Goal: Task Accomplishment & Management: Manage account settings

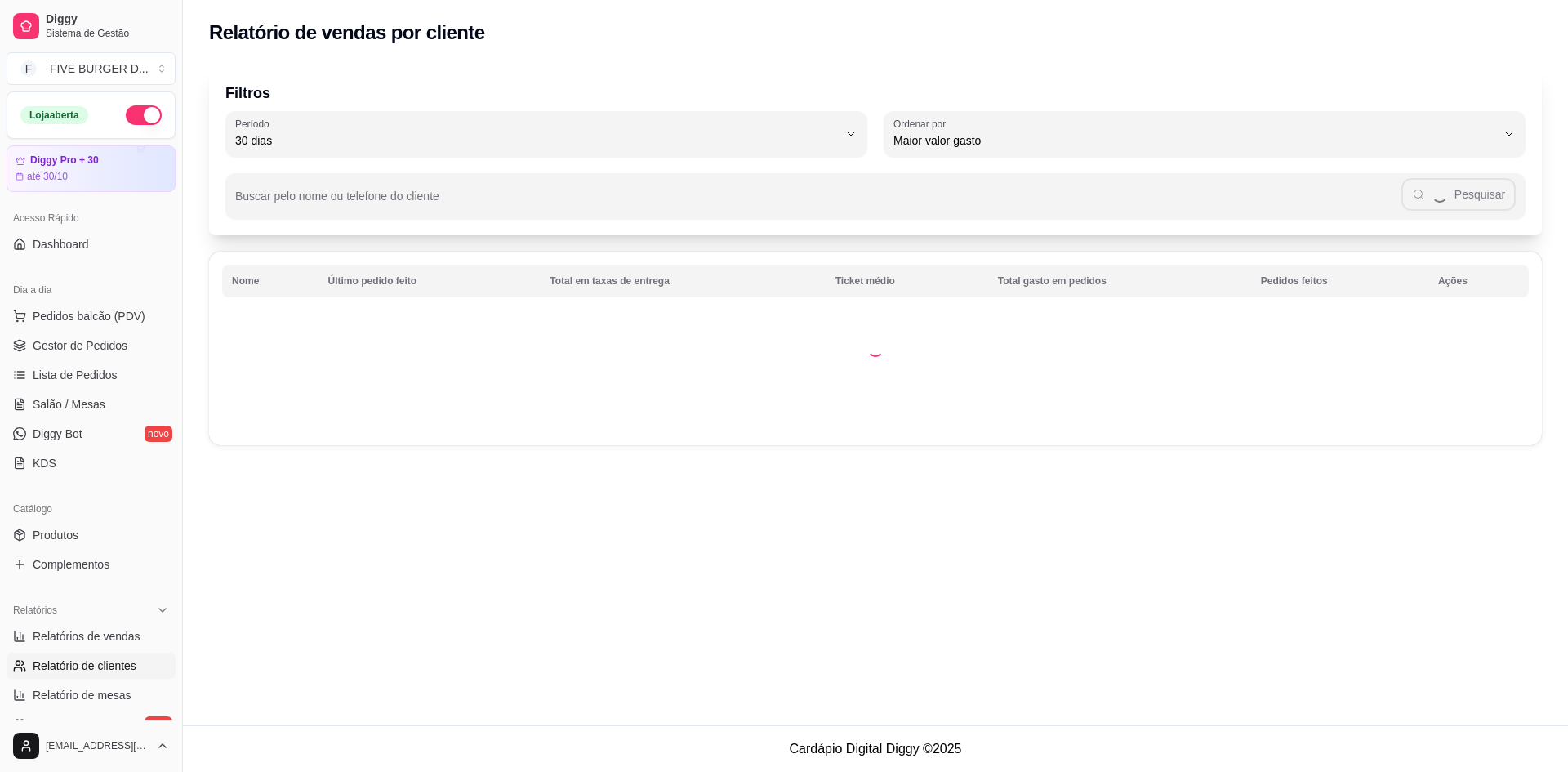
select select "30"
select select "HIGHEST_TOTAL_SPENT_WITH_ORDERS"
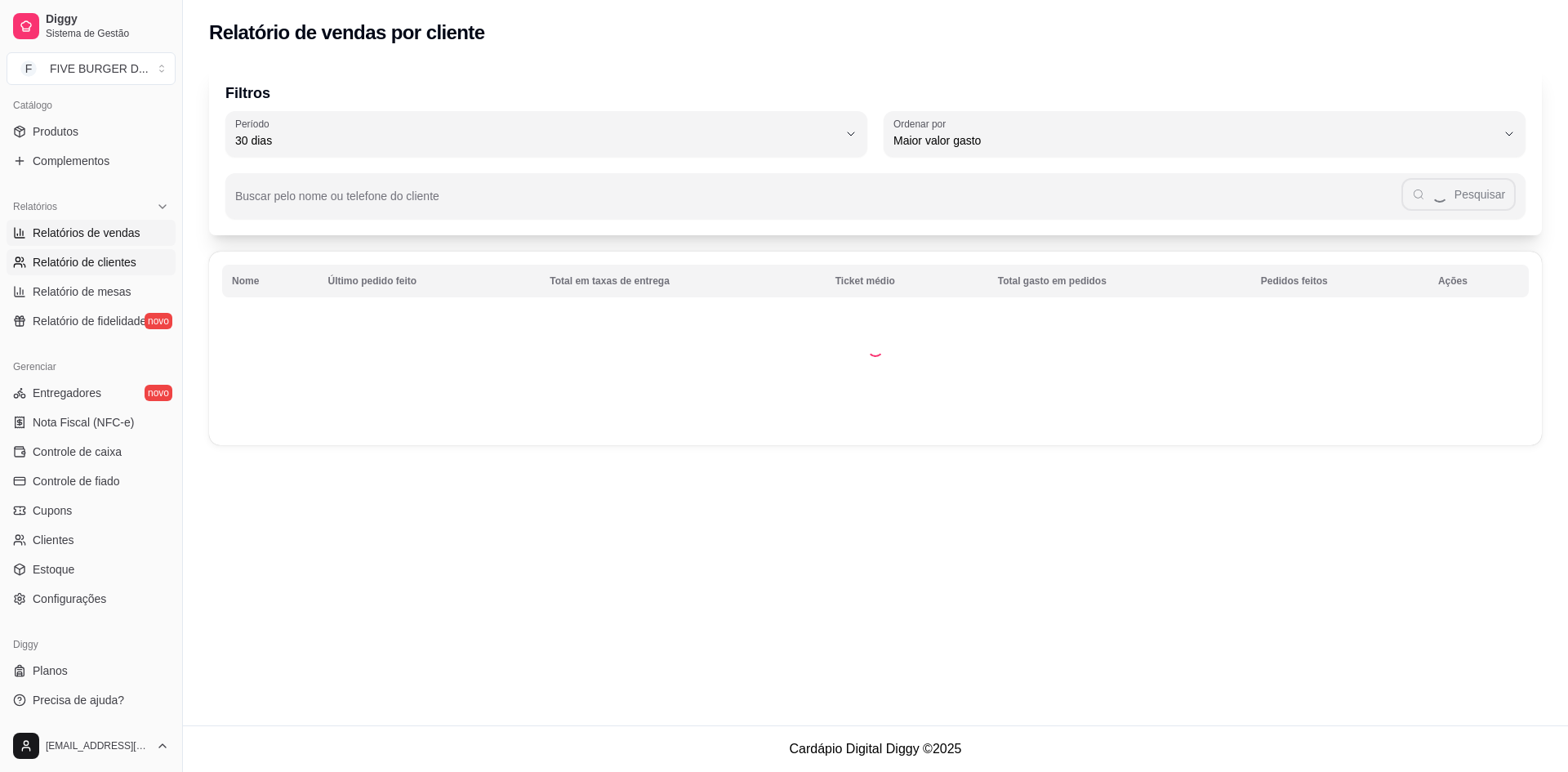
click at [72, 234] on span "Relatórios de vendas" at bounding box center [87, 232] width 108 height 17
select select "ALL"
select select "0"
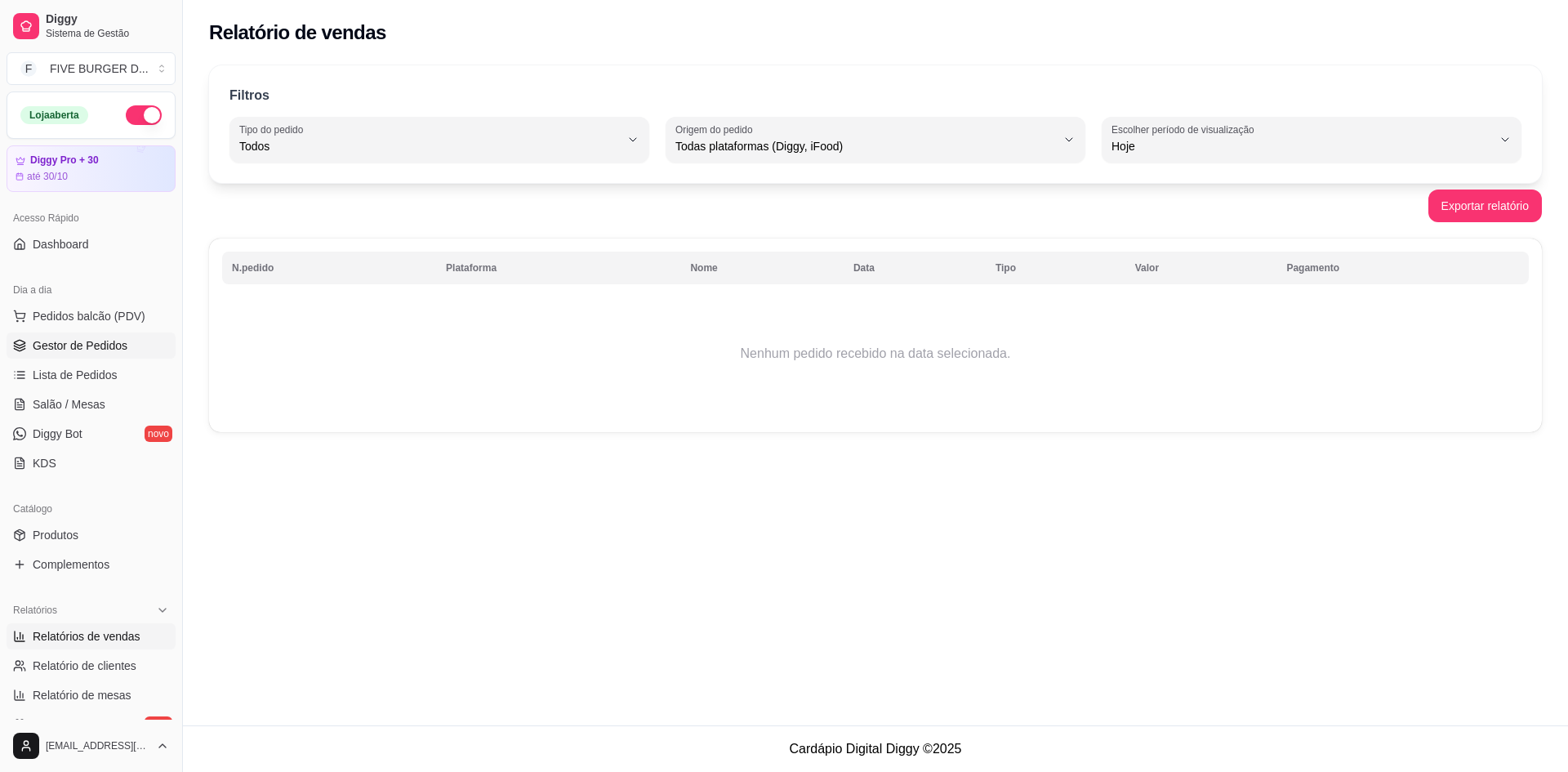
click at [95, 341] on span "Gestor de Pedidos" at bounding box center [80, 345] width 94 height 17
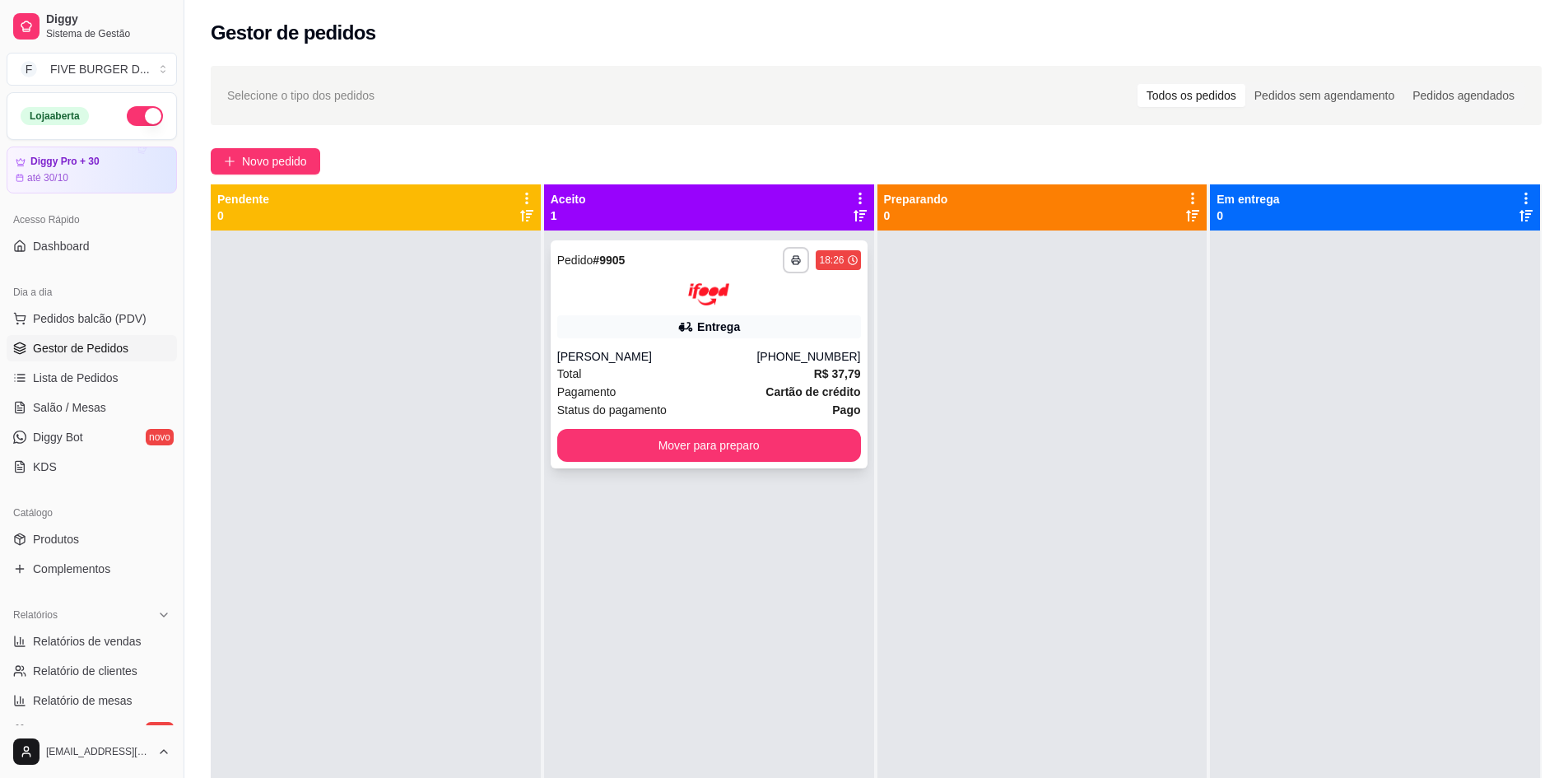
click at [583, 254] on span "Pedido" at bounding box center [575, 260] width 36 height 13
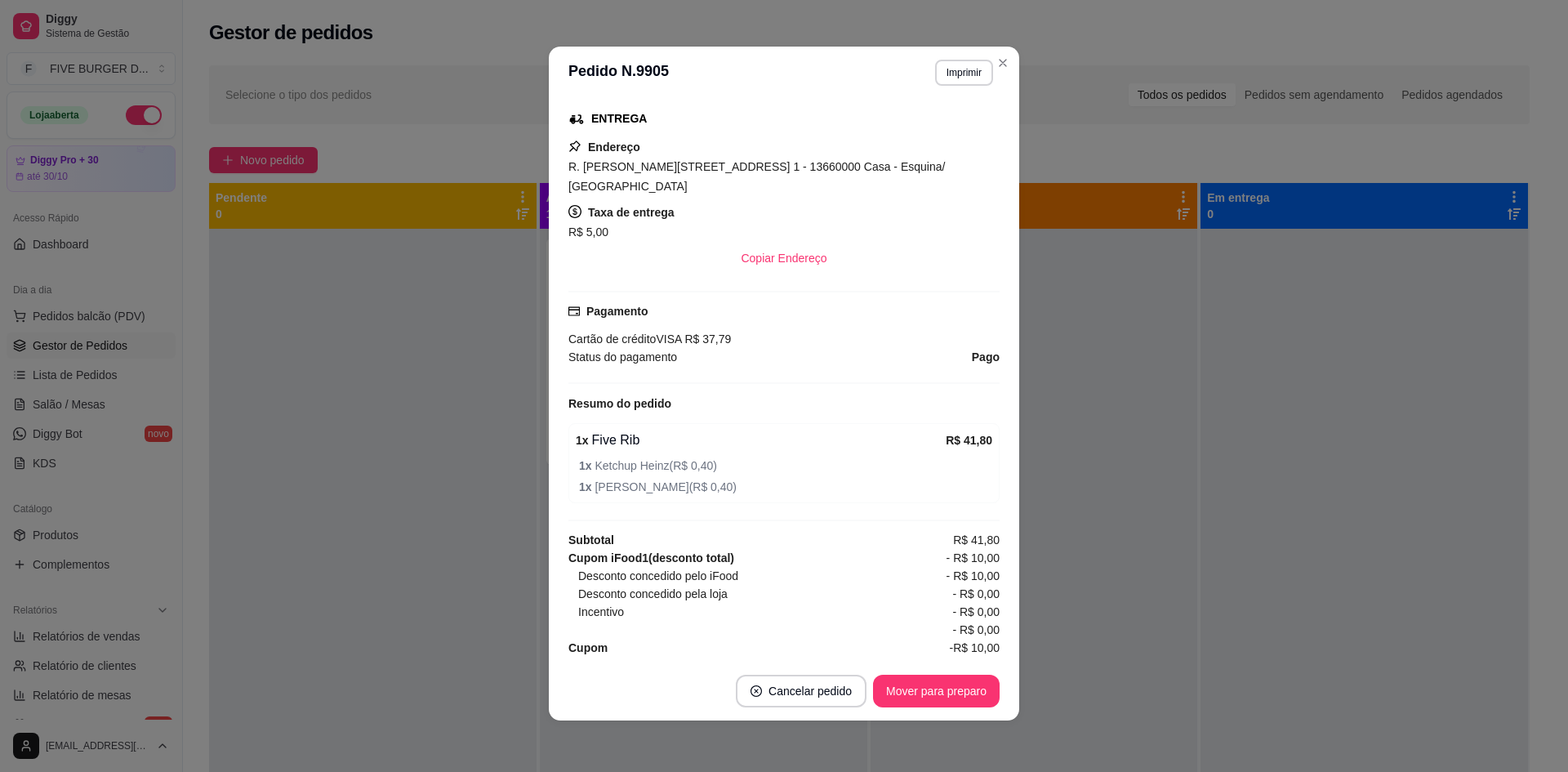
scroll to position [3, 0]
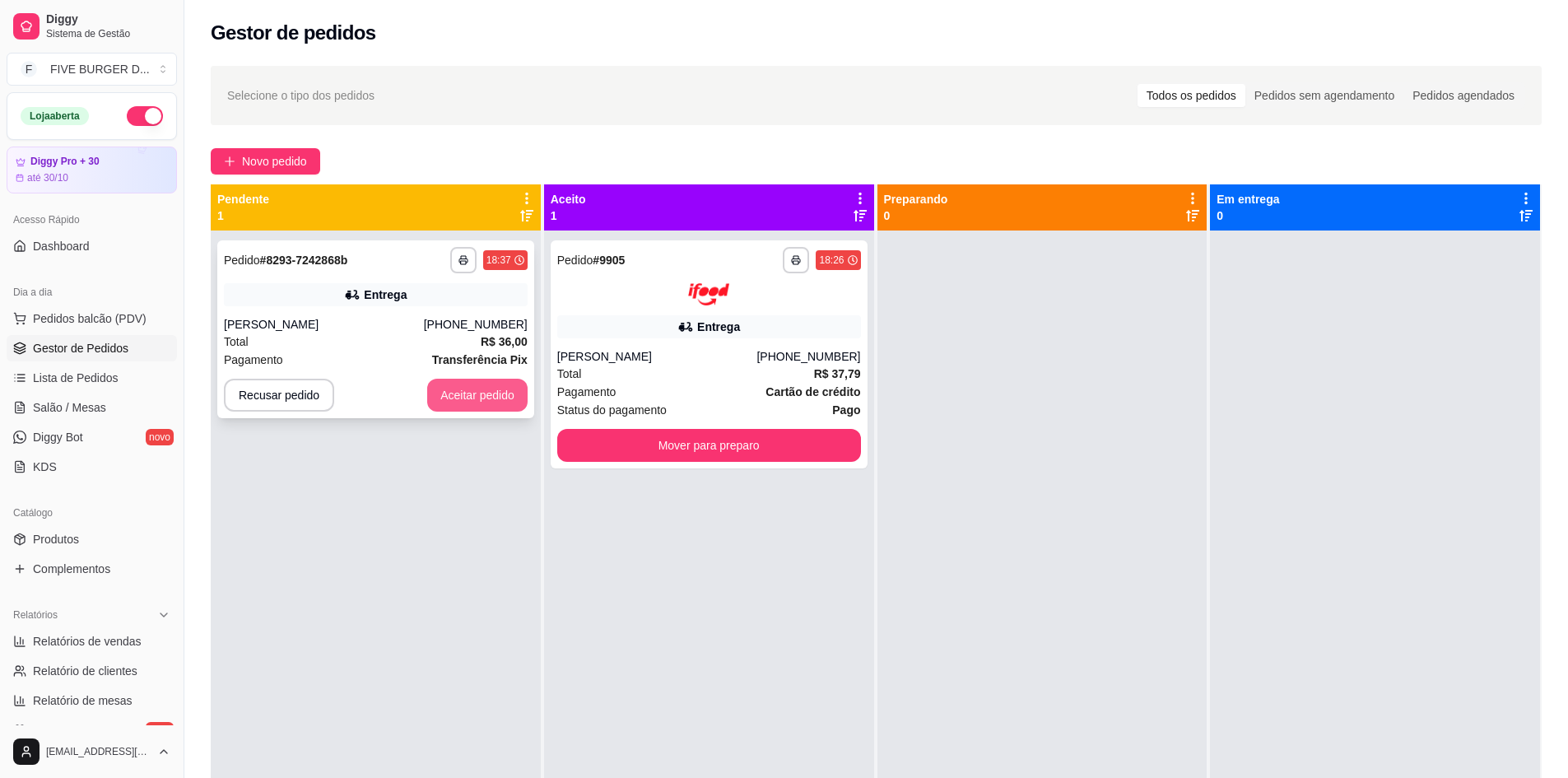
click at [451, 398] on button "Aceitar pedido" at bounding box center [477, 395] width 100 height 33
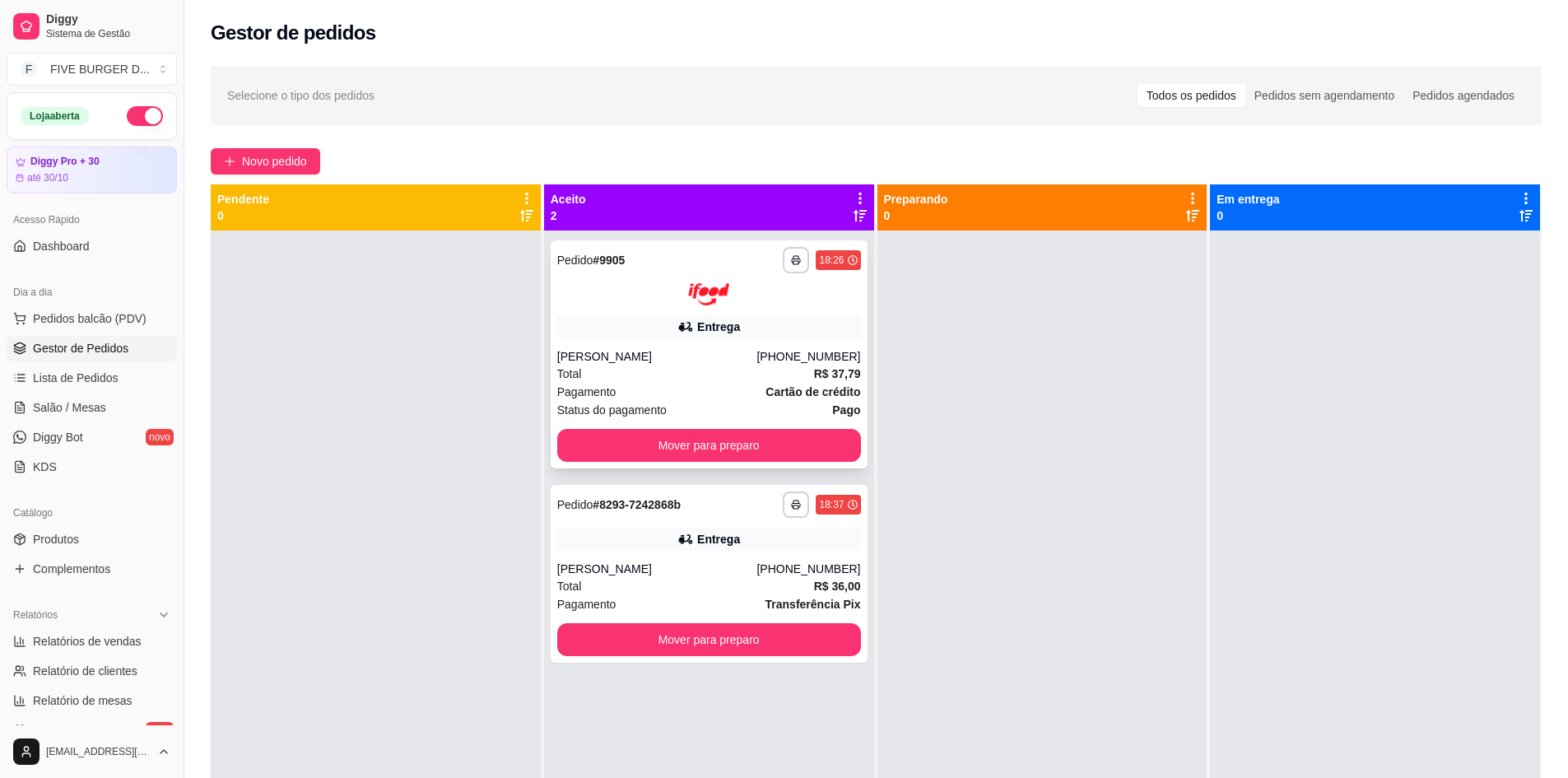
click at [699, 452] on button "Mover para preparo" at bounding box center [710, 446] width 304 height 33
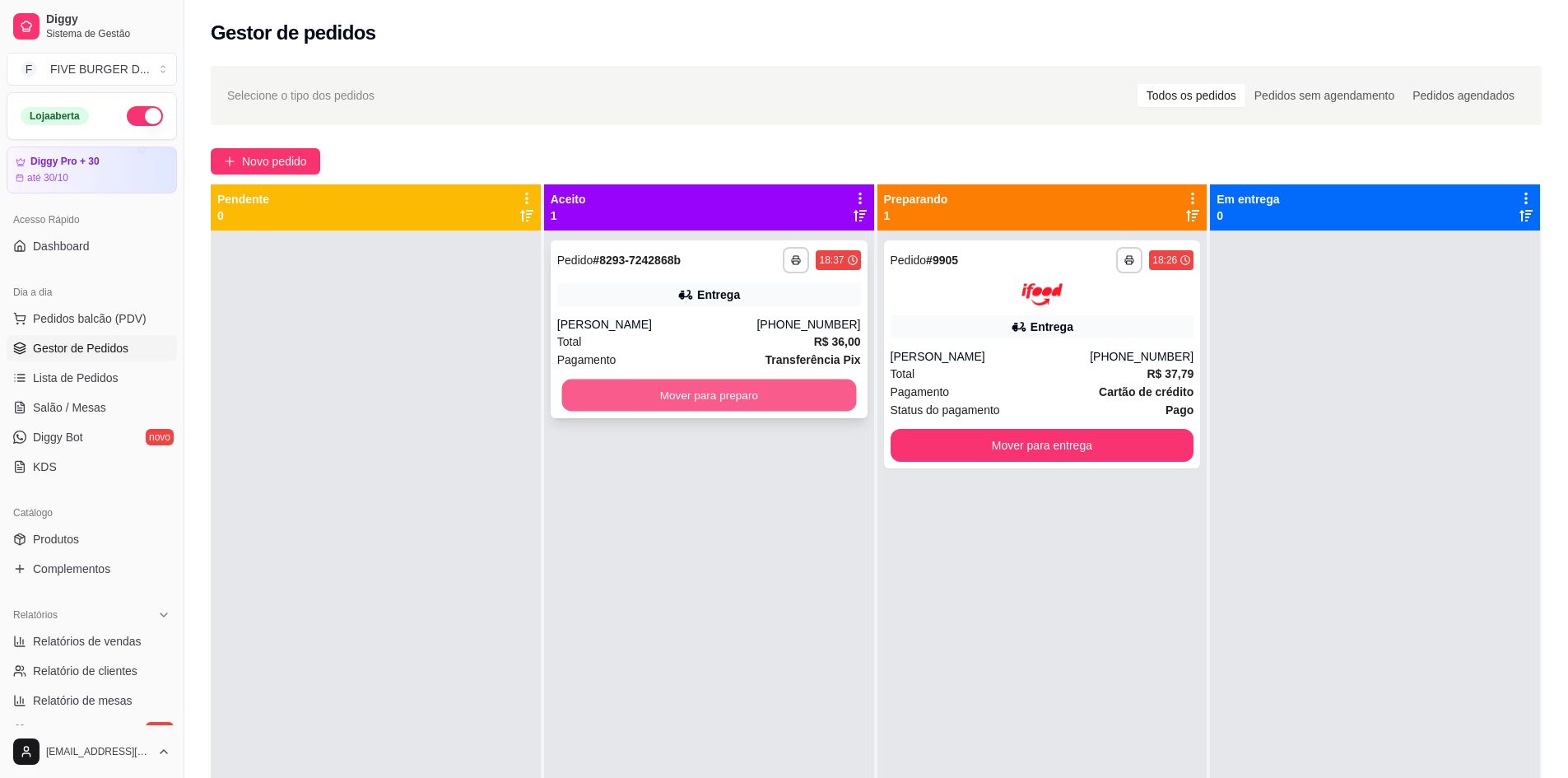
click at [795, 400] on button "Mover para preparo" at bounding box center [709, 395] width 295 height 32
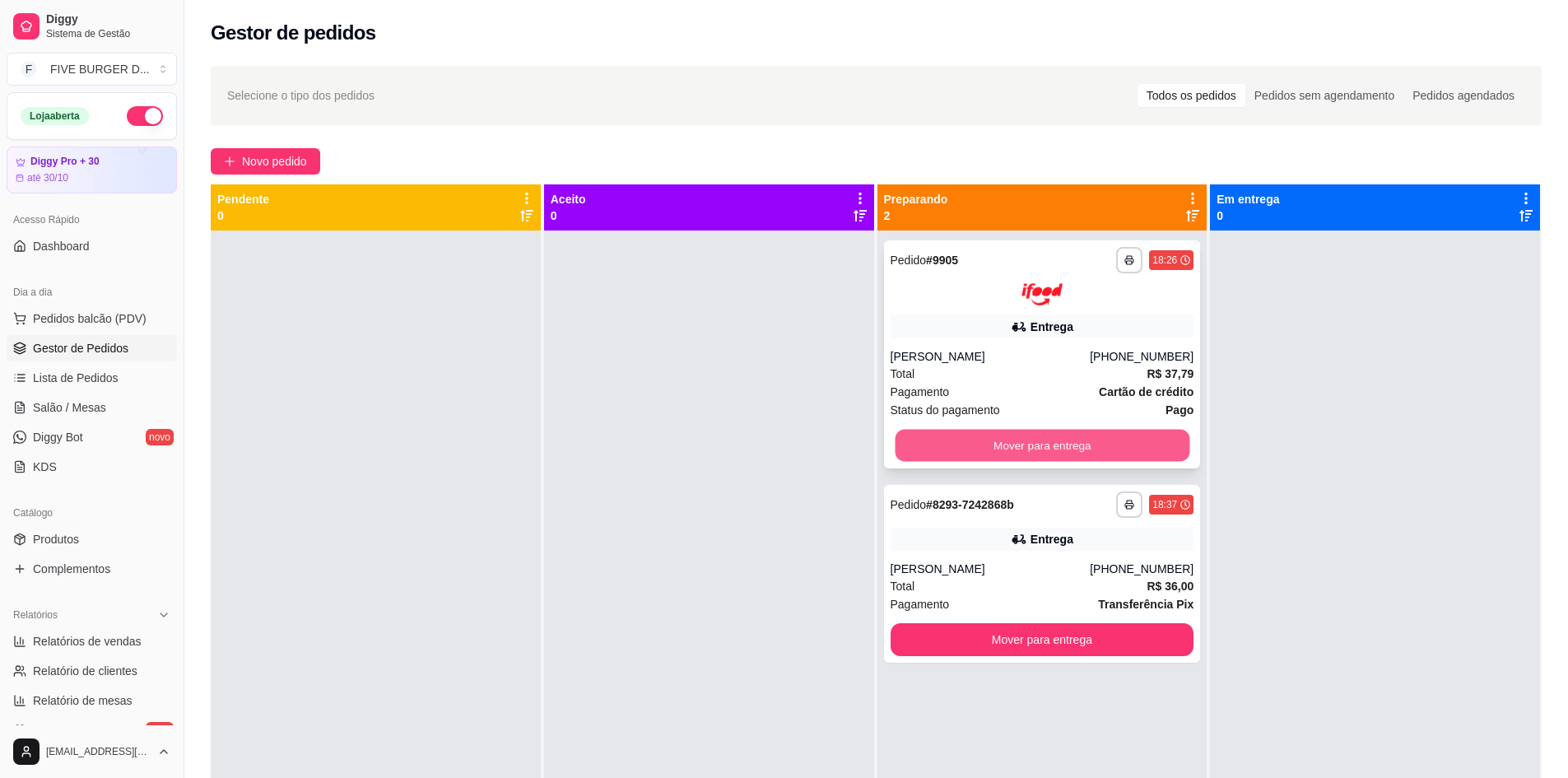
click at [1140, 453] on button "Mover para entrega" at bounding box center [1042, 445] width 295 height 32
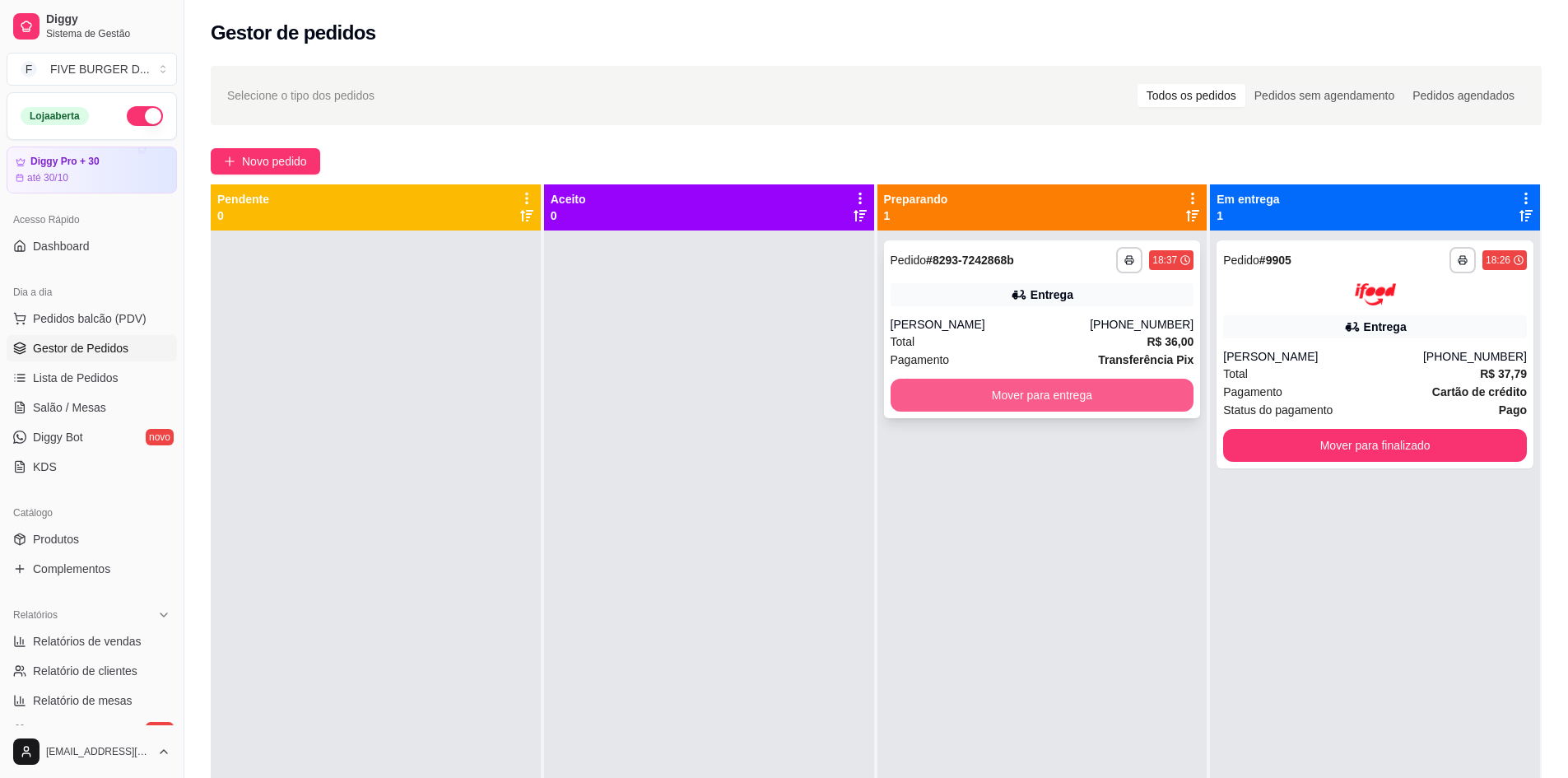
click at [1147, 388] on button "Mover para entrega" at bounding box center [1043, 395] width 304 height 33
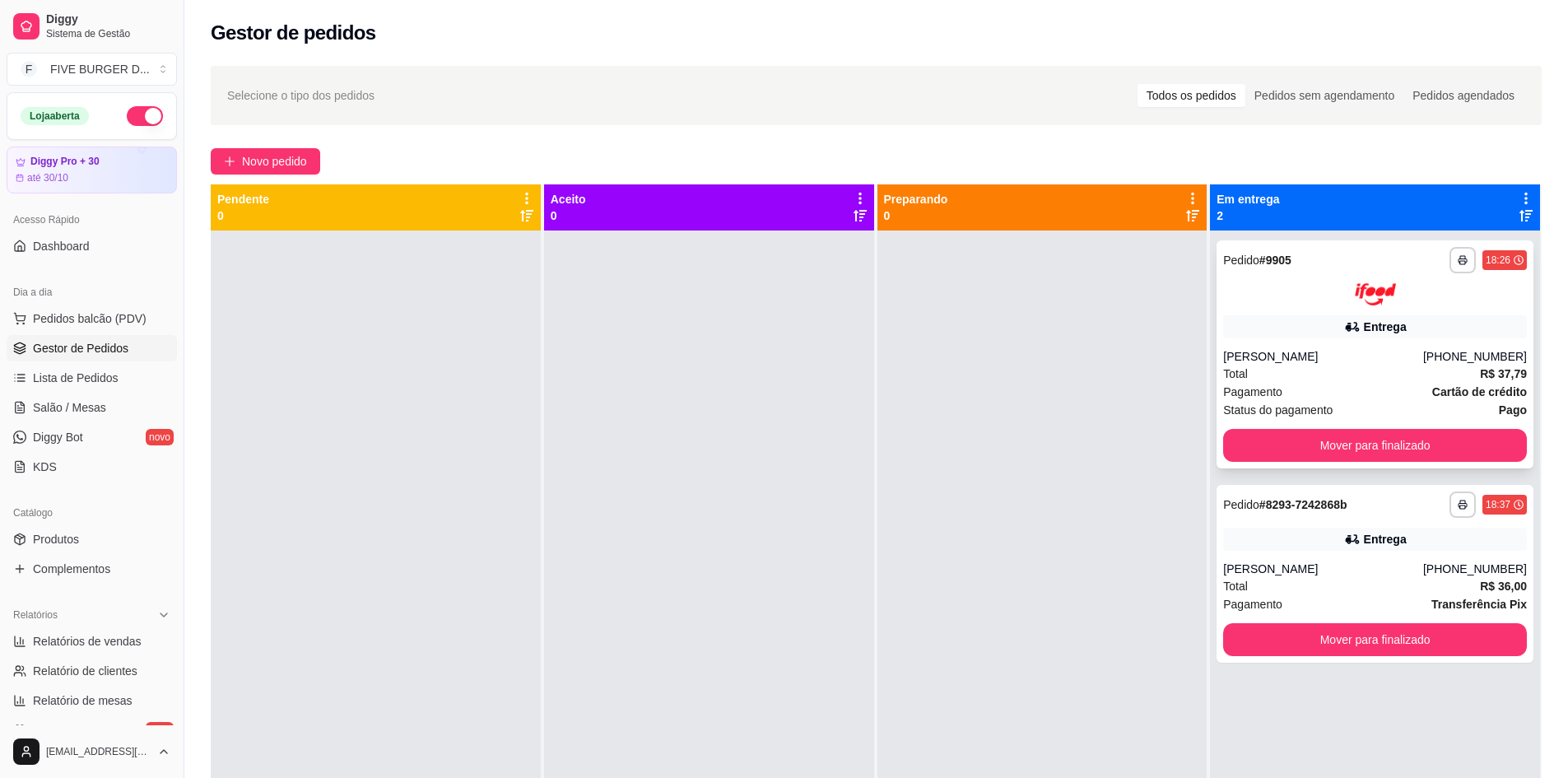
click at [1269, 285] on div at bounding box center [1375, 294] width 304 height 23
click at [1273, 576] on div "[PERSON_NAME]" at bounding box center [1323, 568] width 200 height 17
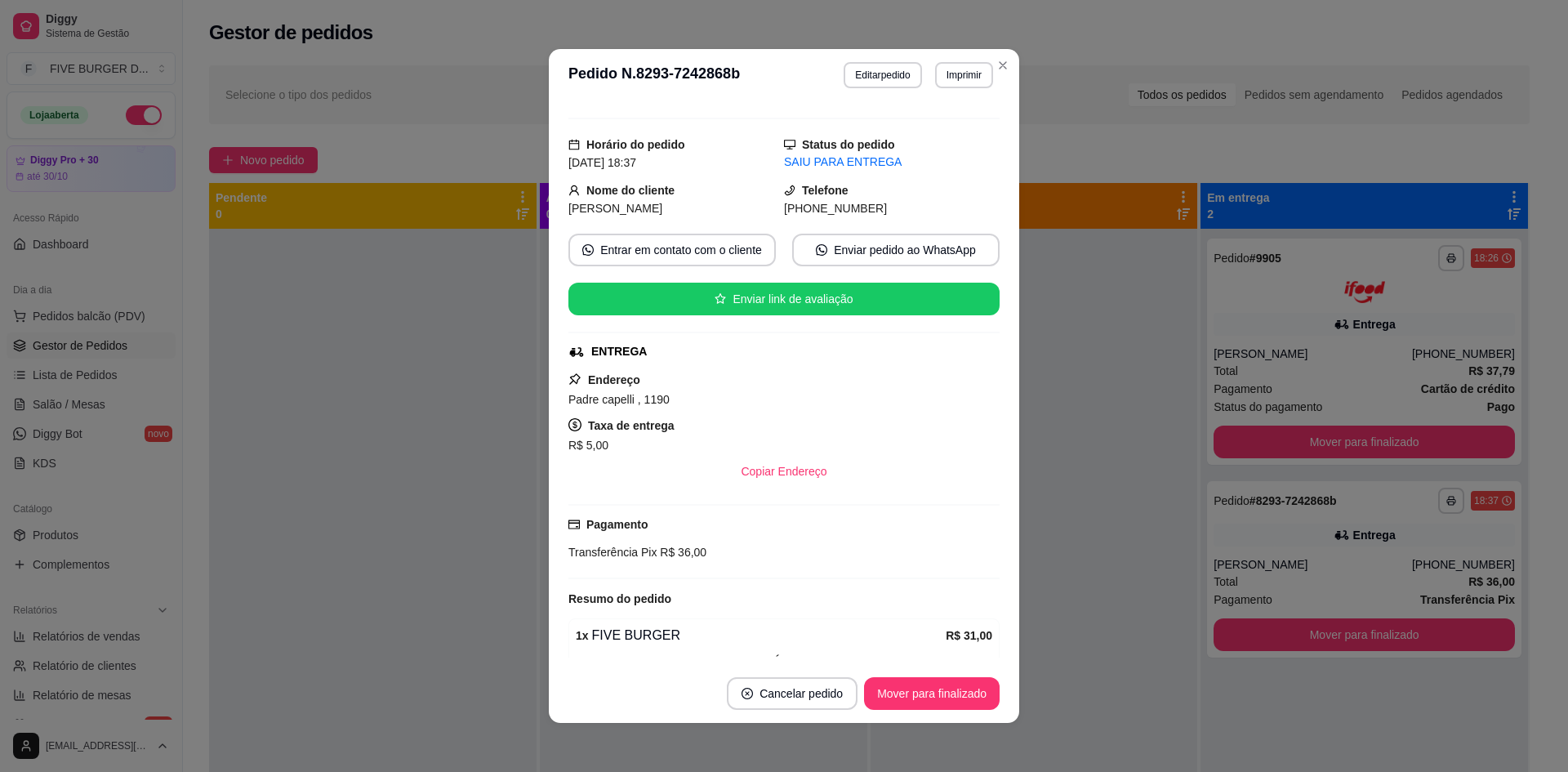
scroll to position [255, 0]
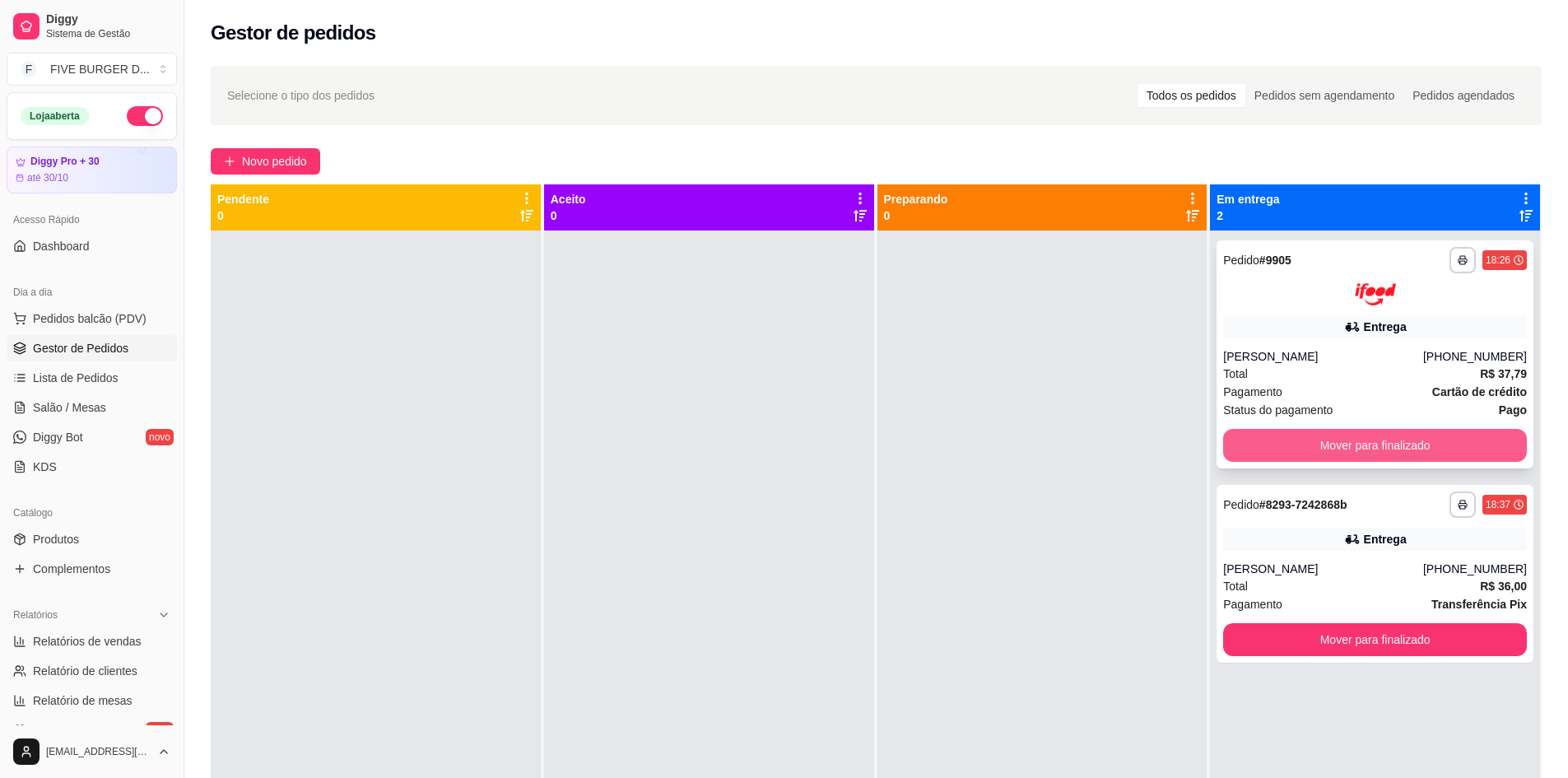
click at [1434, 429] on button "Mover para finalizado" at bounding box center [1375, 446] width 304 height 33
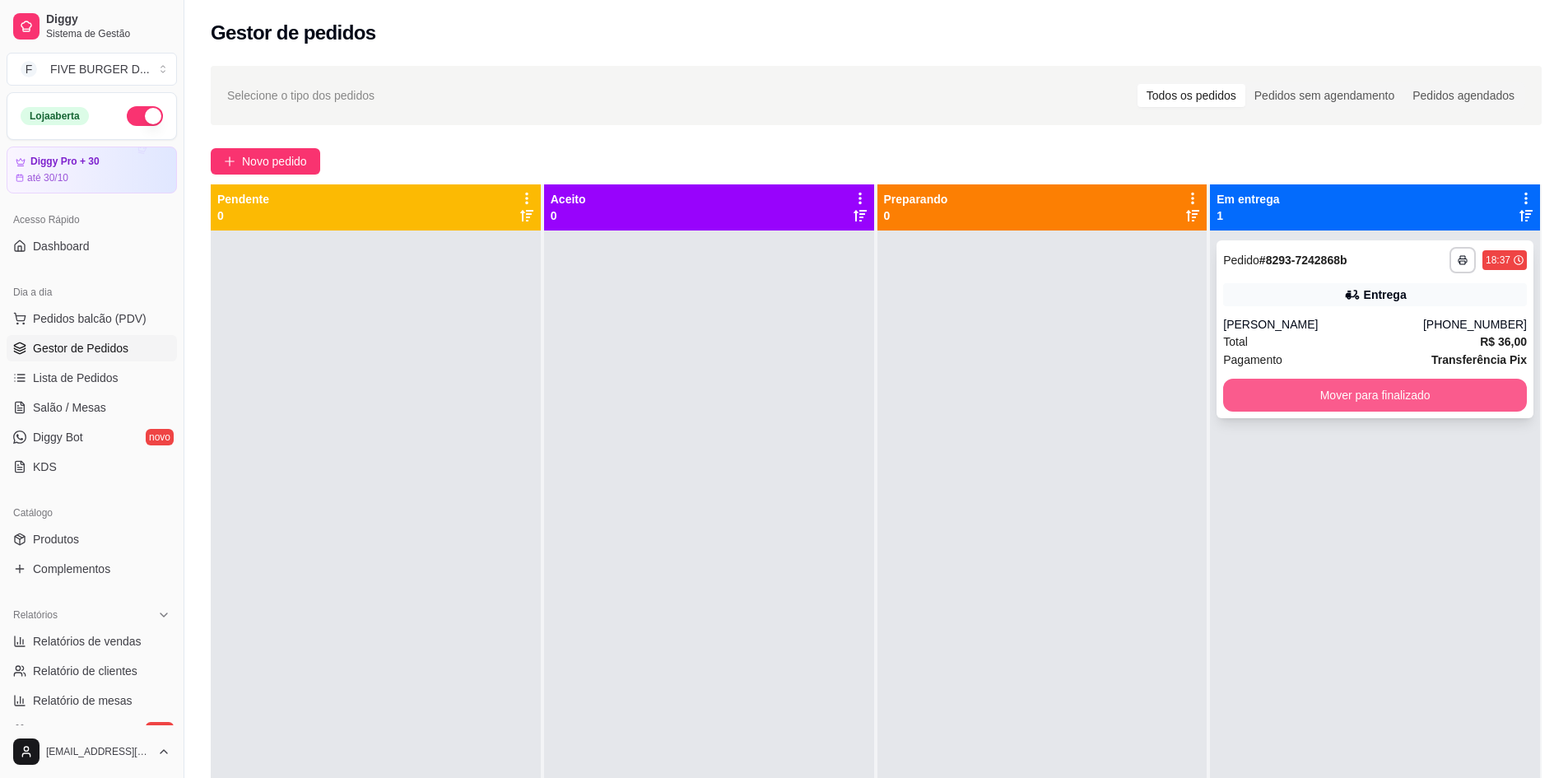
click at [1433, 392] on button "Mover para finalizado" at bounding box center [1375, 395] width 304 height 33
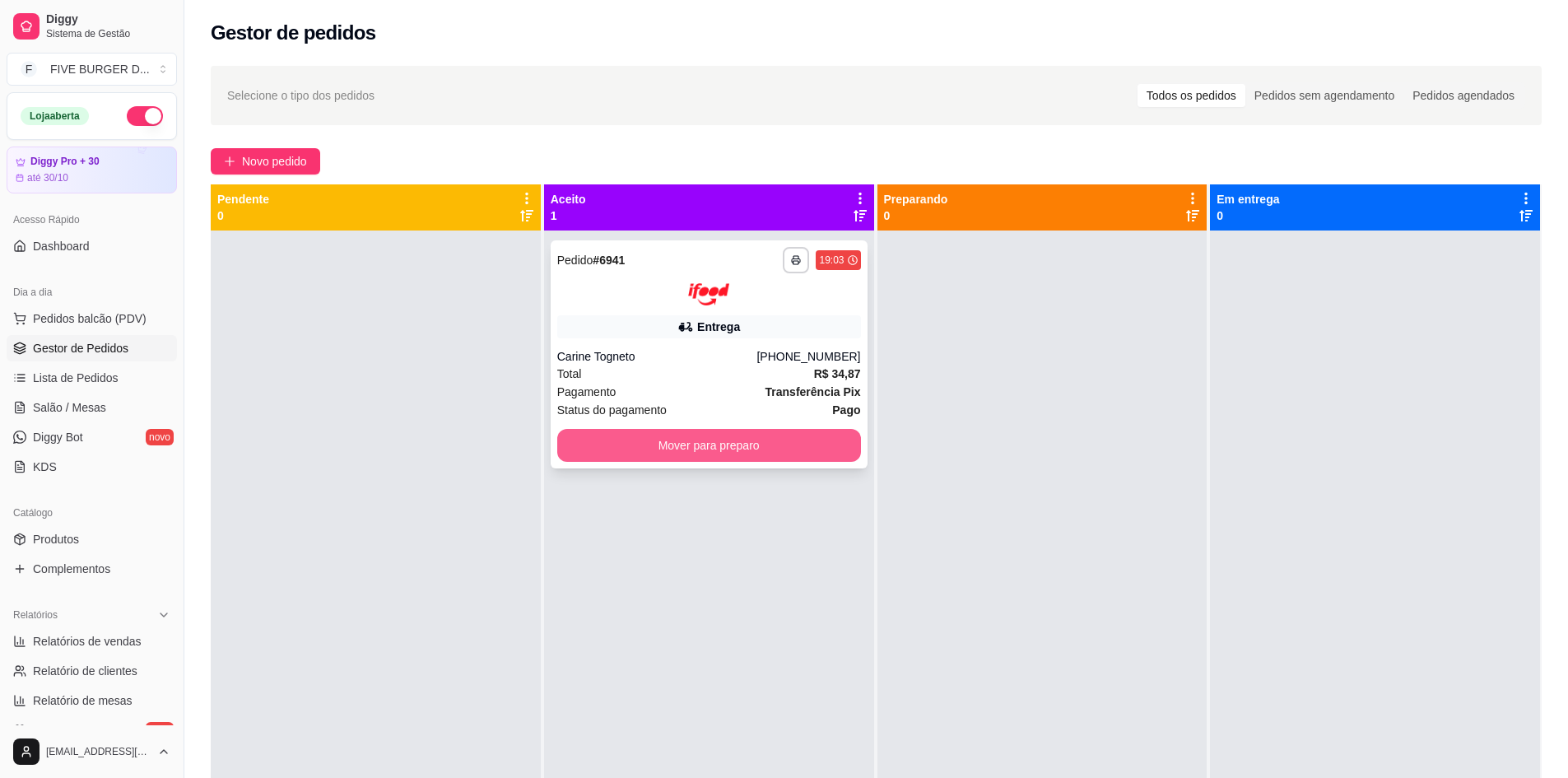
click at [792, 437] on button "Mover para preparo" at bounding box center [710, 446] width 304 height 33
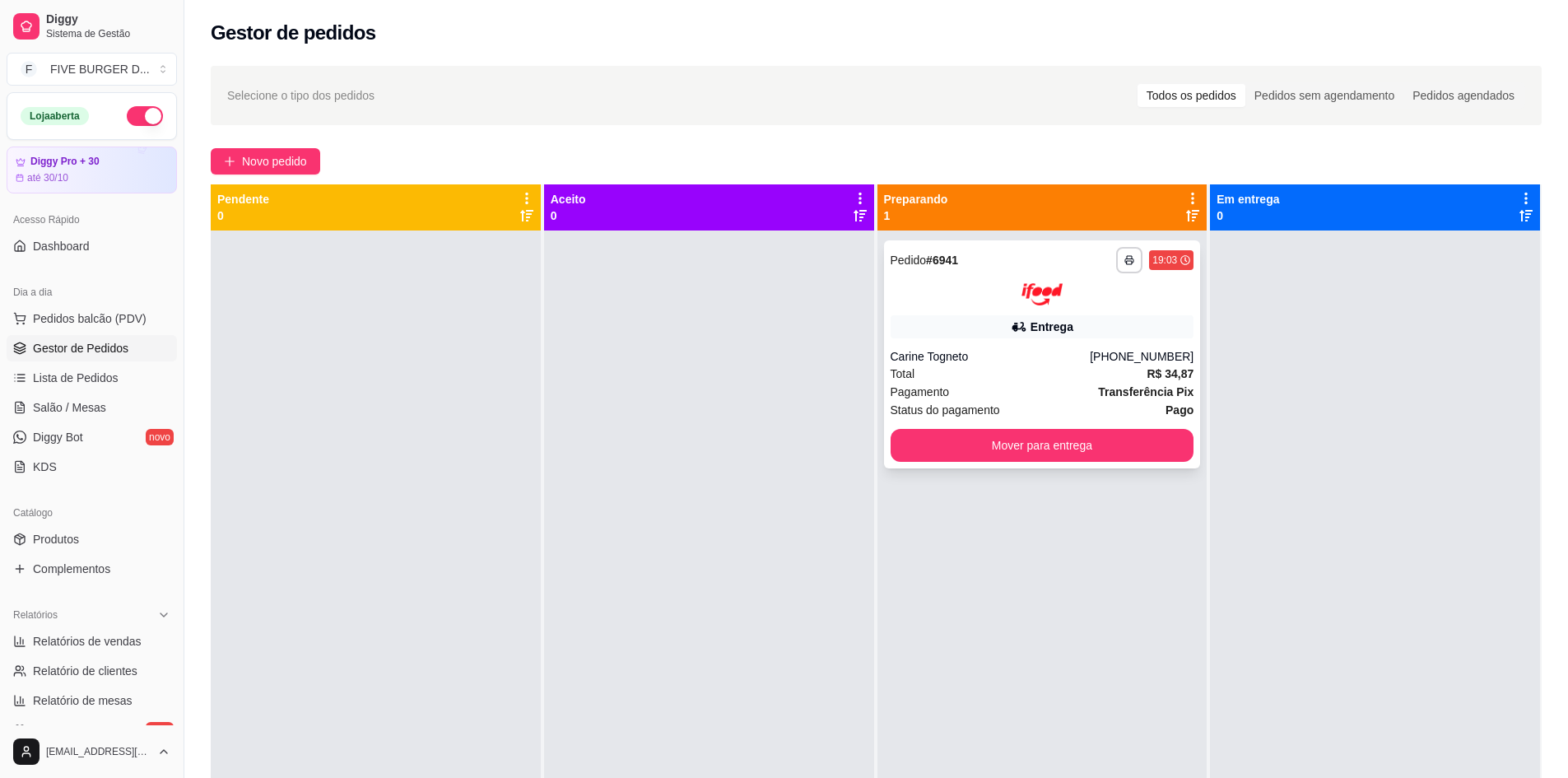
click at [1080, 370] on div "Total R$ 34,87" at bounding box center [1043, 373] width 304 height 18
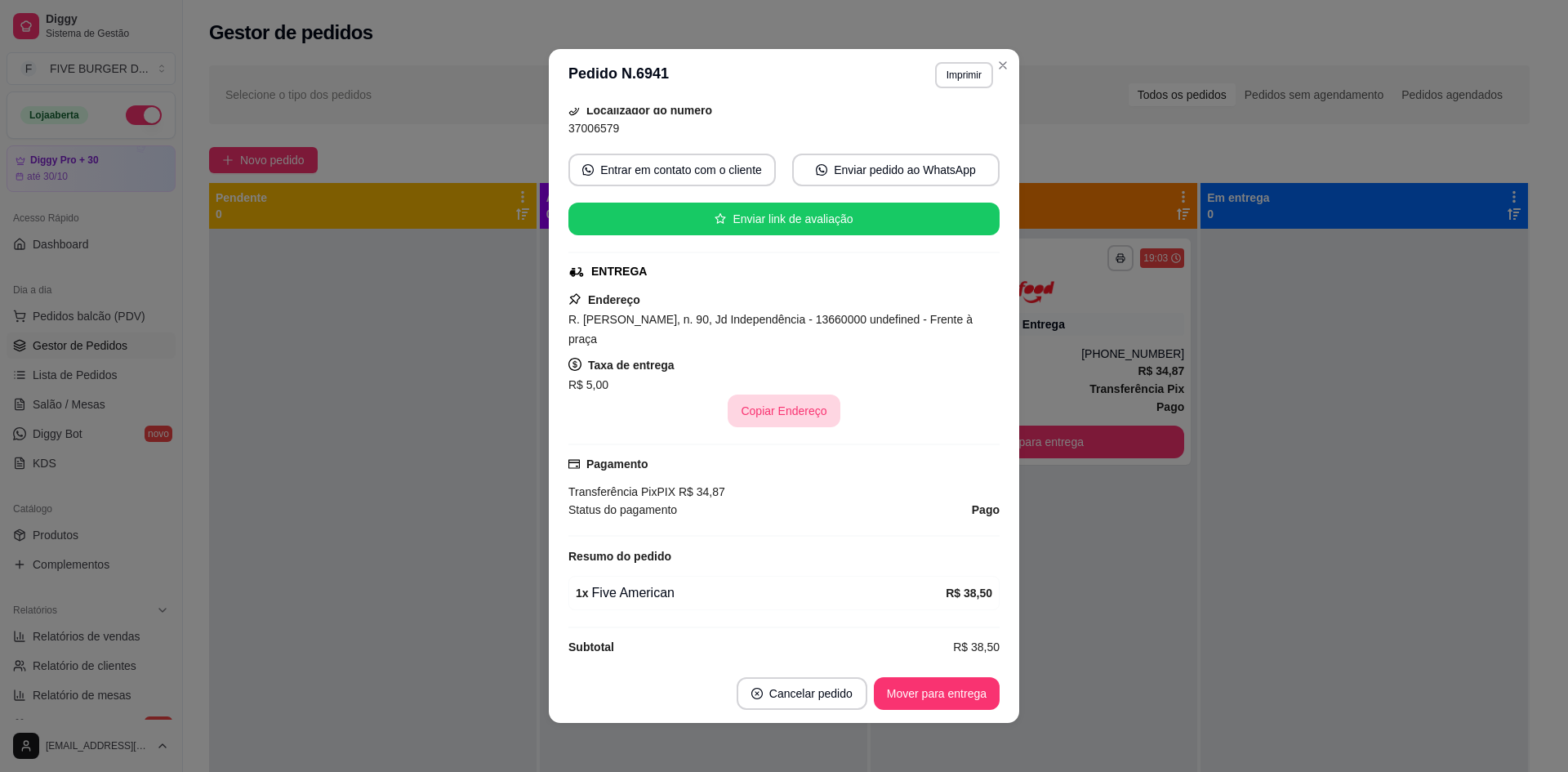
scroll to position [273, 0]
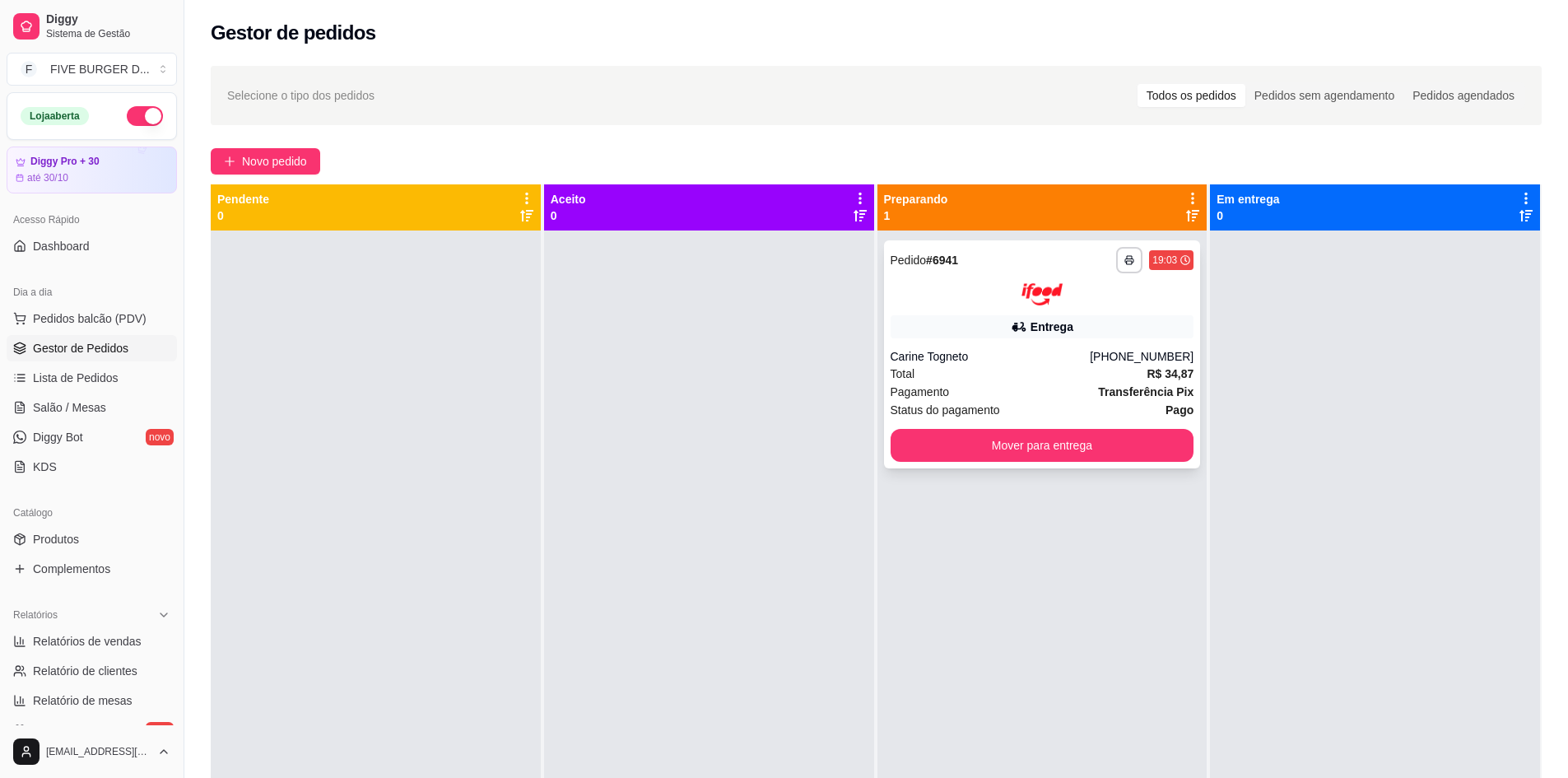
click at [983, 289] on div at bounding box center [1043, 294] width 304 height 23
click at [1081, 449] on button "Mover para entrega" at bounding box center [1042, 445] width 295 height 32
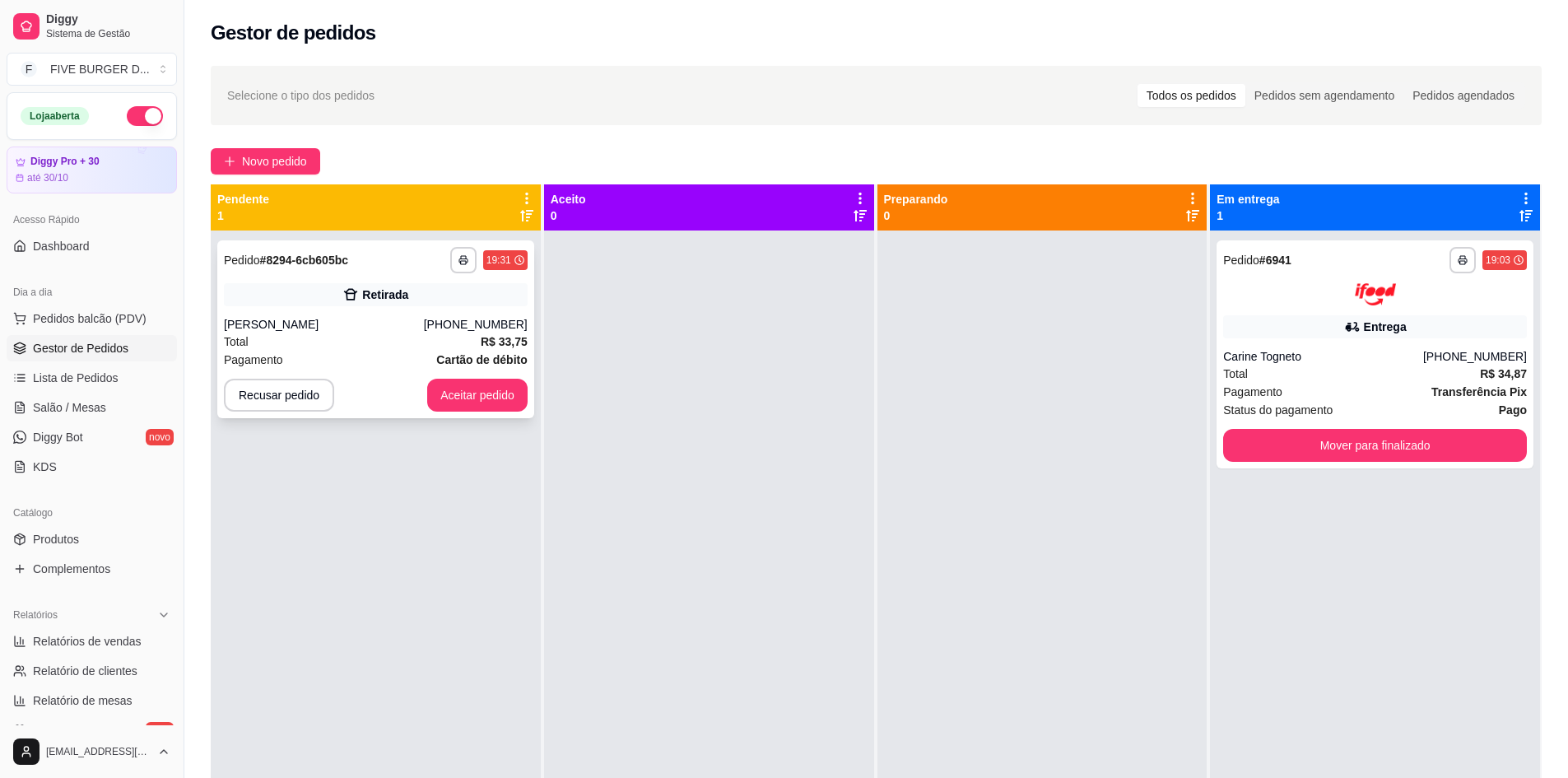
click at [482, 390] on button "Aceitar pedido" at bounding box center [477, 395] width 100 height 33
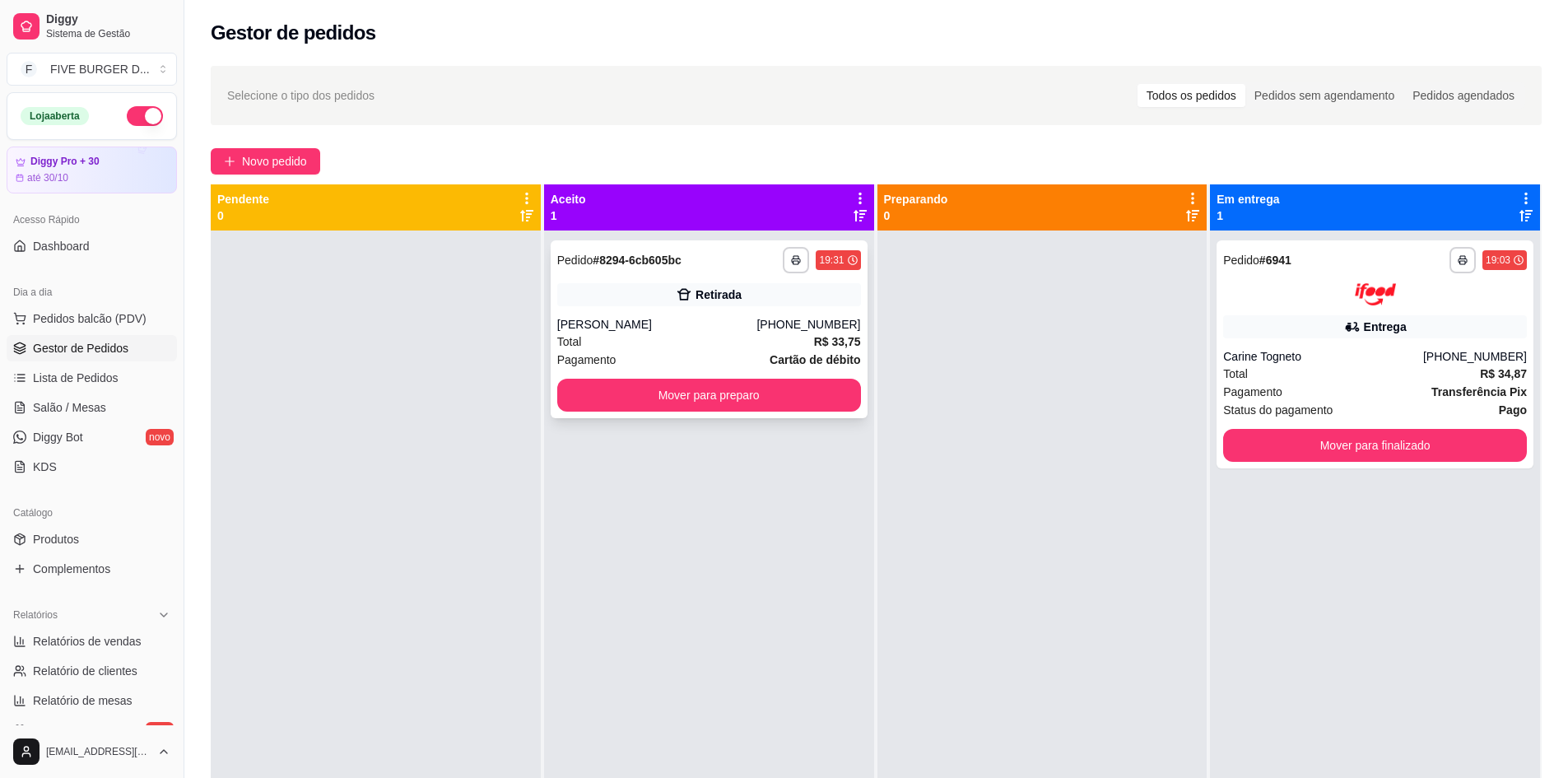
click at [630, 406] on button "Mover para preparo" at bounding box center [710, 395] width 304 height 33
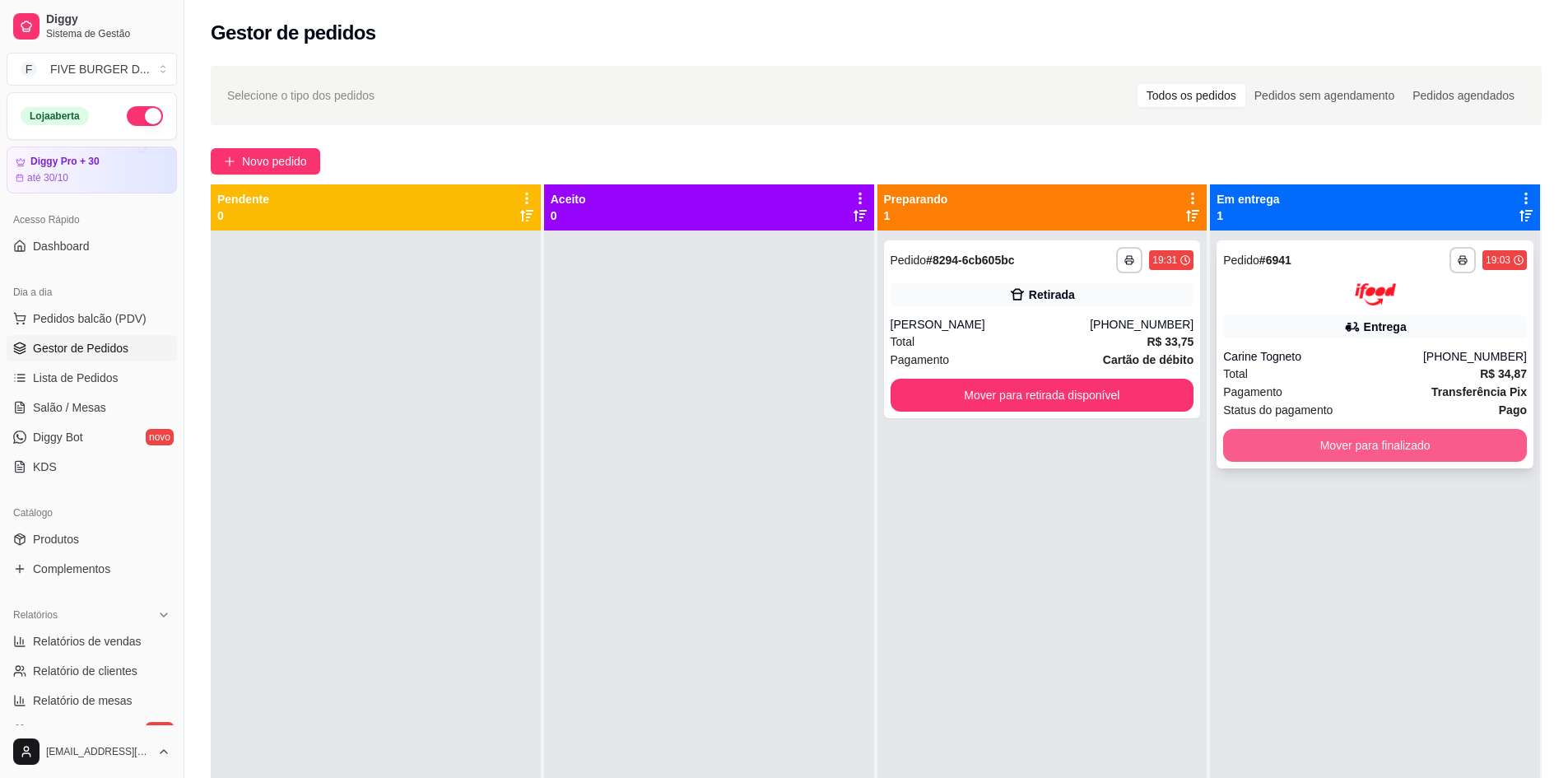
click at [1363, 377] on div "Total R$ 34,87" at bounding box center [1375, 373] width 304 height 18
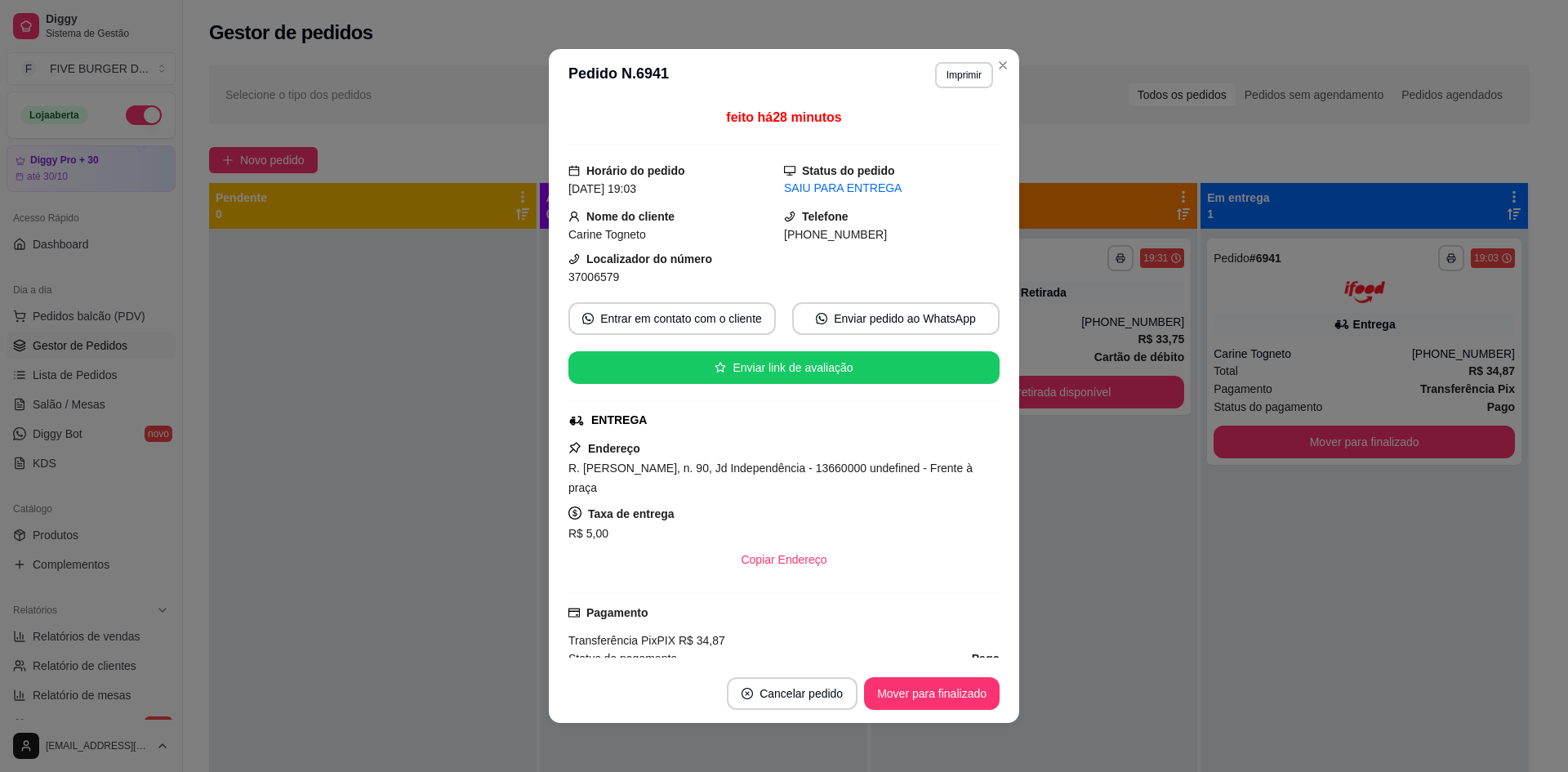
scroll to position [3, 0]
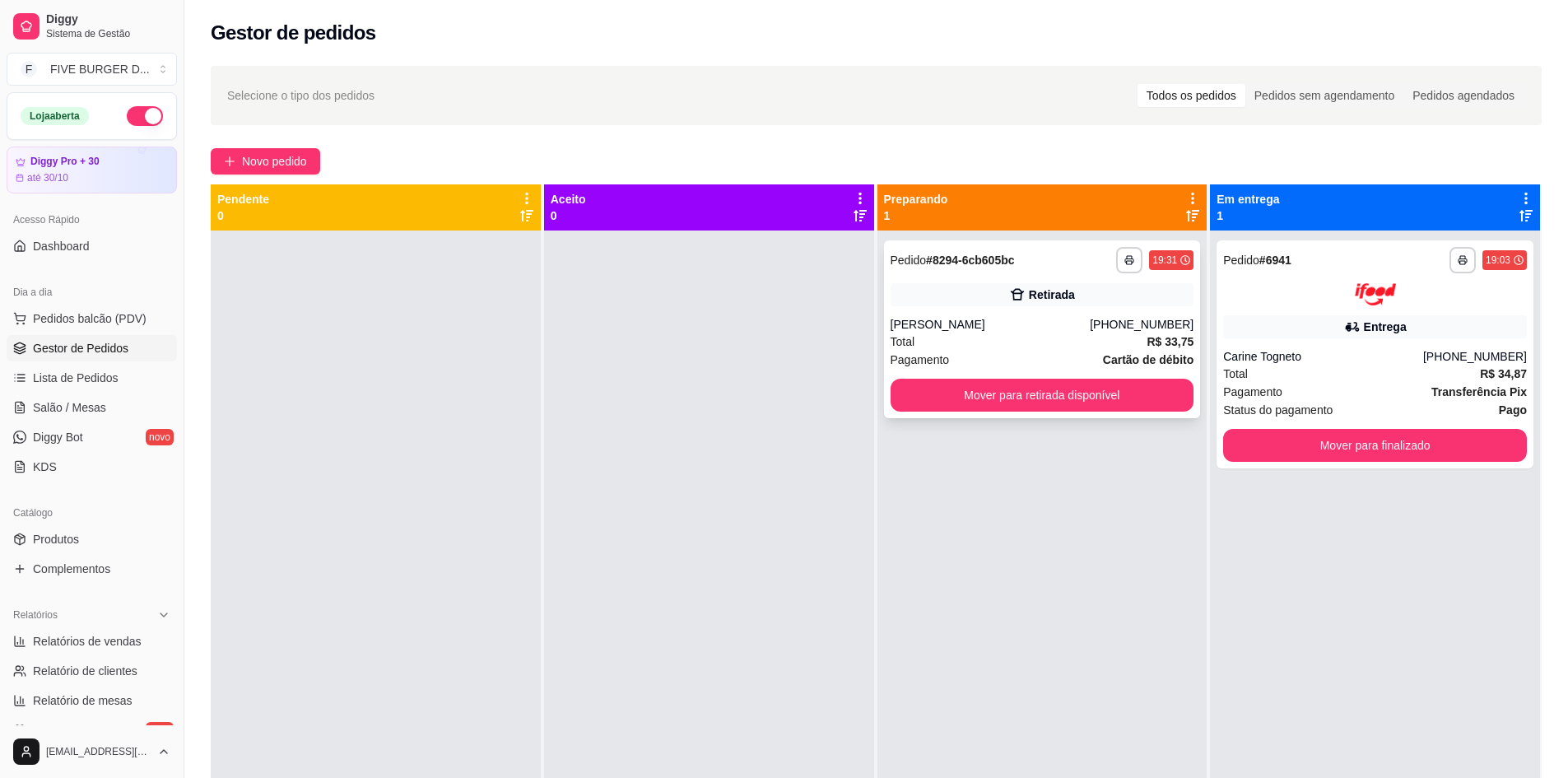
click at [1000, 312] on div "**********" at bounding box center [1042, 328] width 317 height 177
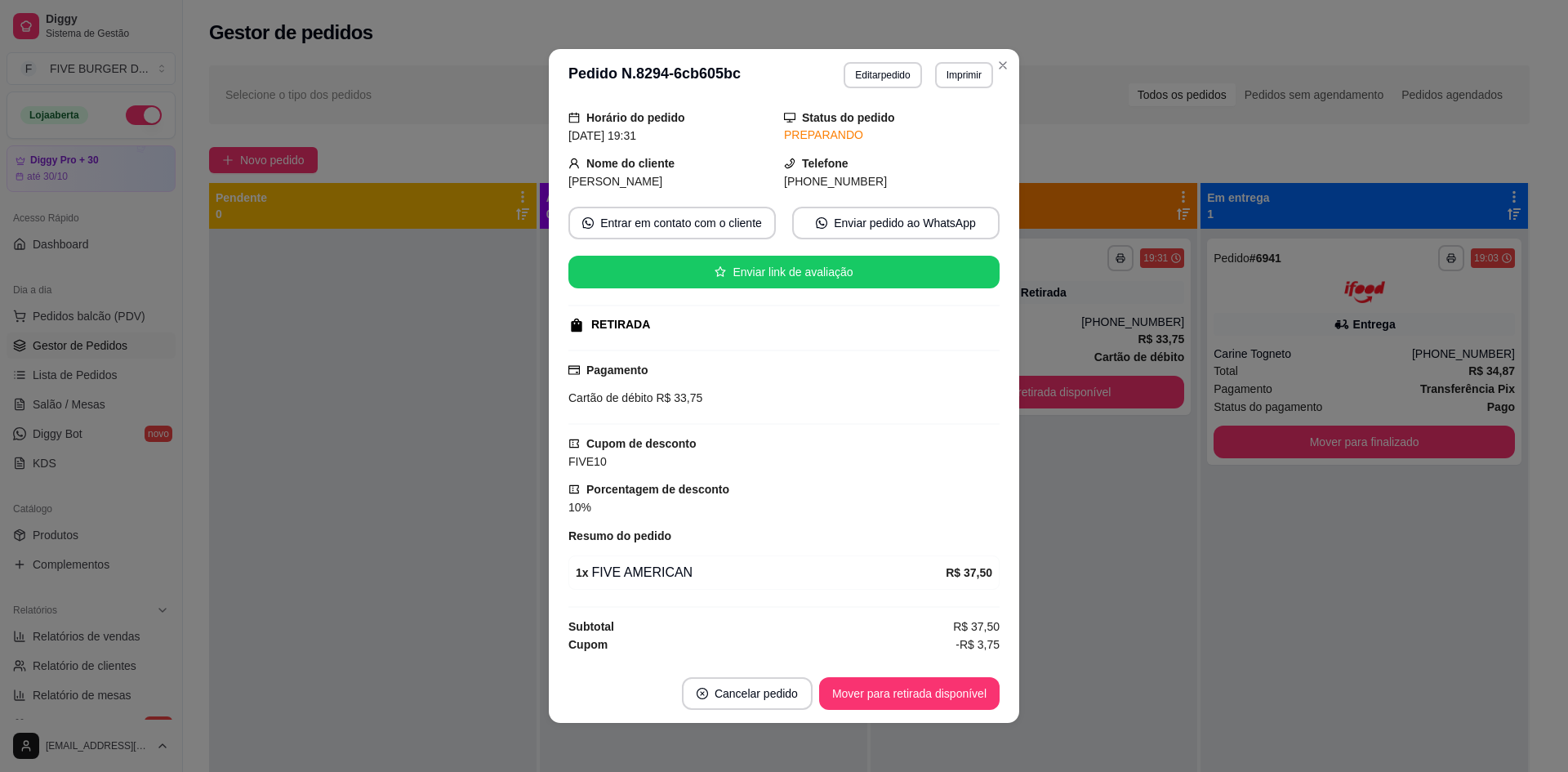
scroll to position [67, 0]
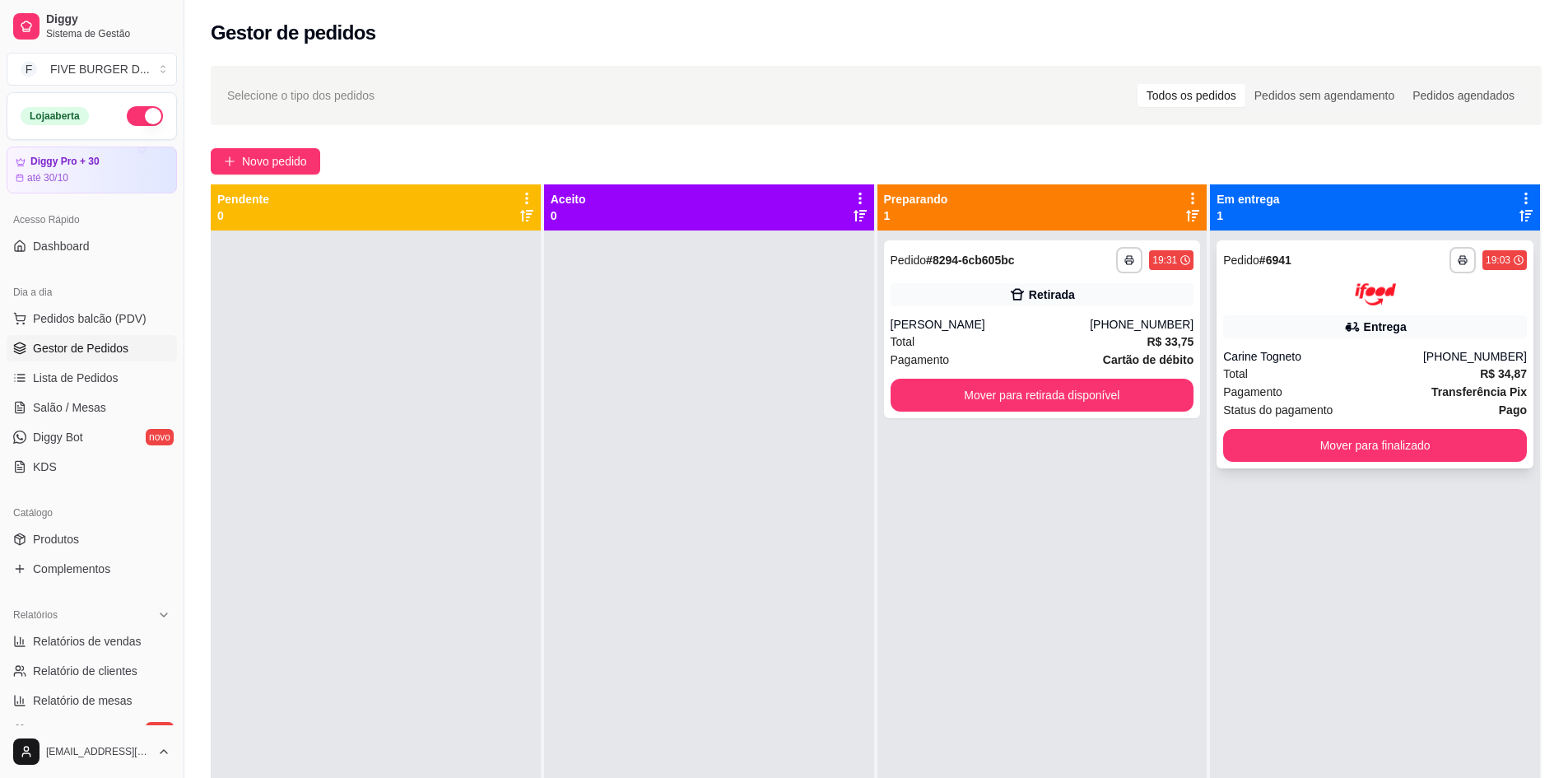
click at [1329, 392] on div "Pagamento Transferência Pix" at bounding box center [1375, 392] width 304 height 18
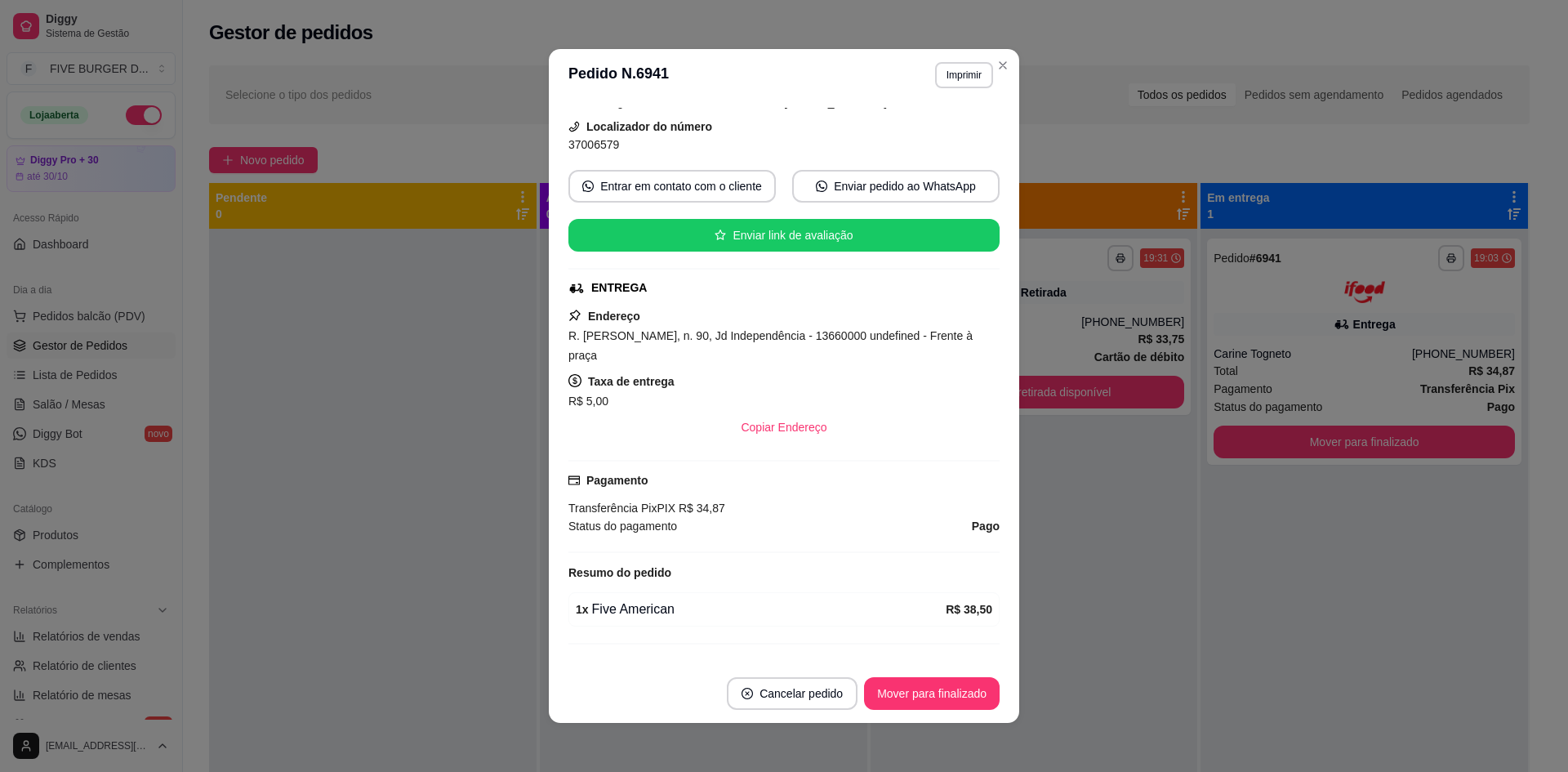
scroll to position [273, 0]
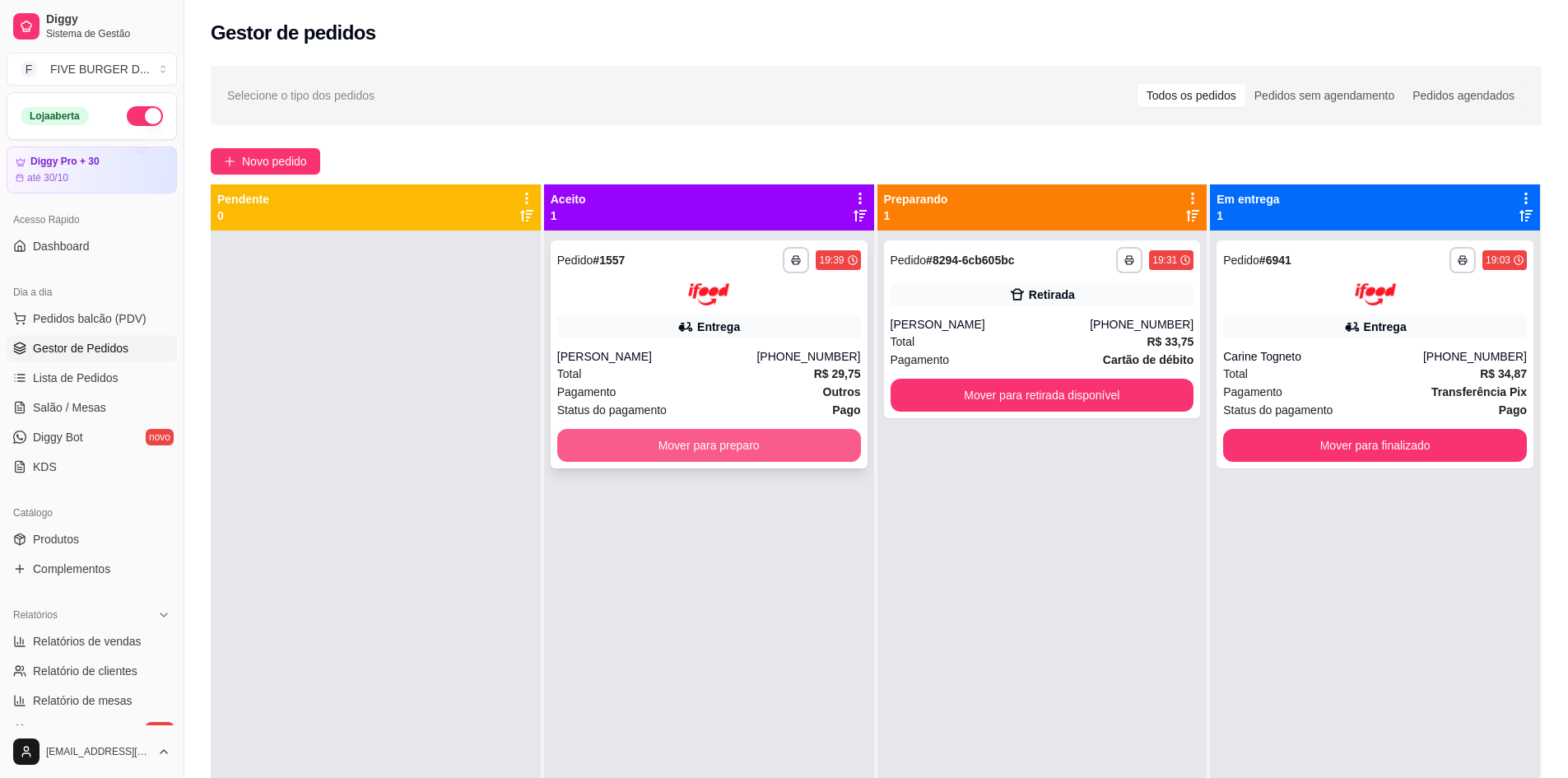
click at [735, 444] on button "Mover para preparo" at bounding box center [710, 446] width 304 height 33
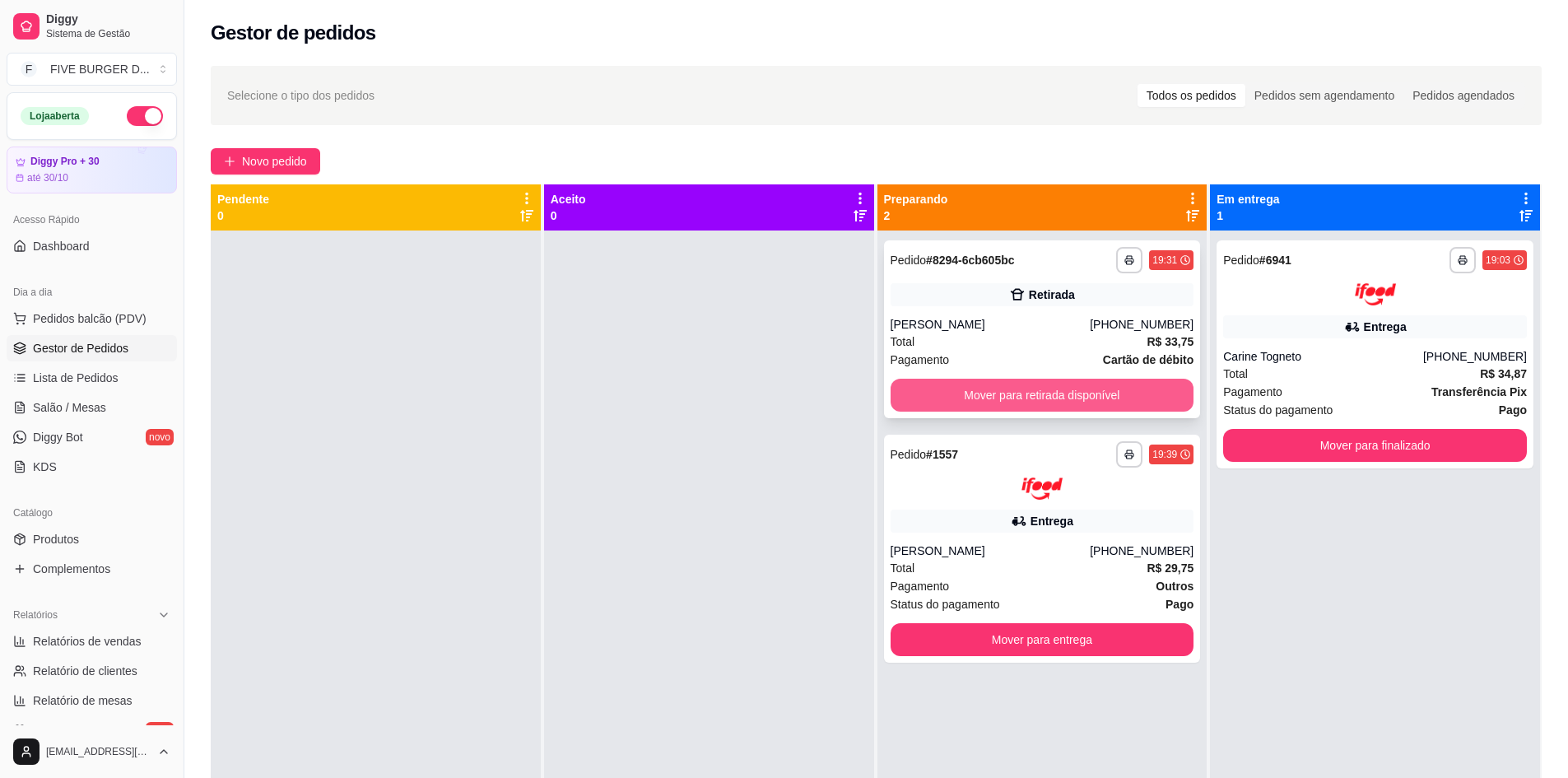
click at [1052, 386] on button "Mover para retirada disponível" at bounding box center [1043, 395] width 304 height 33
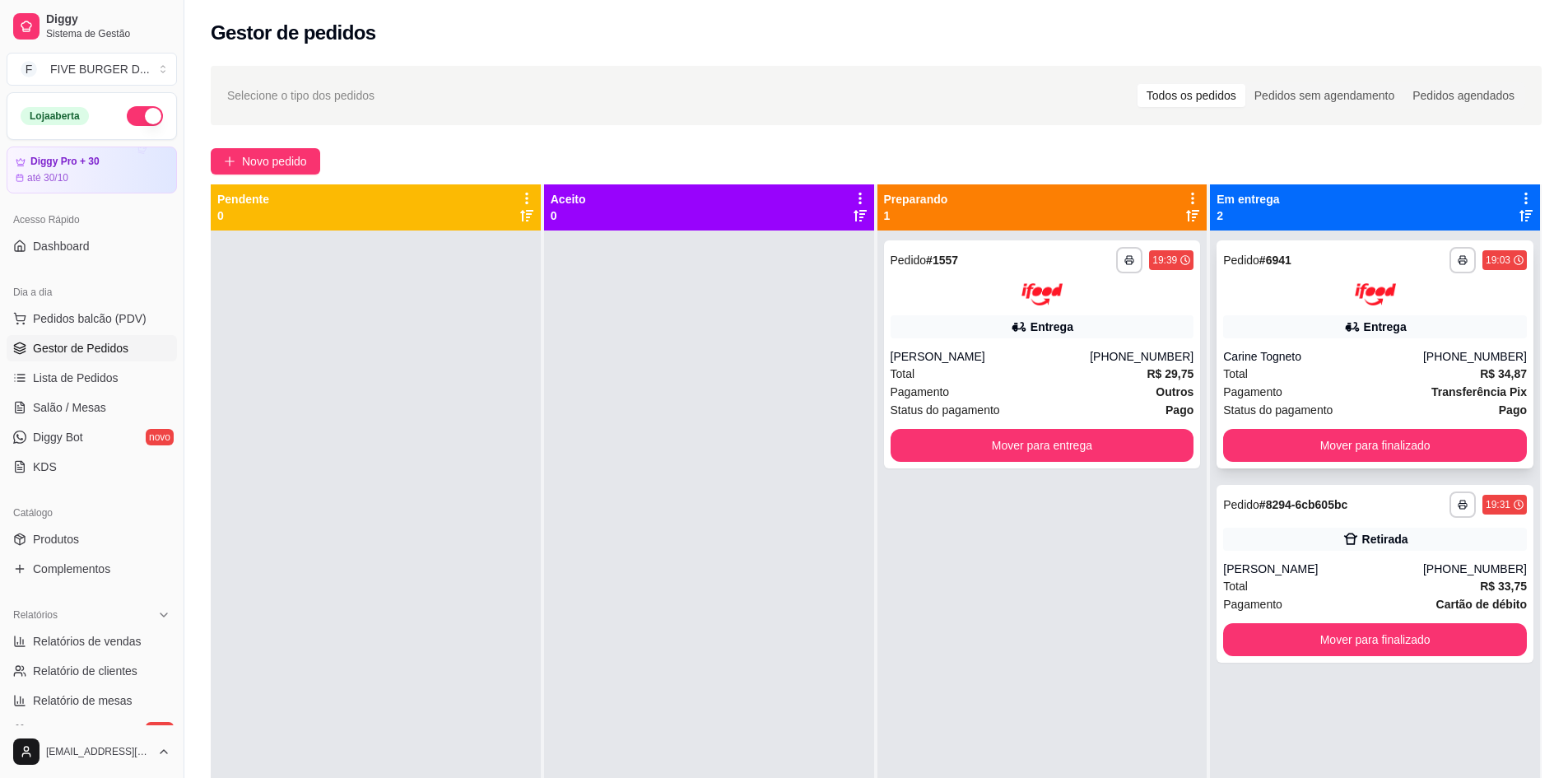
click at [1346, 363] on div "Carine Togneto" at bounding box center [1323, 356] width 200 height 17
click at [1248, 435] on button "Mover para finalizado" at bounding box center [1375, 446] width 304 height 33
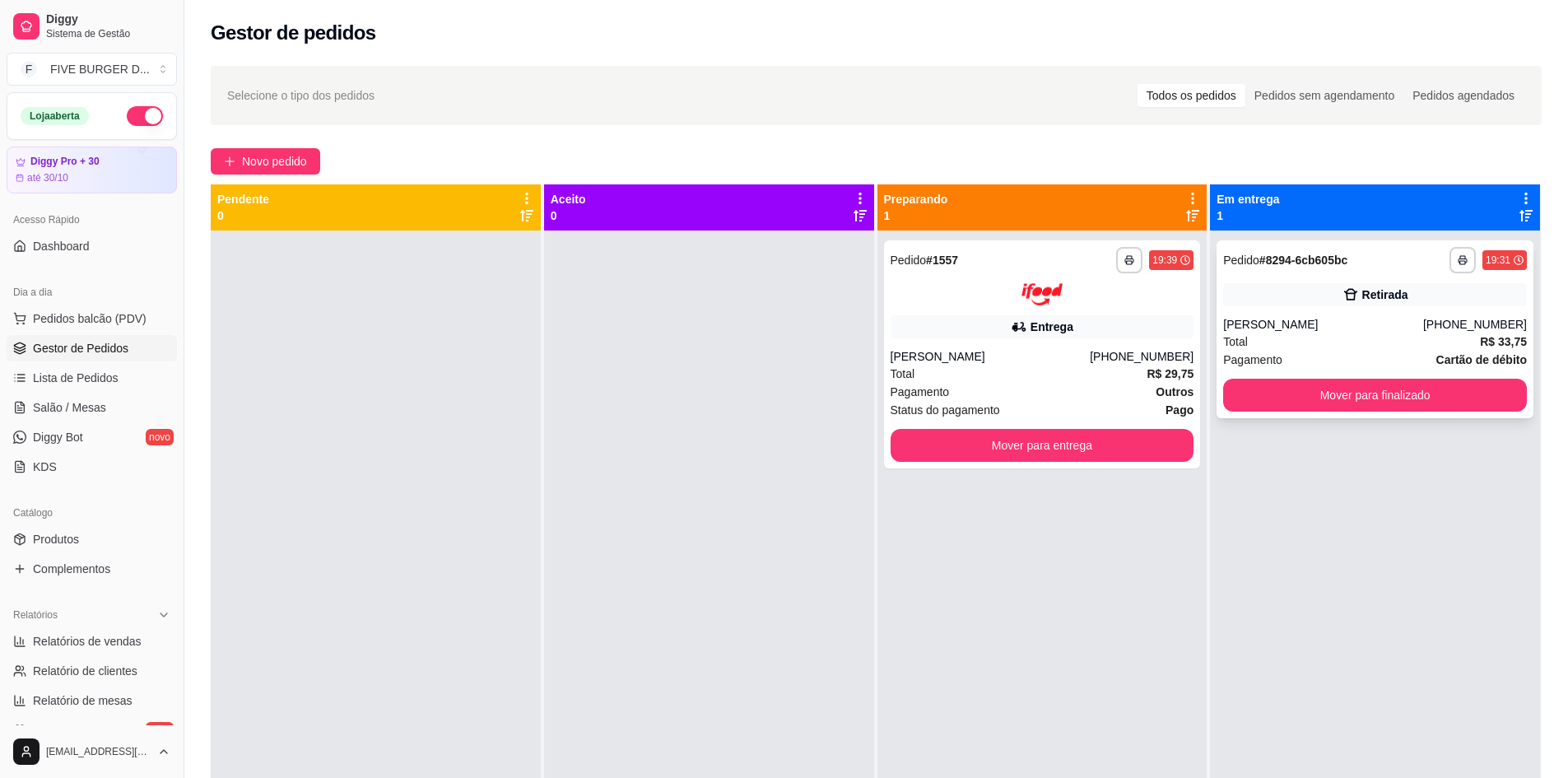
click at [1324, 336] on div "Total R$ 33,75" at bounding box center [1375, 341] width 304 height 18
click at [1334, 322] on div "[PERSON_NAME]" at bounding box center [1323, 324] width 200 height 17
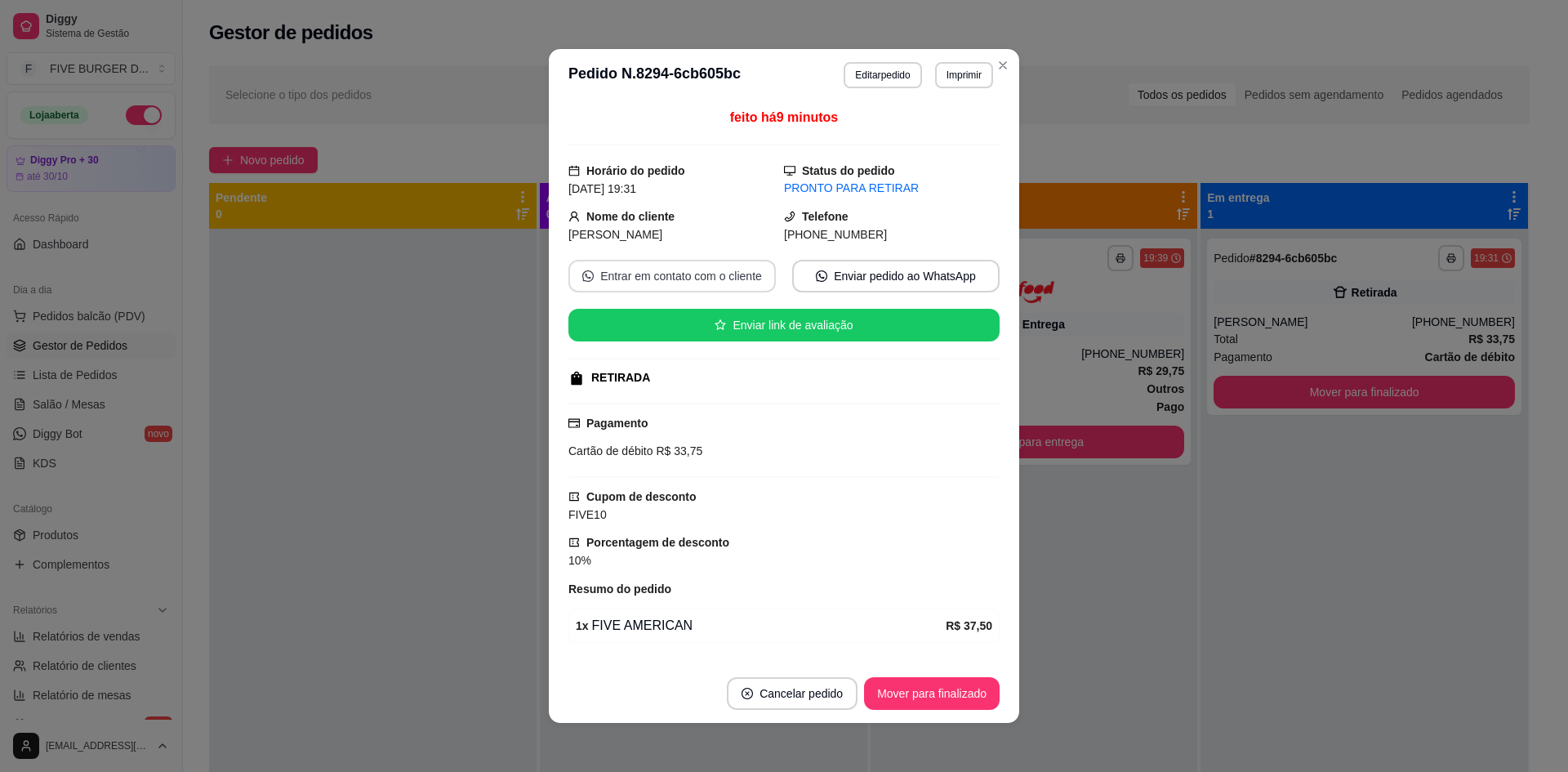
click at [722, 286] on button "Entrar em contato com o cliente" at bounding box center [672, 276] width 207 height 33
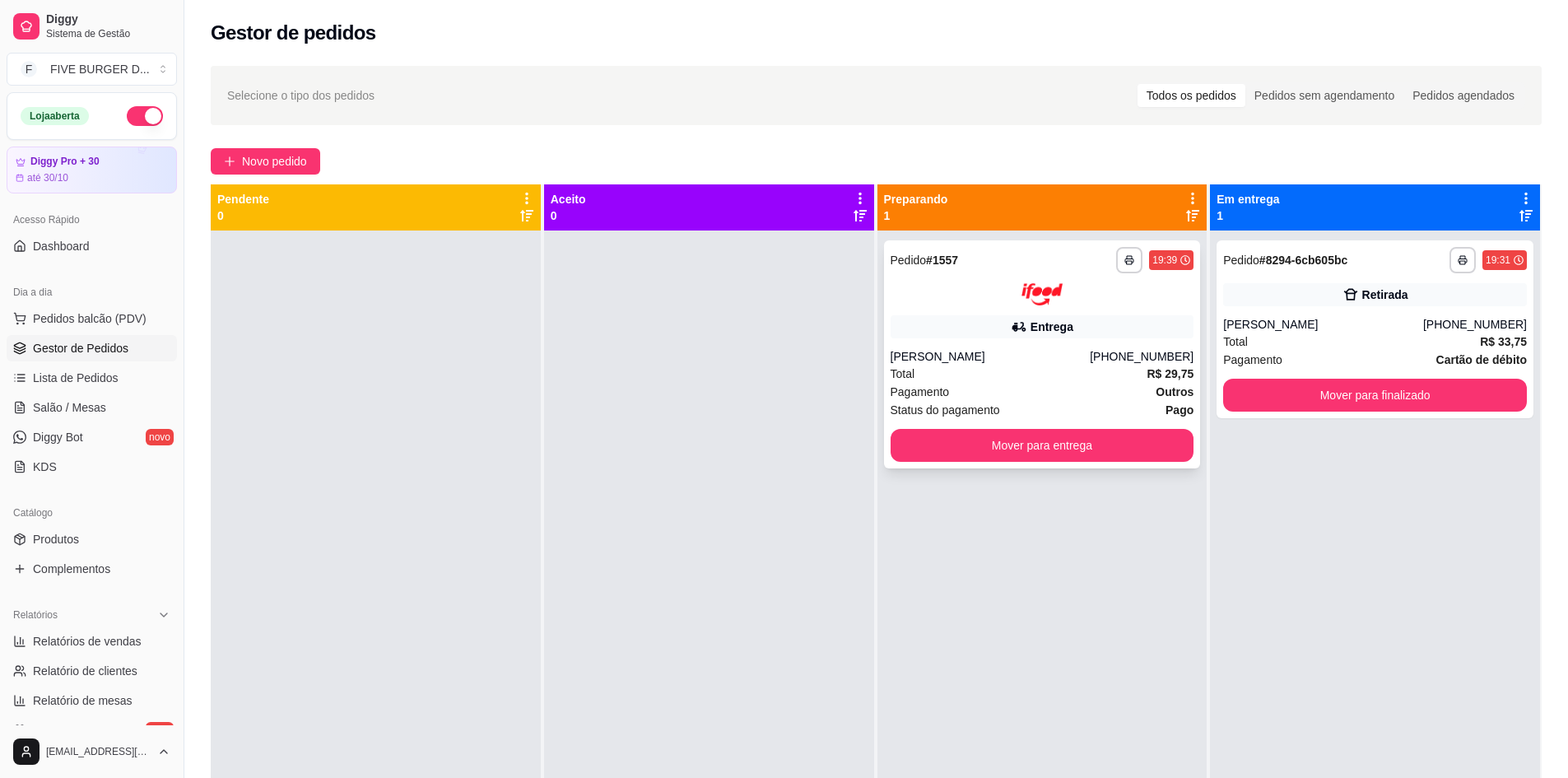
click at [1066, 372] on div "Total R$ 29,75" at bounding box center [1043, 373] width 304 height 18
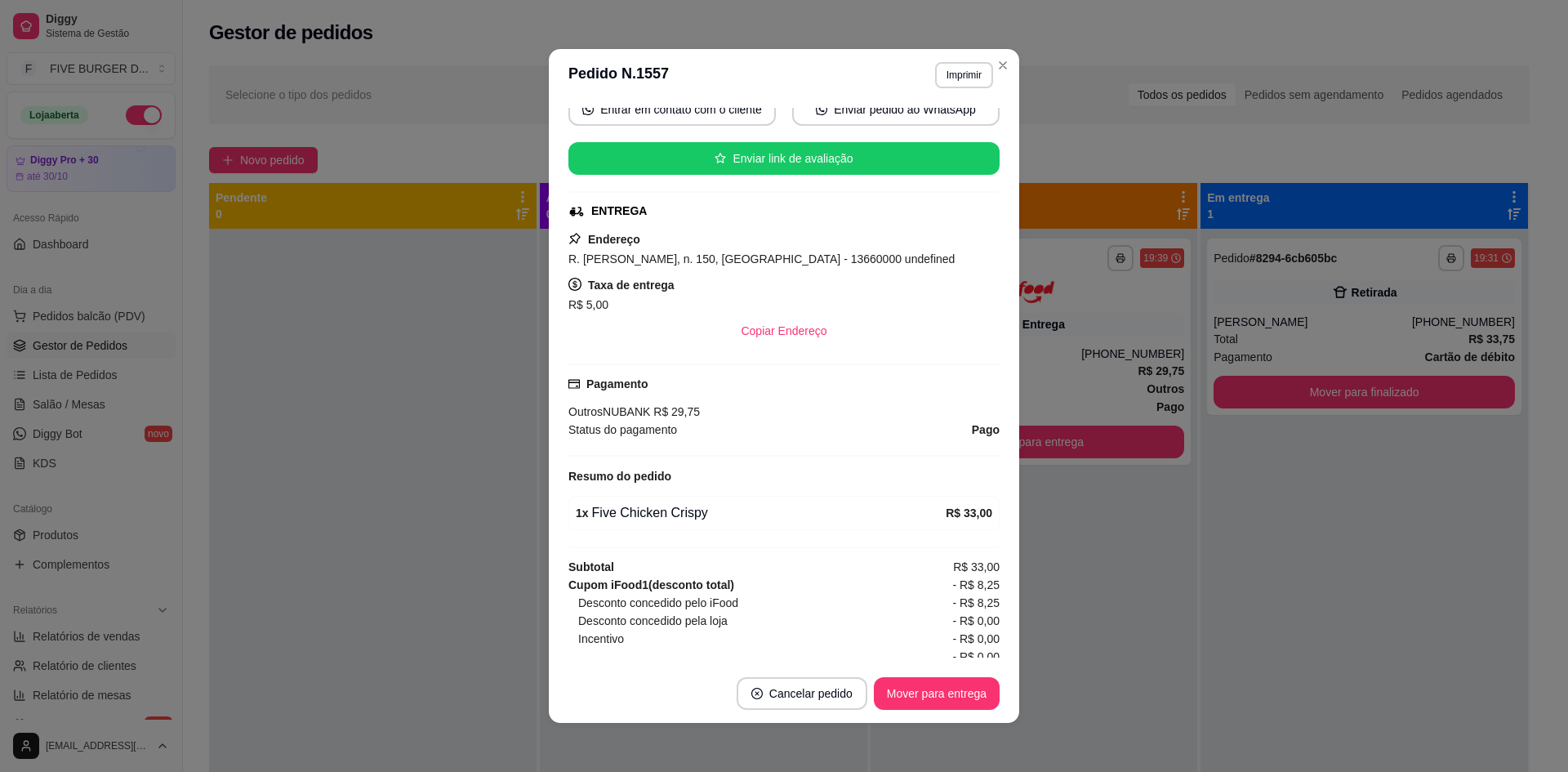
scroll to position [253, 0]
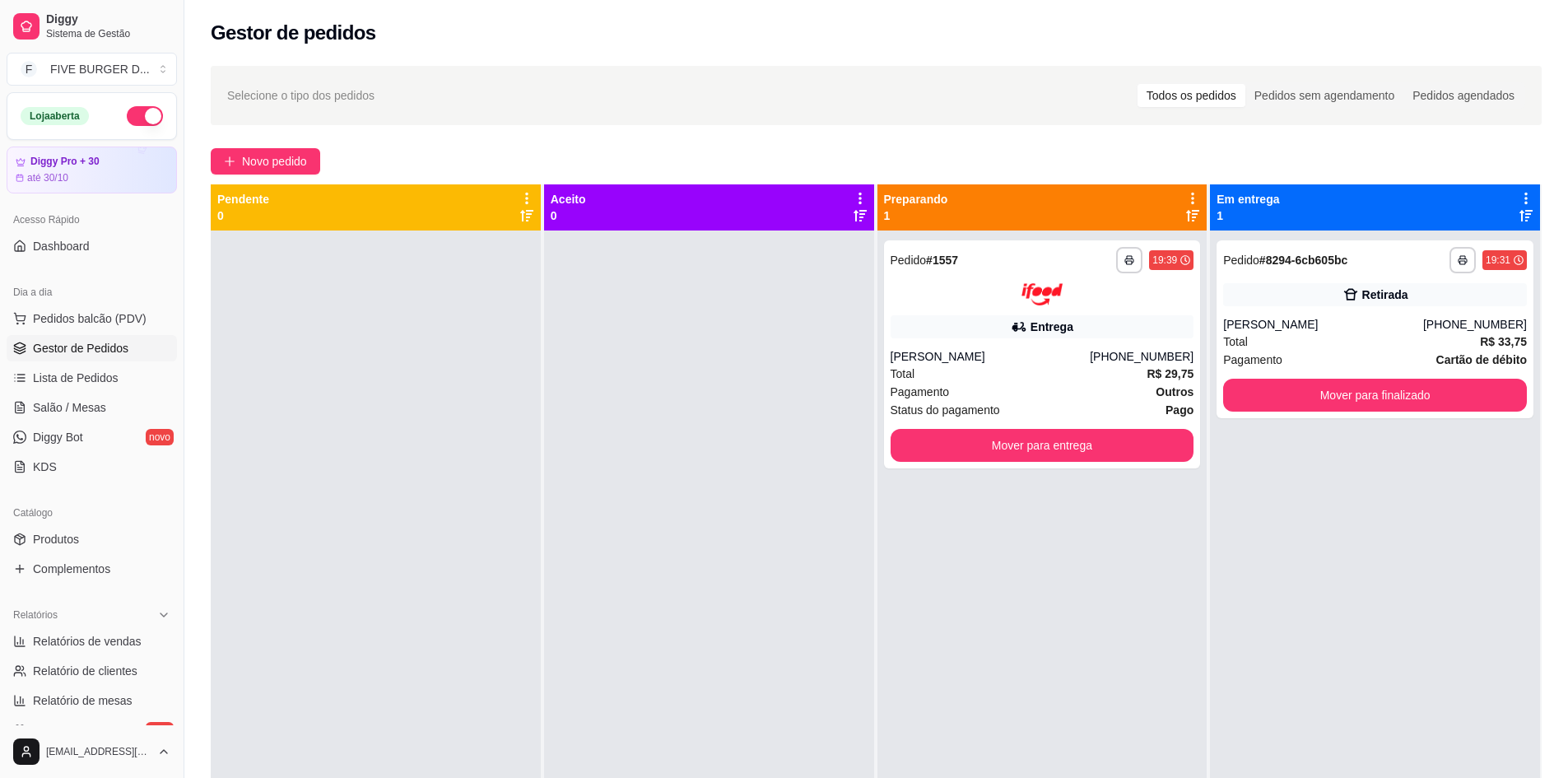
drag, startPoint x: 1580, startPoint y: 346, endPoint x: 679, endPoint y: 24, distance: 956.8
click at [456, 38] on div "Gestor de pedidos" at bounding box center [876, 32] width 1331 height 26
click at [1322, 303] on div "Retirada" at bounding box center [1375, 295] width 304 height 24
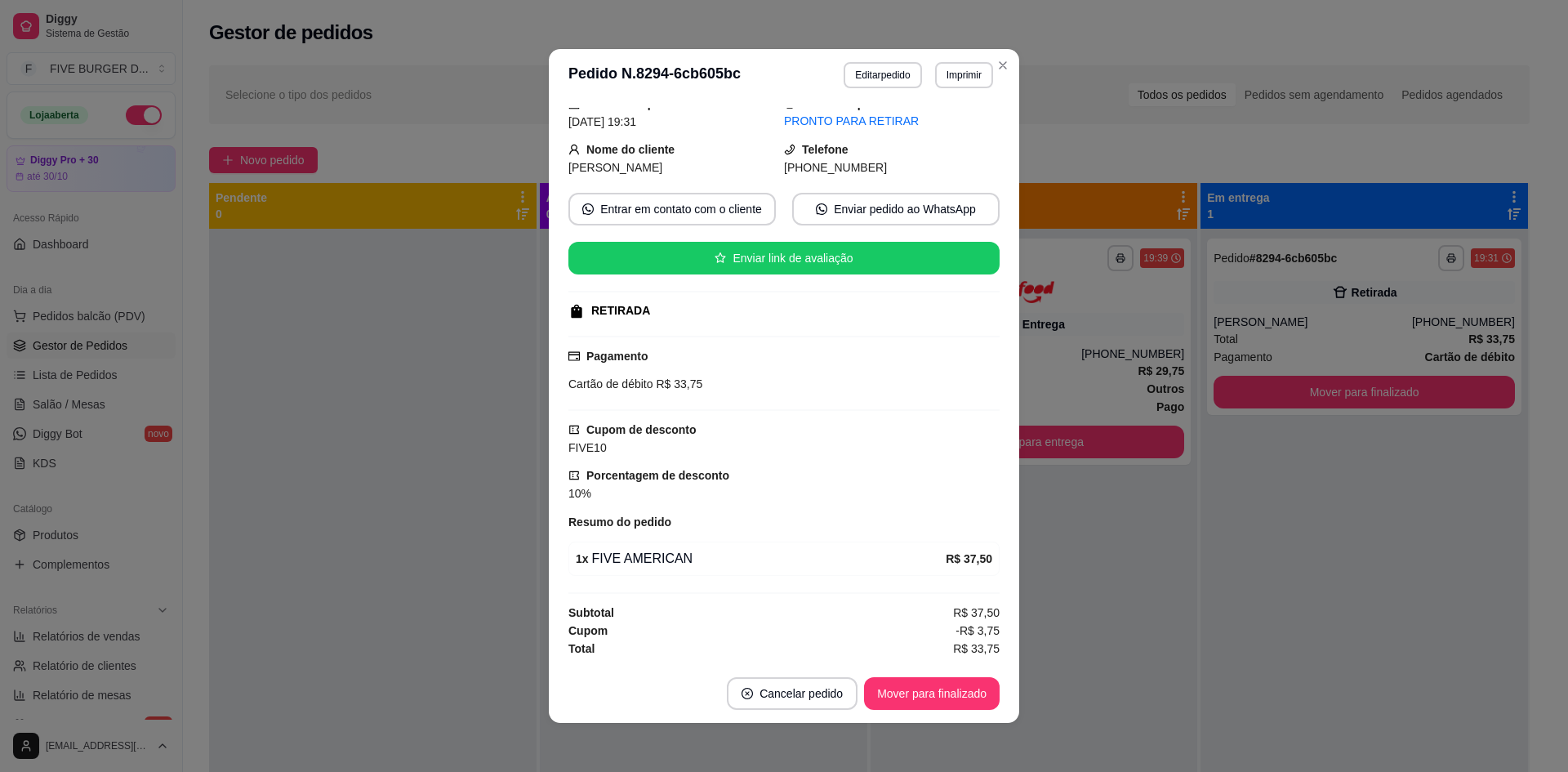
scroll to position [3, 0]
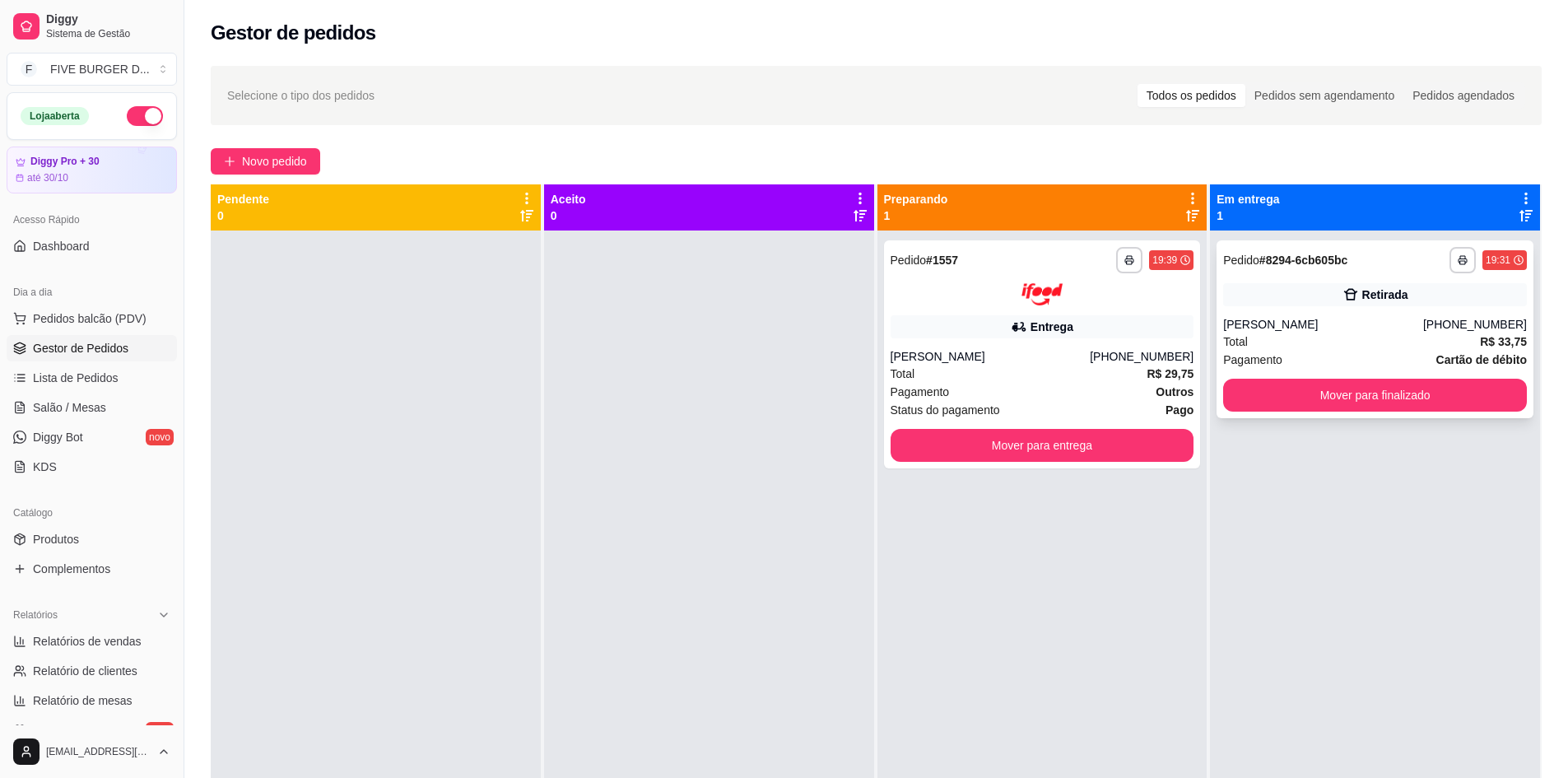
click at [1306, 281] on div "**********" at bounding box center [1374, 328] width 317 height 177
click at [1297, 306] on div "**********" at bounding box center [1374, 328] width 317 height 177
click at [1339, 314] on div "**********" at bounding box center [1374, 328] width 317 height 177
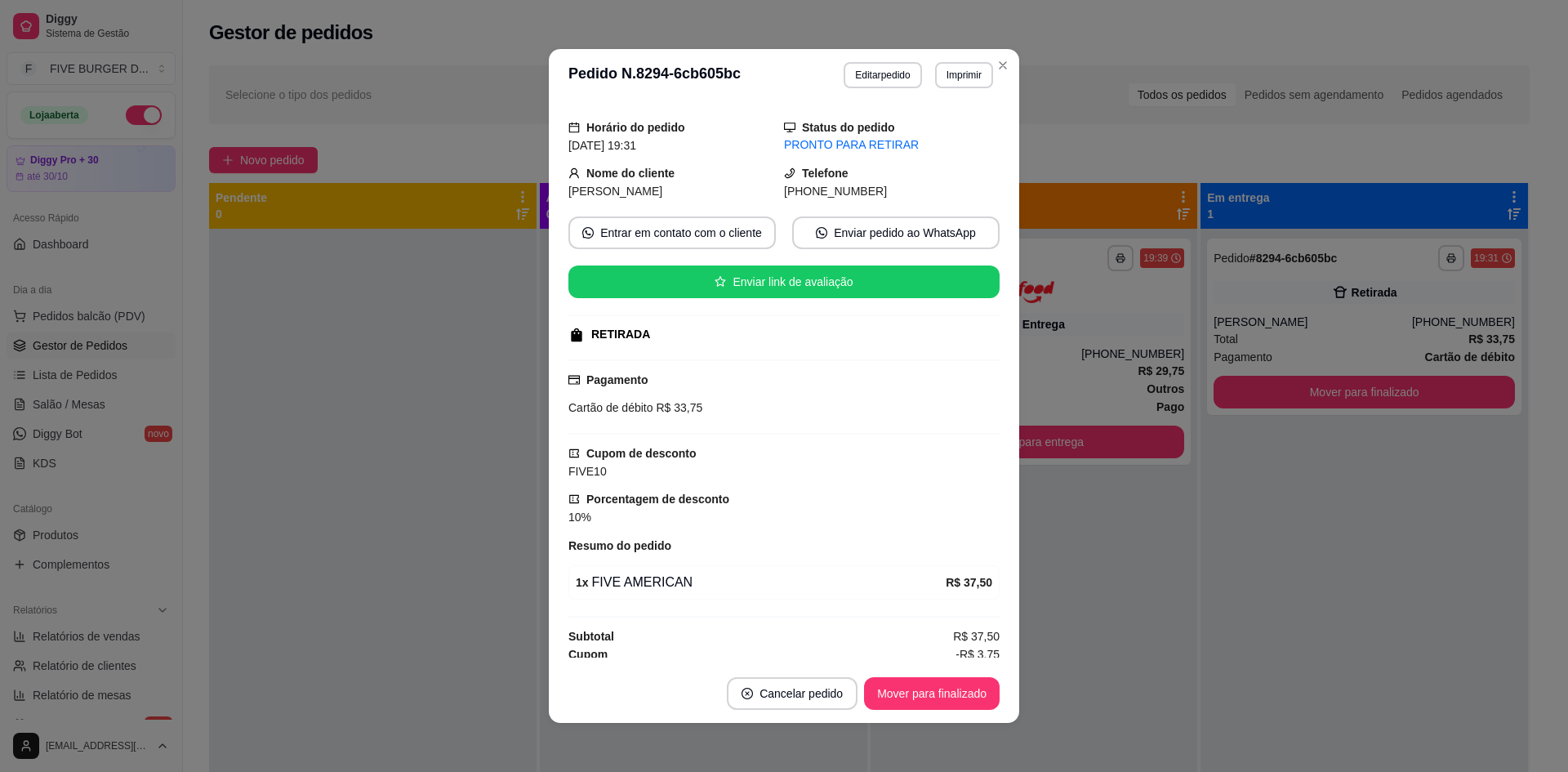
scroll to position [67, 0]
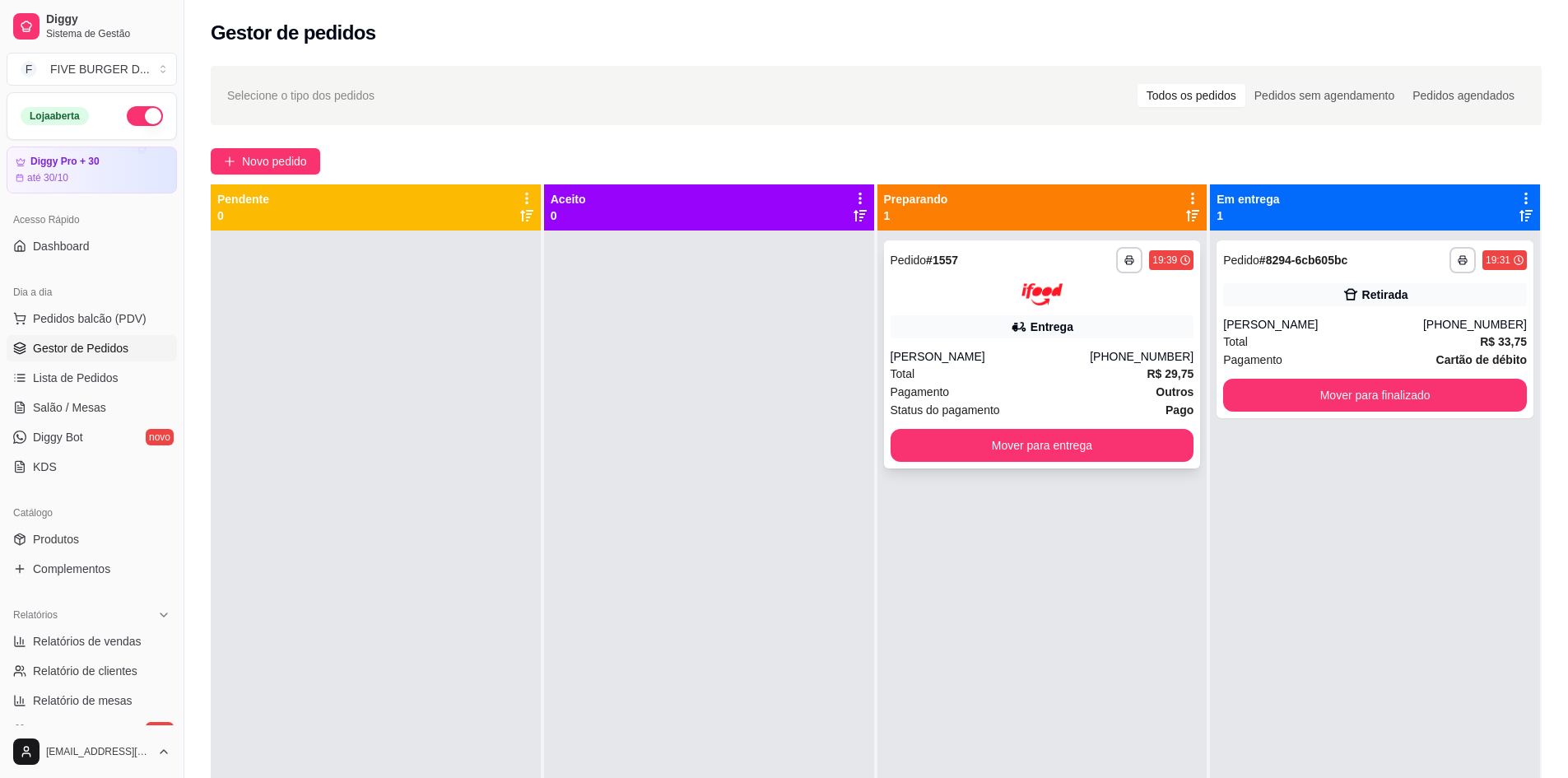
click at [915, 335] on div "Entrega" at bounding box center [1043, 327] width 304 height 24
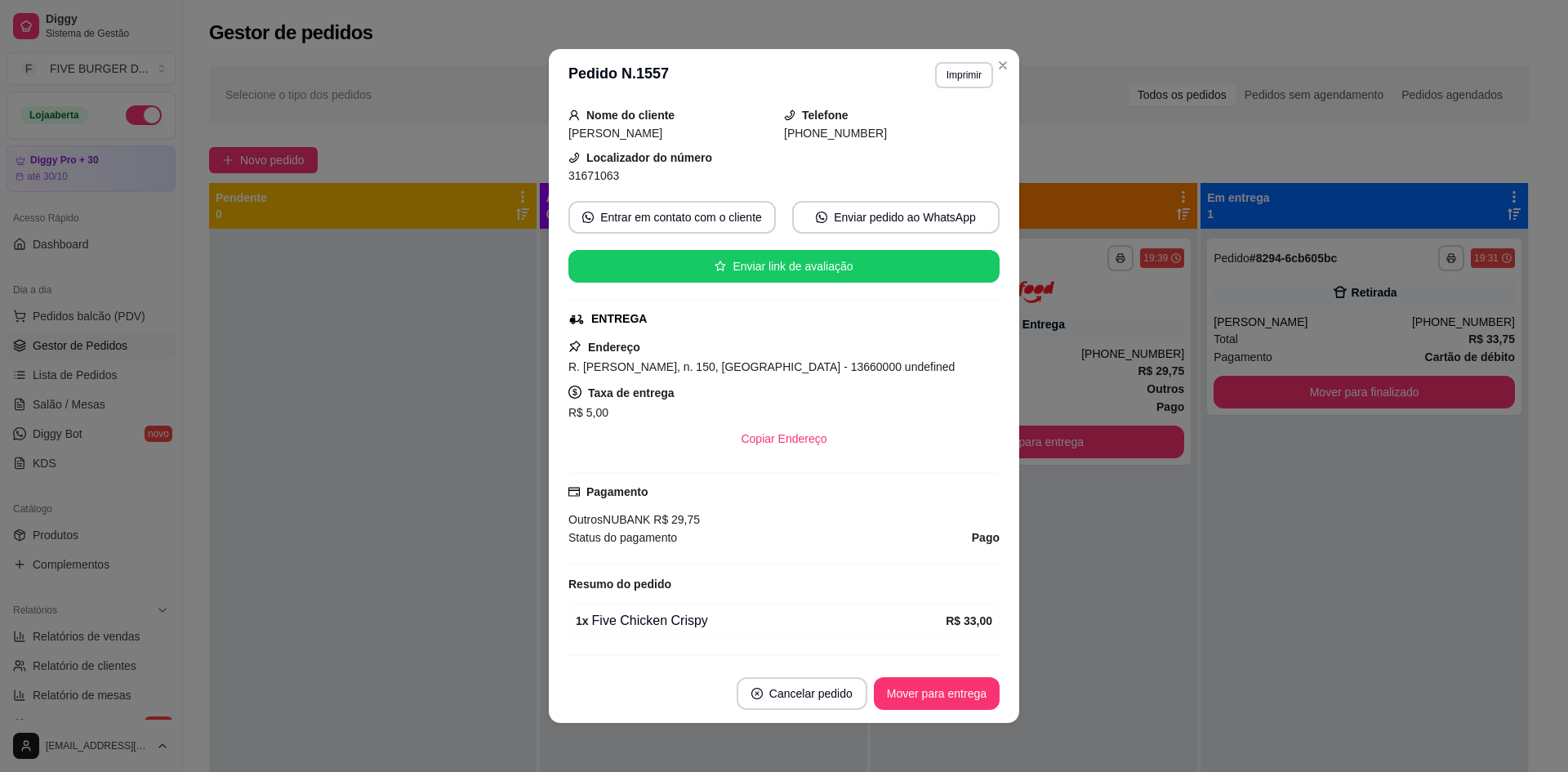
scroll to position [253, 0]
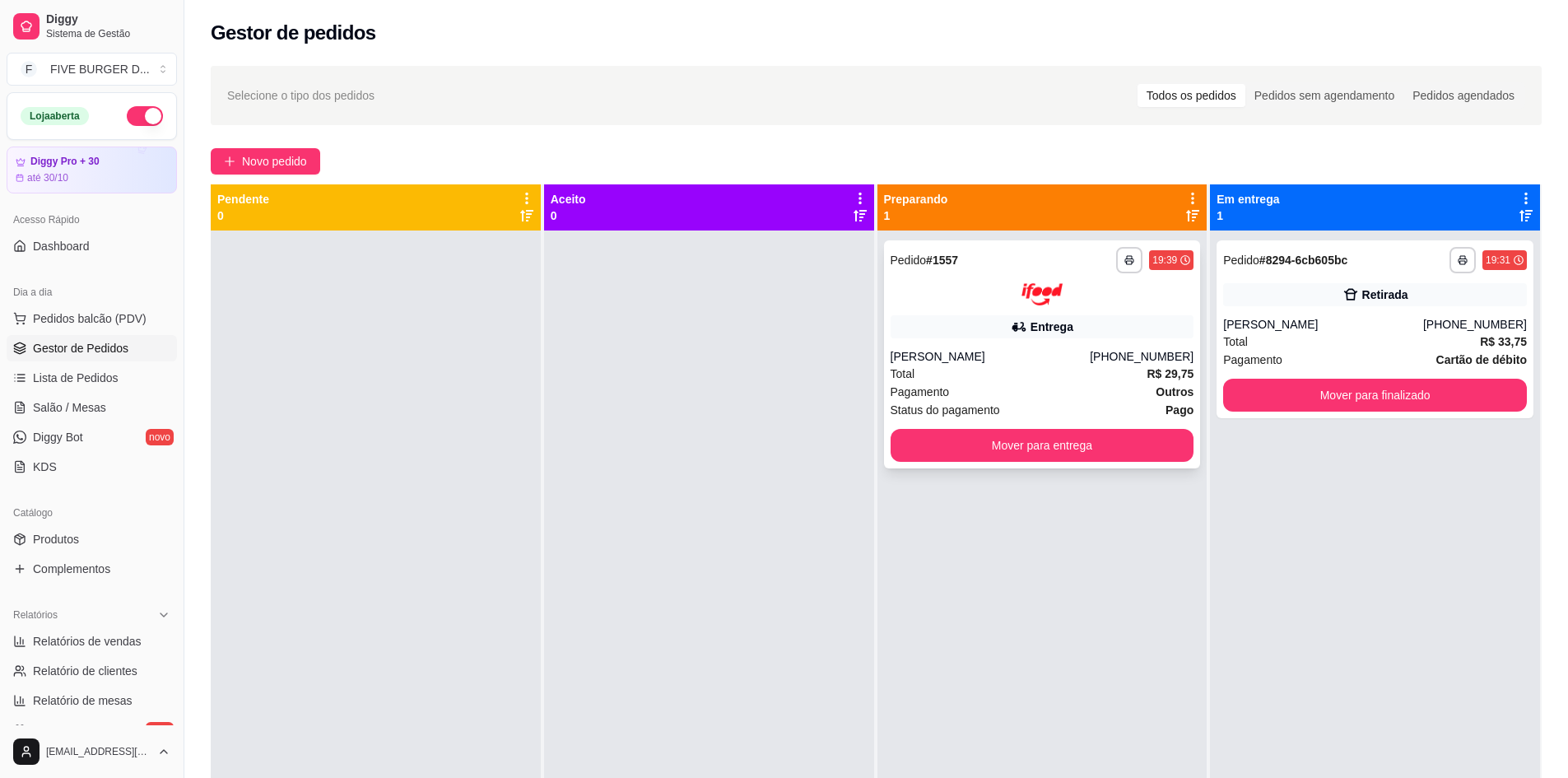
click at [990, 280] on div "**********" at bounding box center [1043, 276] width 304 height 59
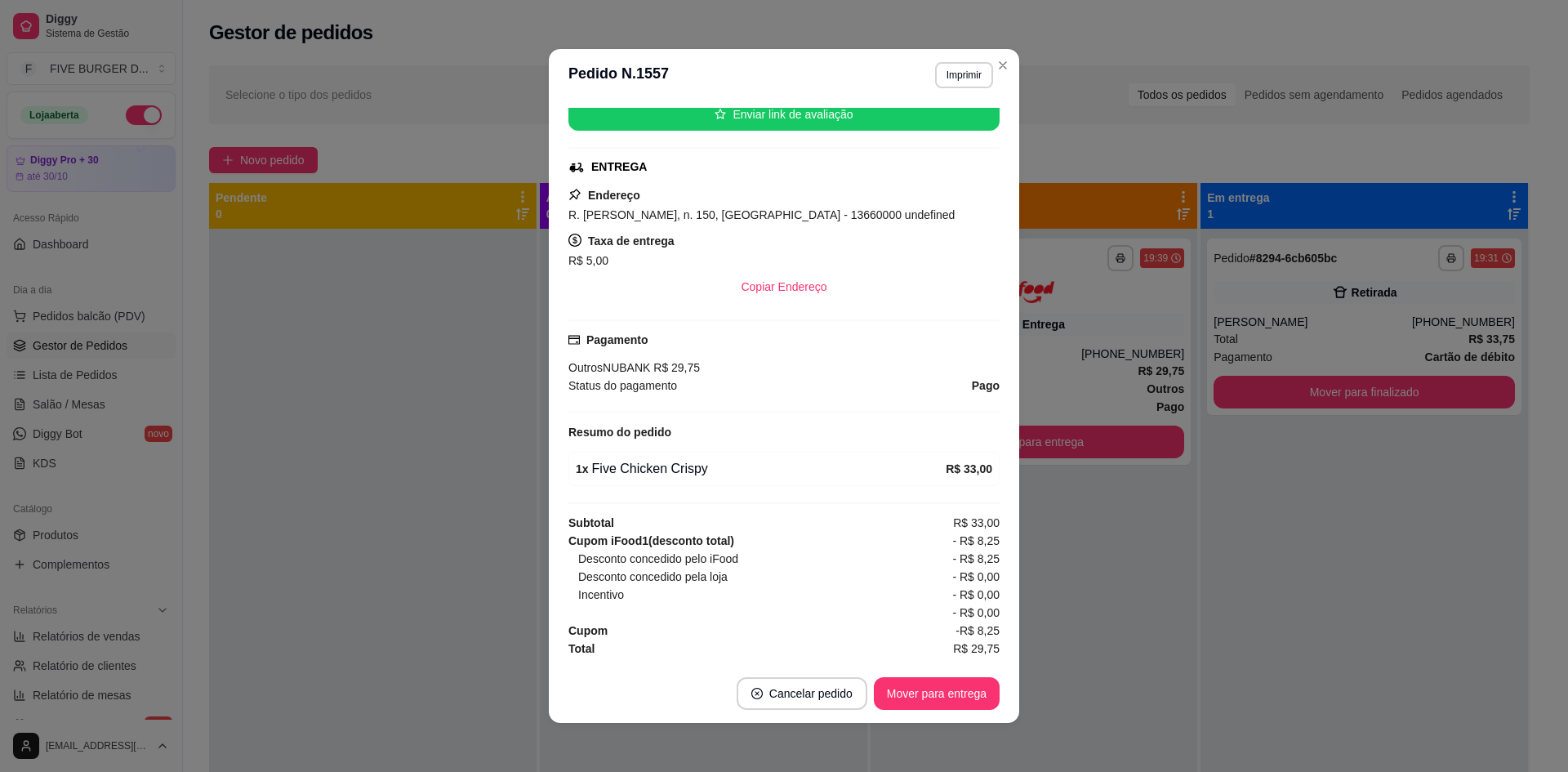
scroll to position [3, 0]
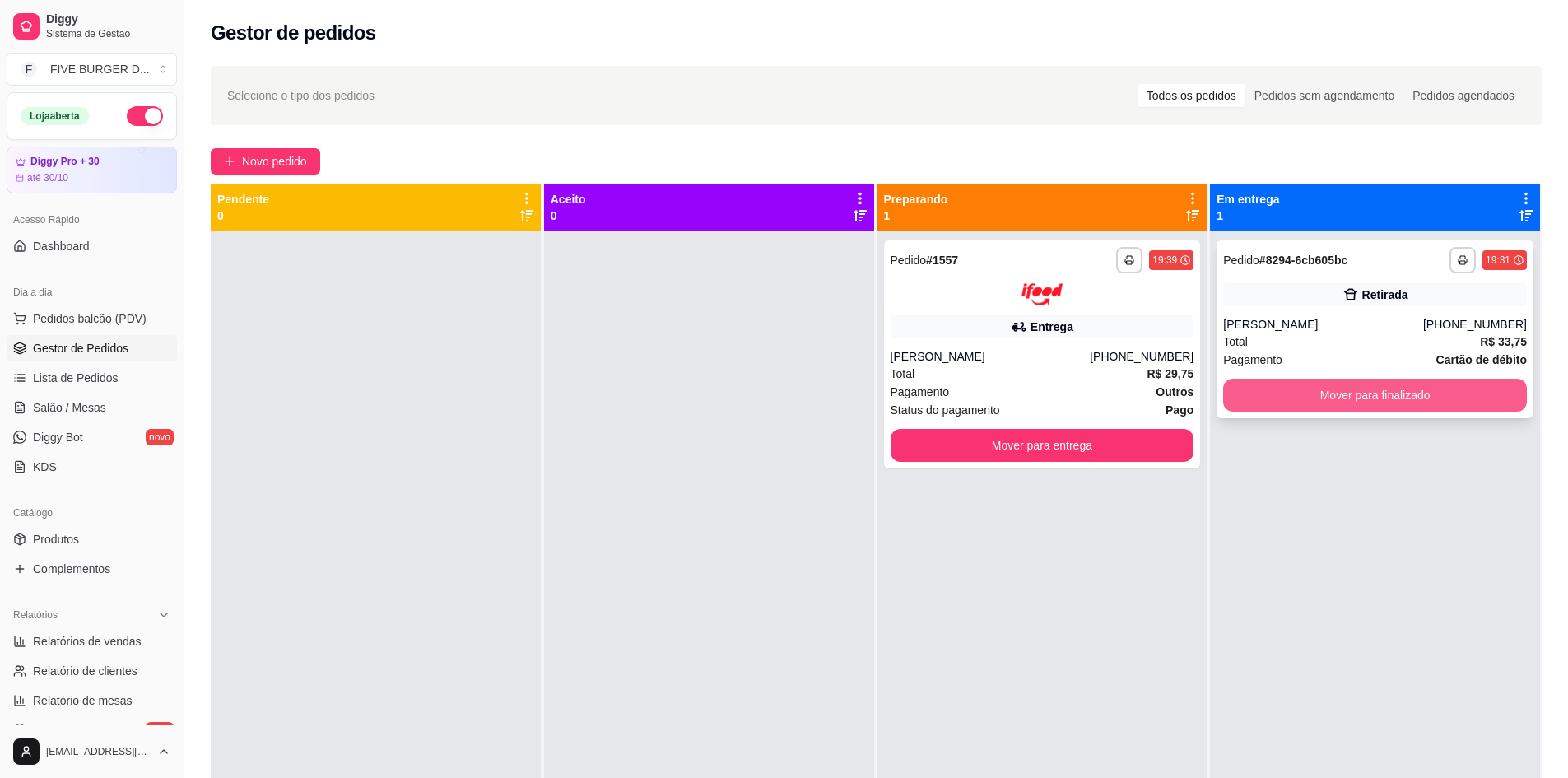
click at [1339, 387] on button "Mover para finalizado" at bounding box center [1375, 395] width 304 height 33
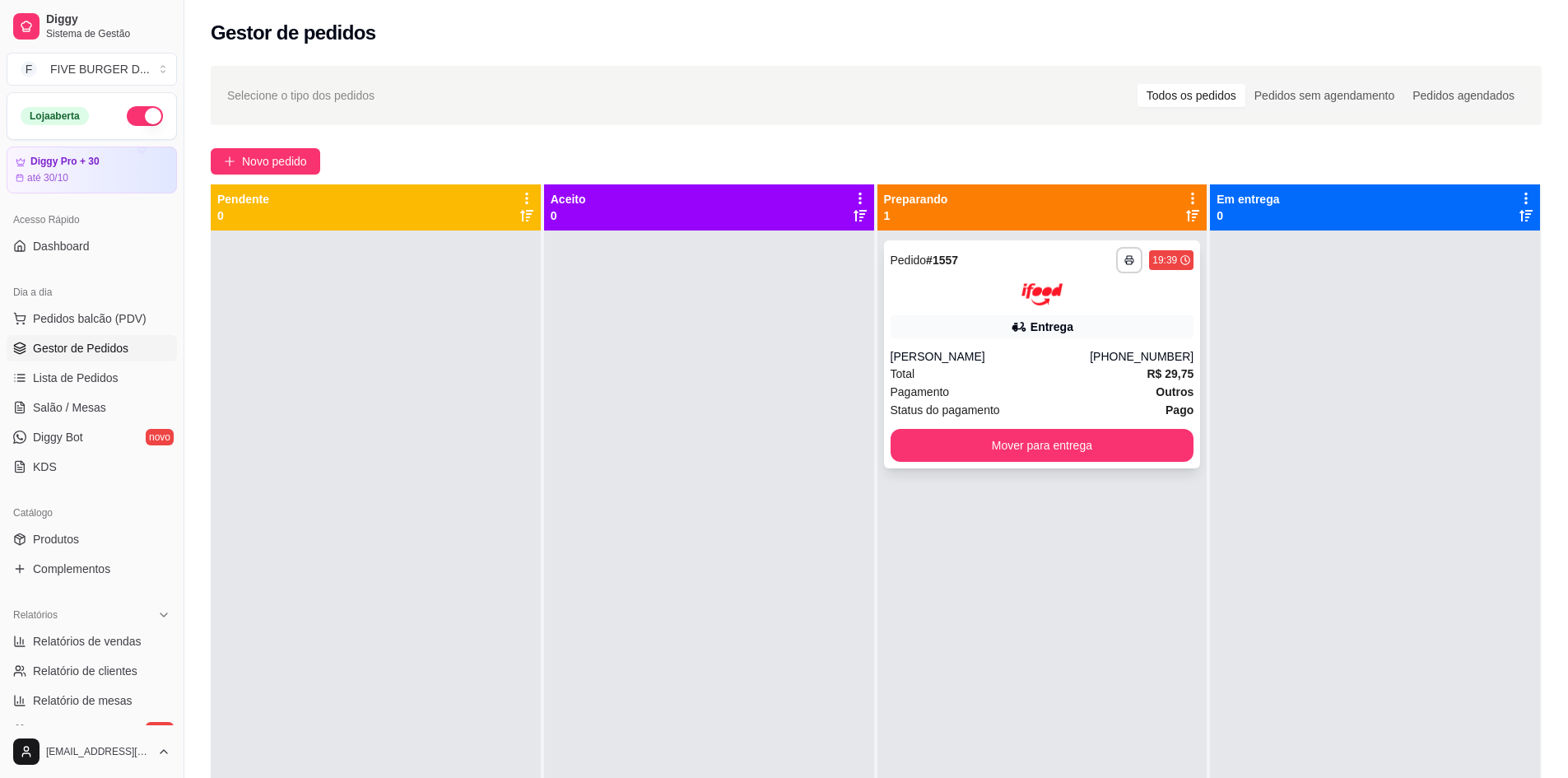
click at [1116, 330] on div "Entrega" at bounding box center [1043, 327] width 304 height 24
click at [1051, 433] on button "Mover para entrega" at bounding box center [1043, 446] width 304 height 33
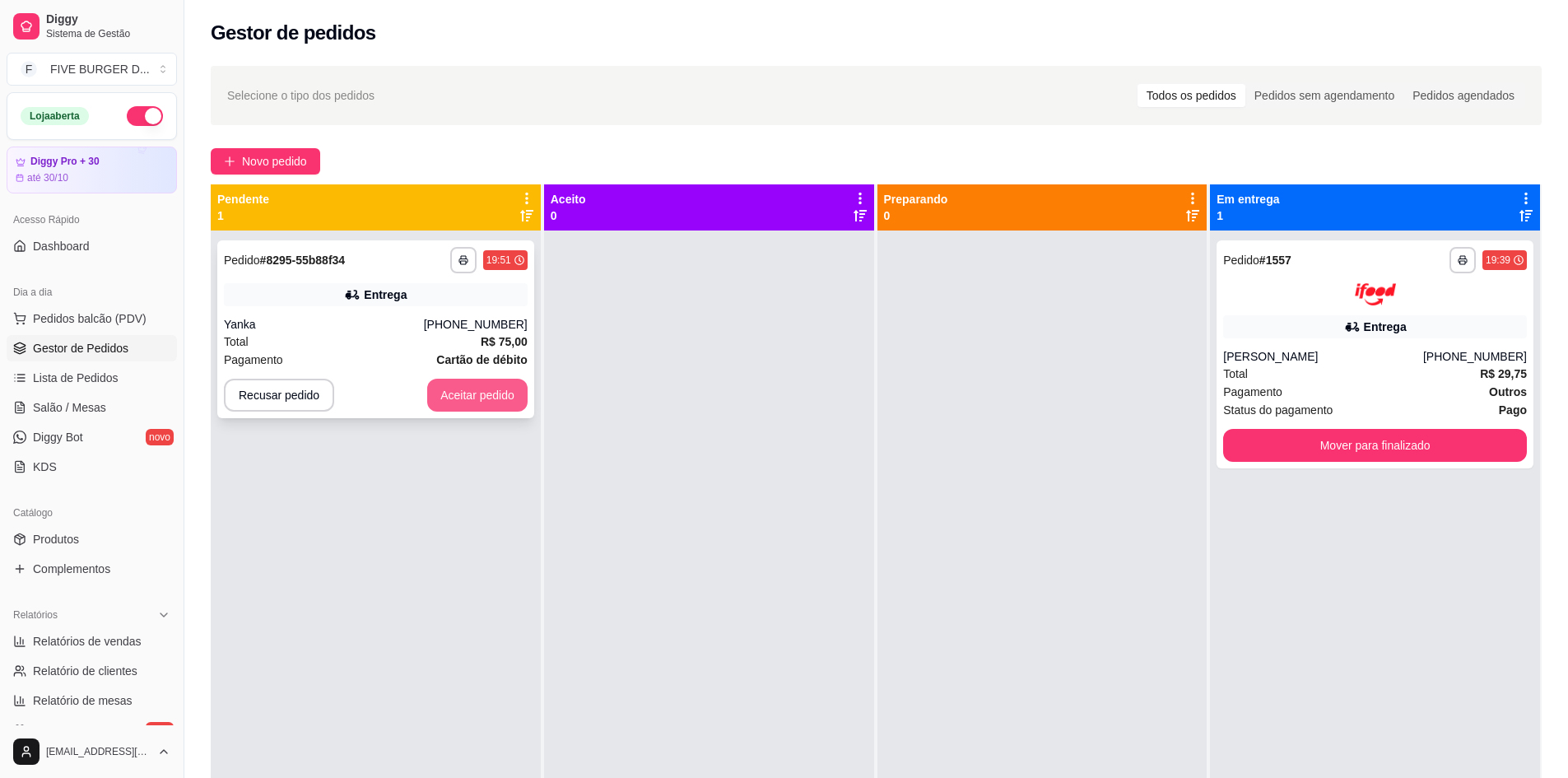
click at [509, 386] on button "Aceitar pedido" at bounding box center [477, 395] width 100 height 33
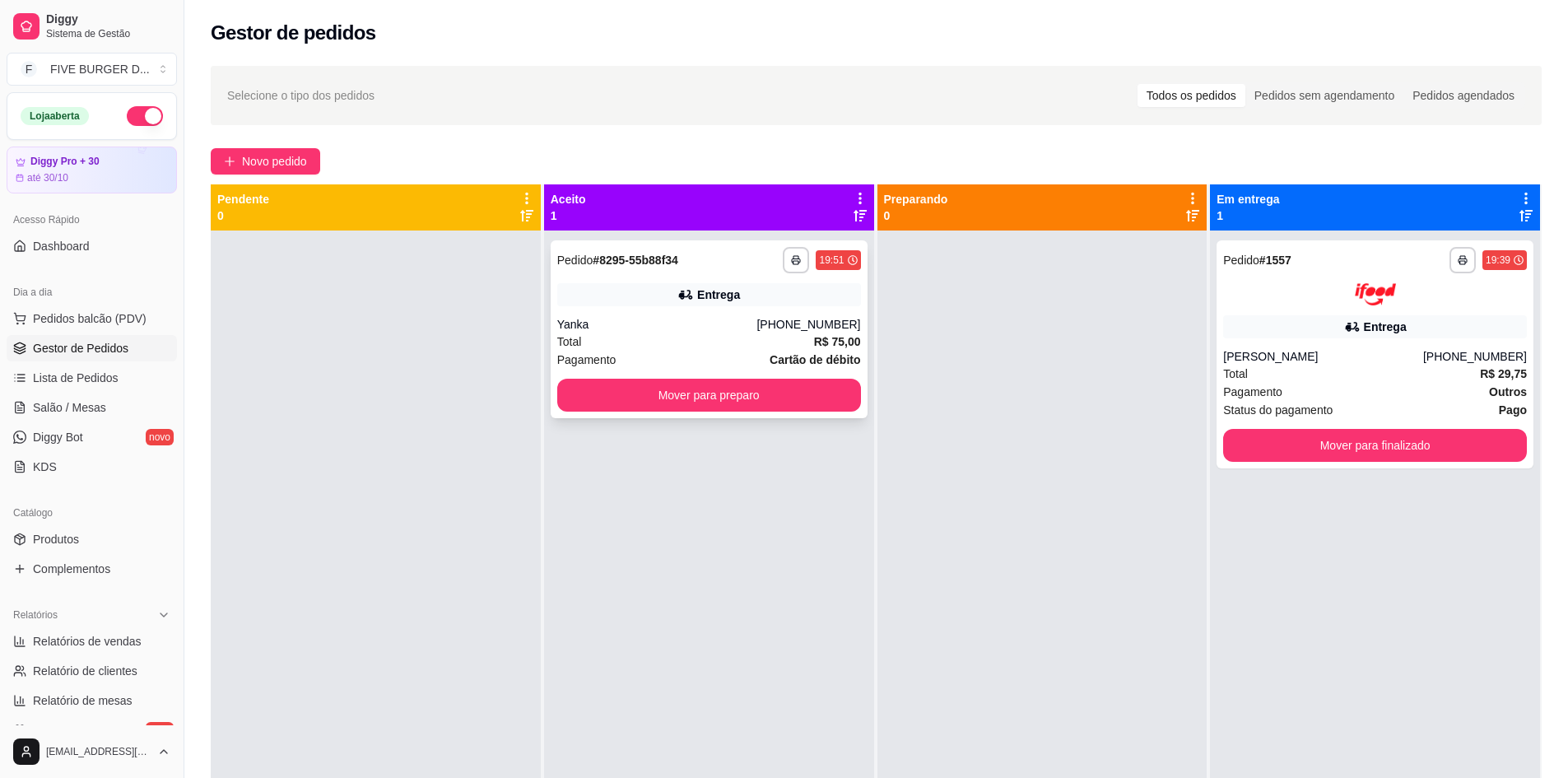
click at [719, 326] on div "Yanka" at bounding box center [658, 324] width 200 height 17
click at [831, 397] on button "Mover para preparo" at bounding box center [710, 395] width 304 height 33
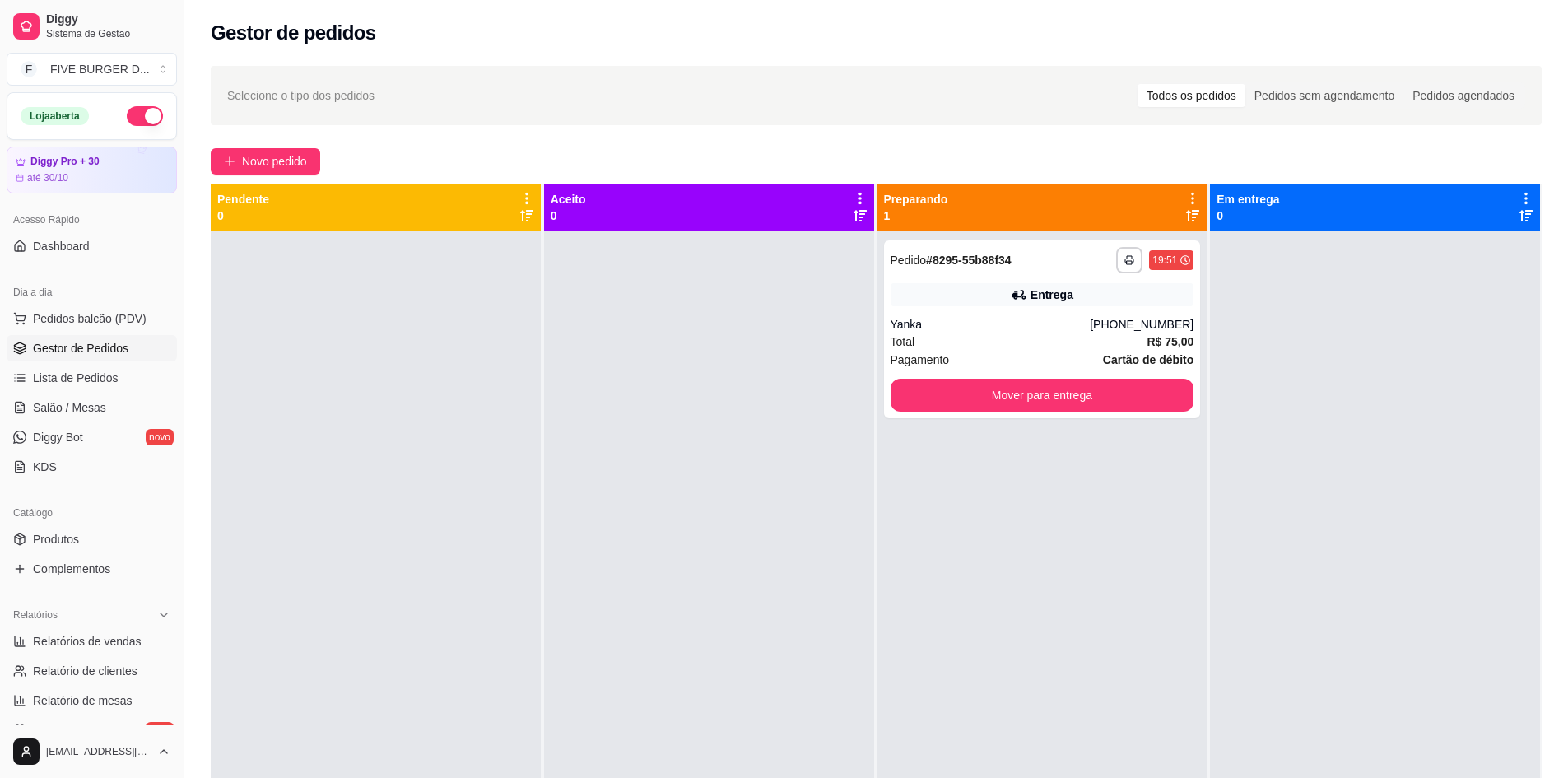
click at [1340, 493] on div at bounding box center [1375, 619] width 330 height 778
click at [969, 394] on button "Mover para entrega" at bounding box center [1043, 395] width 304 height 33
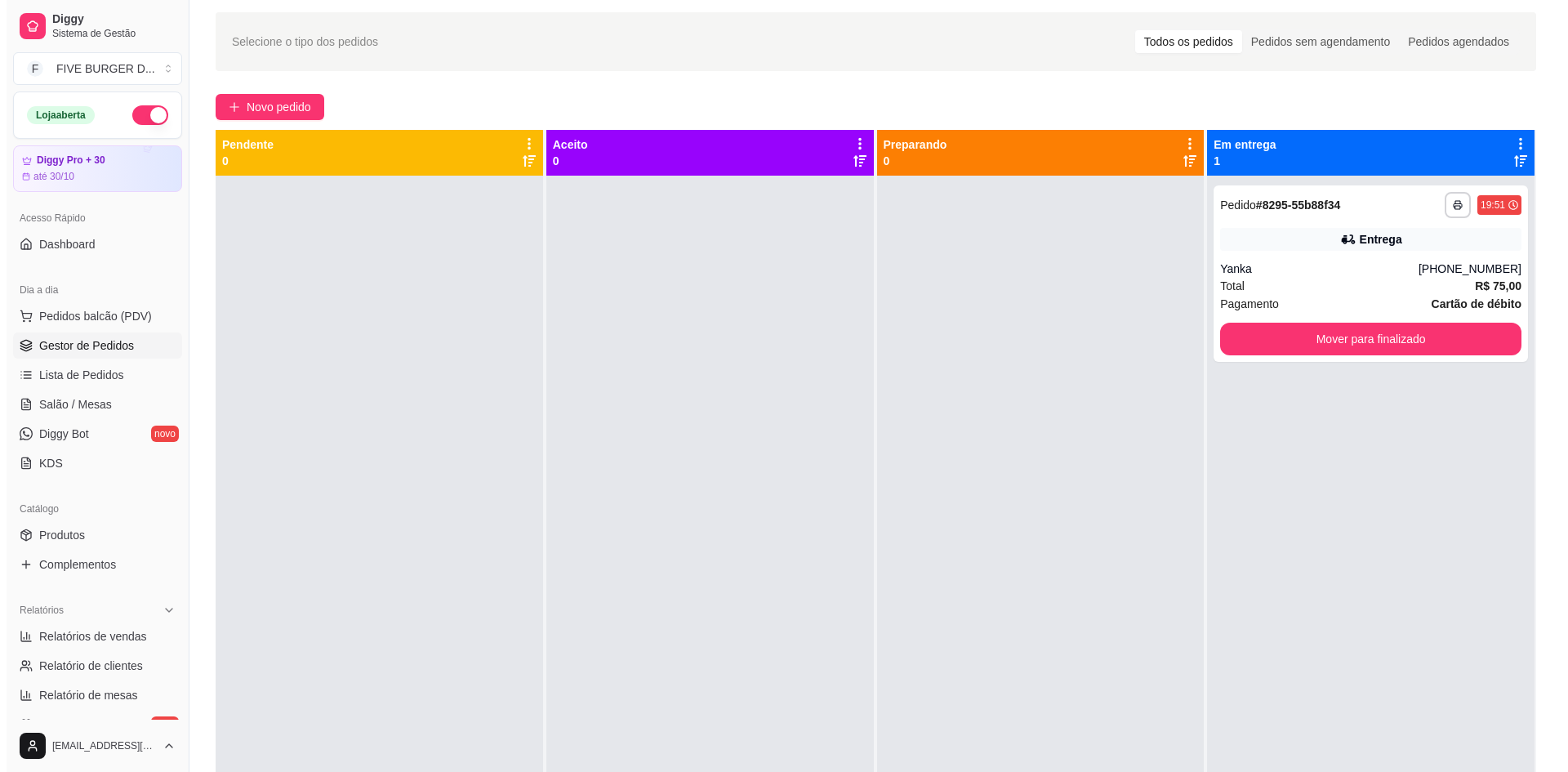
scroll to position [82, 0]
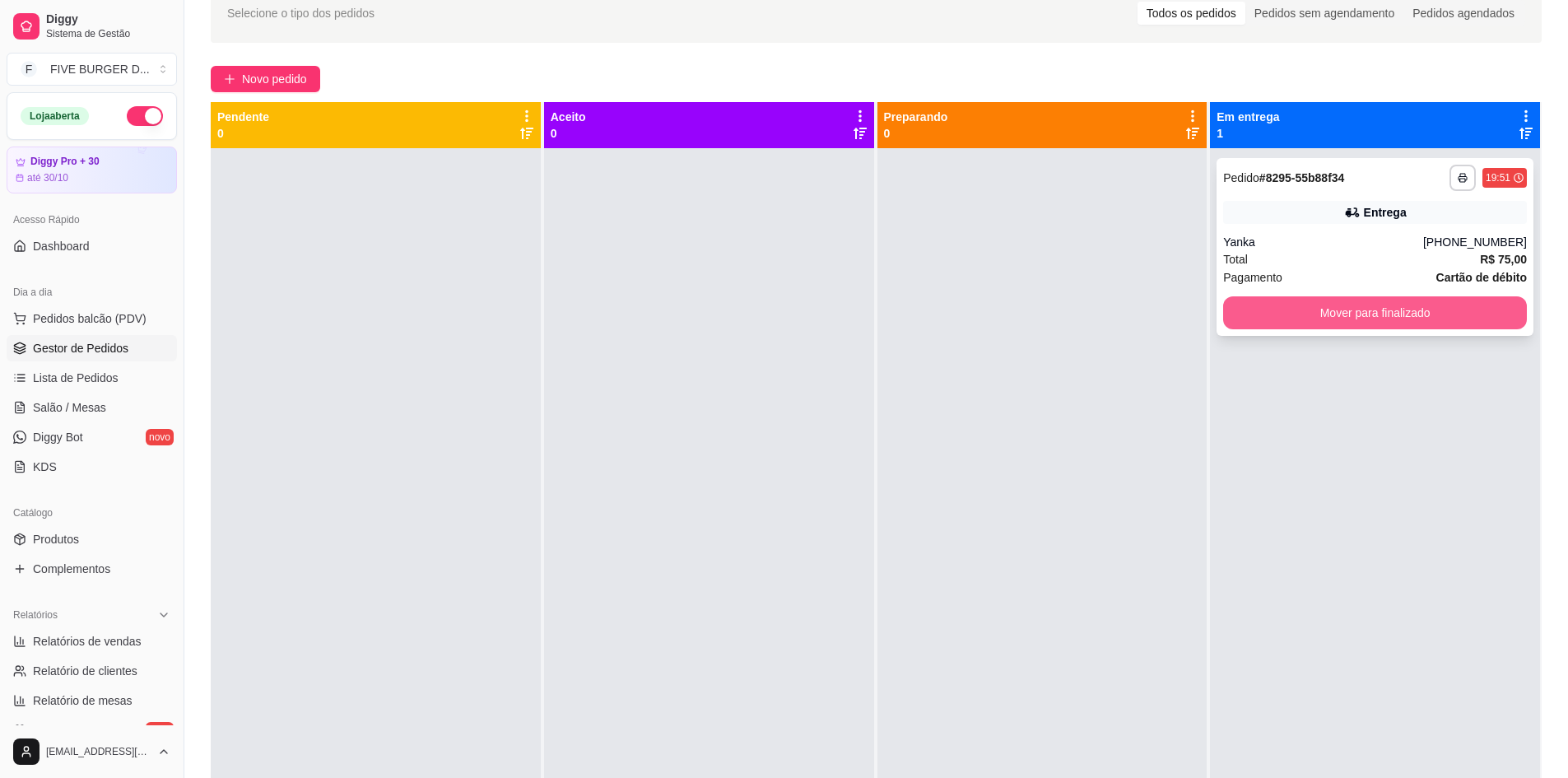
click at [1328, 310] on button "Mover para finalizado" at bounding box center [1375, 313] width 304 height 33
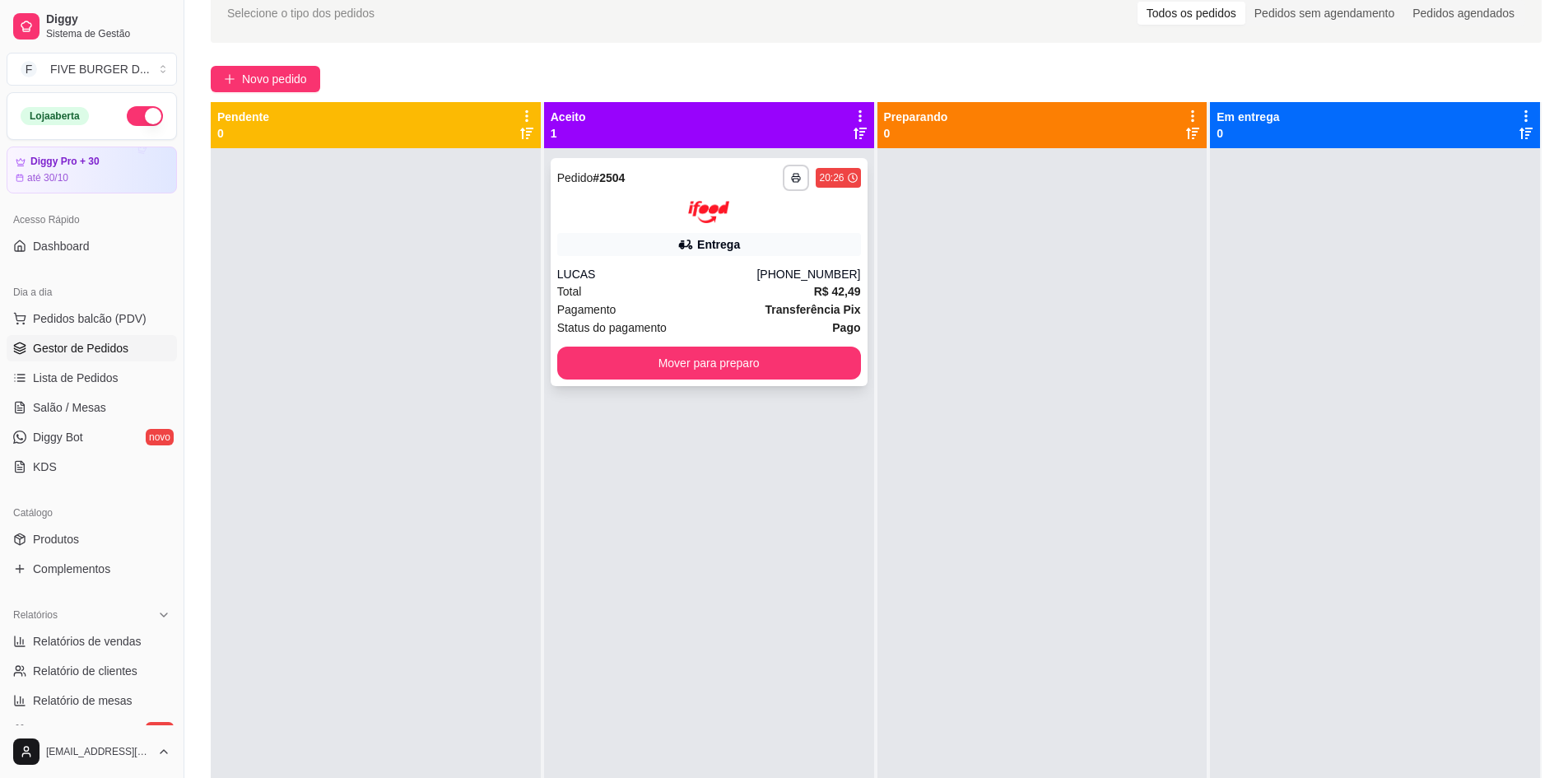
click at [788, 369] on button "Mover para preparo" at bounding box center [710, 364] width 304 height 33
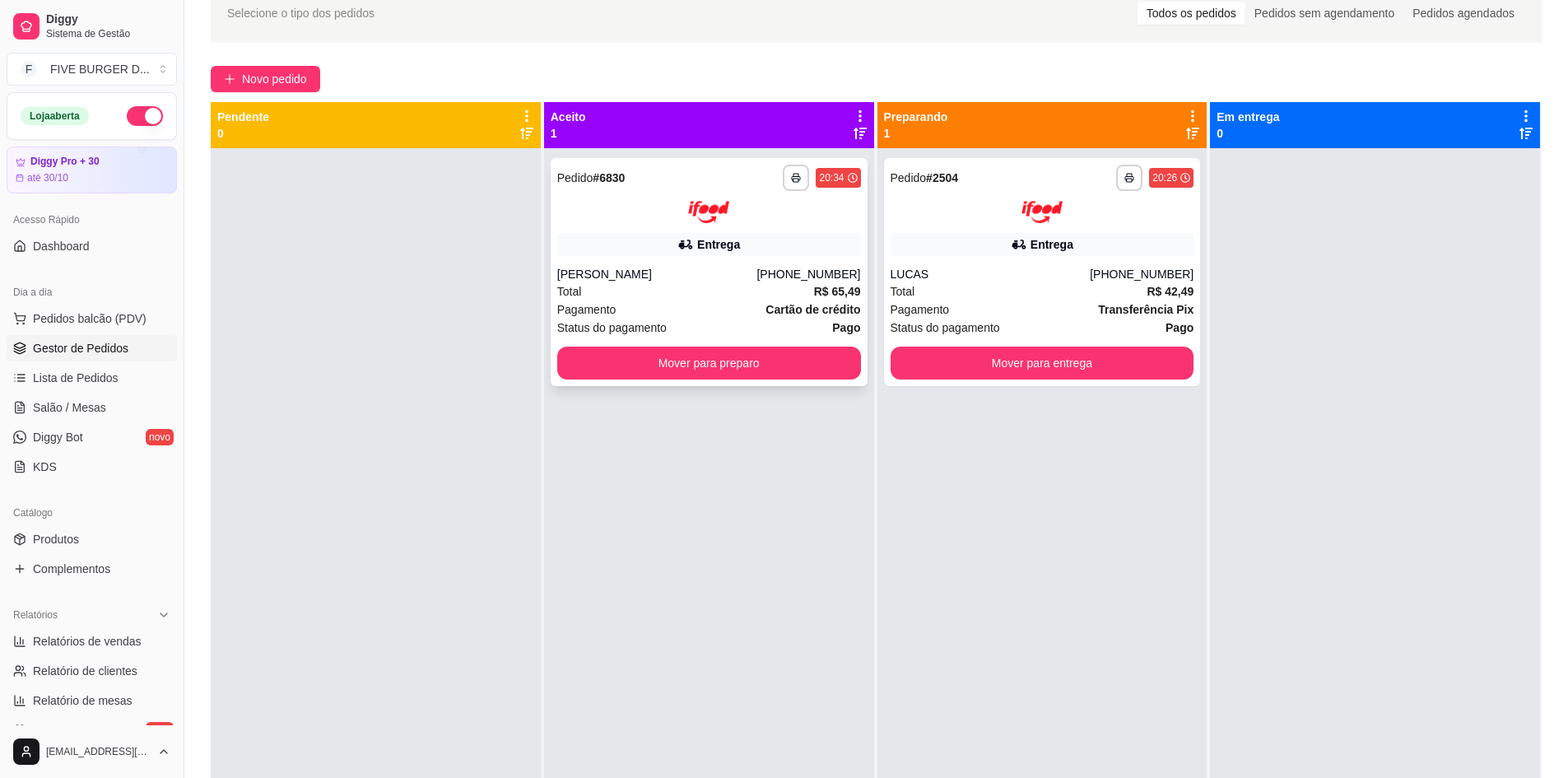
click at [667, 378] on button "Mover para preparo" at bounding box center [710, 364] width 304 height 33
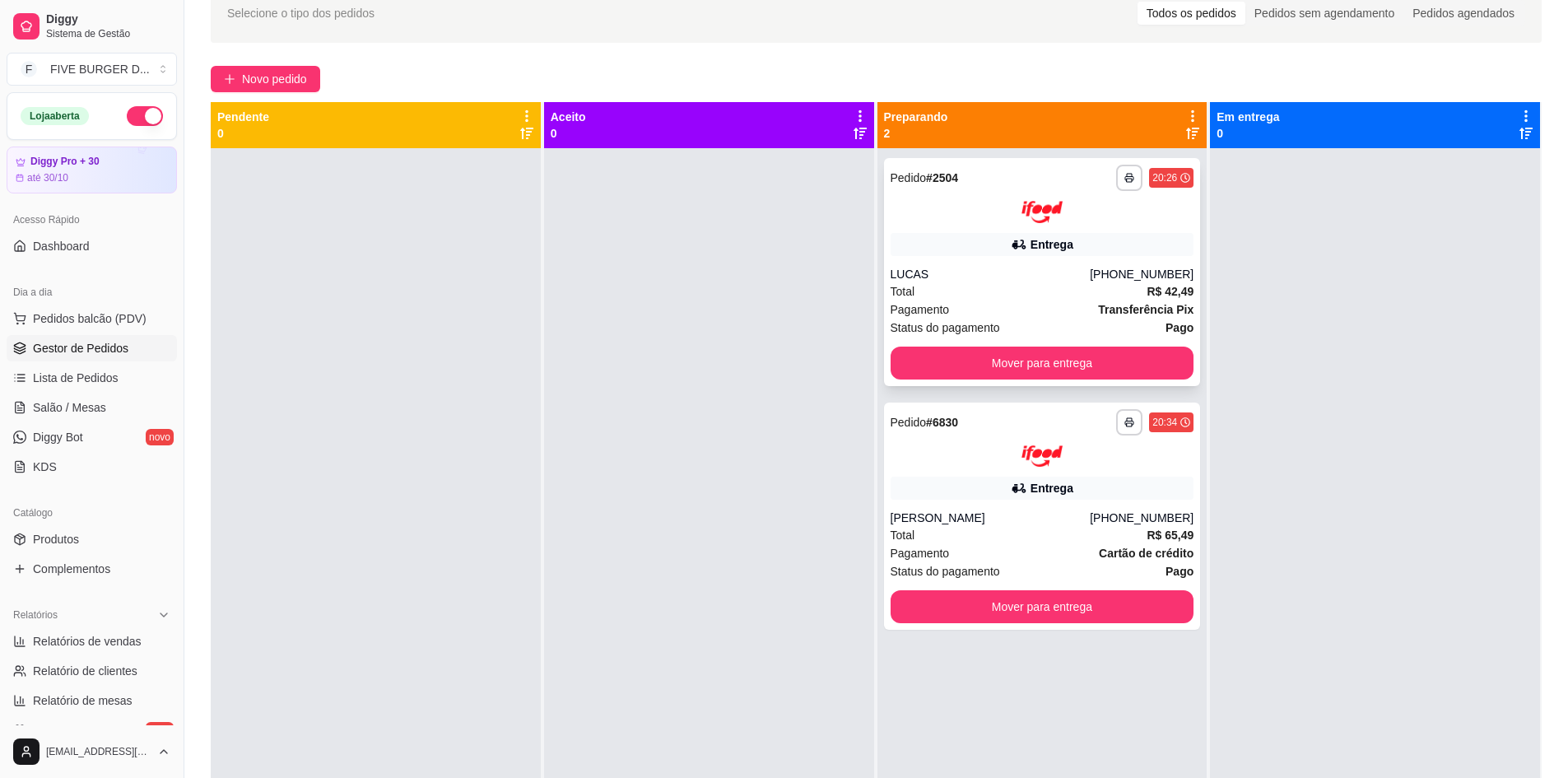
click at [942, 265] on div "**********" at bounding box center [1042, 271] width 317 height 228
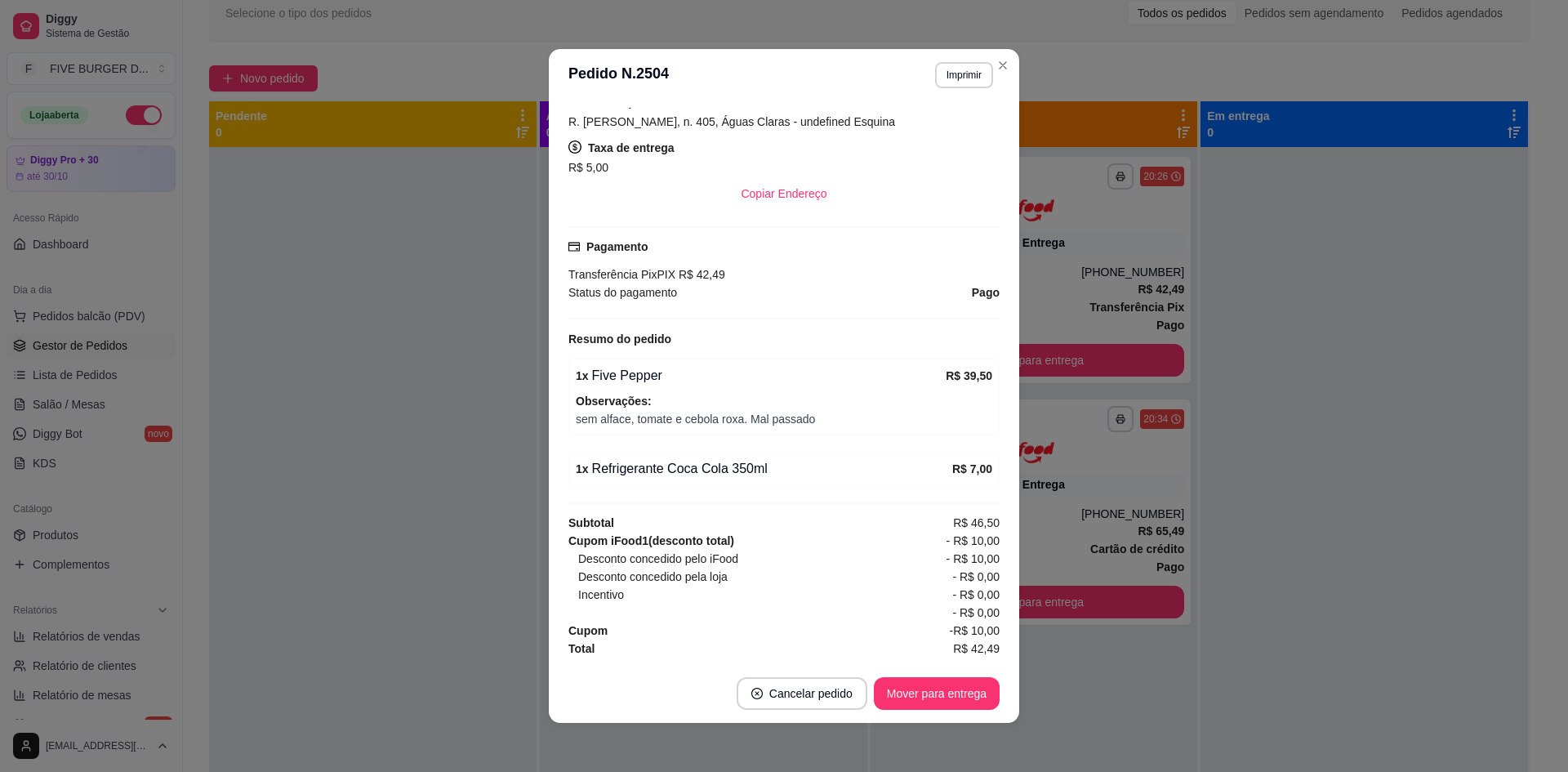
scroll to position [3, 0]
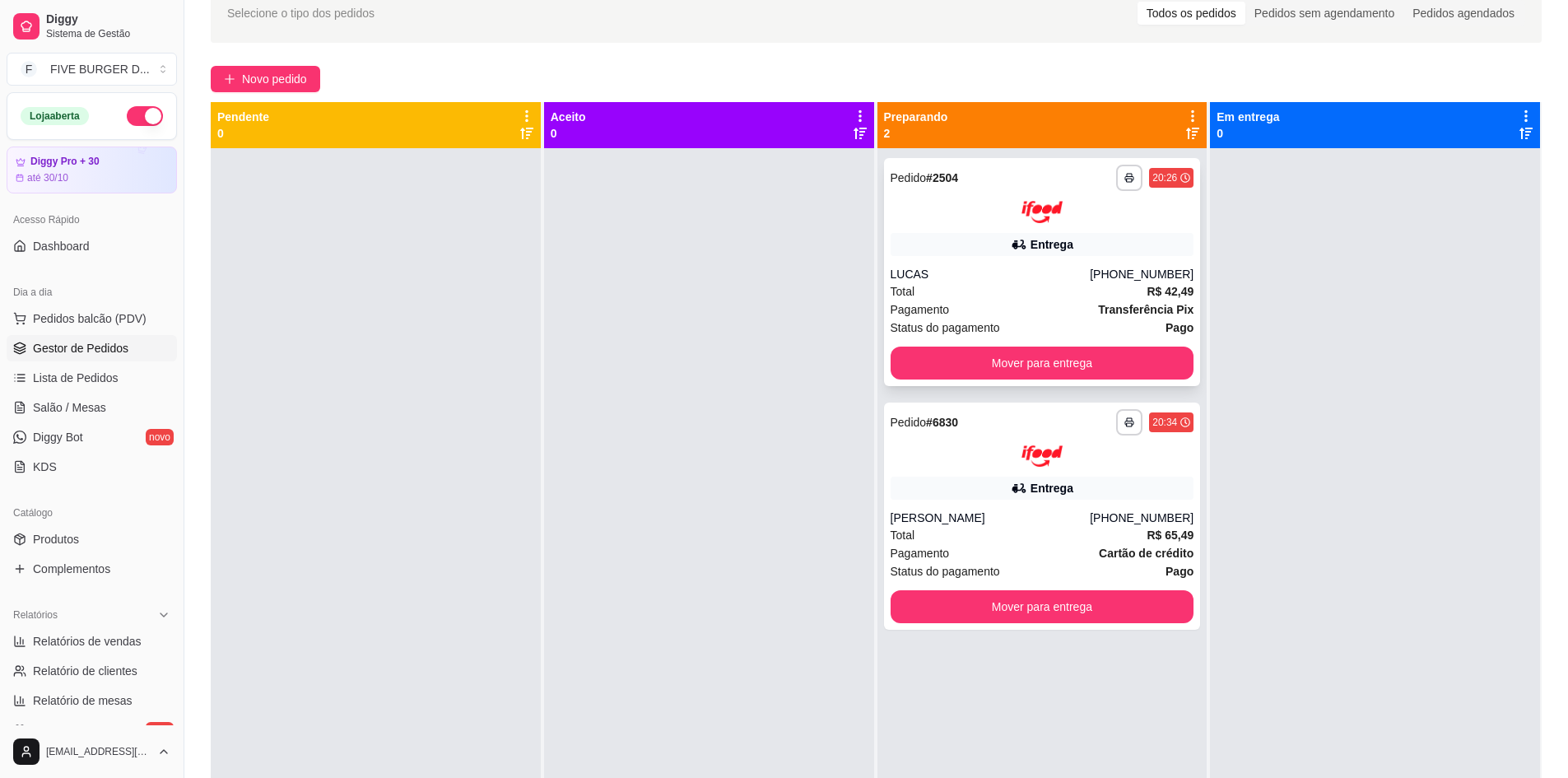
click at [1022, 238] on div "Entrega" at bounding box center [1043, 245] width 304 height 24
click at [1113, 502] on div "**********" at bounding box center [1042, 516] width 317 height 228
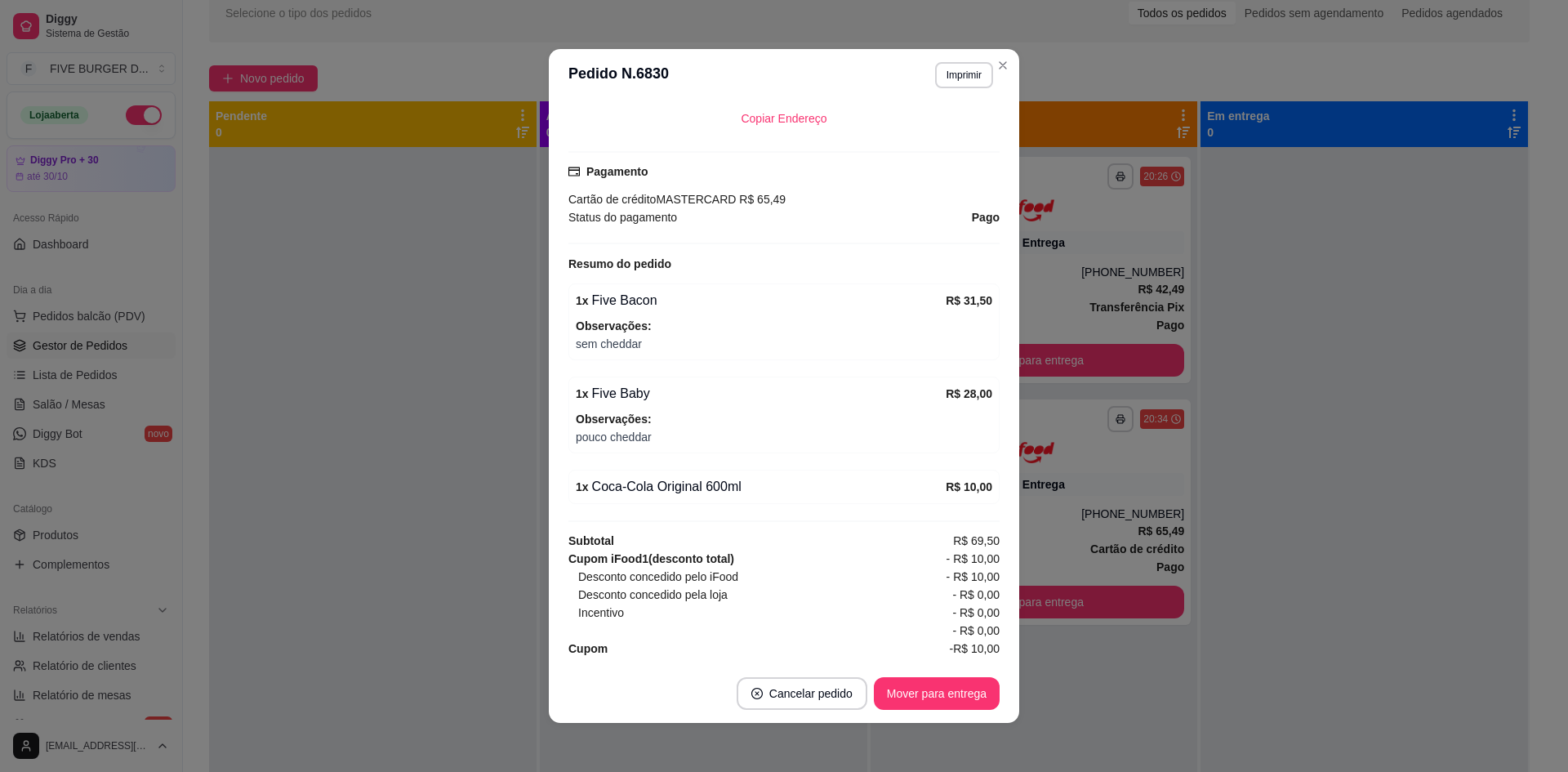
scroll to position [459, 0]
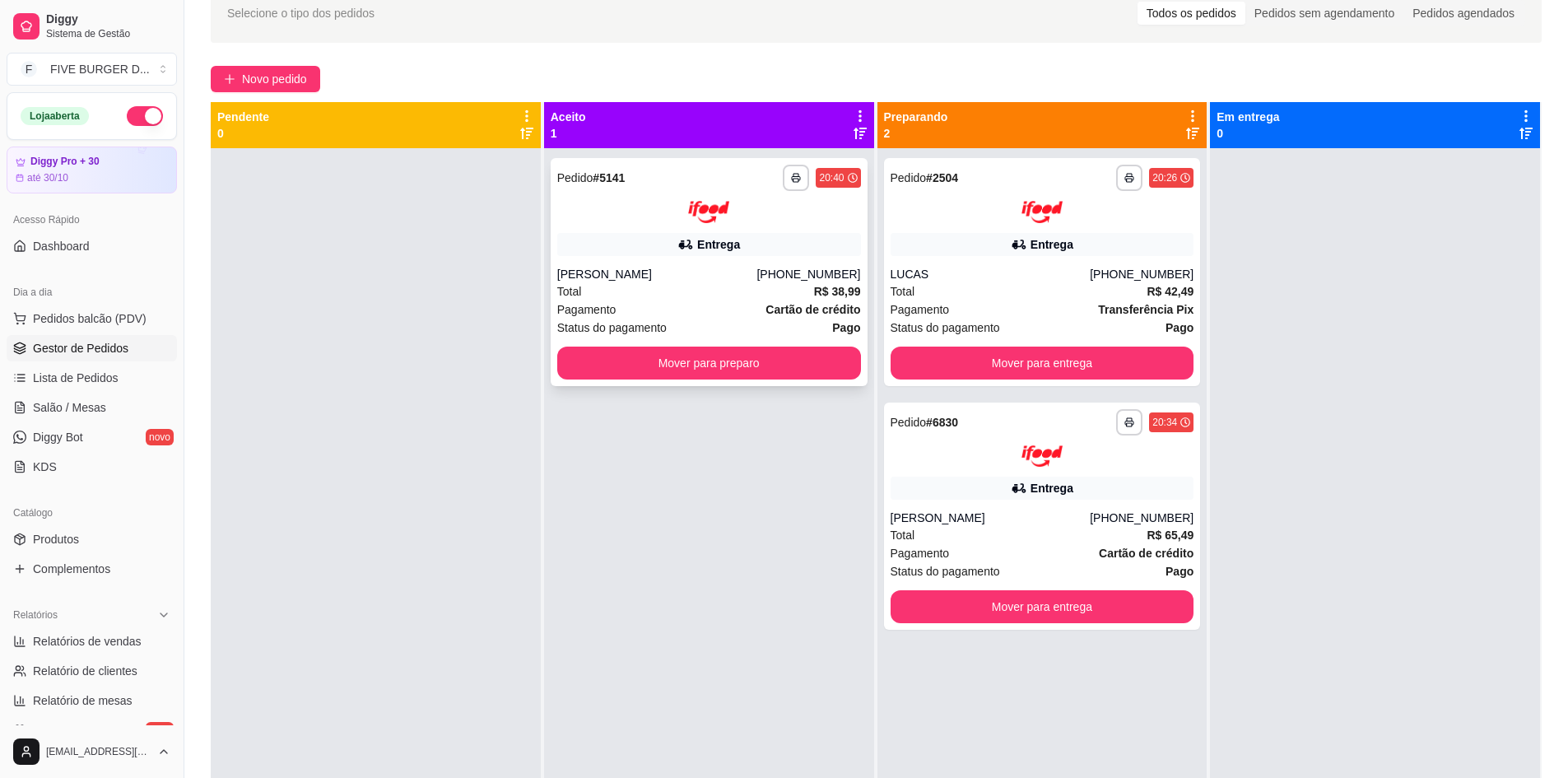
click at [665, 287] on div "Total R$ 38,99" at bounding box center [710, 291] width 304 height 18
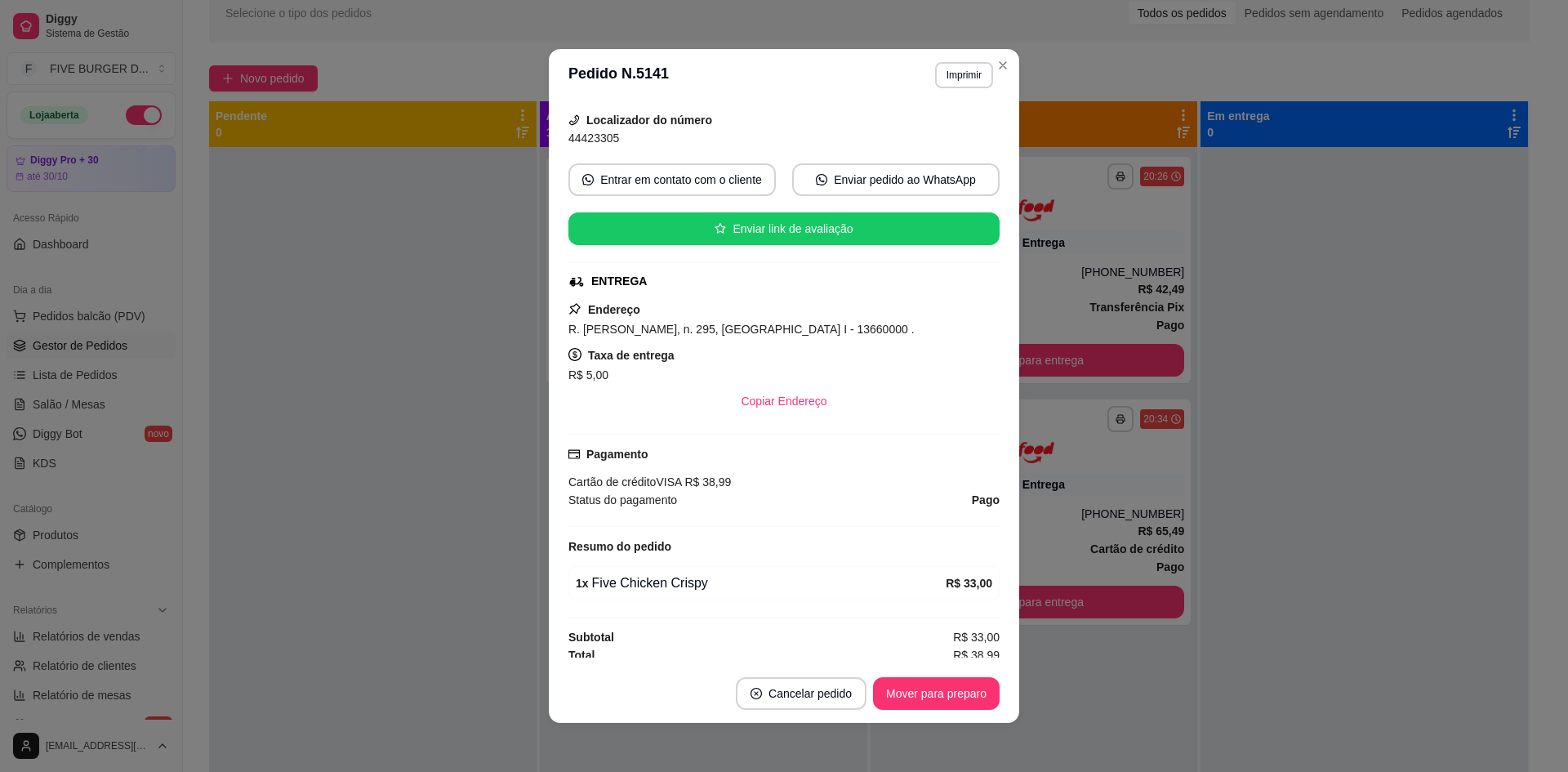
scroll to position [146, 0]
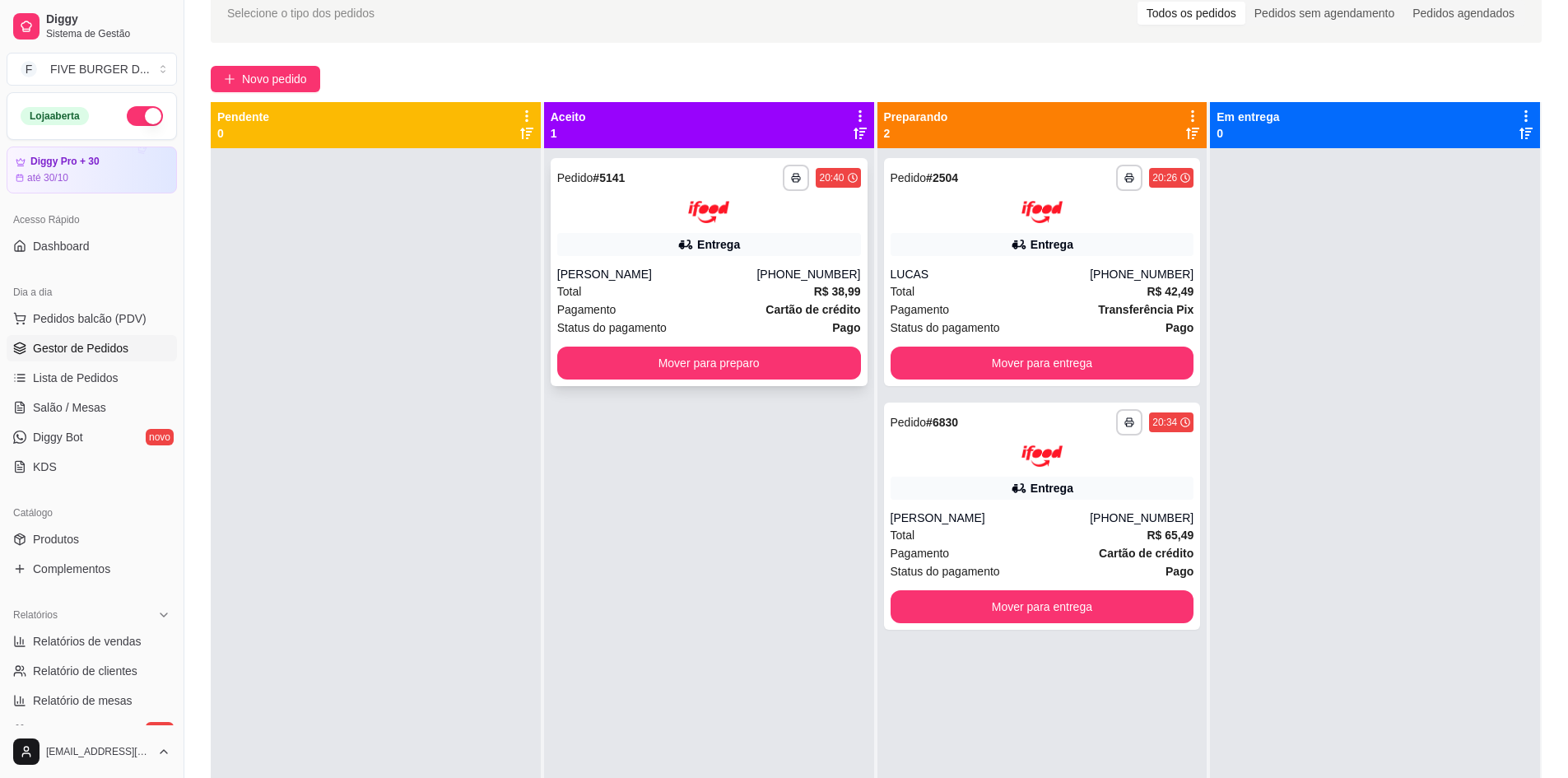
click at [770, 294] on div "Total R$ 38,99" at bounding box center [710, 291] width 304 height 18
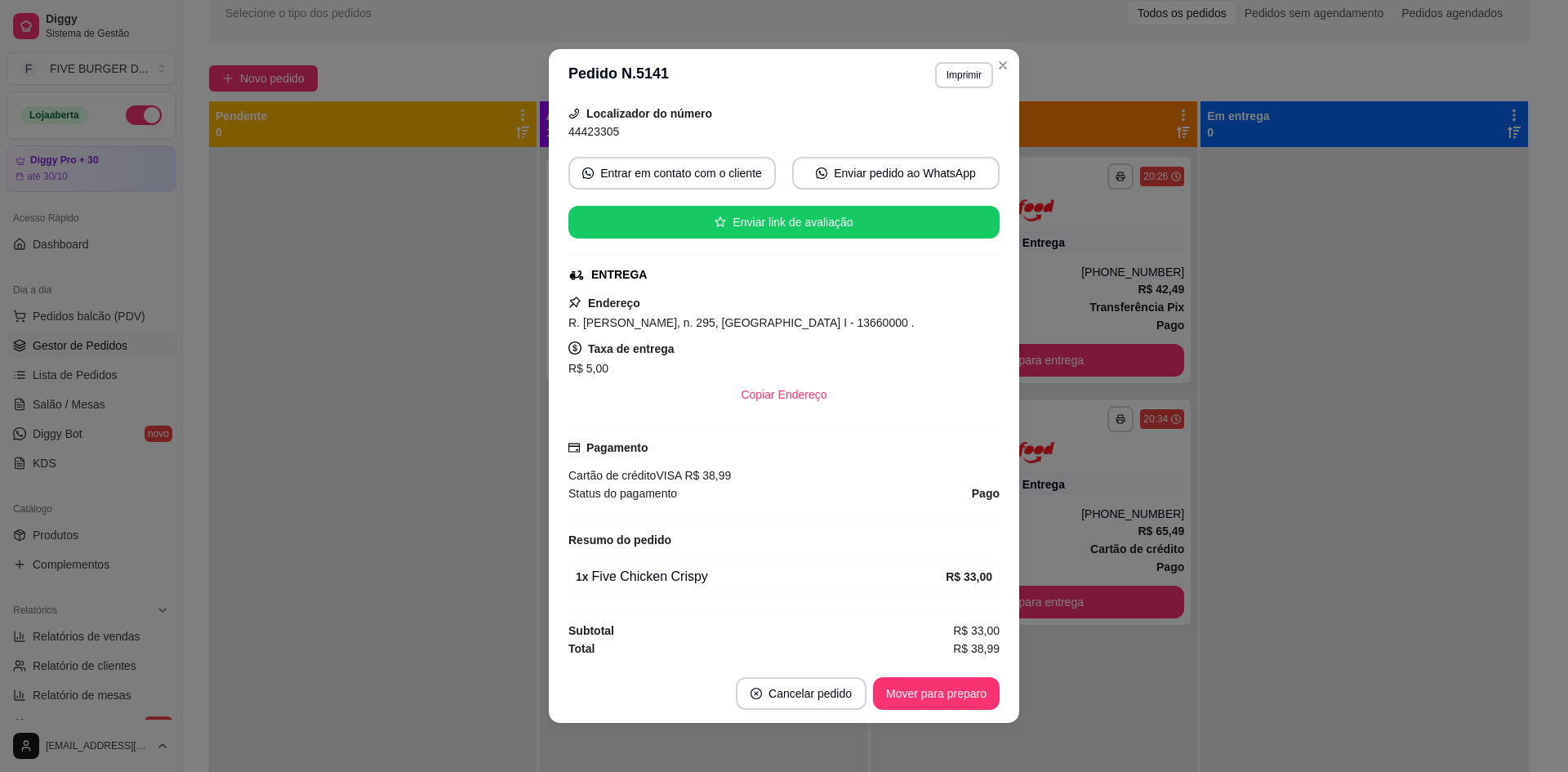
scroll to position [3, 0]
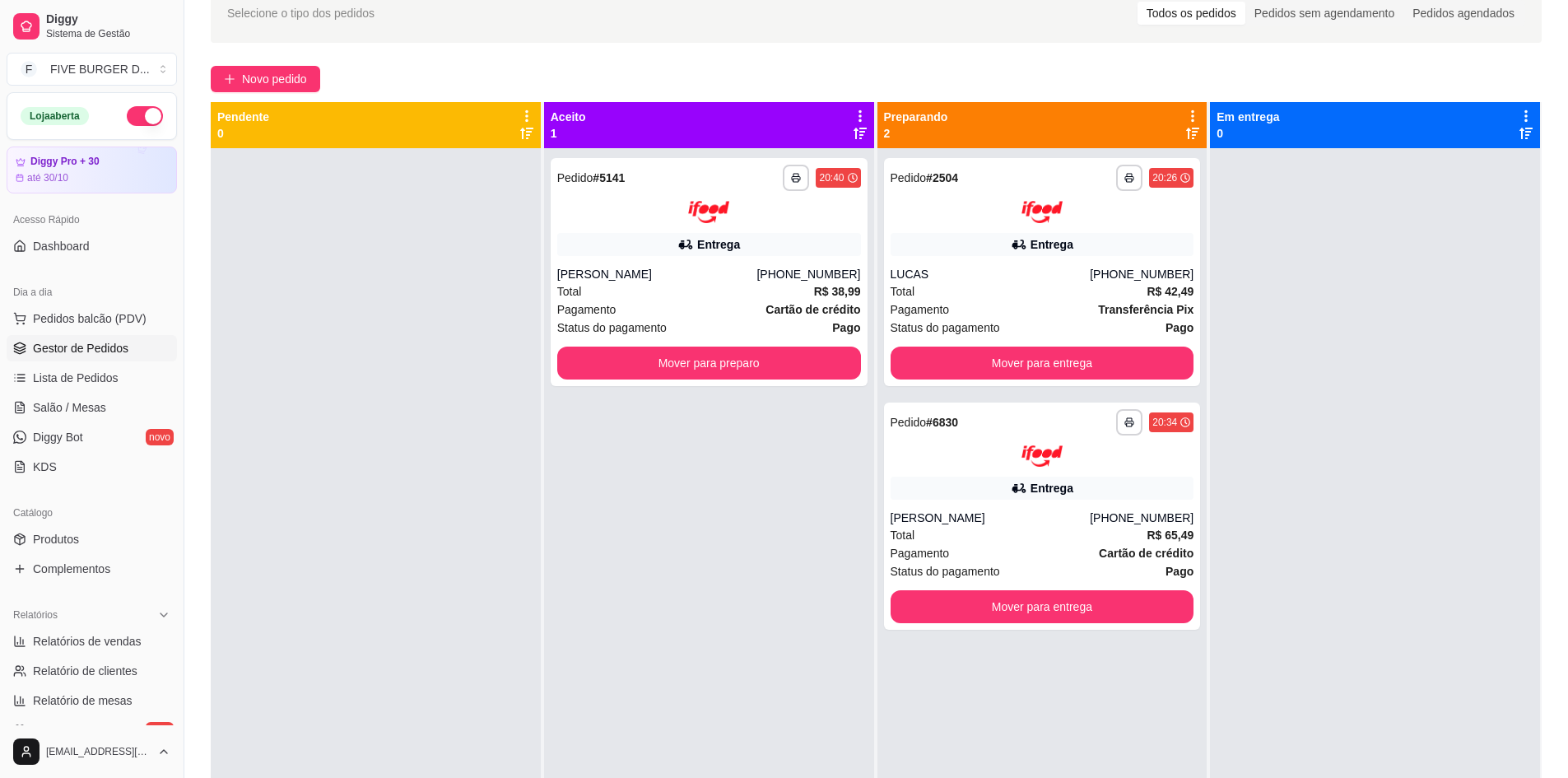
click at [1327, 262] on div at bounding box center [1375, 537] width 330 height 778
click at [1005, 359] on button "Mover para entrega" at bounding box center [1043, 364] width 304 height 33
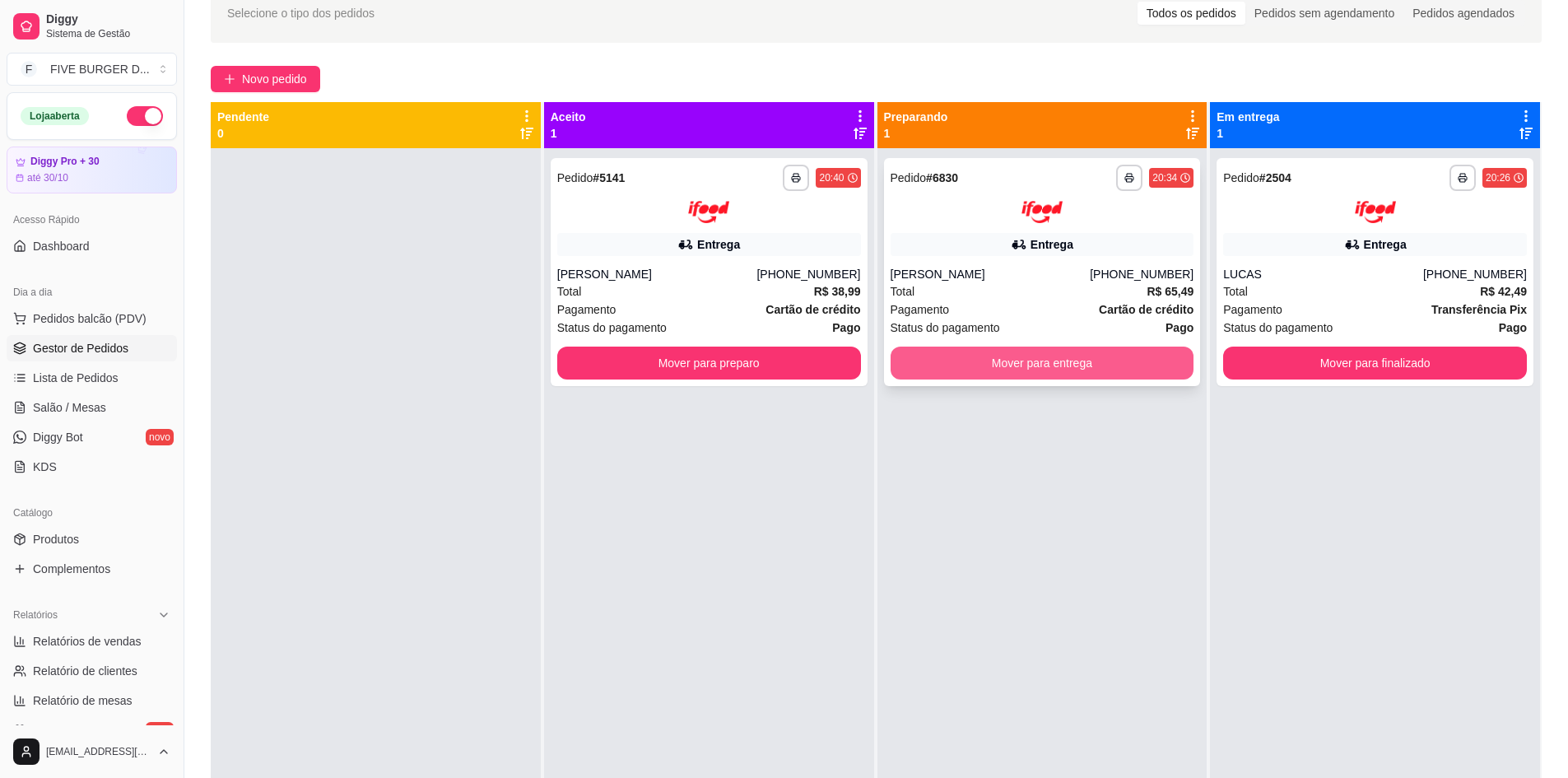
click at [1053, 354] on button "Mover para entrega" at bounding box center [1043, 364] width 304 height 33
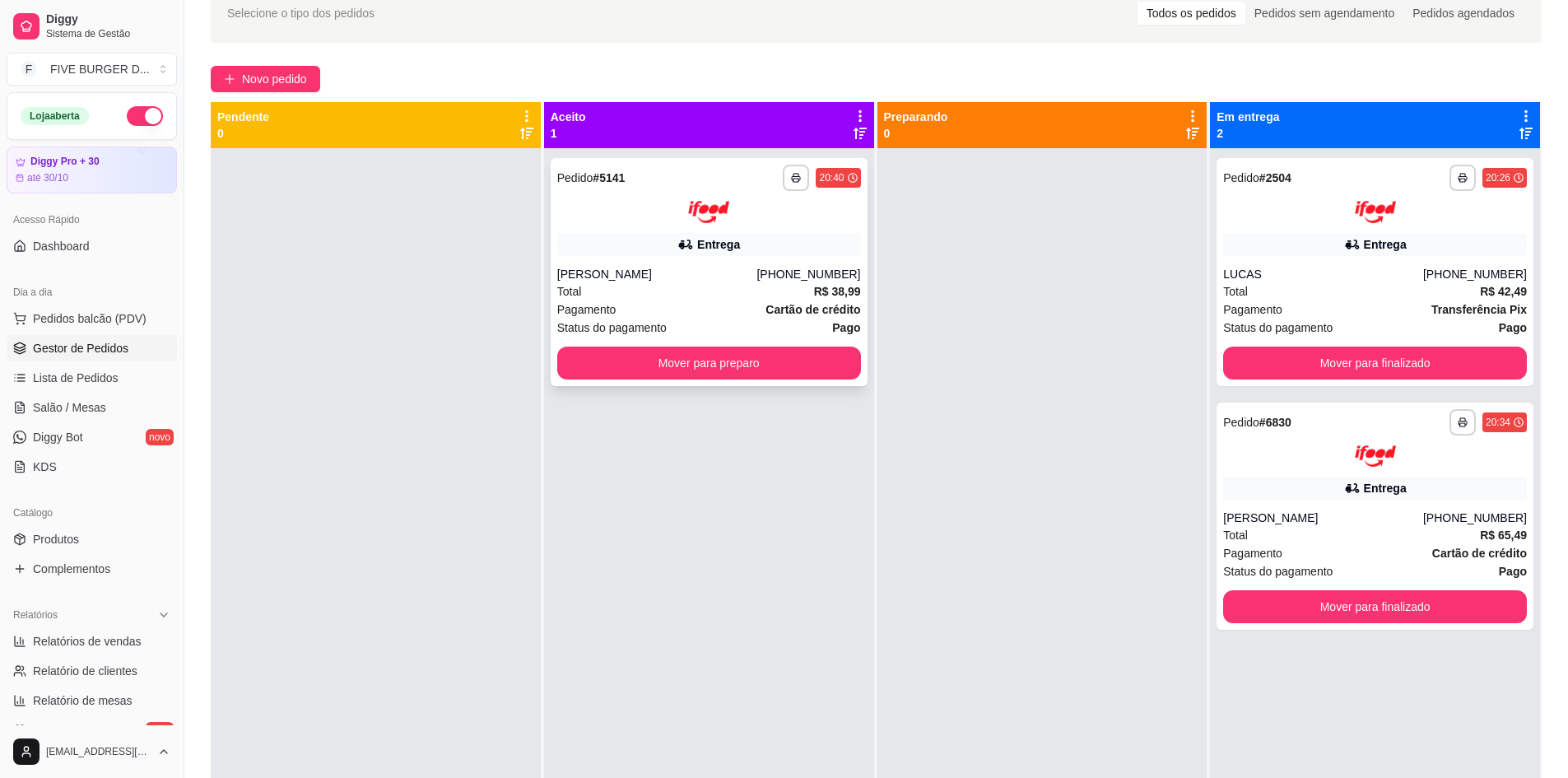
click at [738, 191] on div "**********" at bounding box center [710, 194] width 304 height 59
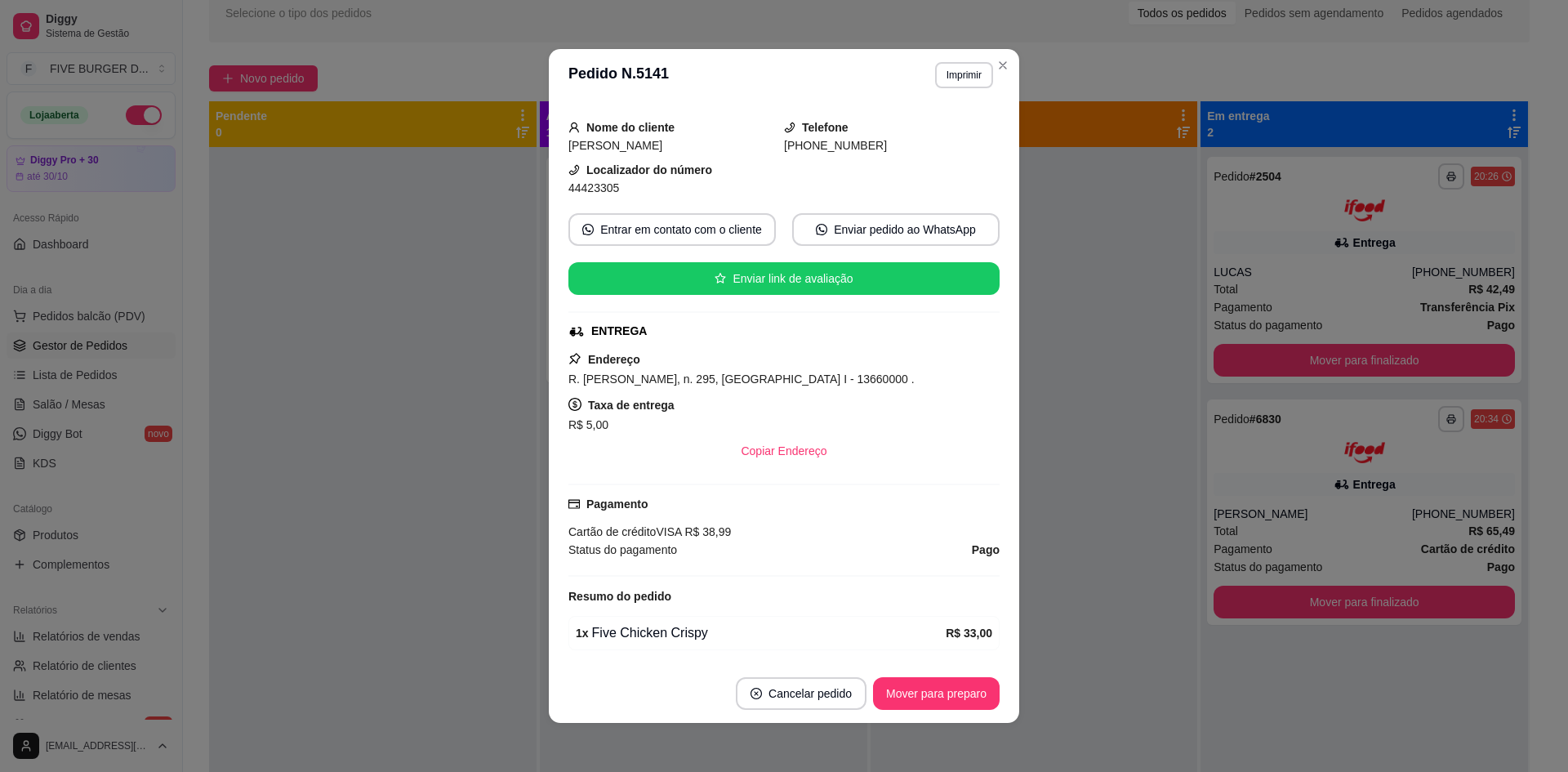
scroll to position [146, 0]
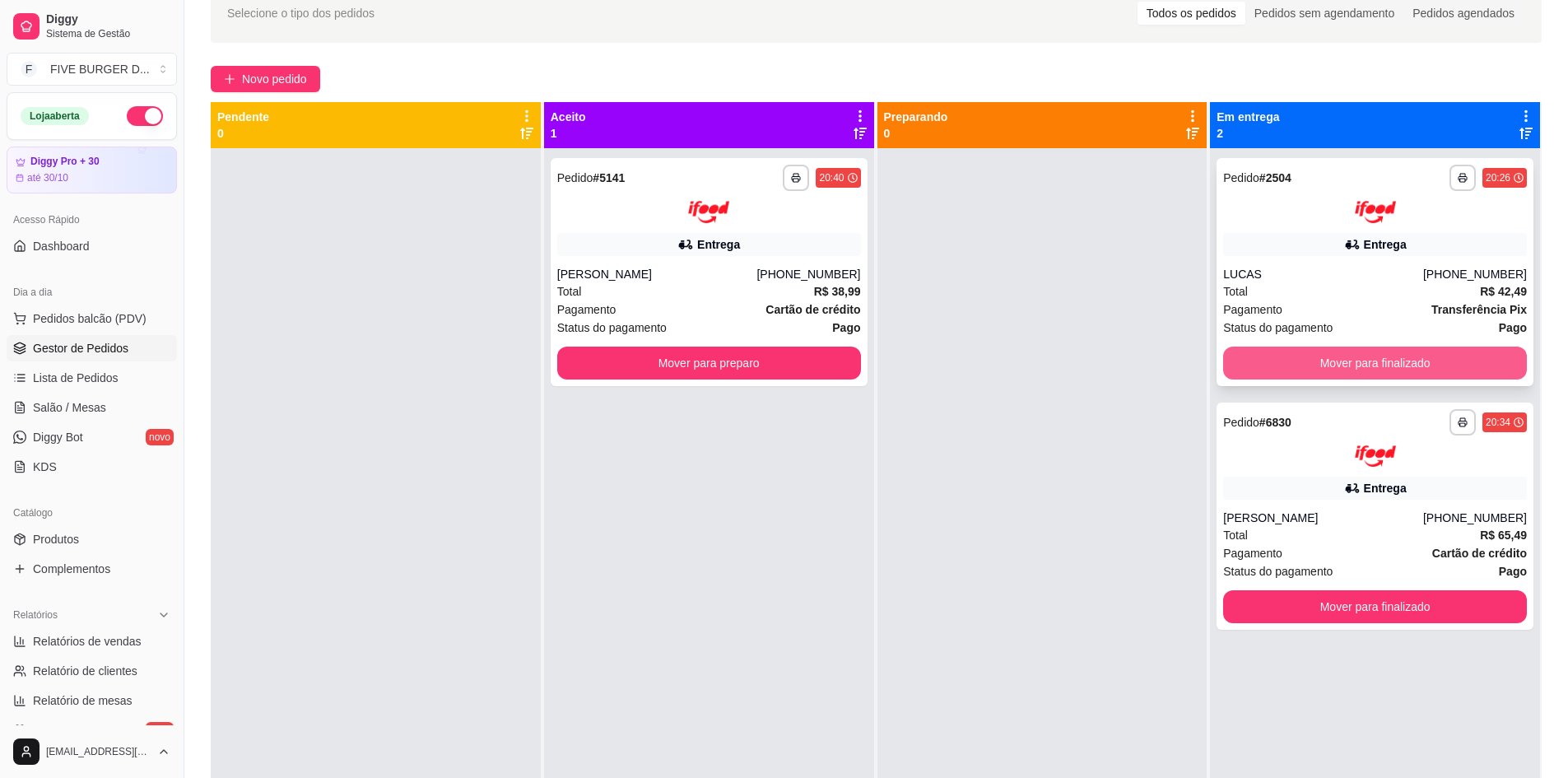
click at [1365, 375] on button "Mover para finalizado" at bounding box center [1375, 364] width 304 height 33
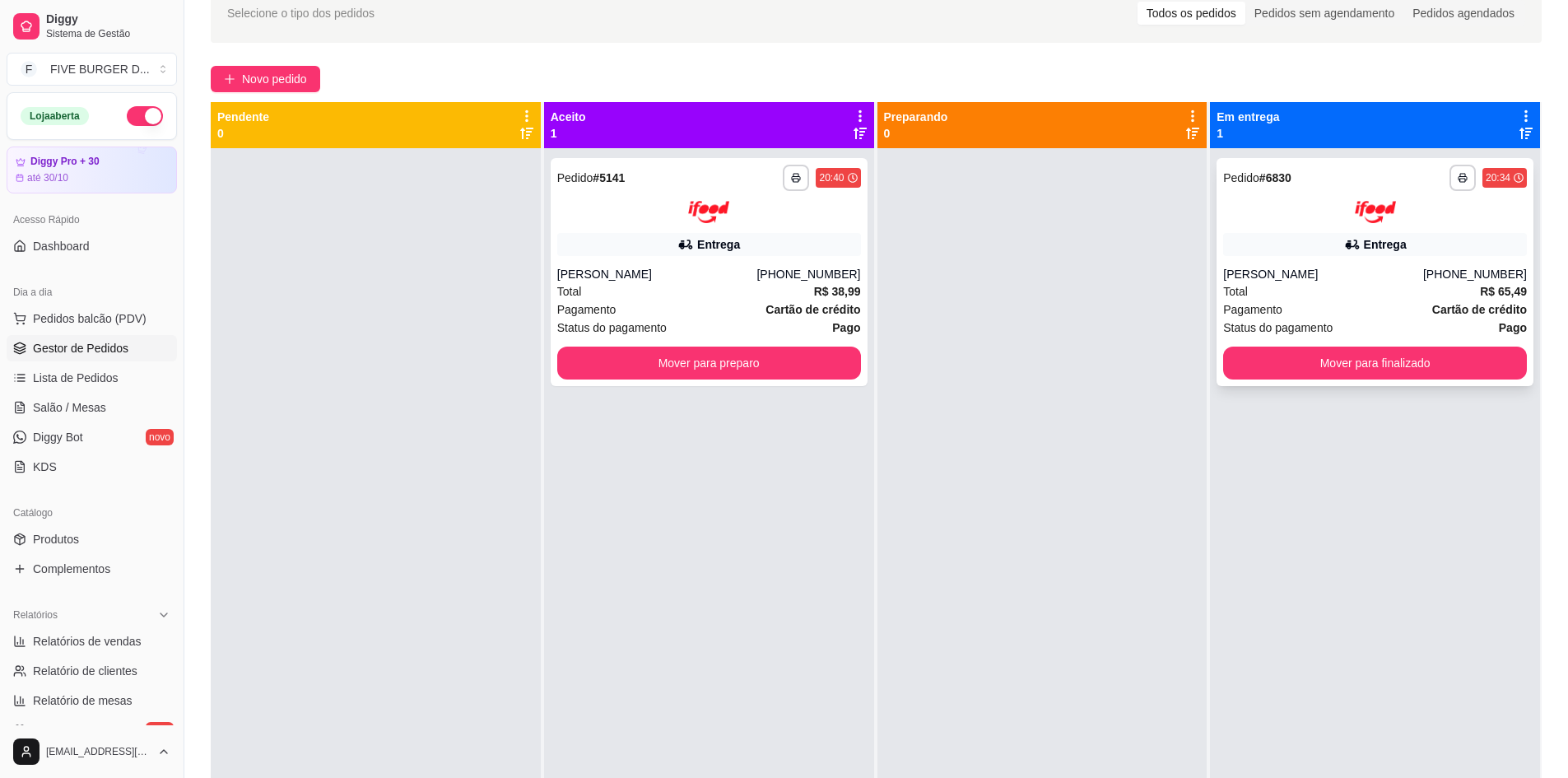
click at [1337, 262] on div "**********" at bounding box center [1374, 271] width 317 height 228
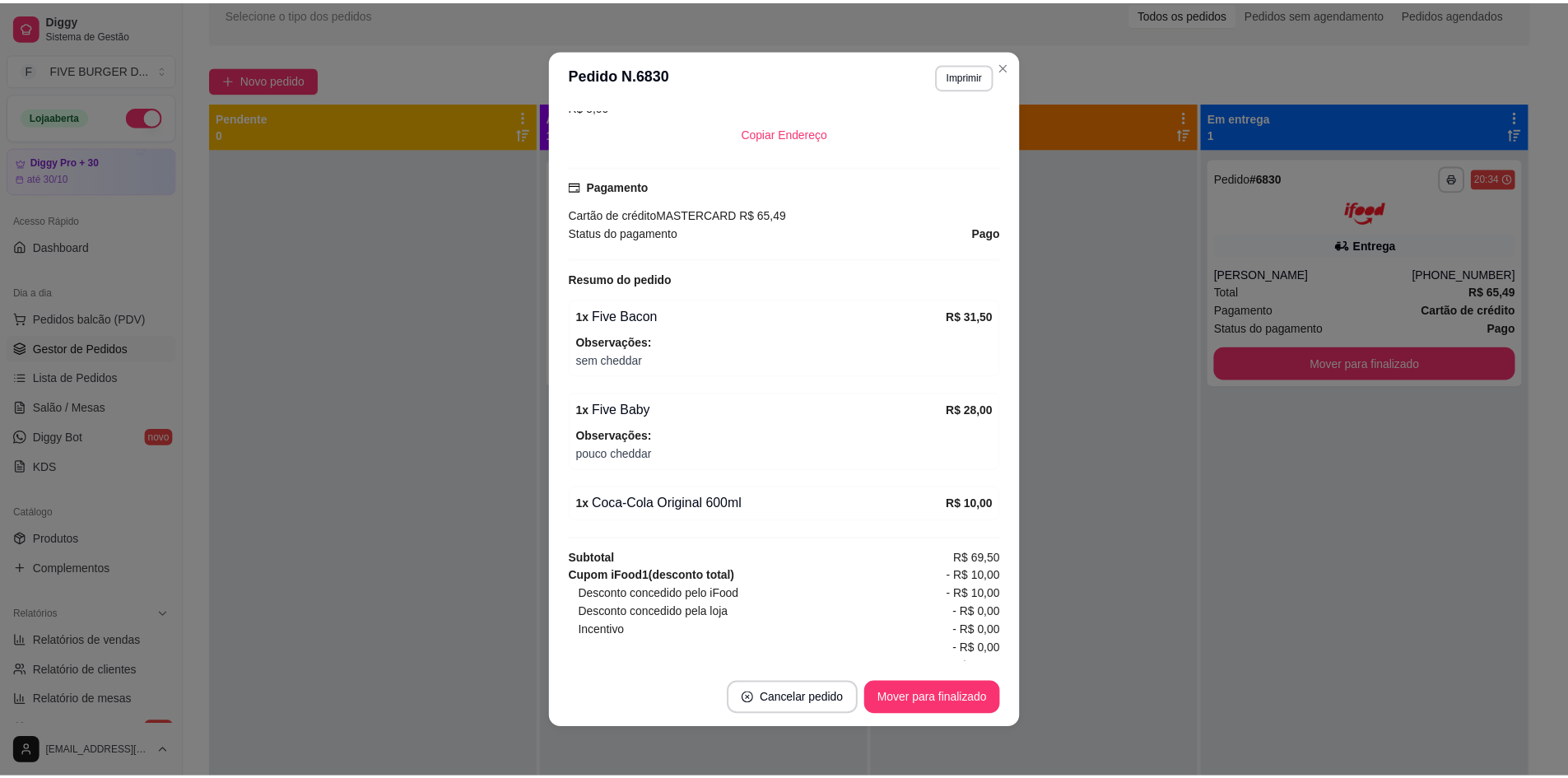
scroll to position [462, 0]
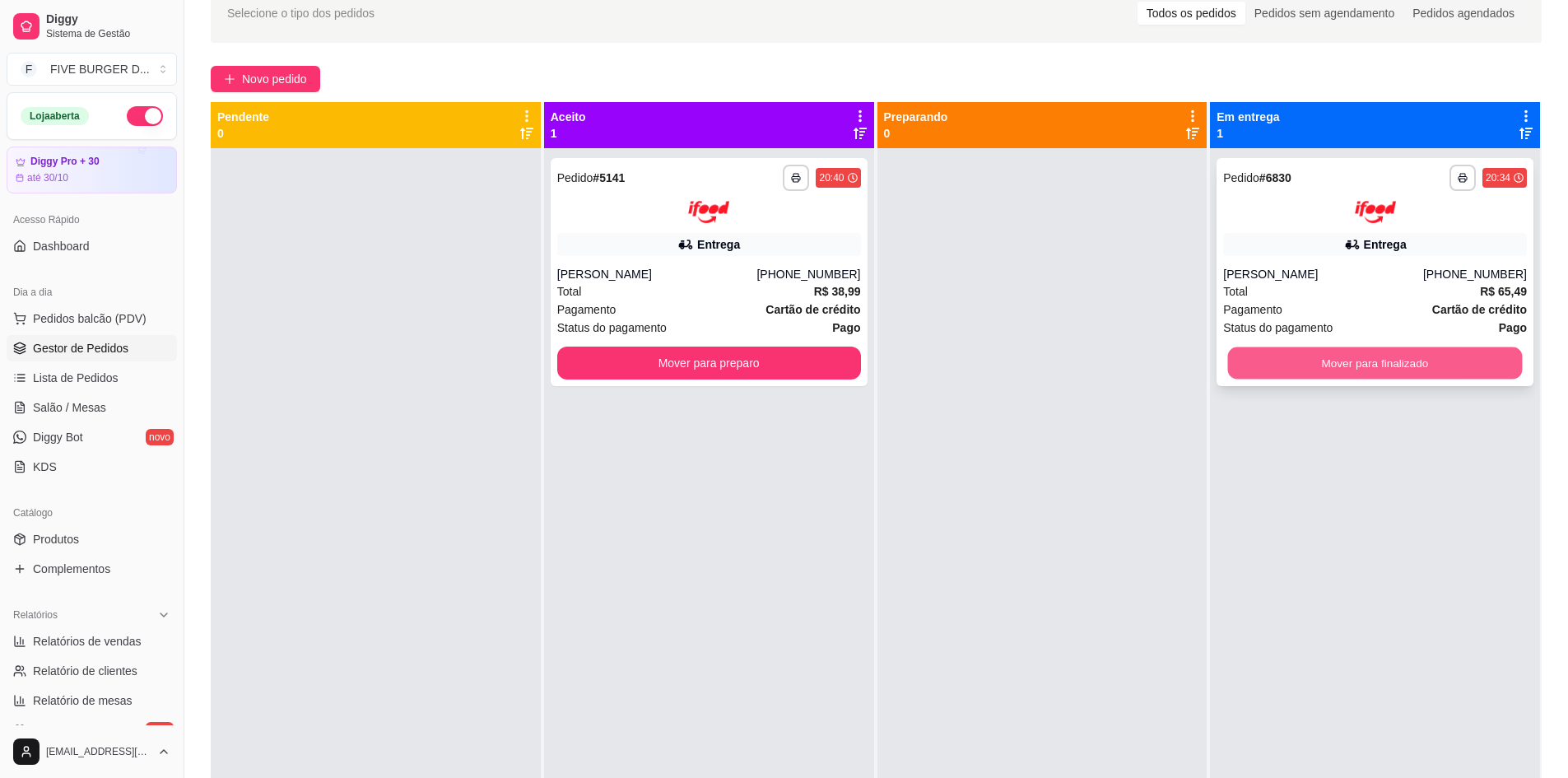
click at [1245, 363] on button "Mover para finalizado" at bounding box center [1375, 363] width 295 height 32
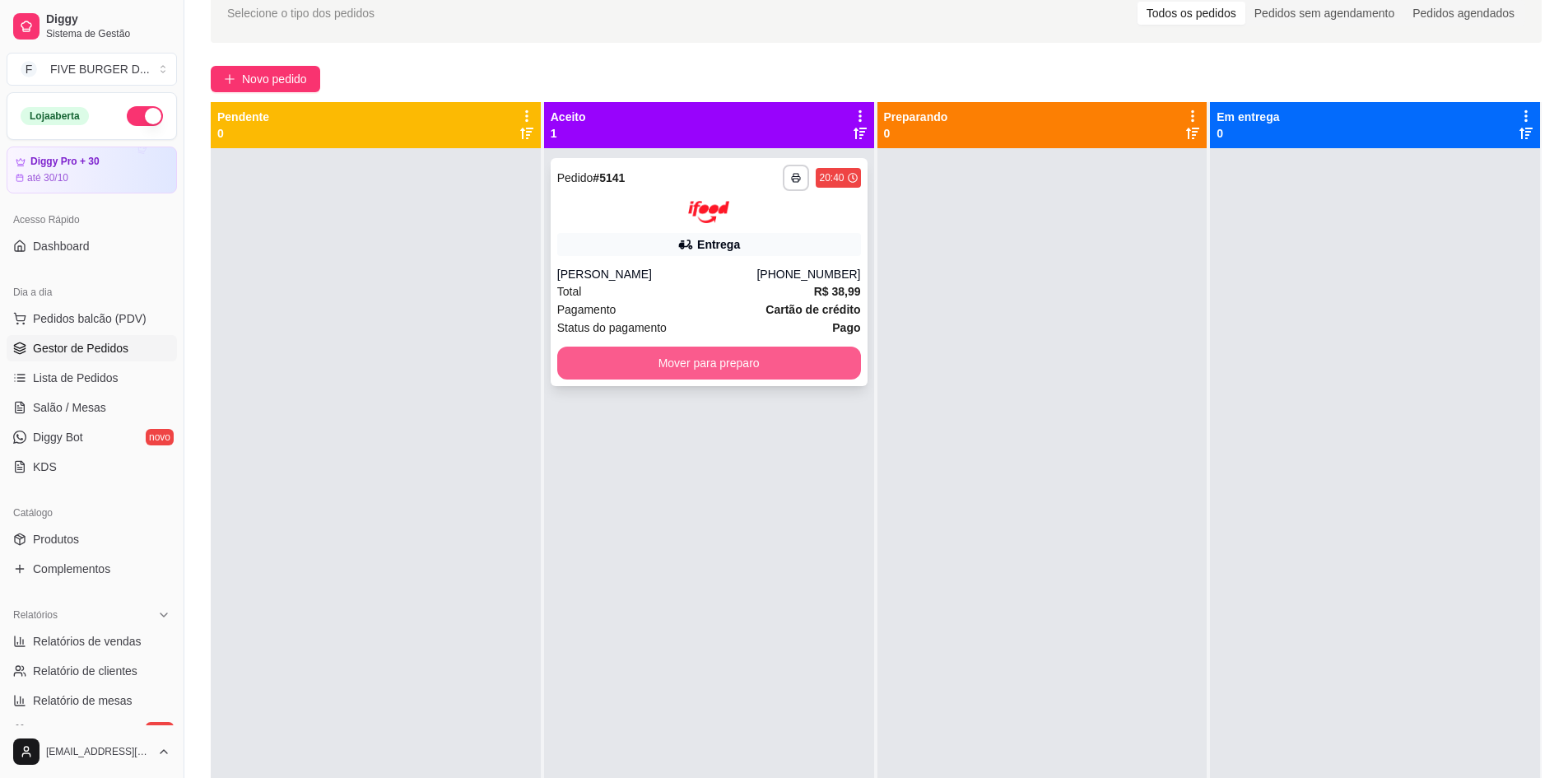
click at [802, 366] on button "Mover para preparo" at bounding box center [710, 364] width 304 height 33
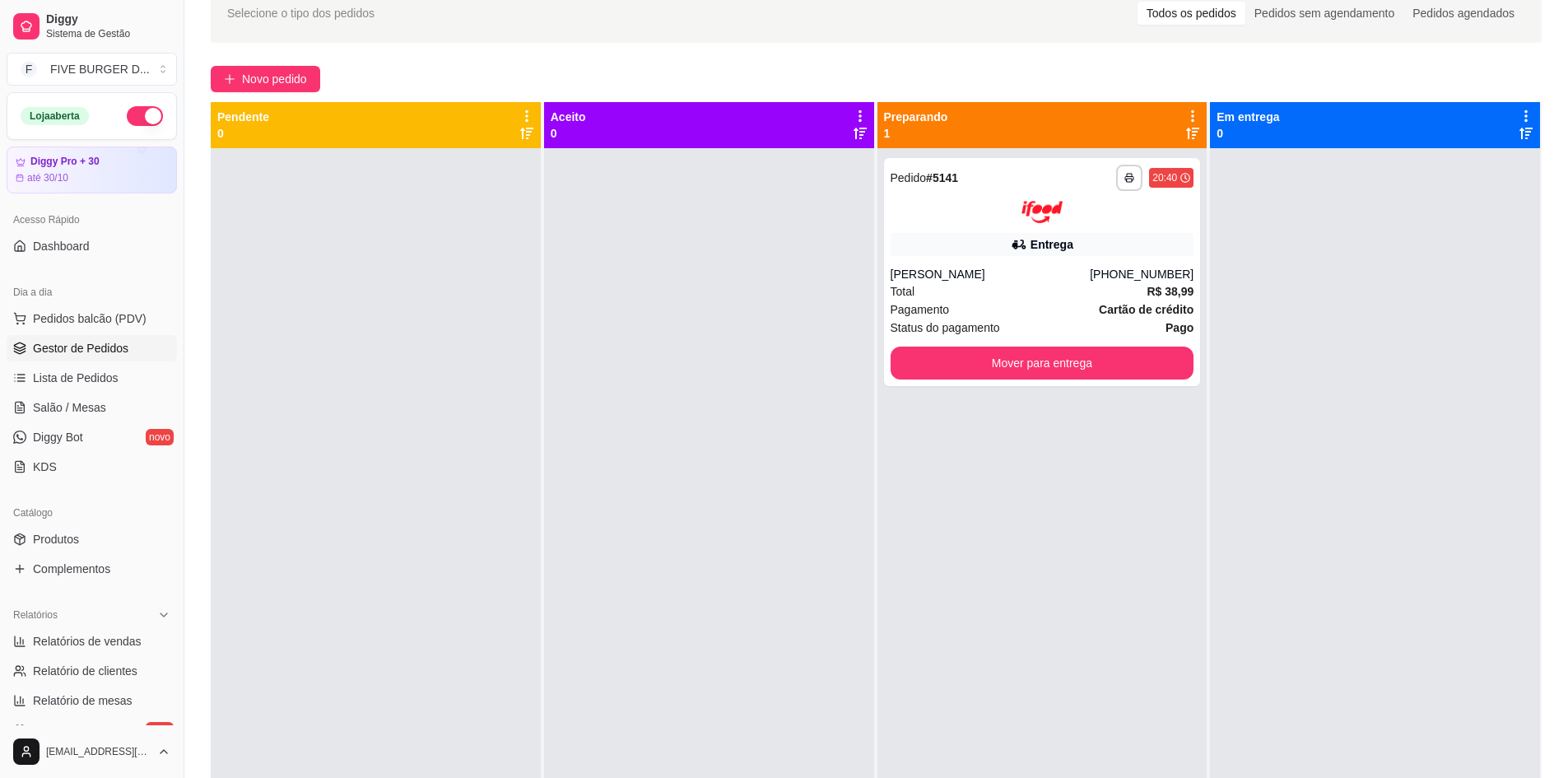
click at [960, 397] on div "**********" at bounding box center [1042, 537] width 330 height 778
click at [983, 362] on button "Mover para entrega" at bounding box center [1043, 364] width 304 height 33
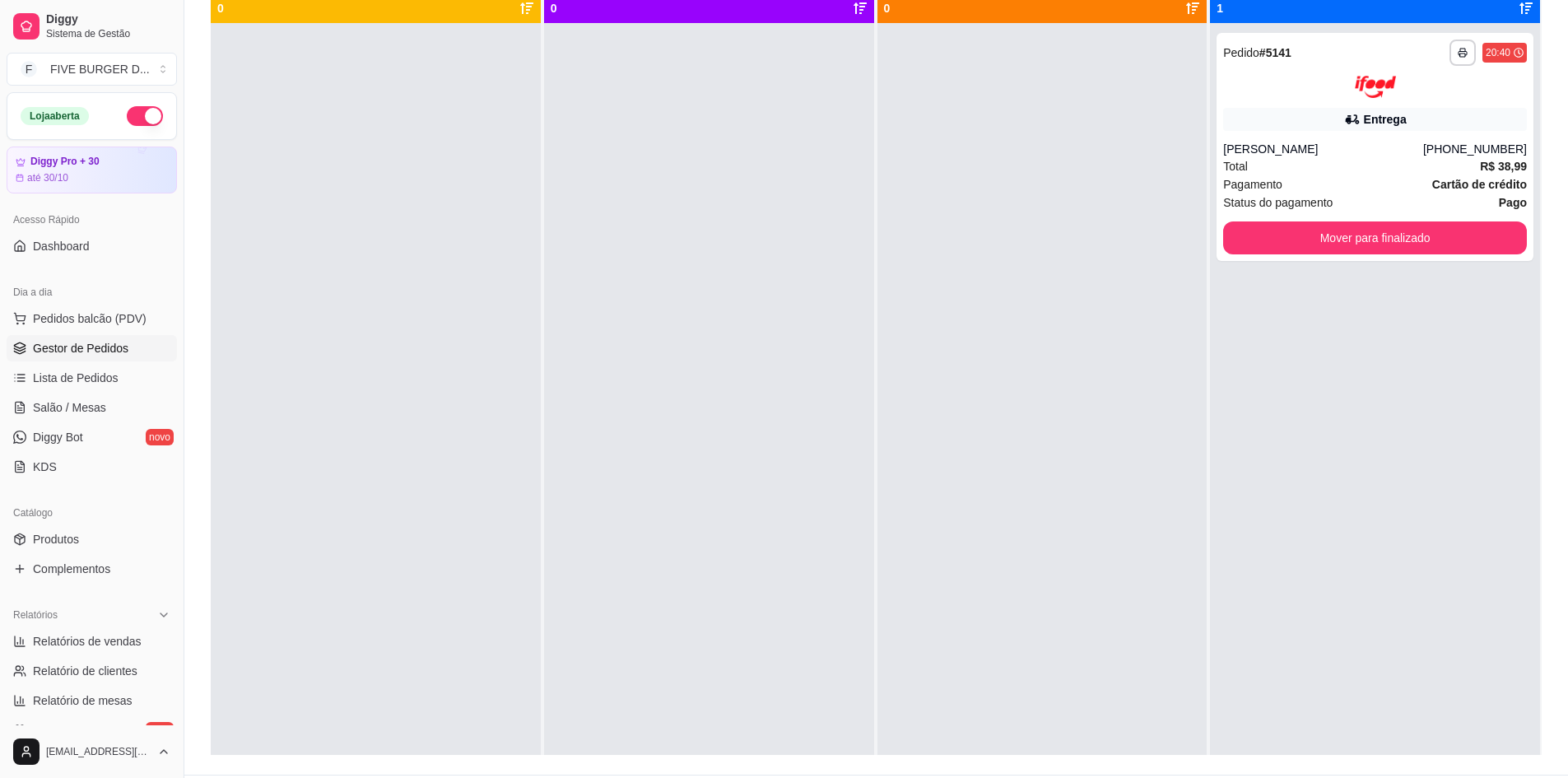
scroll to position [247, 0]
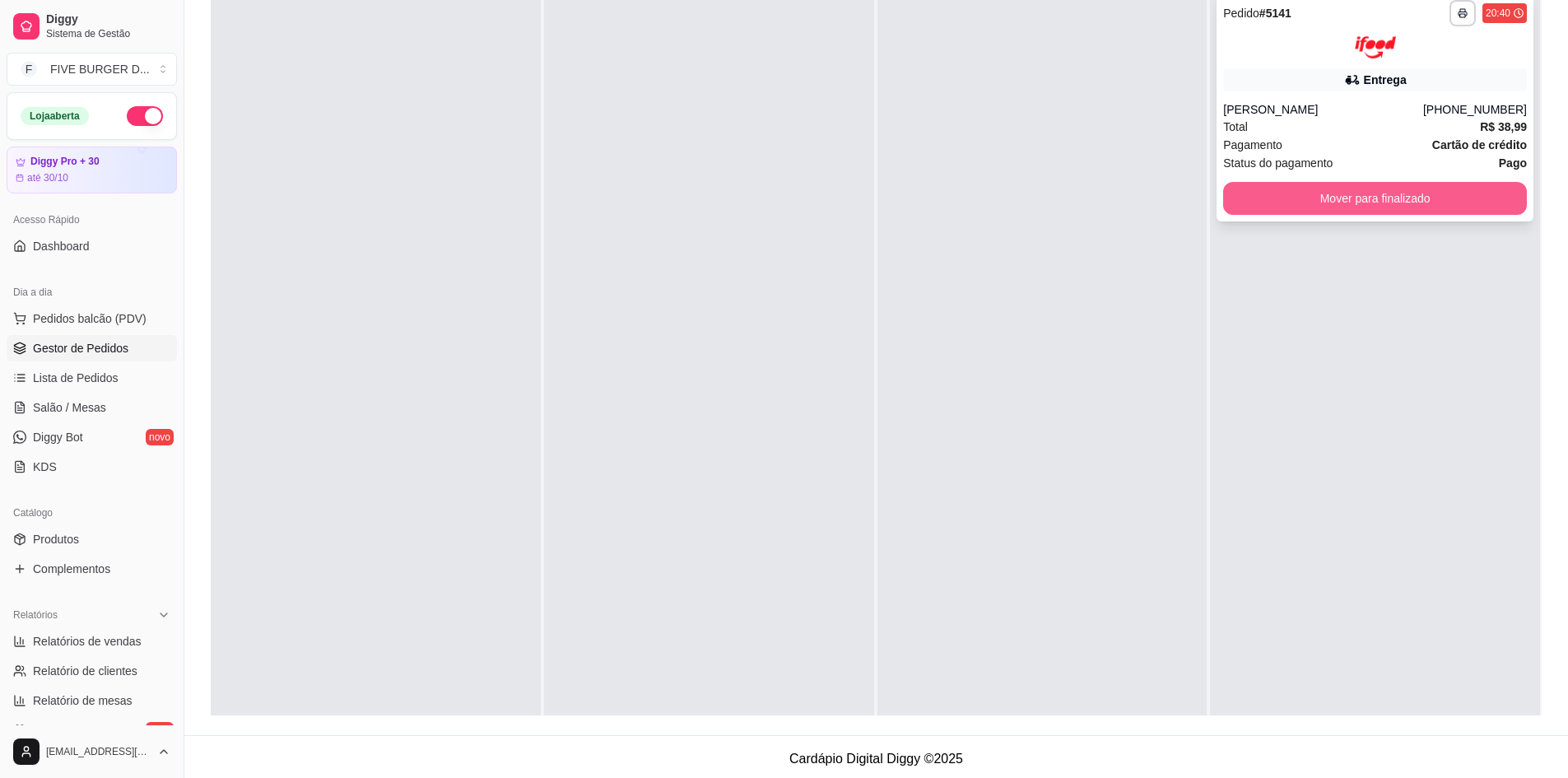
click at [1289, 194] on button "Mover para finalizado" at bounding box center [1375, 199] width 304 height 33
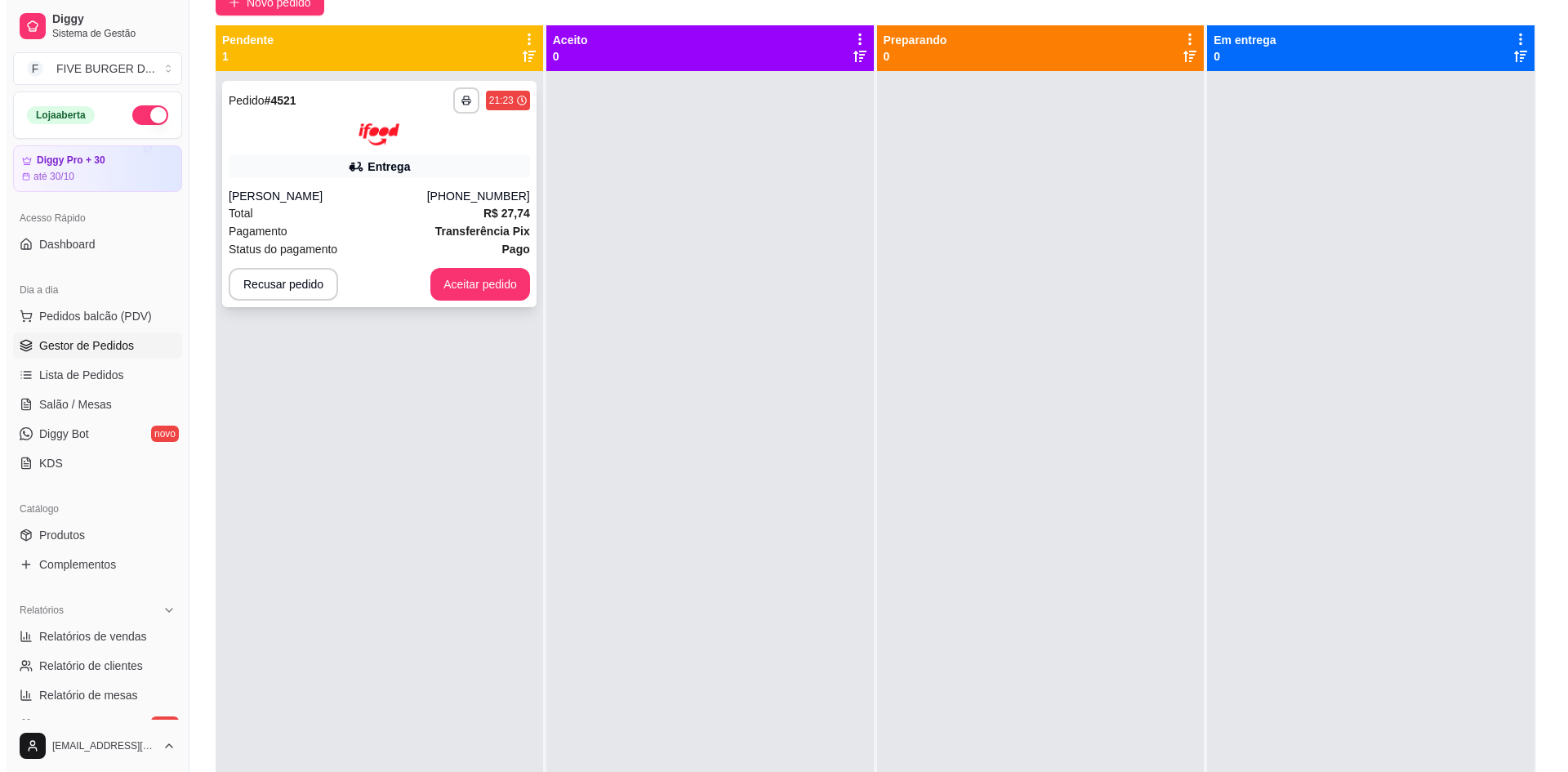
scroll to position [82, 0]
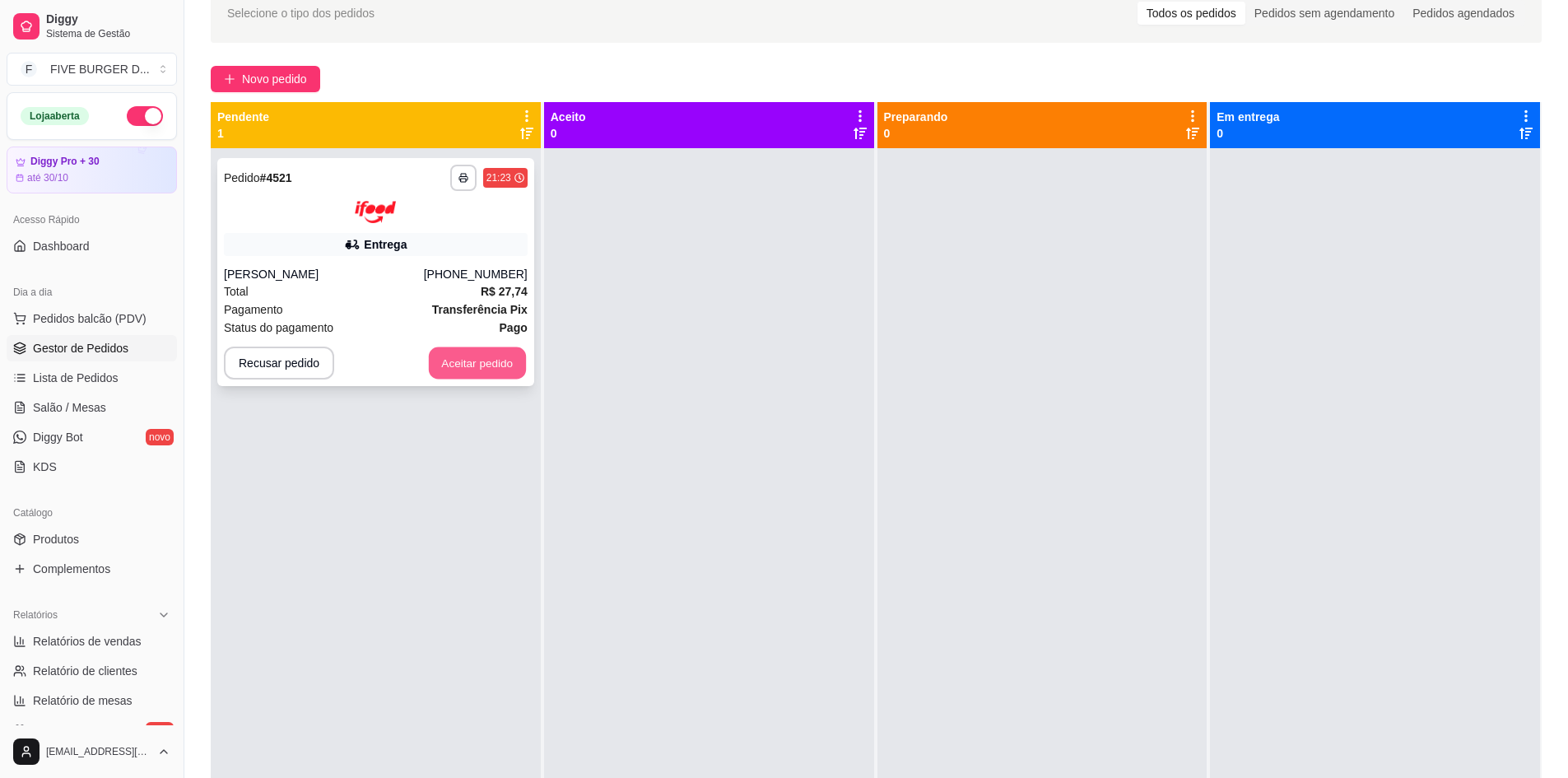
click at [461, 372] on button "Aceitar pedido" at bounding box center [477, 363] width 97 height 32
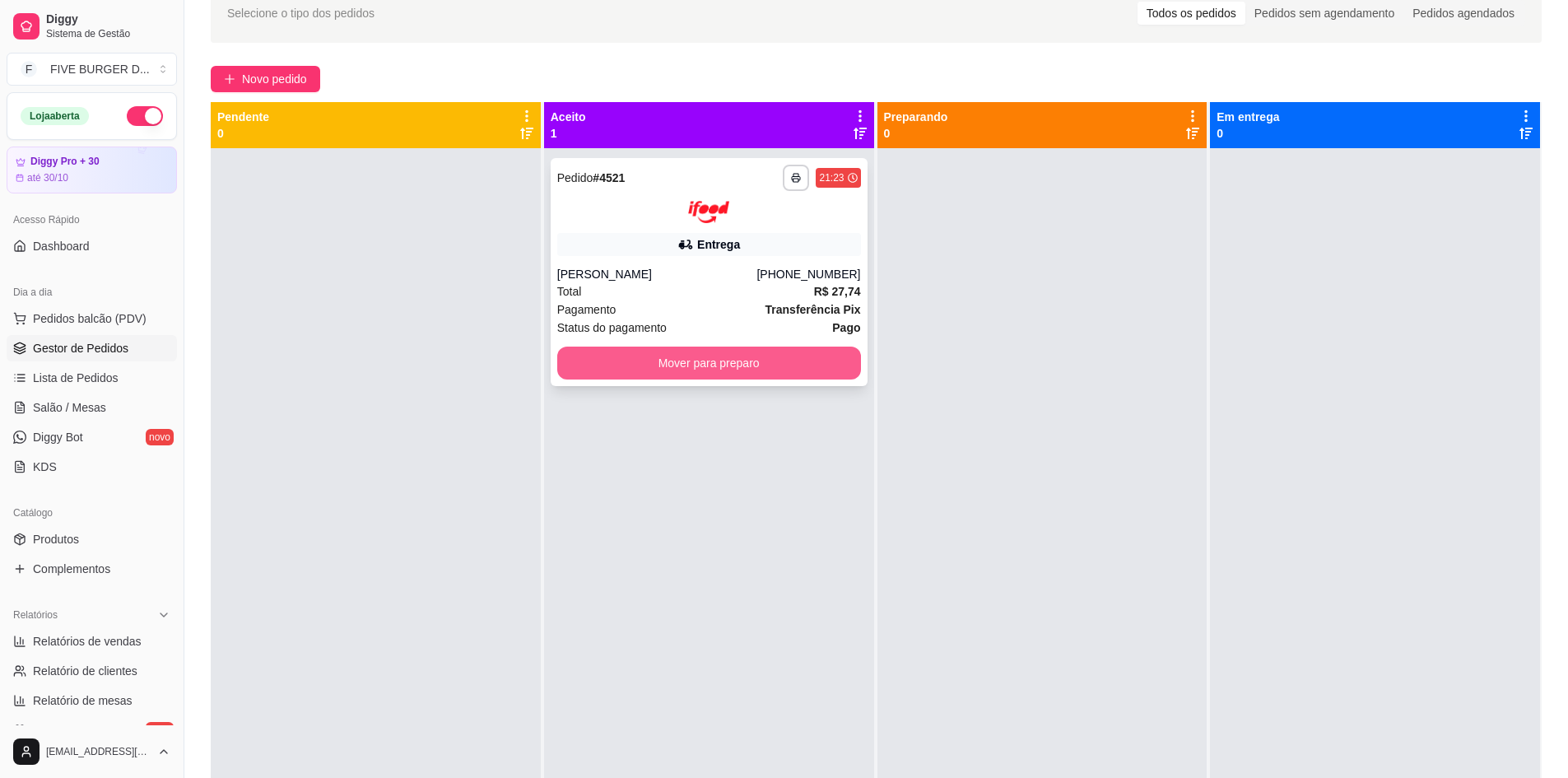
click at [618, 348] on button "Mover para preparo" at bounding box center [710, 364] width 304 height 33
click at [659, 355] on button "Mover para preparo" at bounding box center [710, 364] width 304 height 33
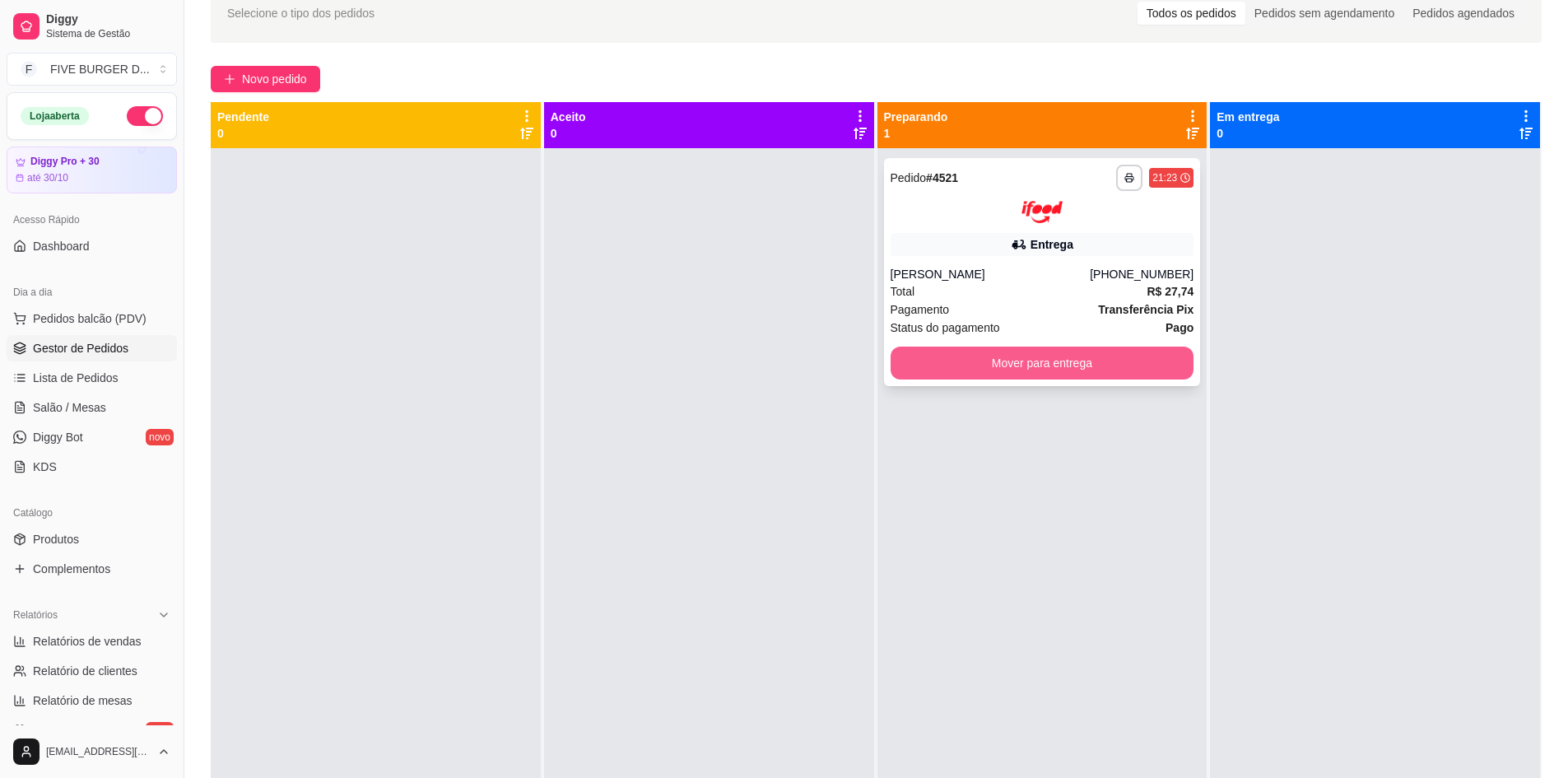
click at [992, 362] on button "Mover para entrega" at bounding box center [1043, 364] width 304 height 33
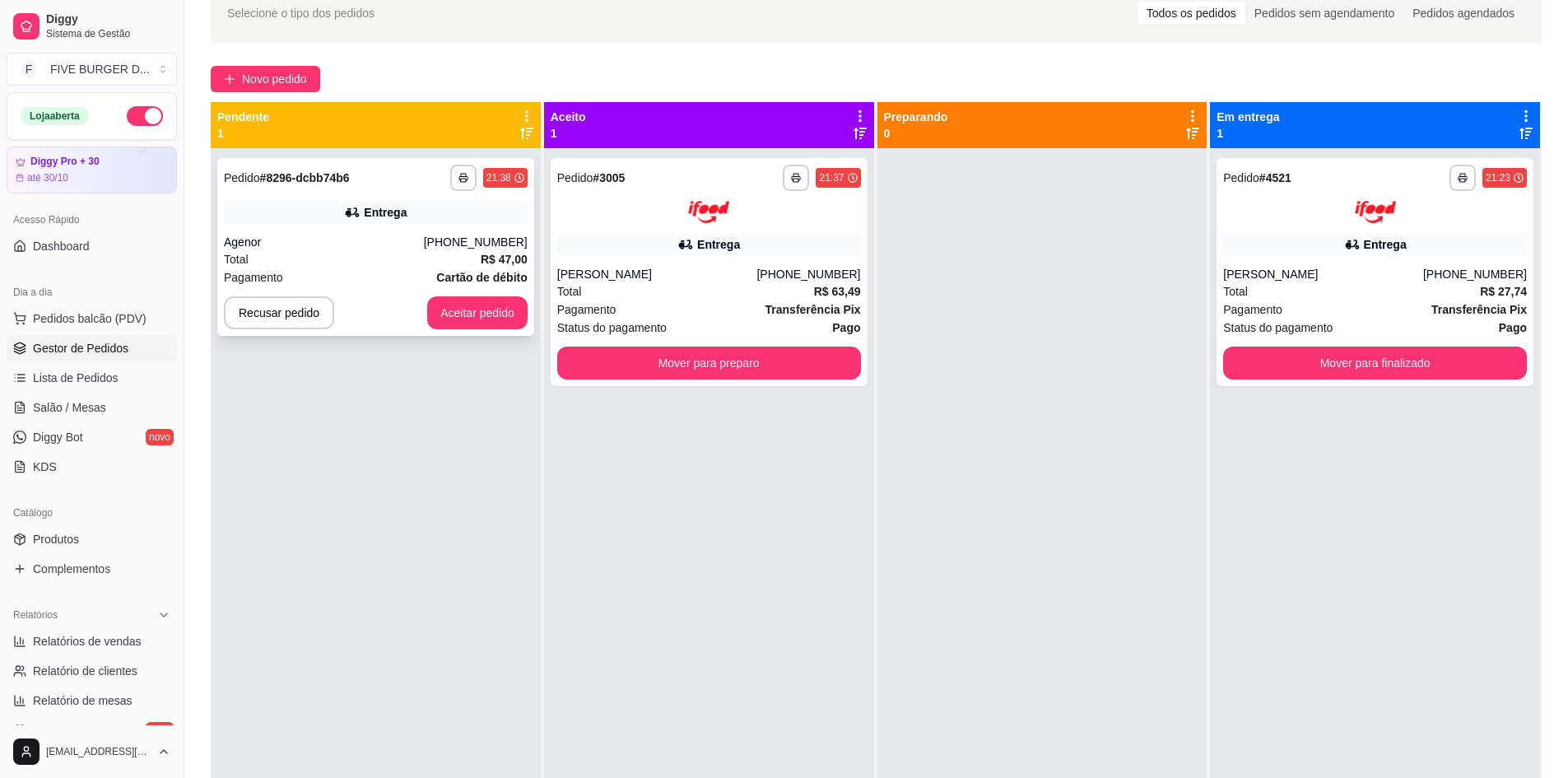
click at [470, 308] on button "Aceitar pedido" at bounding box center [477, 313] width 100 height 33
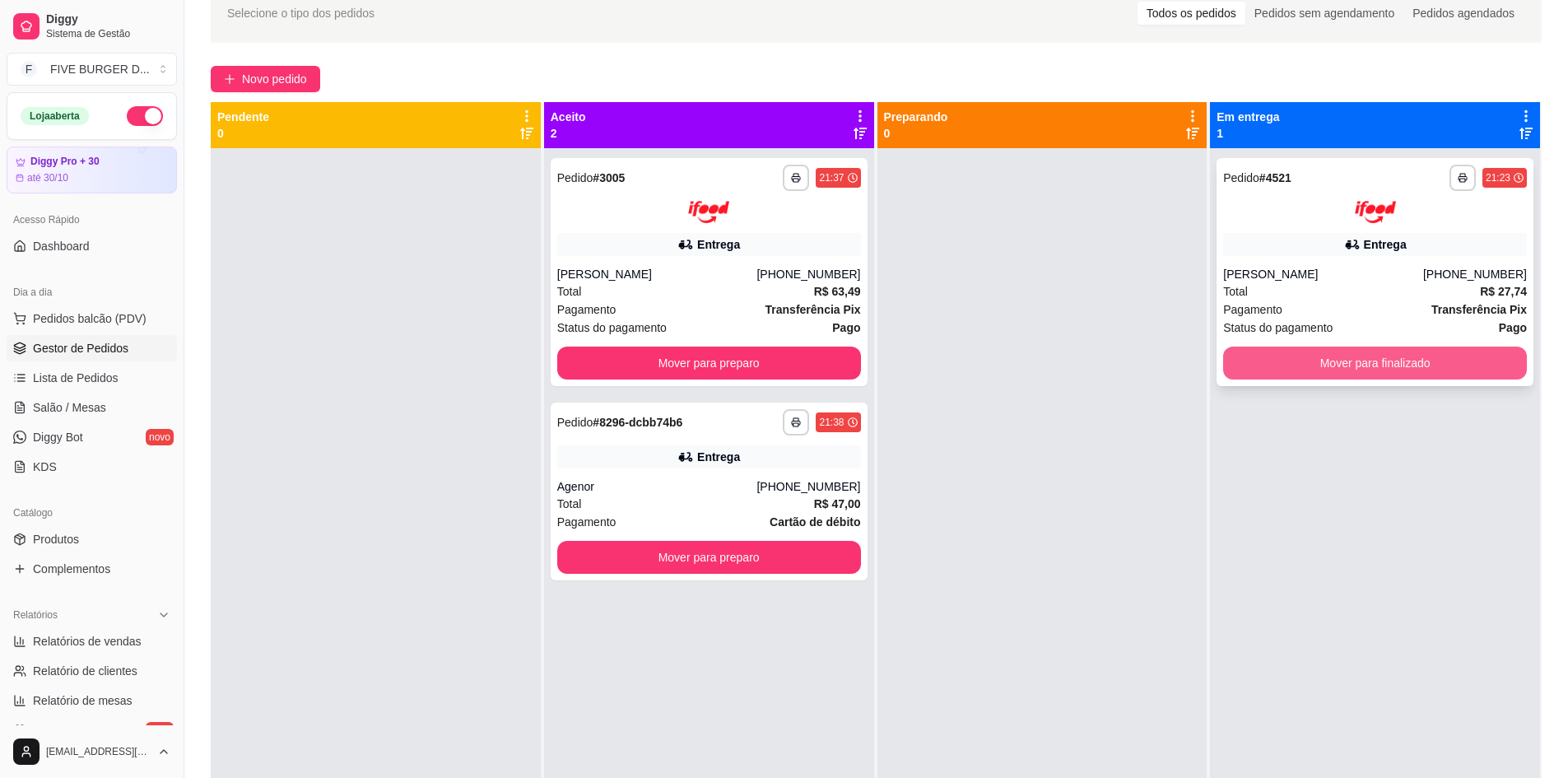
click at [1329, 362] on button "Mover para finalizado" at bounding box center [1375, 364] width 304 height 33
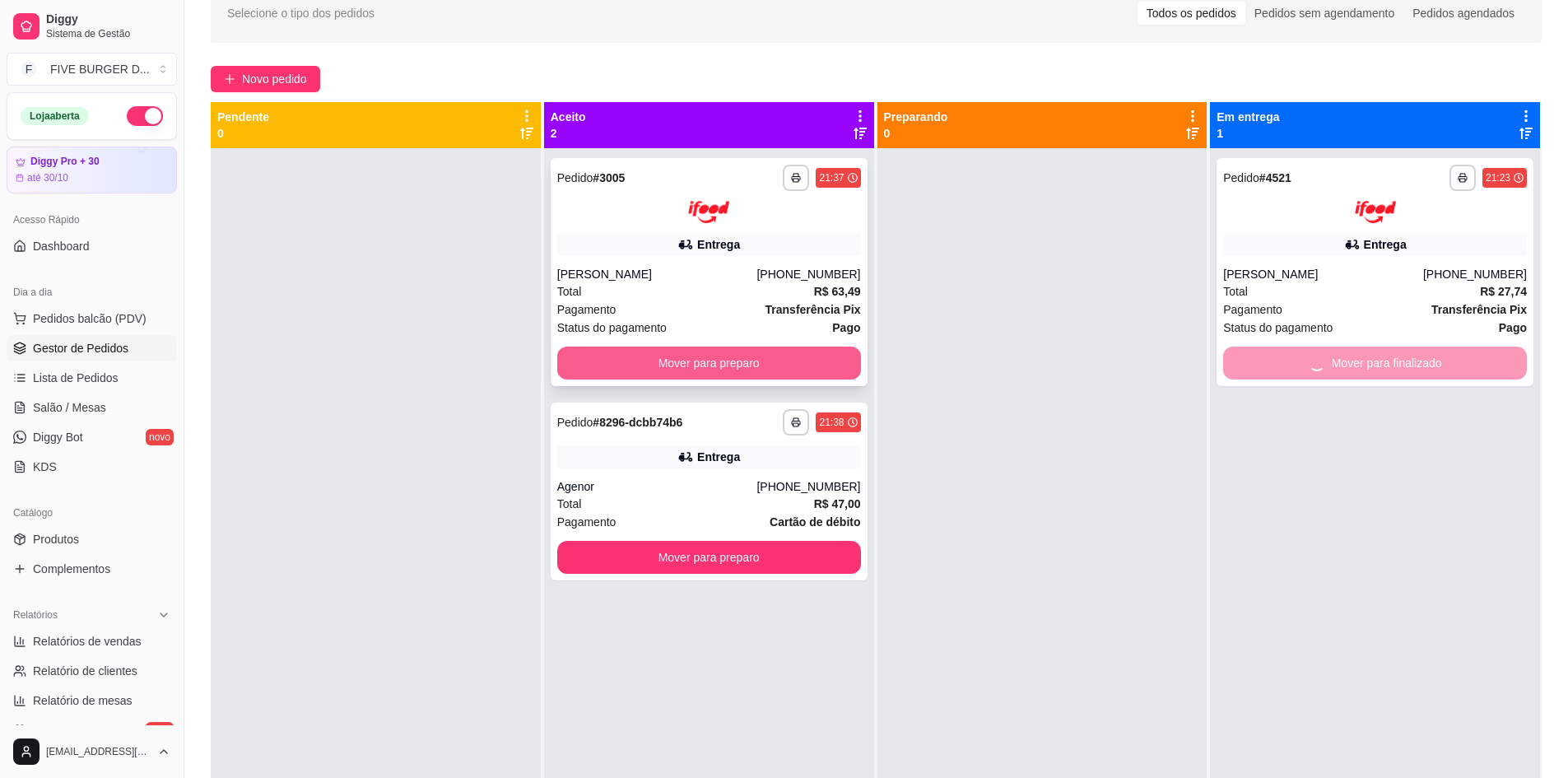
click at [769, 364] on button "Mover para preparo" at bounding box center [710, 364] width 304 height 33
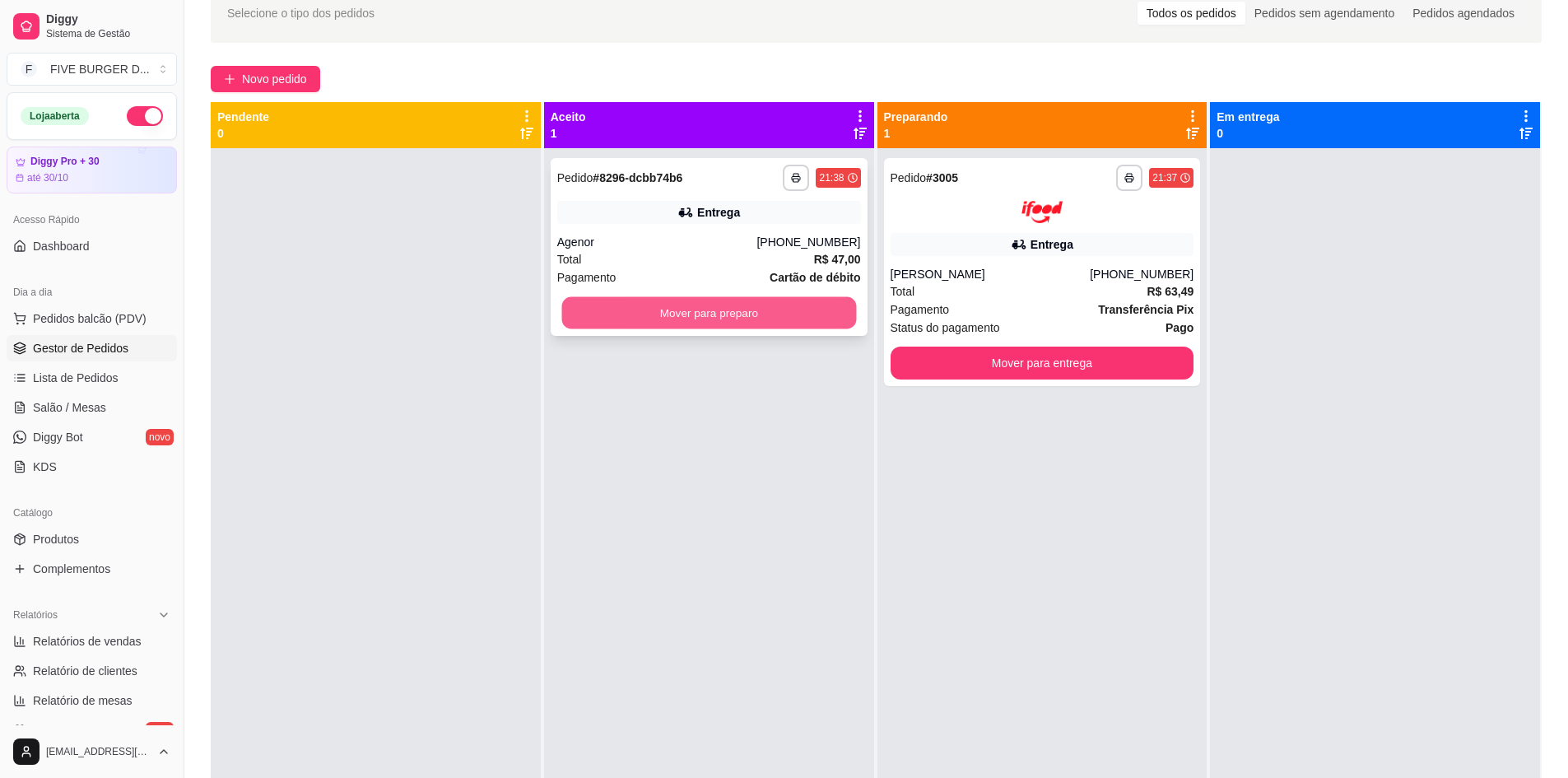
click at [798, 306] on button "Mover para preparo" at bounding box center [709, 313] width 295 height 32
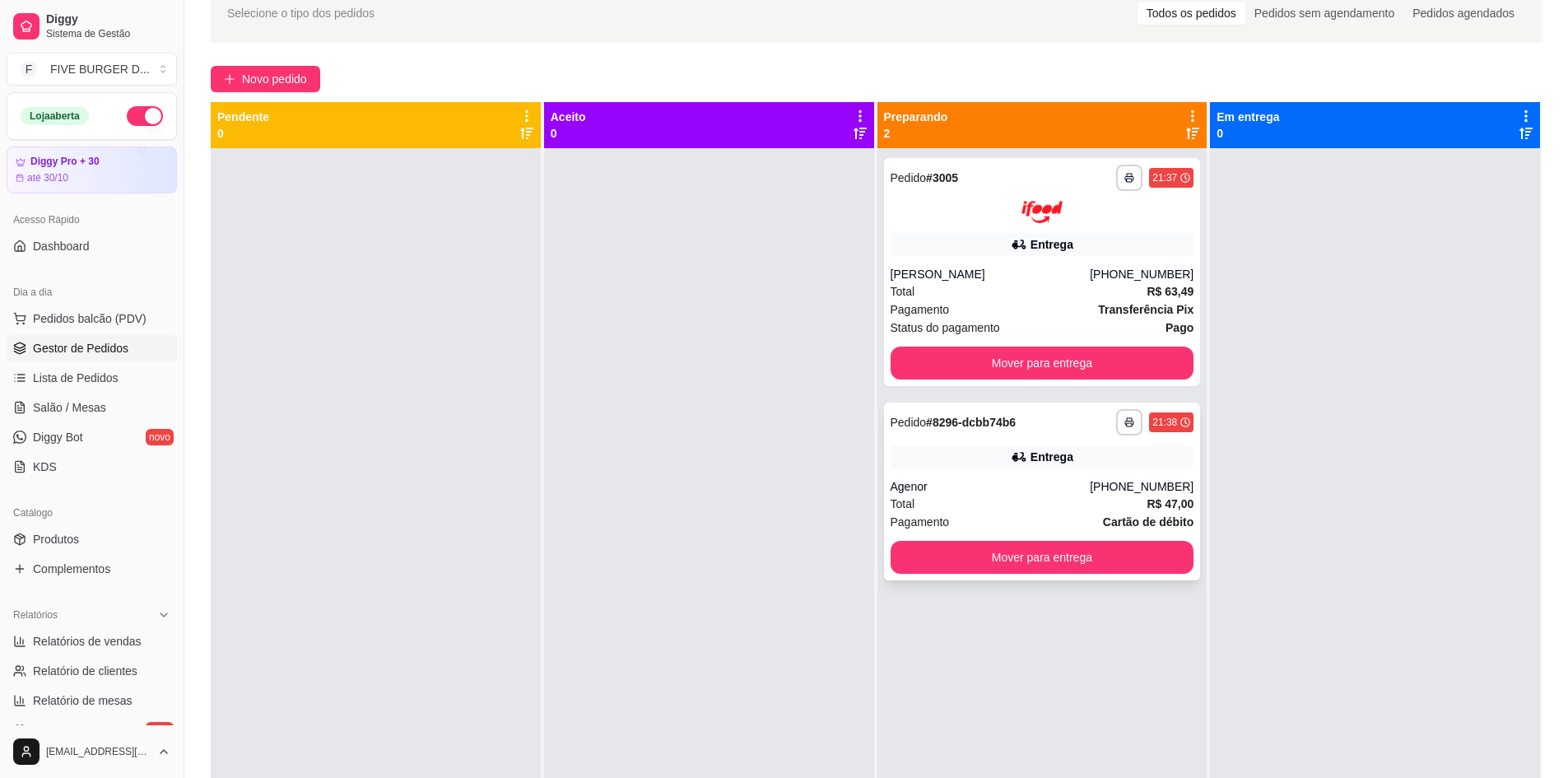
click at [1018, 473] on div "**********" at bounding box center [1042, 491] width 317 height 177
click at [1112, 275] on div "[PHONE_NUMBER]" at bounding box center [1142, 273] width 104 height 17
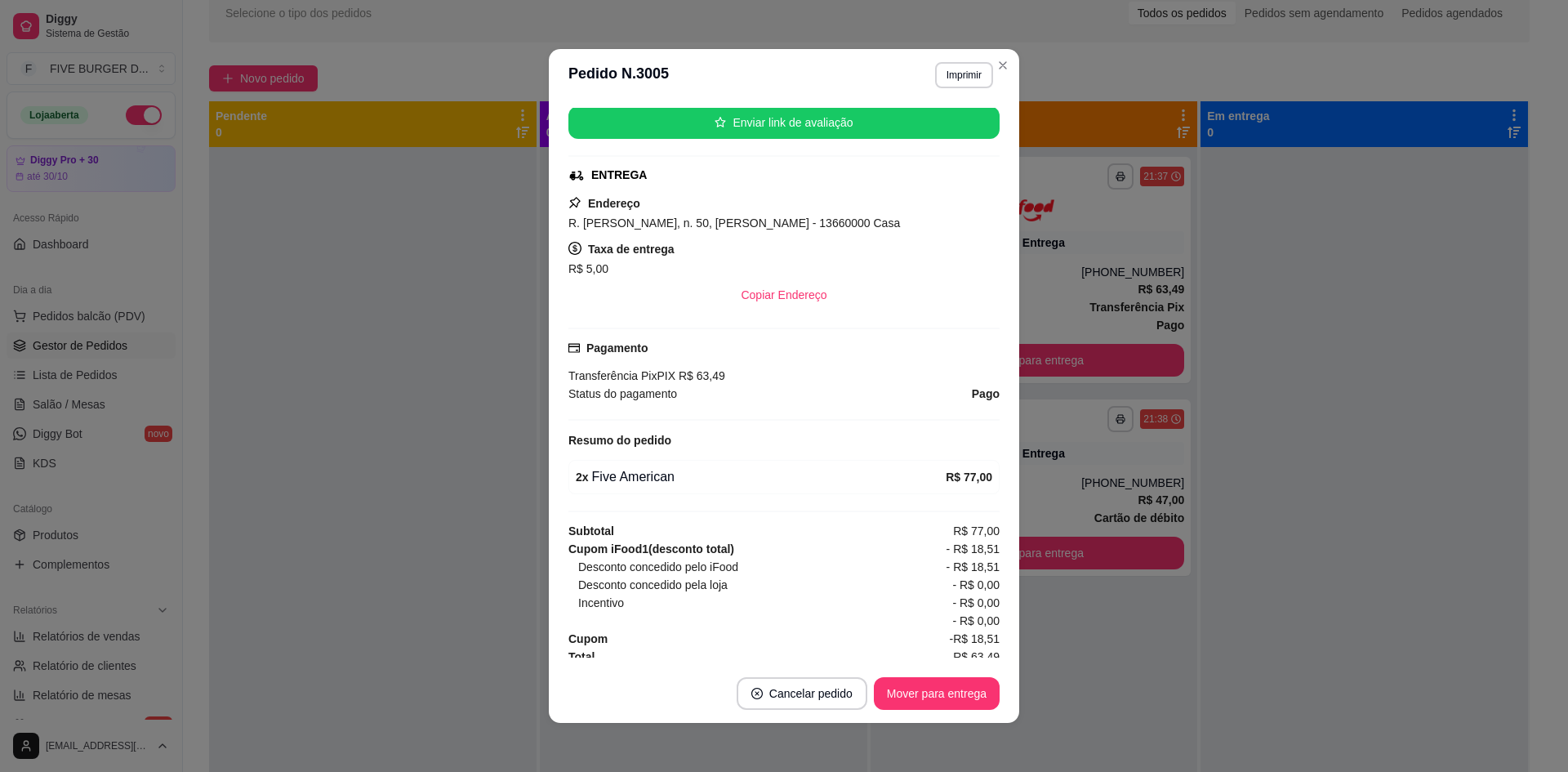
scroll to position [253, 0]
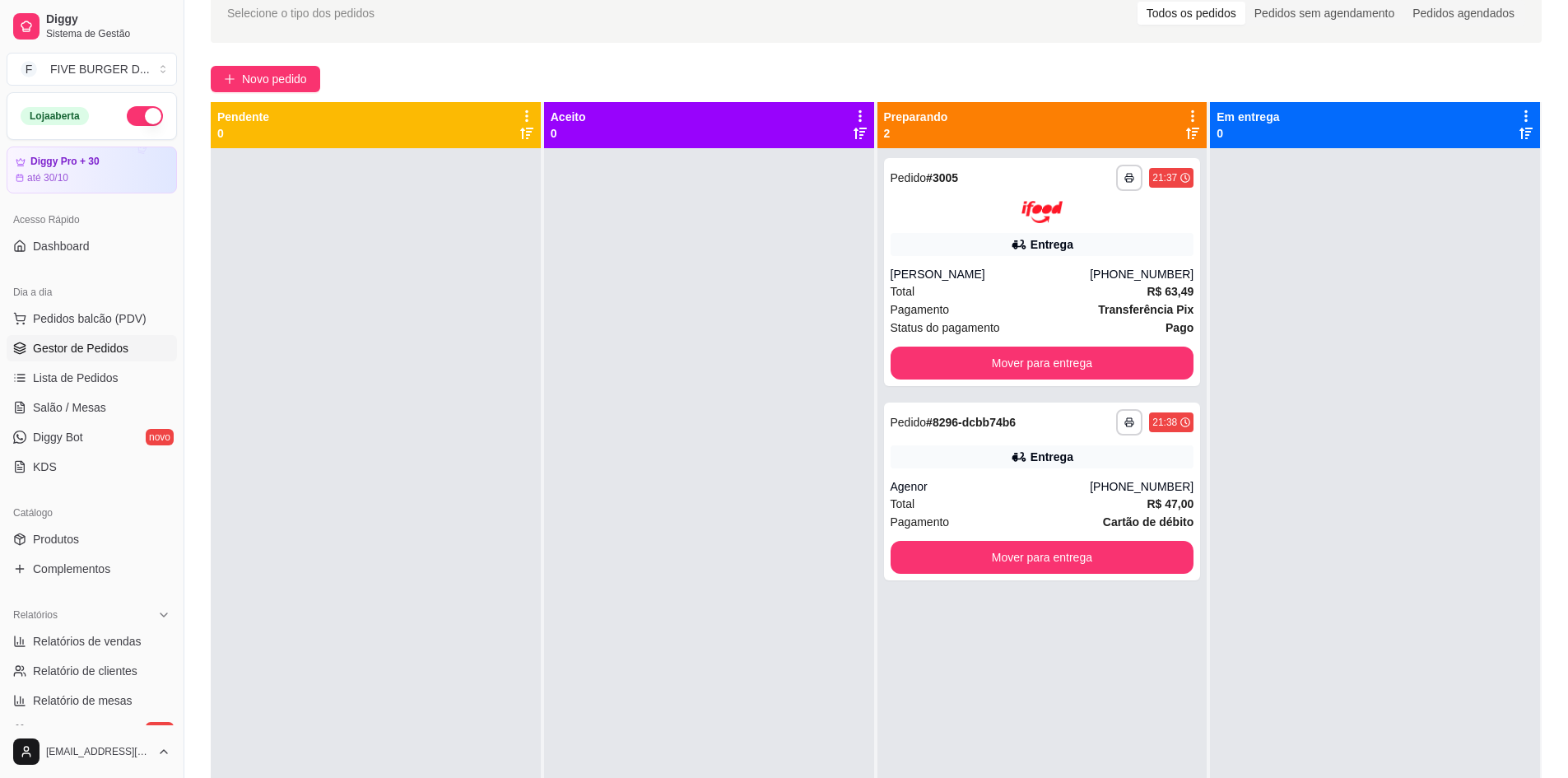
click at [697, 440] on div at bounding box center [709, 537] width 330 height 778
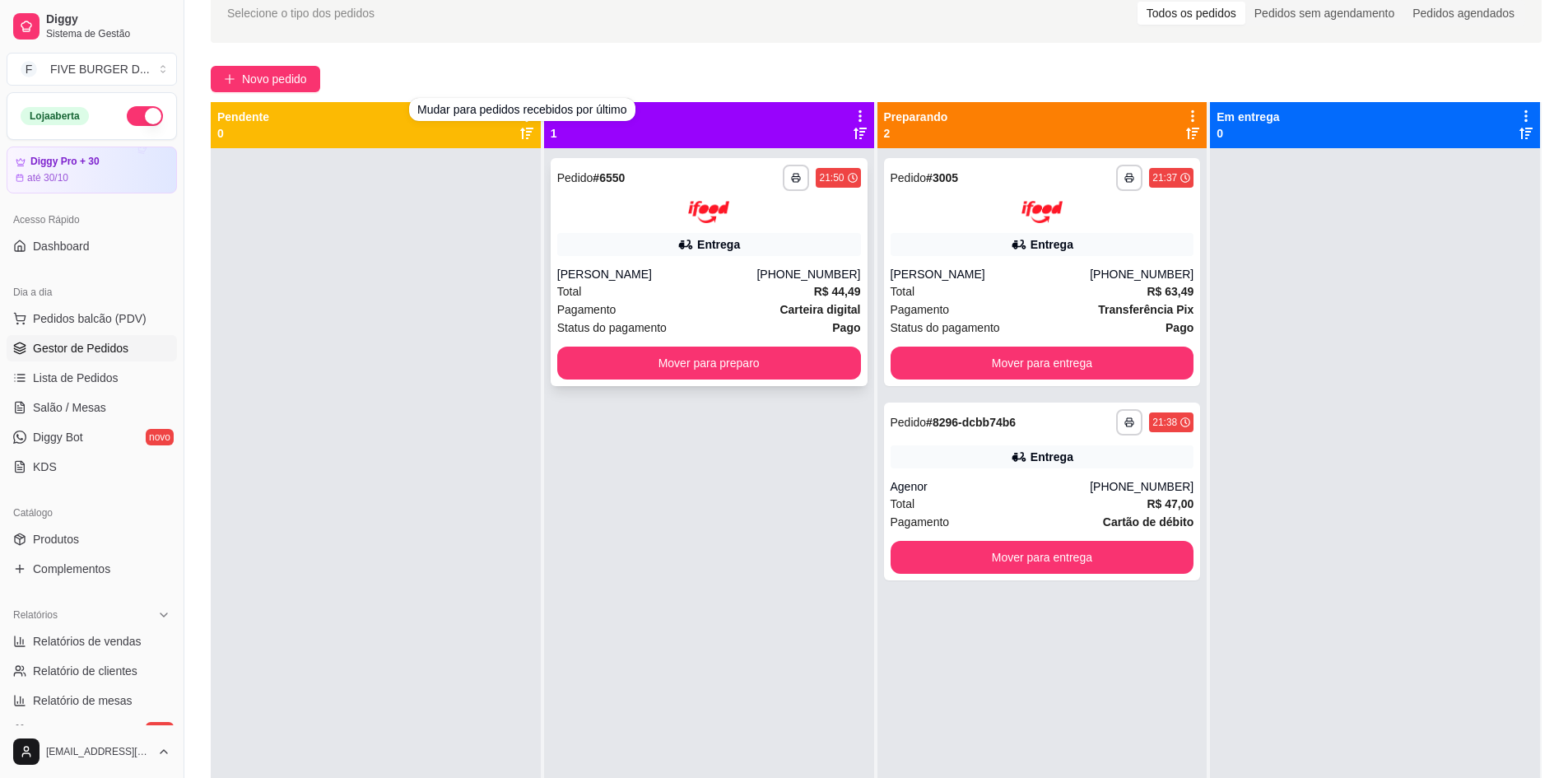
click at [685, 340] on div "**********" at bounding box center [709, 271] width 317 height 228
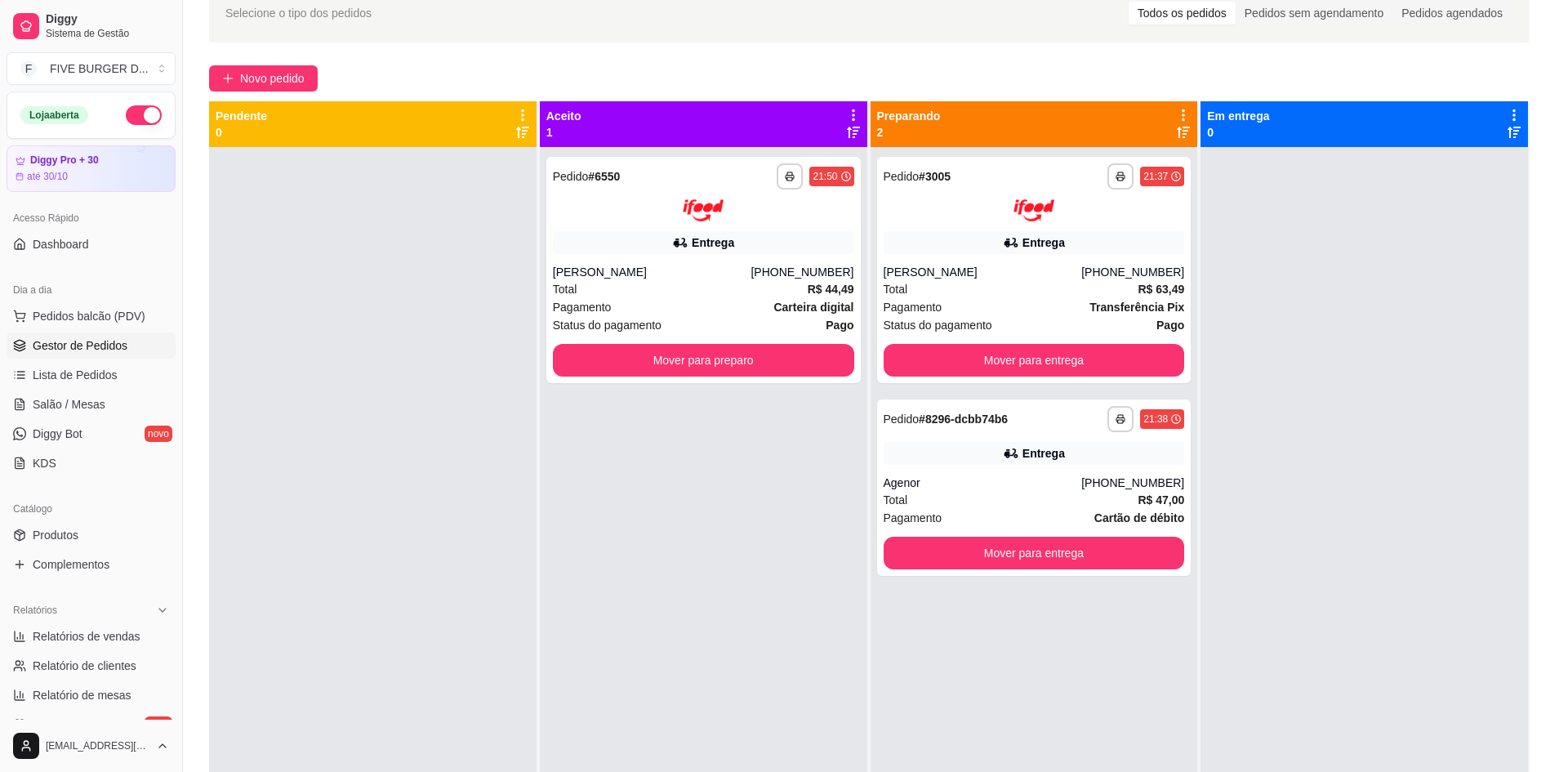
click at [786, 263] on div "Localizador do número 67295691" at bounding box center [784, 267] width 432 height 36
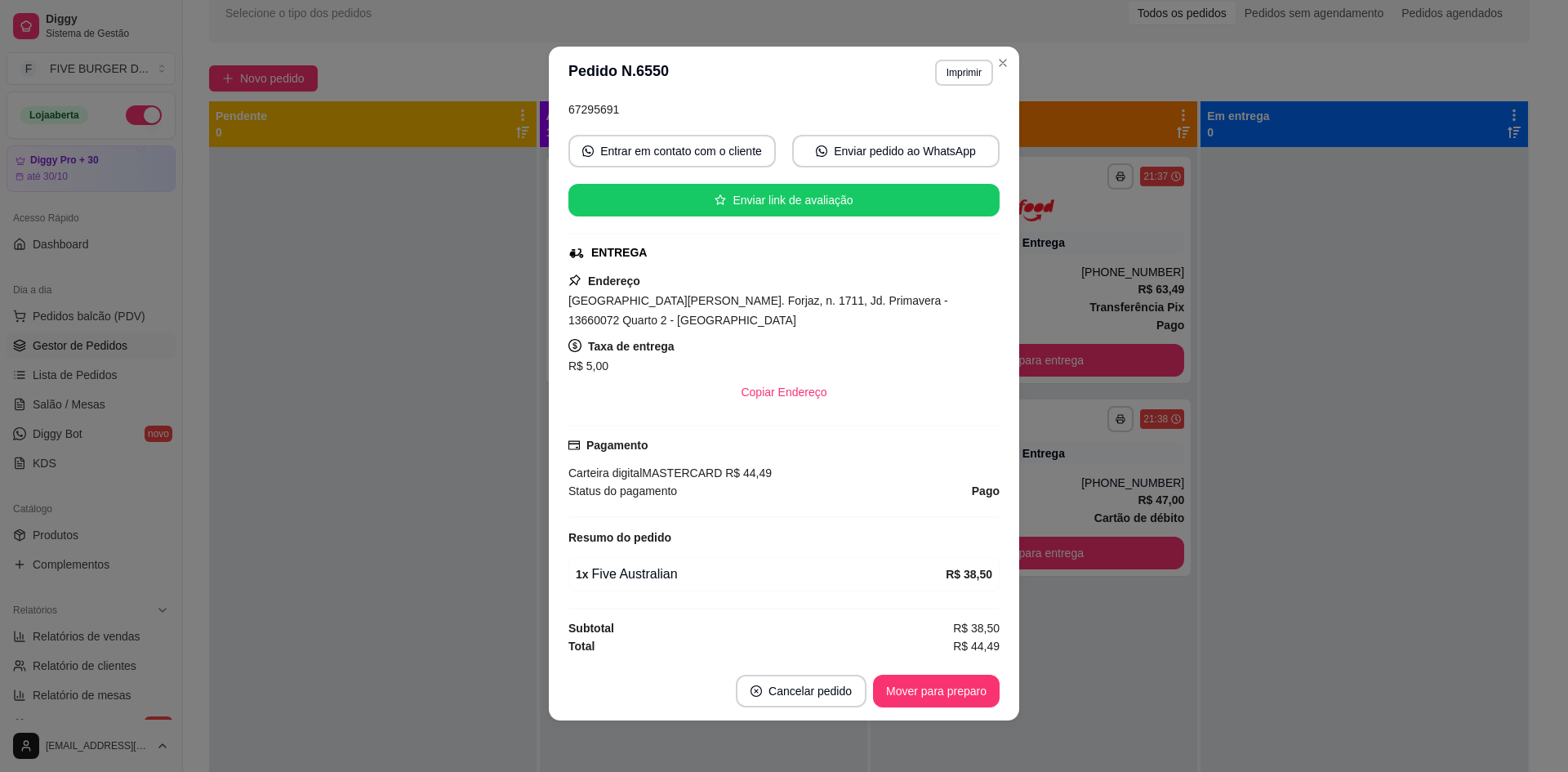
scroll to position [3, 0]
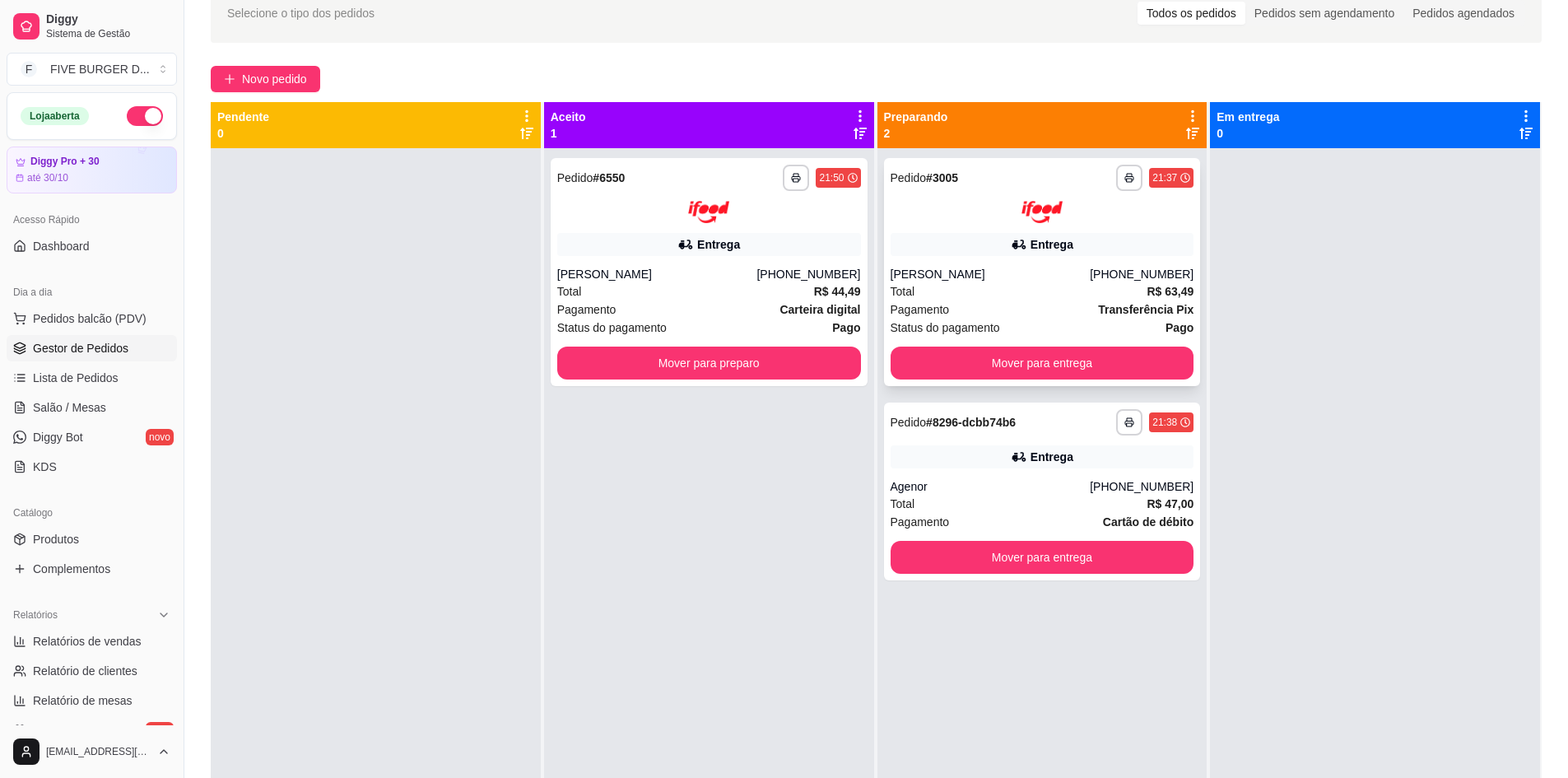
click at [1036, 206] on img at bounding box center [1042, 212] width 41 height 23
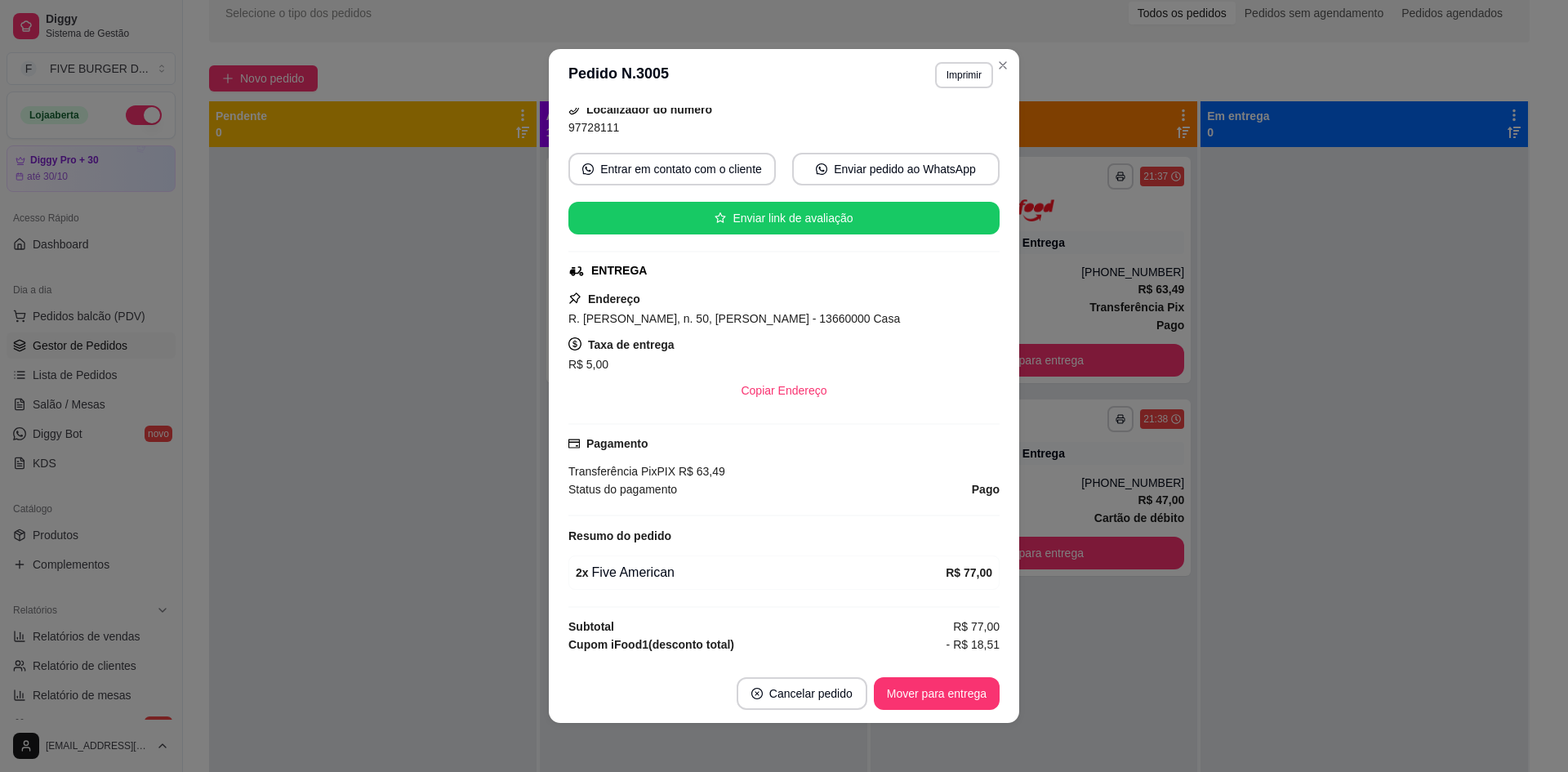
scroll to position [253, 0]
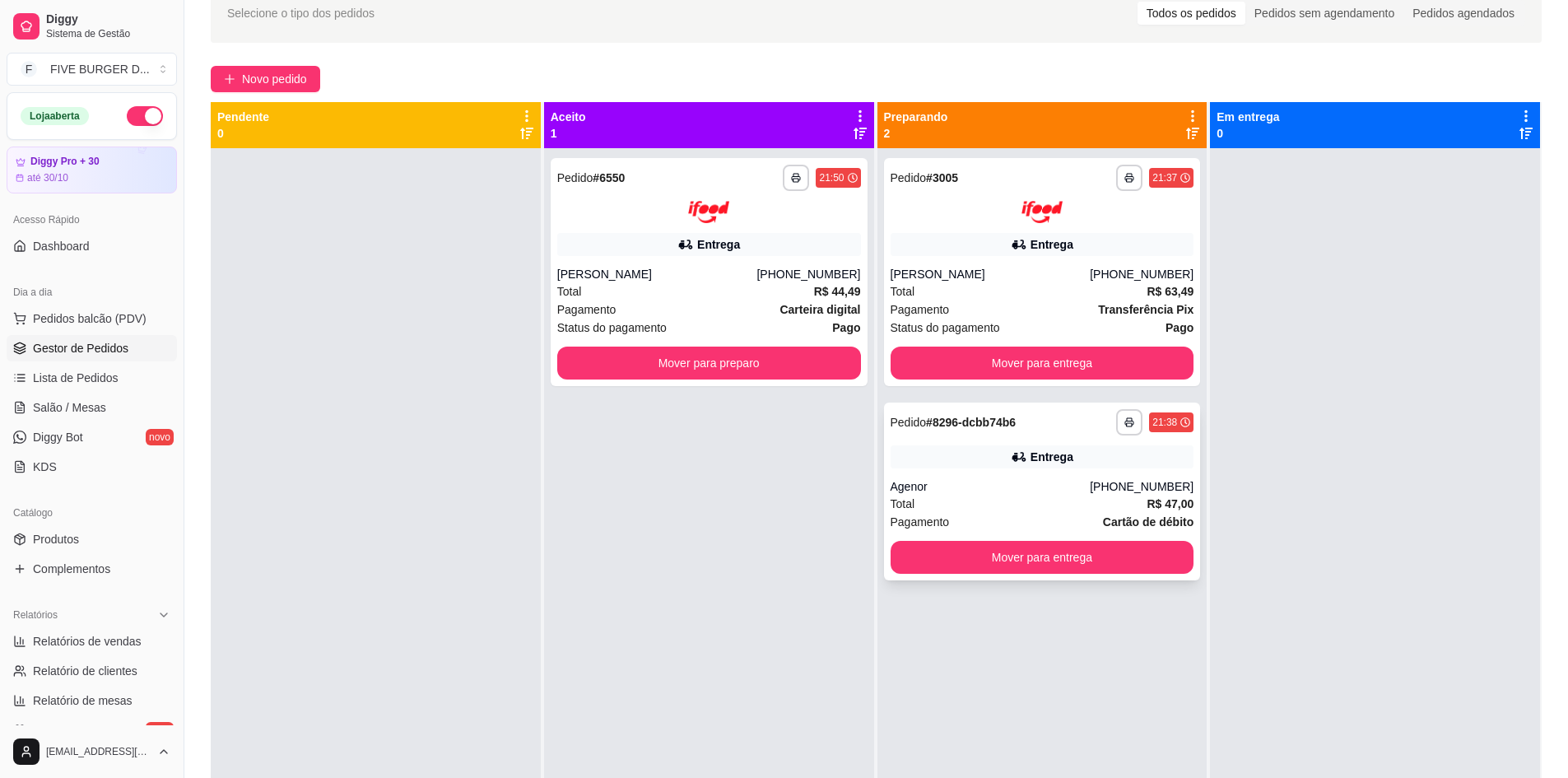
click at [1109, 440] on div "**********" at bounding box center [1042, 491] width 317 height 177
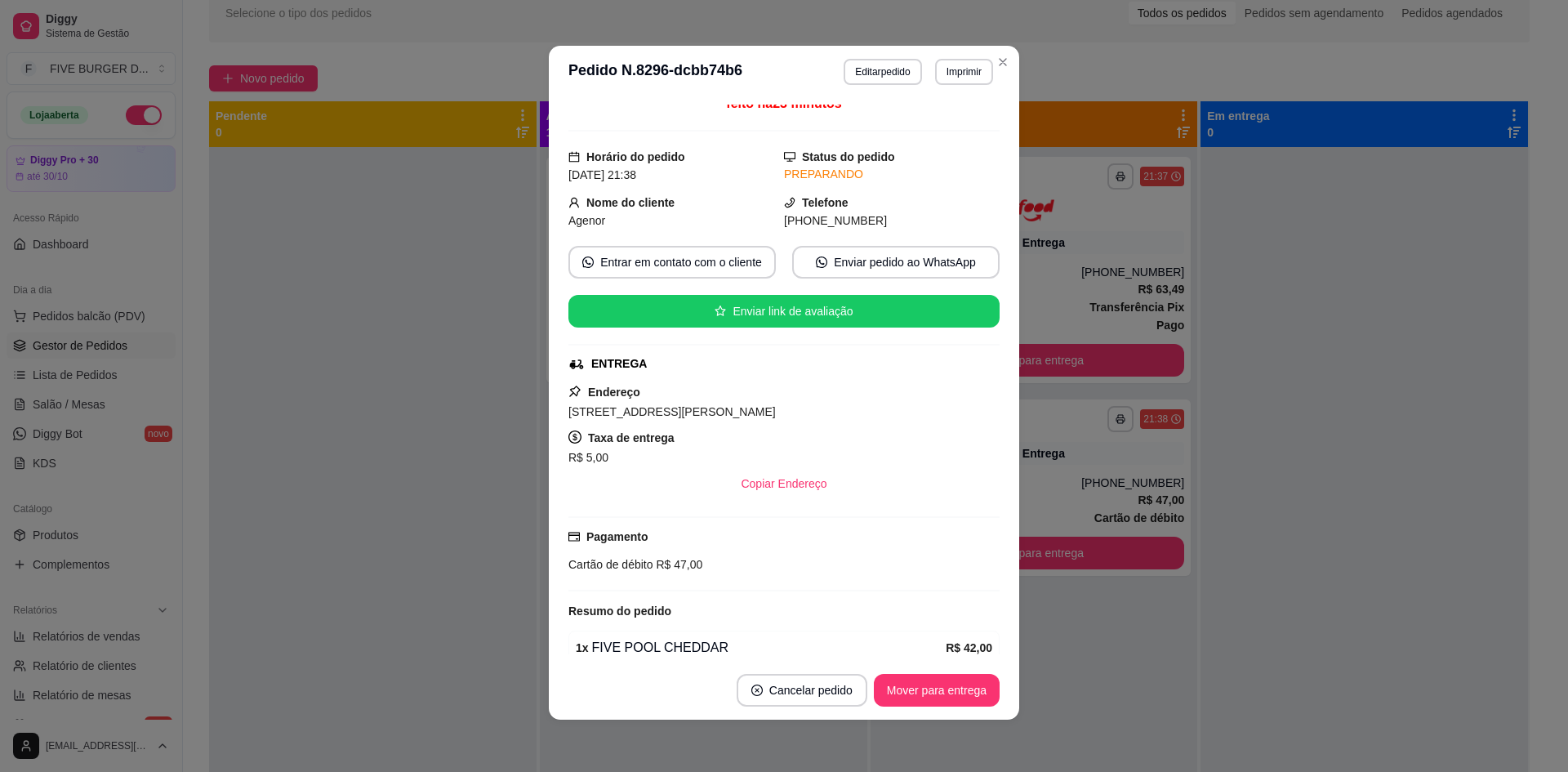
scroll to position [165, 0]
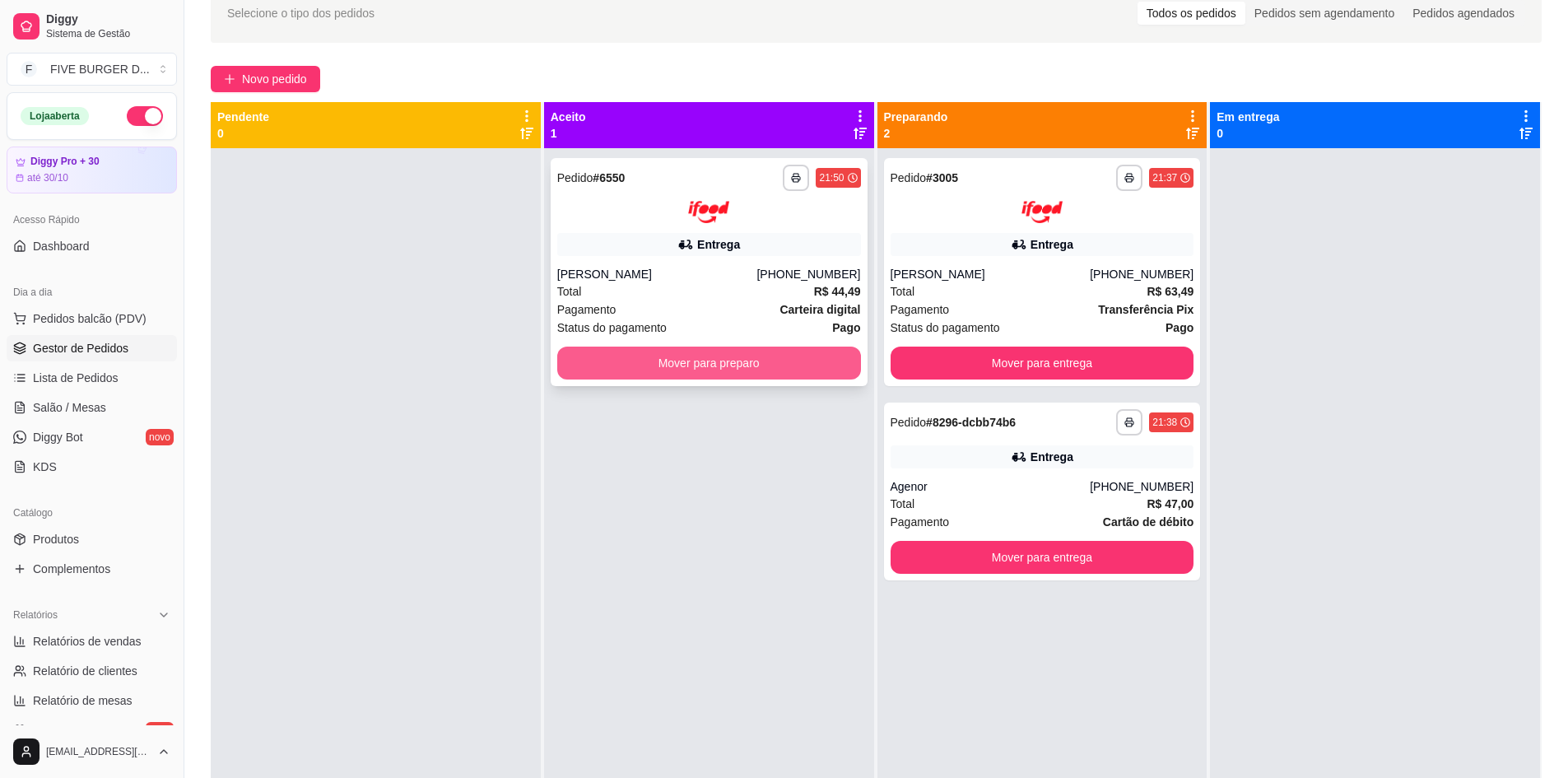
click at [716, 362] on button "Mover para preparo" at bounding box center [710, 364] width 304 height 33
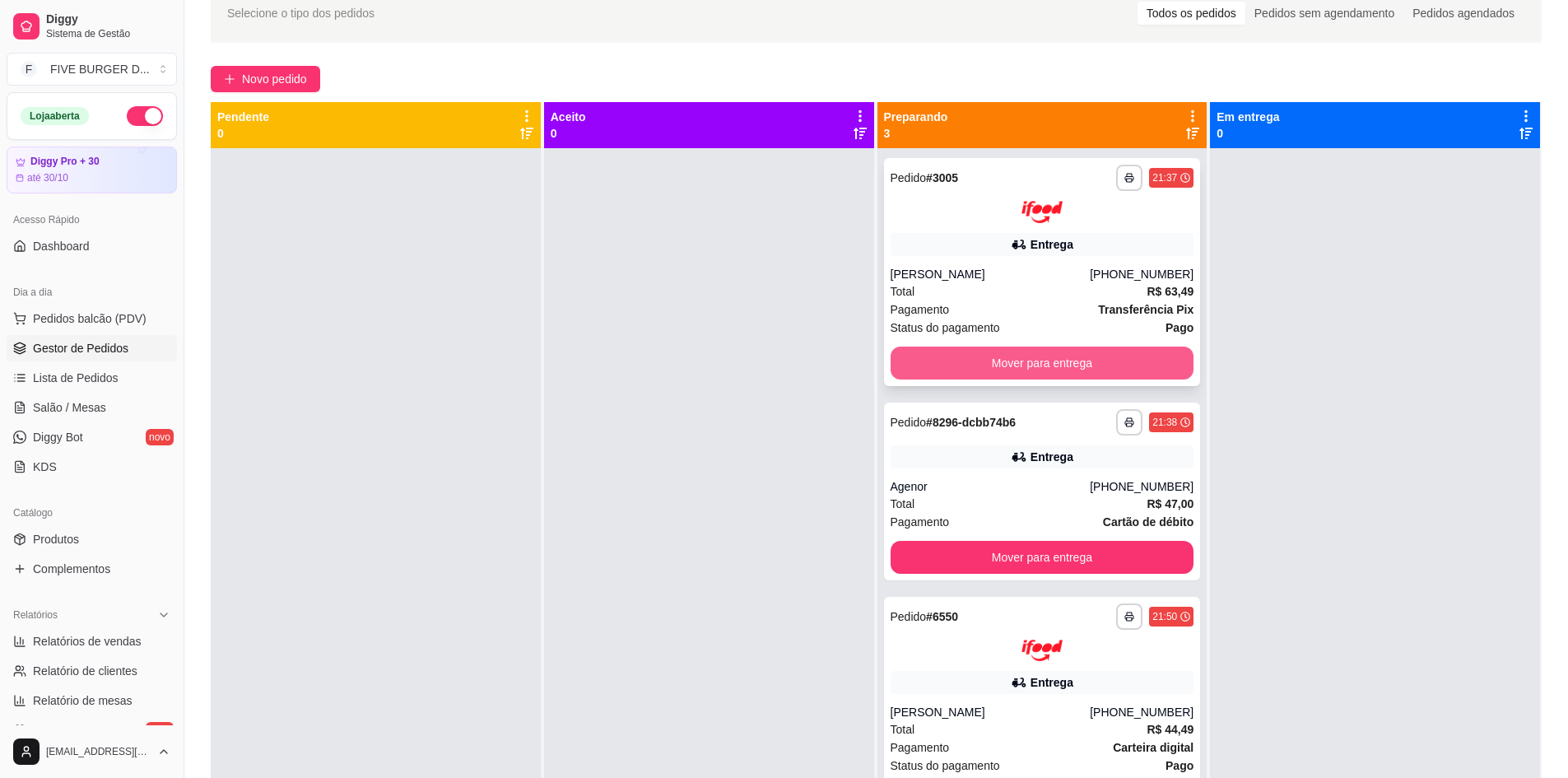
click at [1038, 367] on button "Mover para entrega" at bounding box center [1043, 364] width 304 height 33
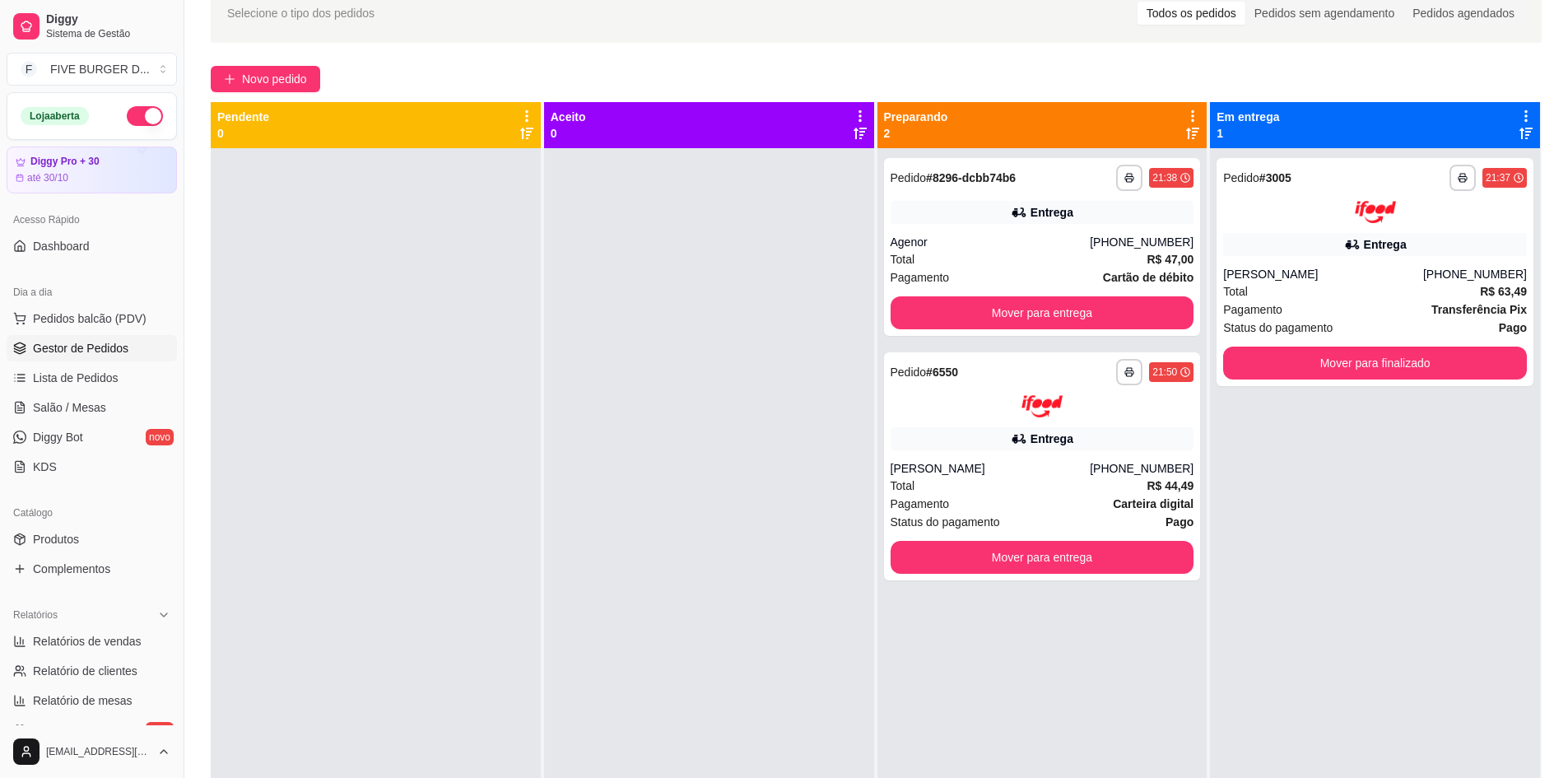
click at [1044, 363] on div "**********" at bounding box center [1043, 371] width 304 height 26
click at [1074, 316] on button "Mover para entrega" at bounding box center [1043, 313] width 304 height 33
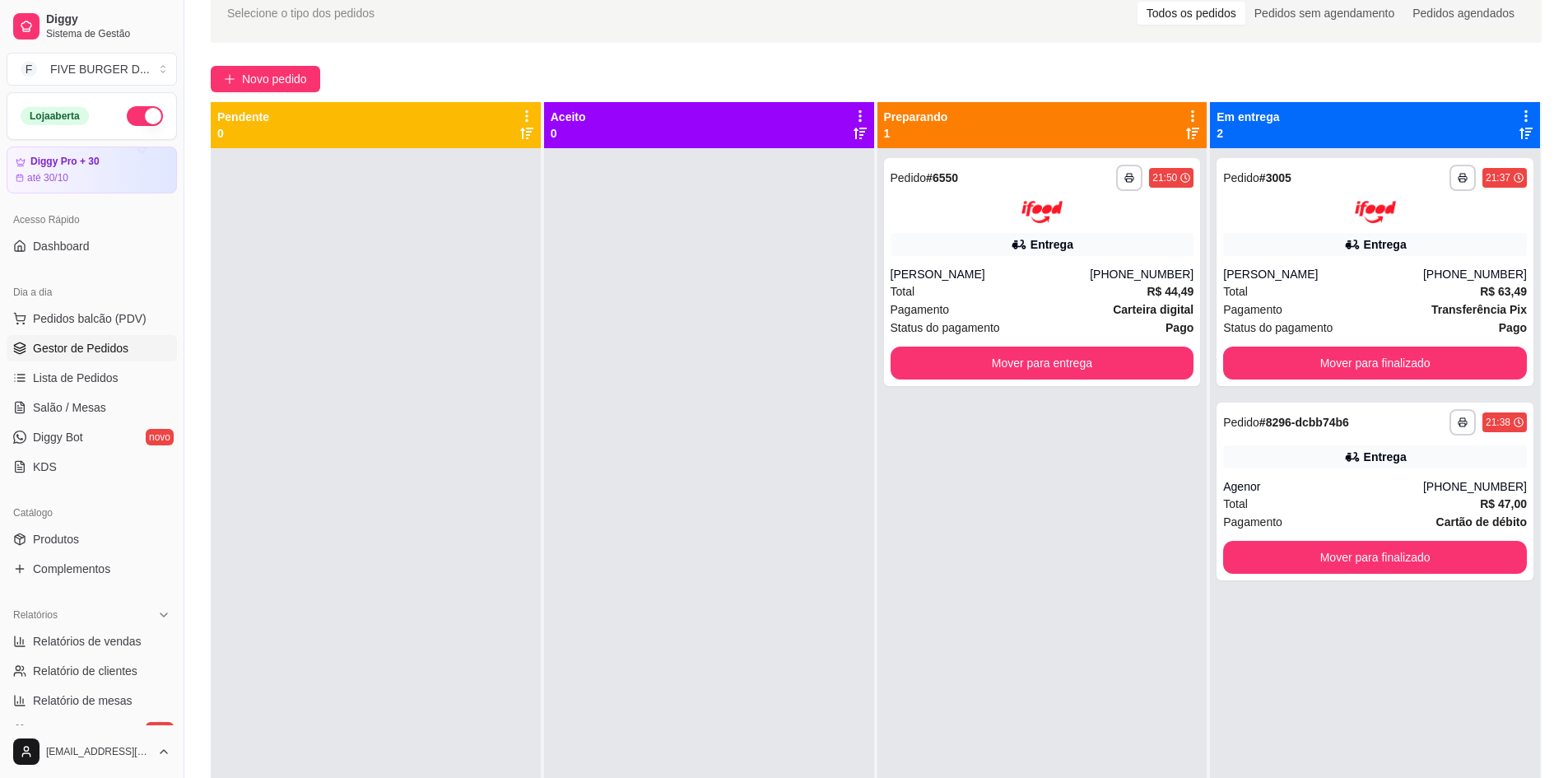
click at [1079, 316] on div "Pagamento Carteira digital" at bounding box center [1043, 310] width 304 height 18
click at [1093, 372] on button "Mover para entrega" at bounding box center [1043, 364] width 304 height 33
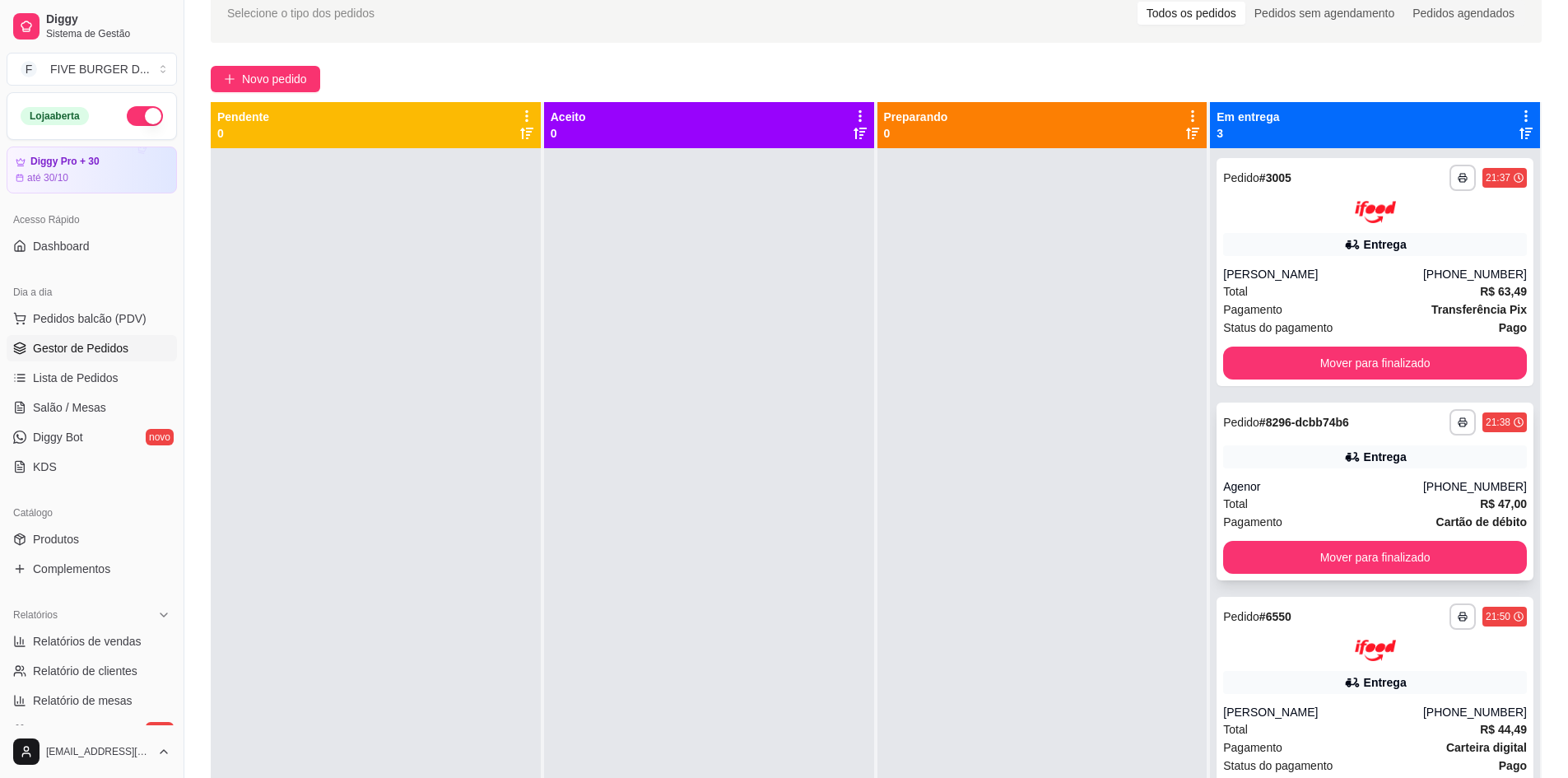
click at [1423, 493] on div "Agenor" at bounding box center [1323, 486] width 200 height 17
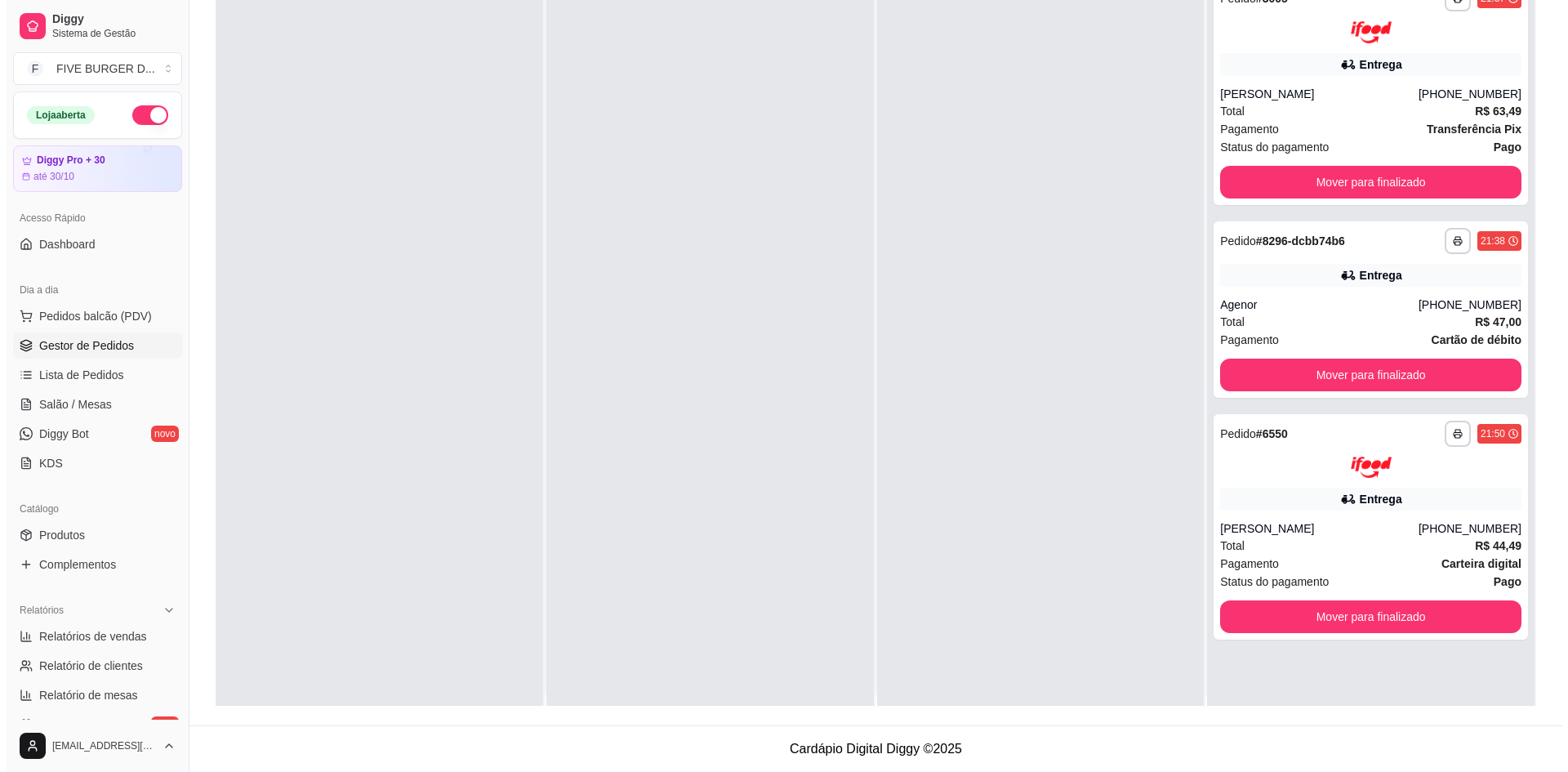
scroll to position [0, 0]
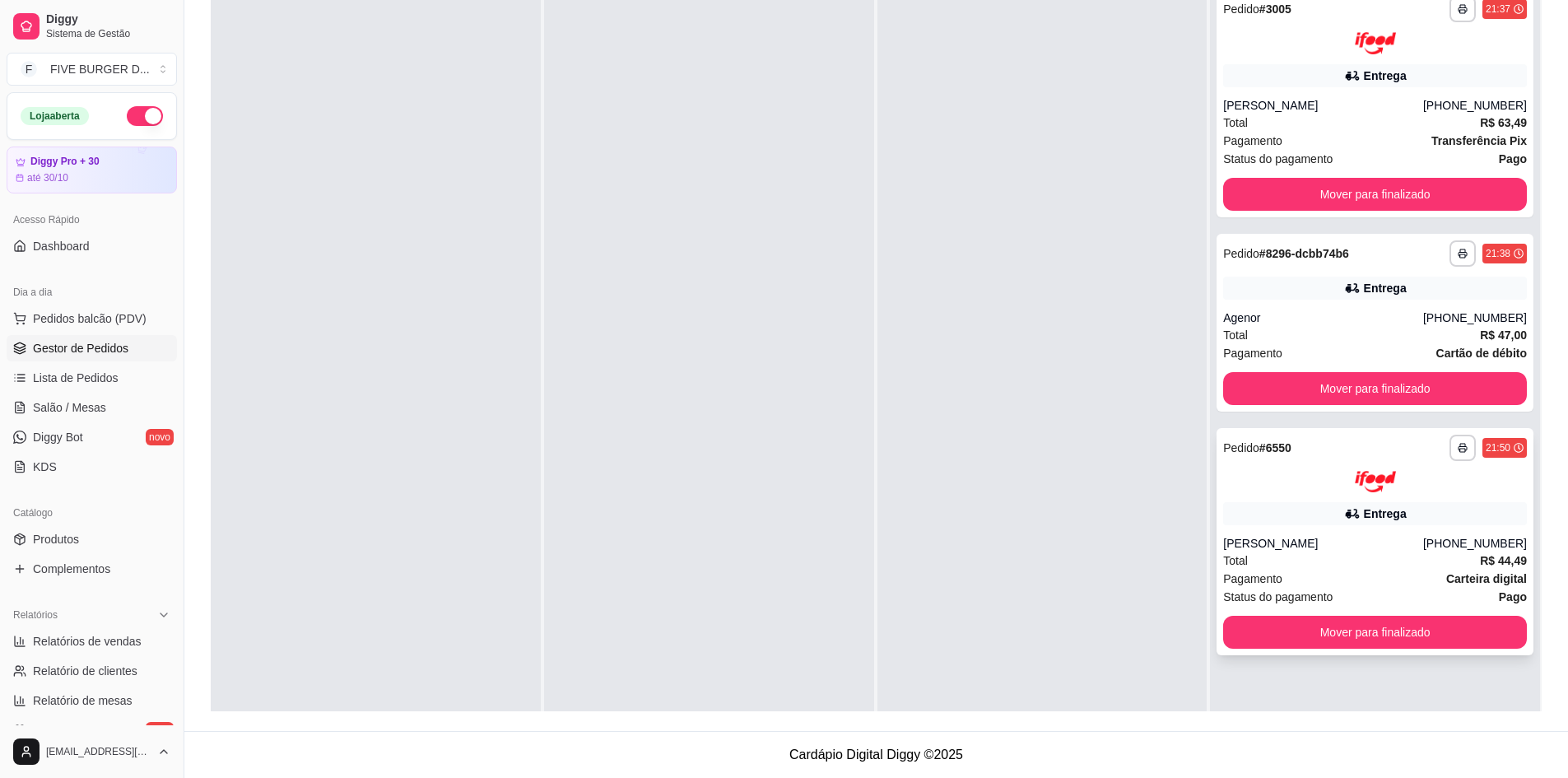
click at [1381, 536] on div "[PERSON_NAME]" at bounding box center [1323, 543] width 200 height 17
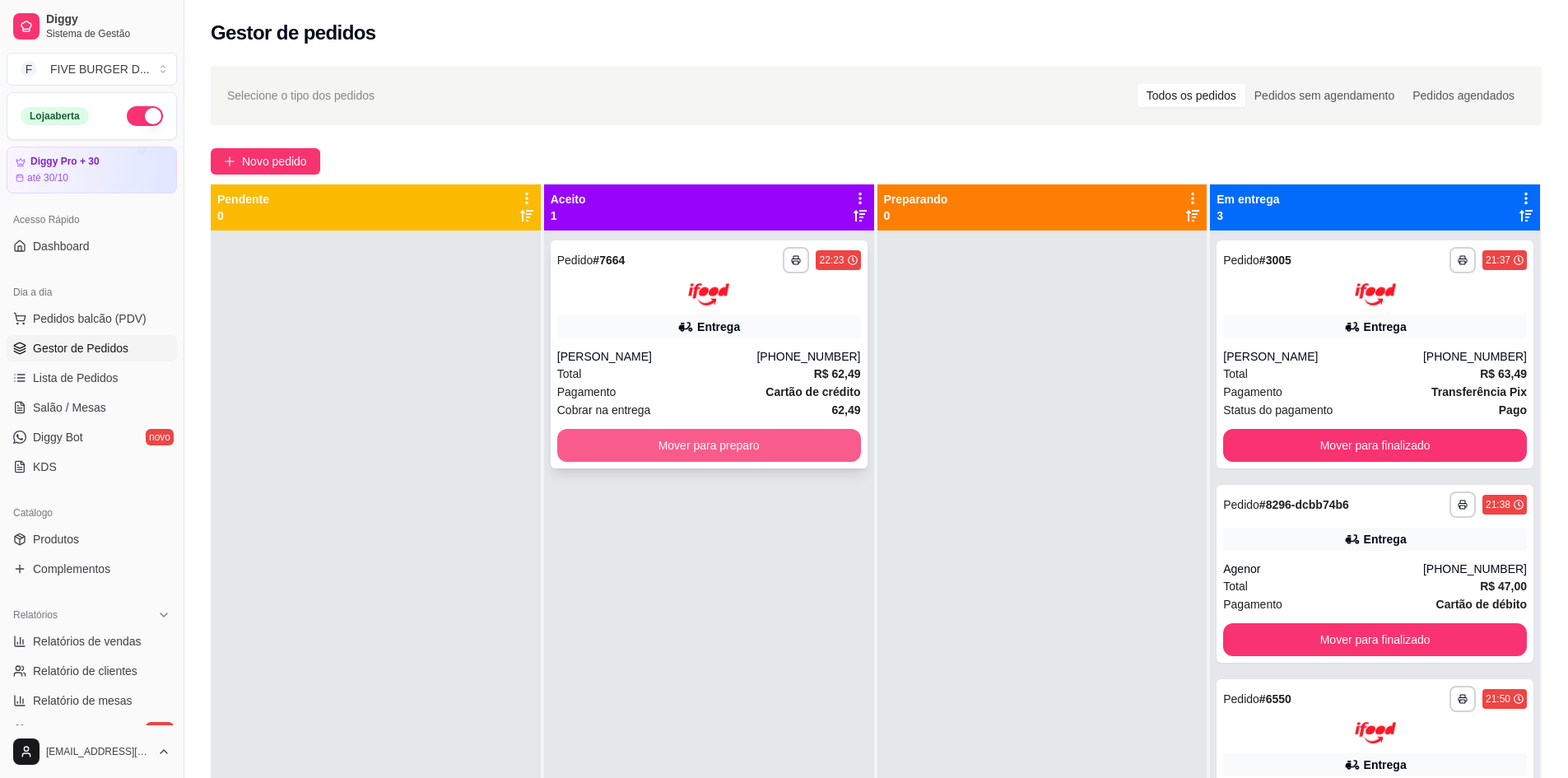
click at [801, 439] on button "Mover para preparo" at bounding box center [710, 446] width 304 height 33
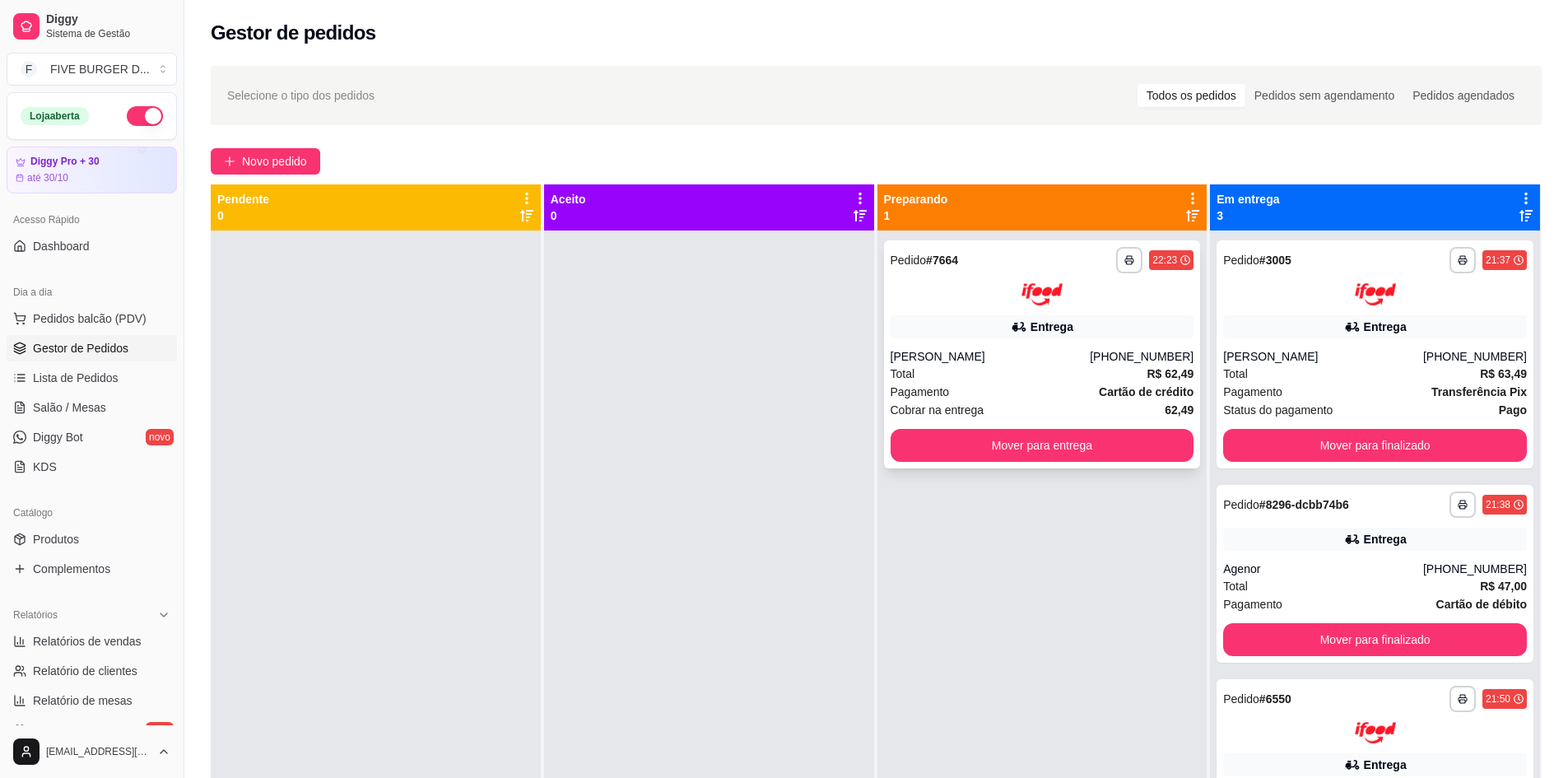
click at [987, 348] on div "[PERSON_NAME]" at bounding box center [991, 356] width 200 height 17
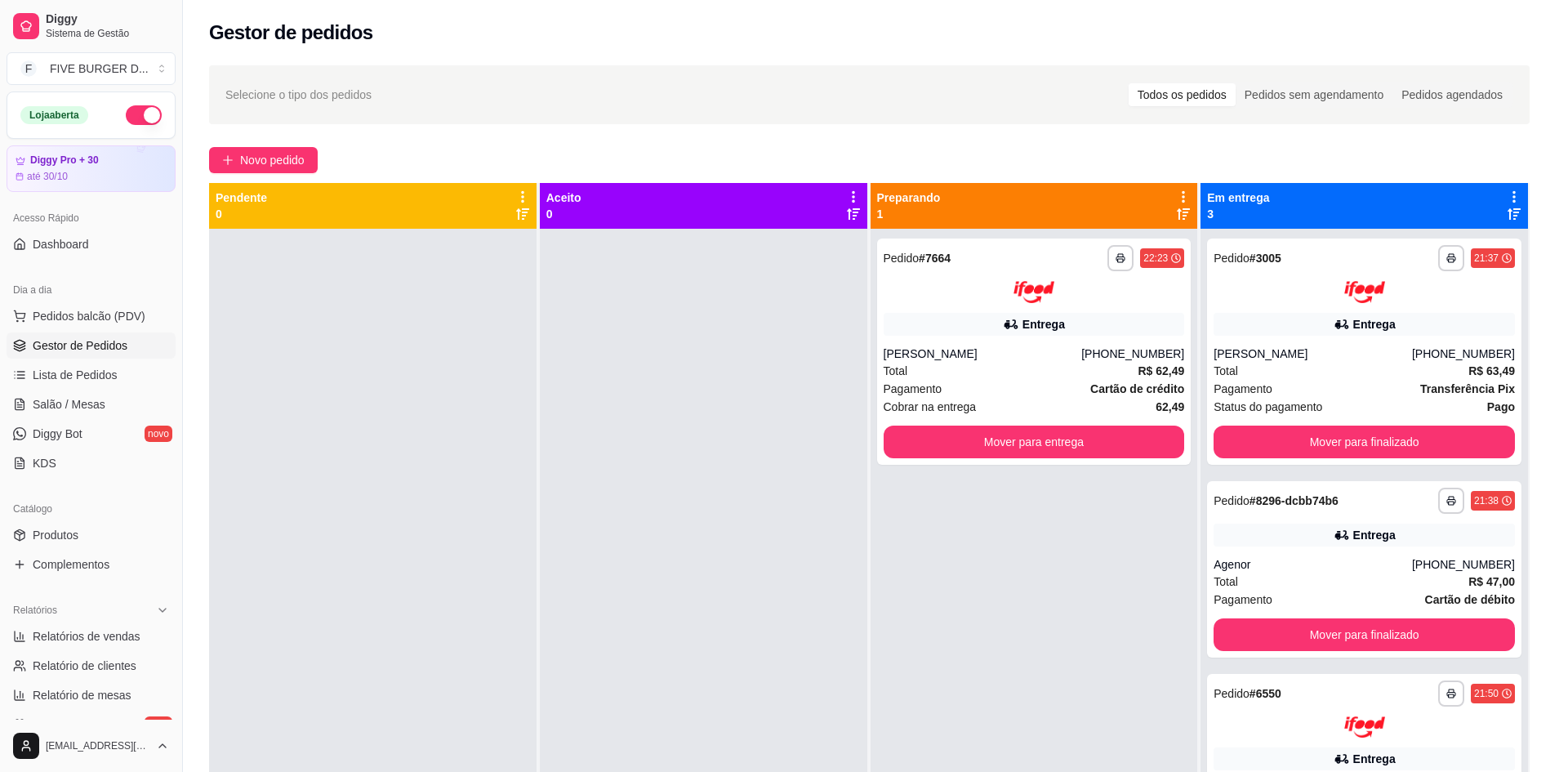
scroll to position [303, 0]
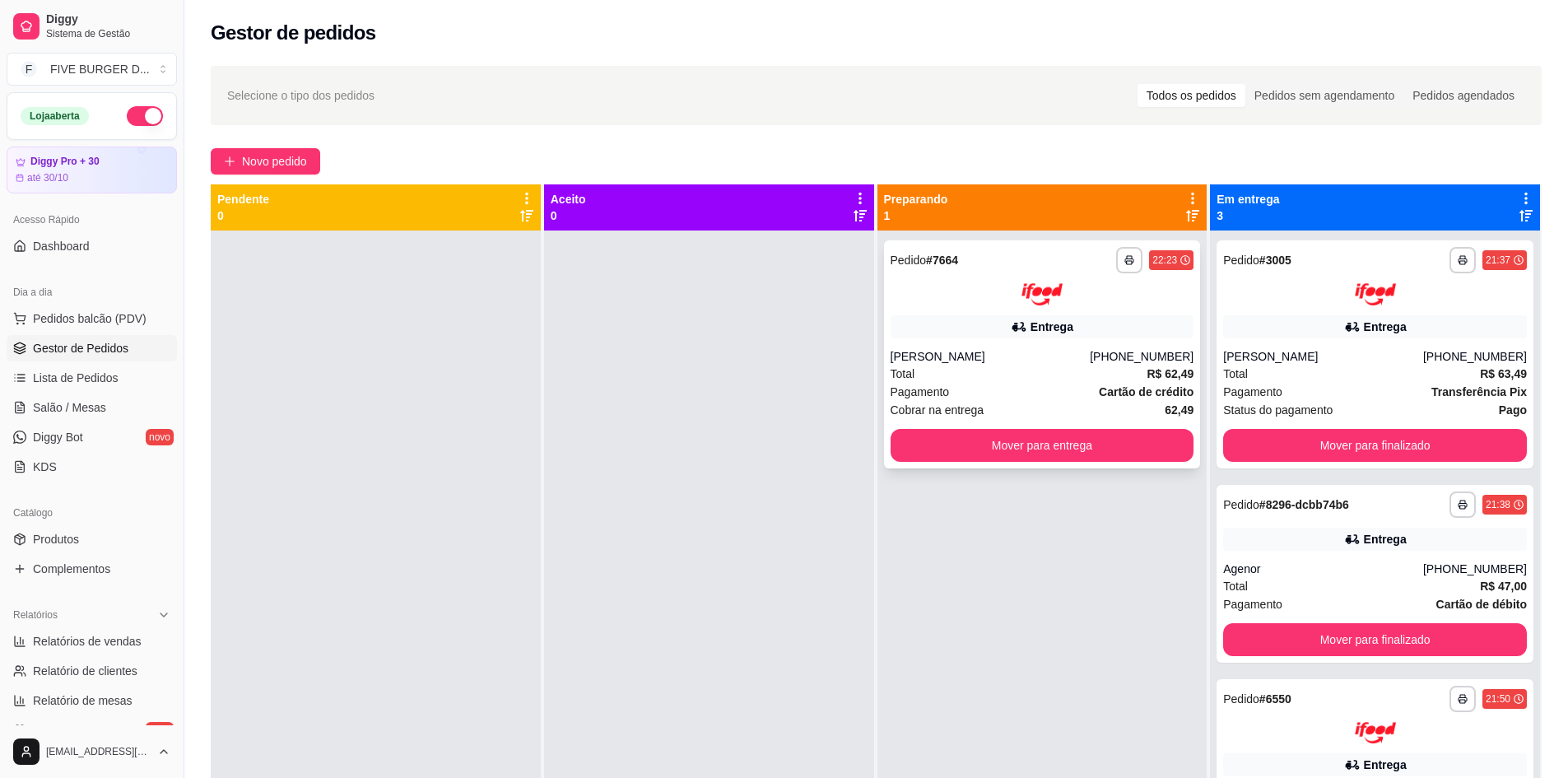
click at [930, 258] on strong "# 7664" at bounding box center [942, 260] width 32 height 13
click at [1313, 379] on div "Total R$ 63,49" at bounding box center [1375, 373] width 304 height 18
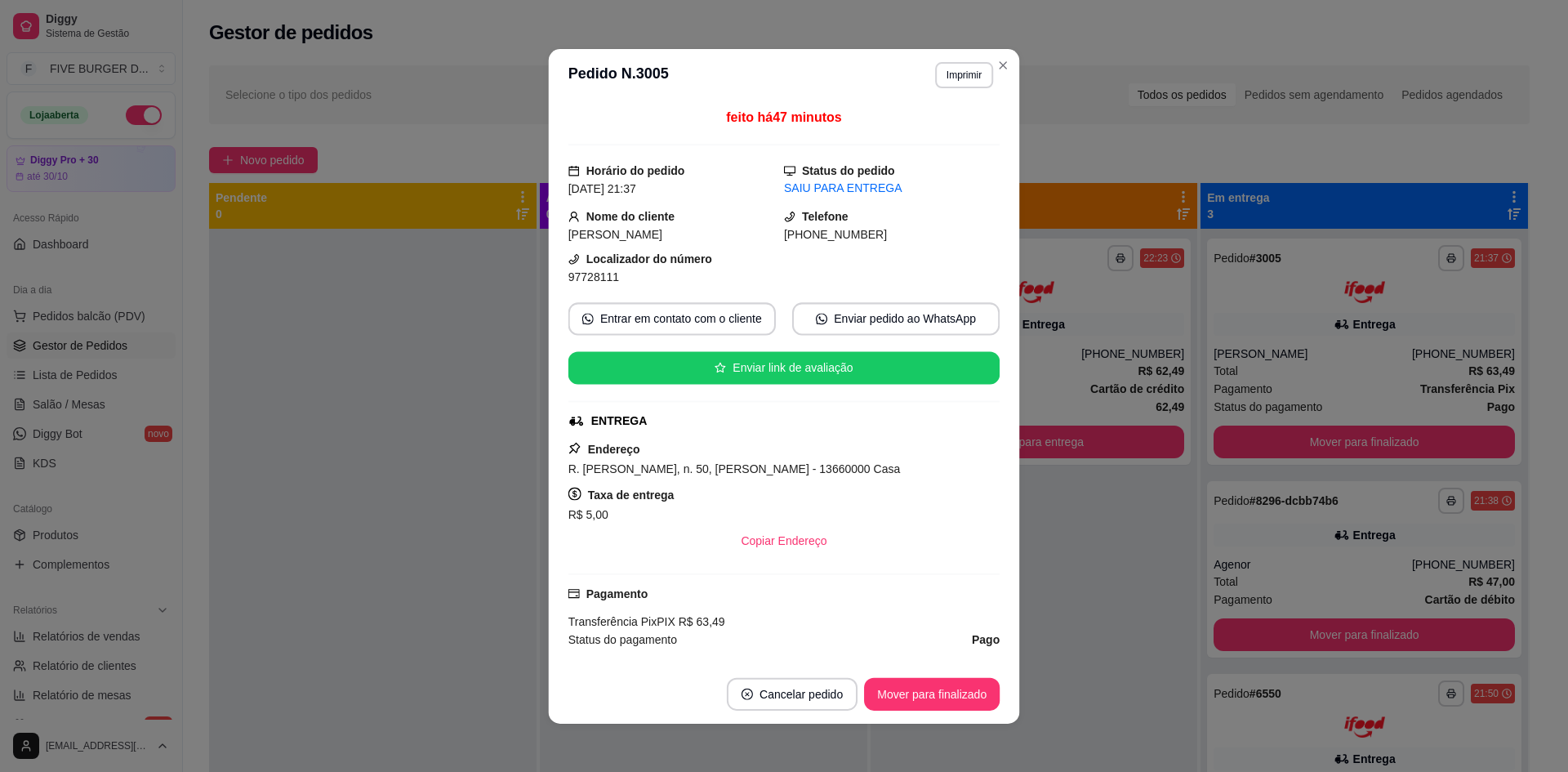
scroll to position [253, 0]
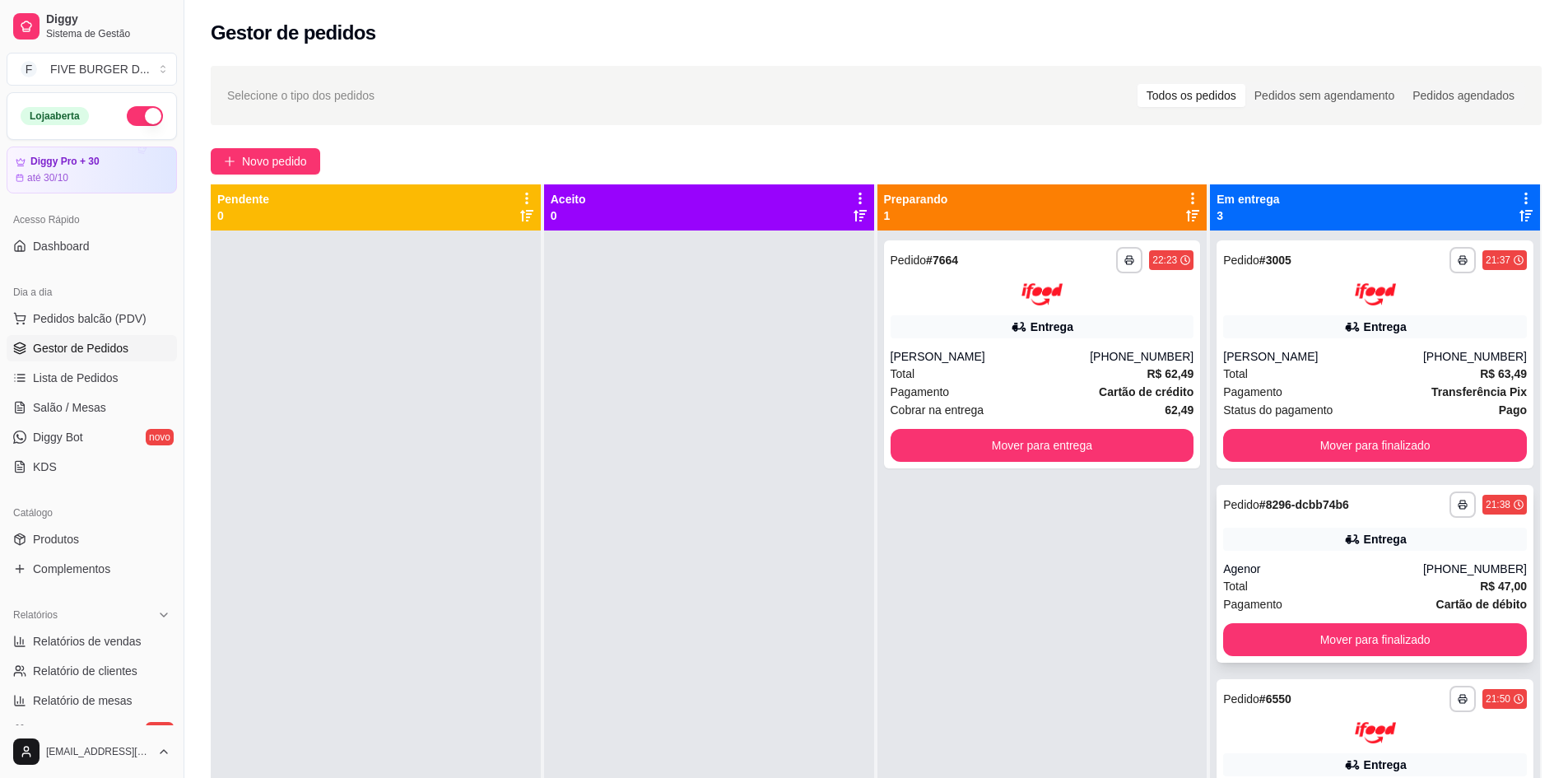
click at [1307, 566] on div "Agenor" at bounding box center [1323, 568] width 200 height 17
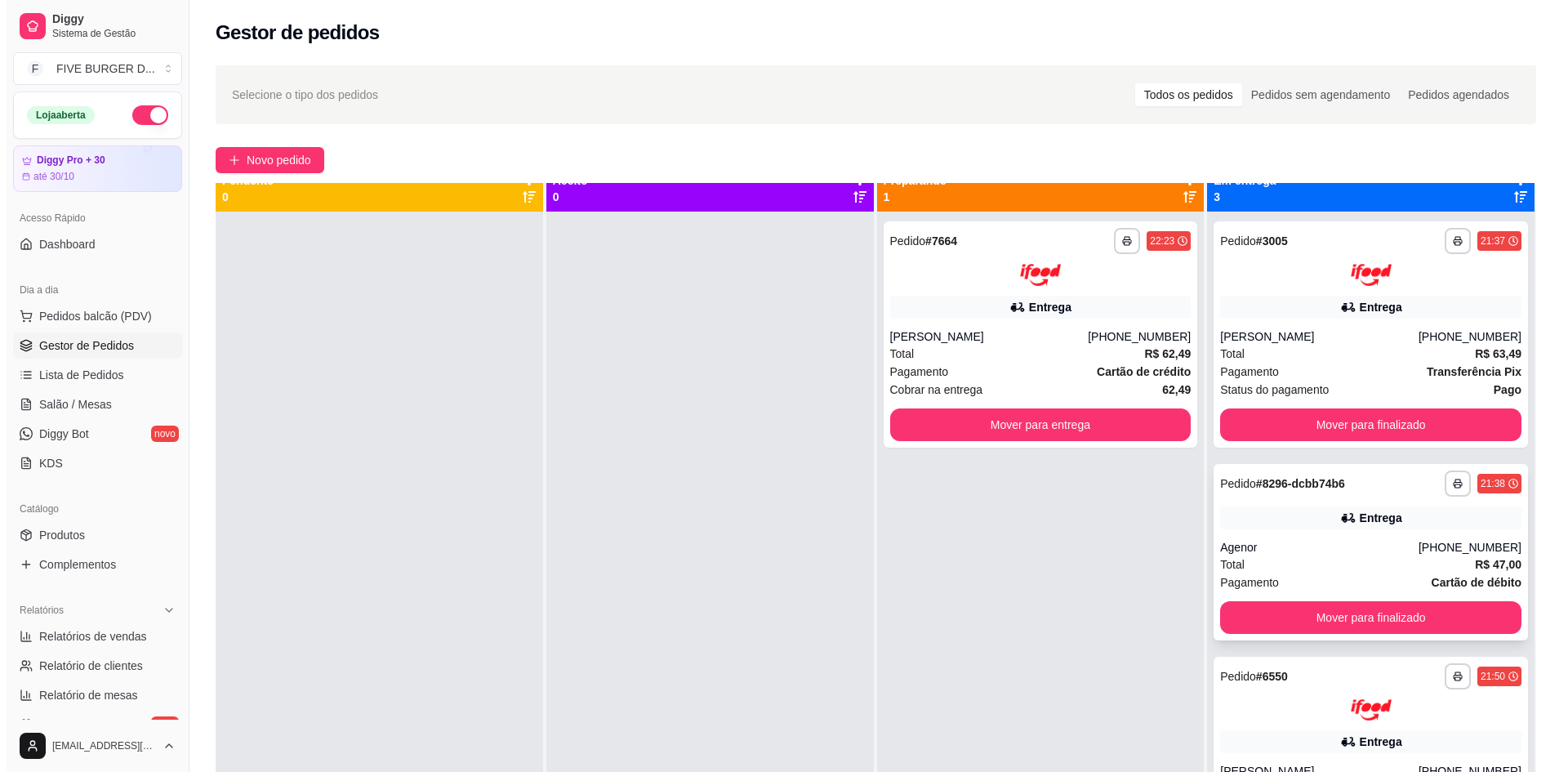
scroll to position [46, 0]
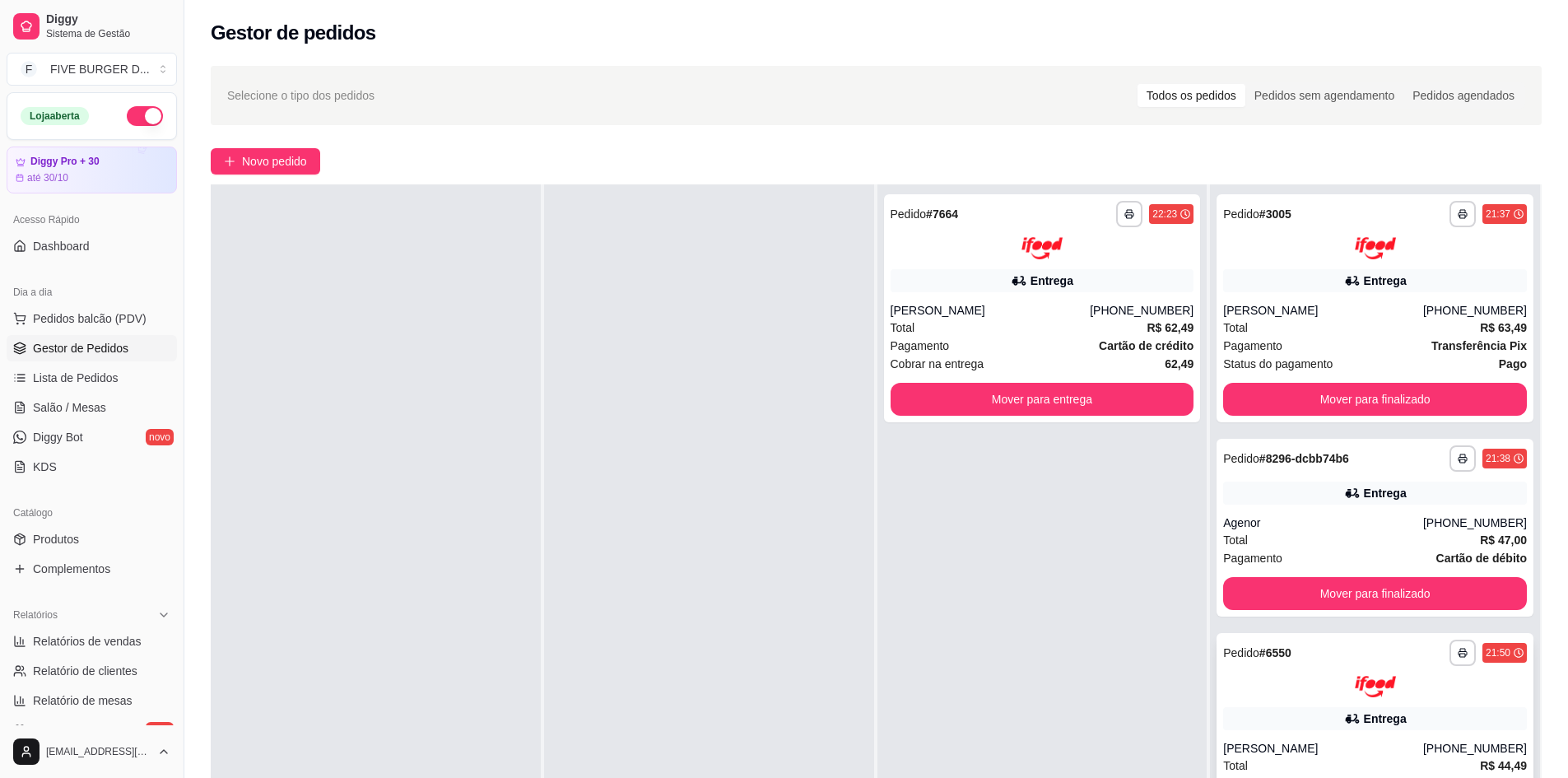
click at [1290, 705] on div "**********" at bounding box center [1374, 747] width 317 height 228
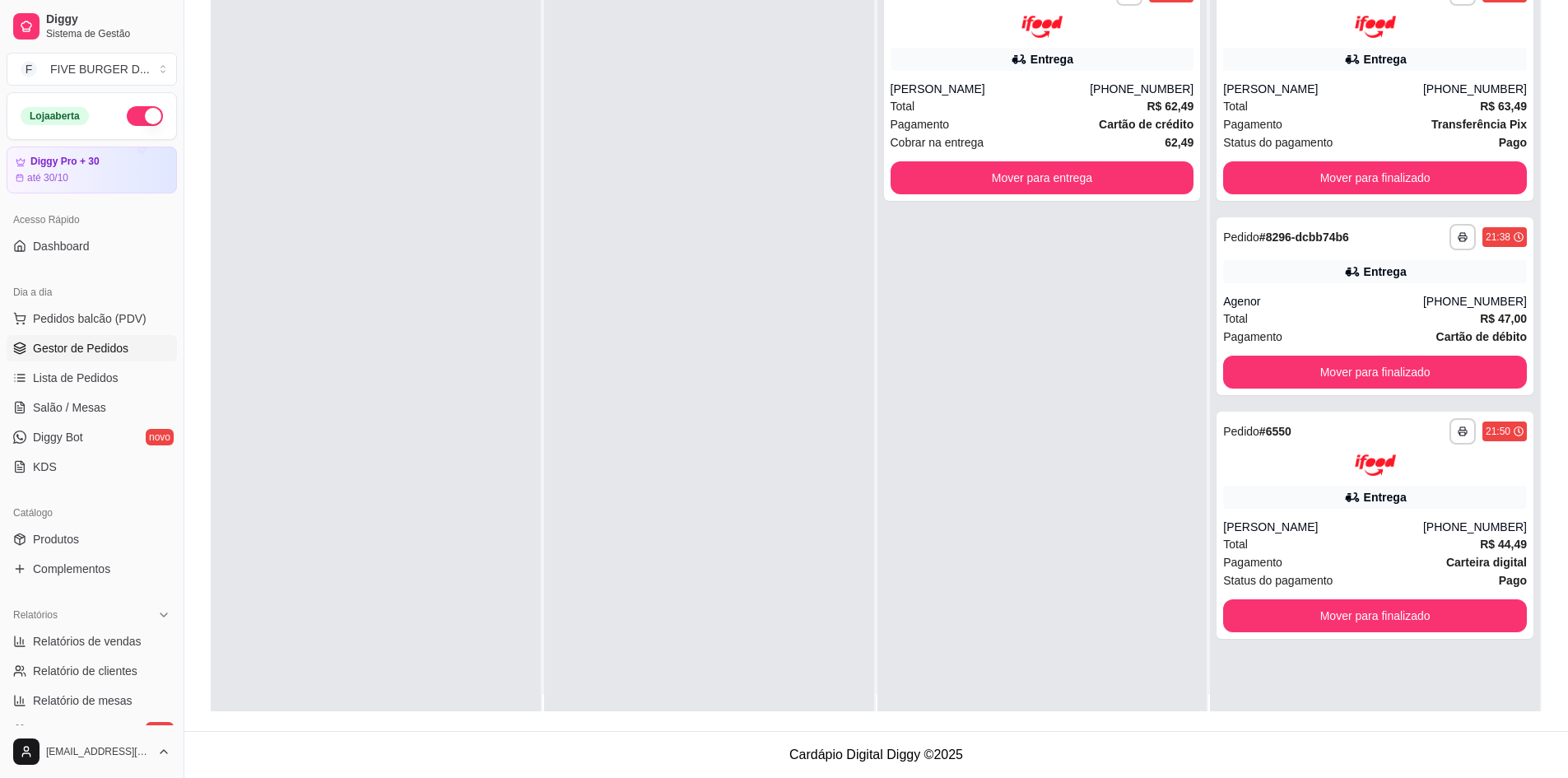
scroll to position [0, 0]
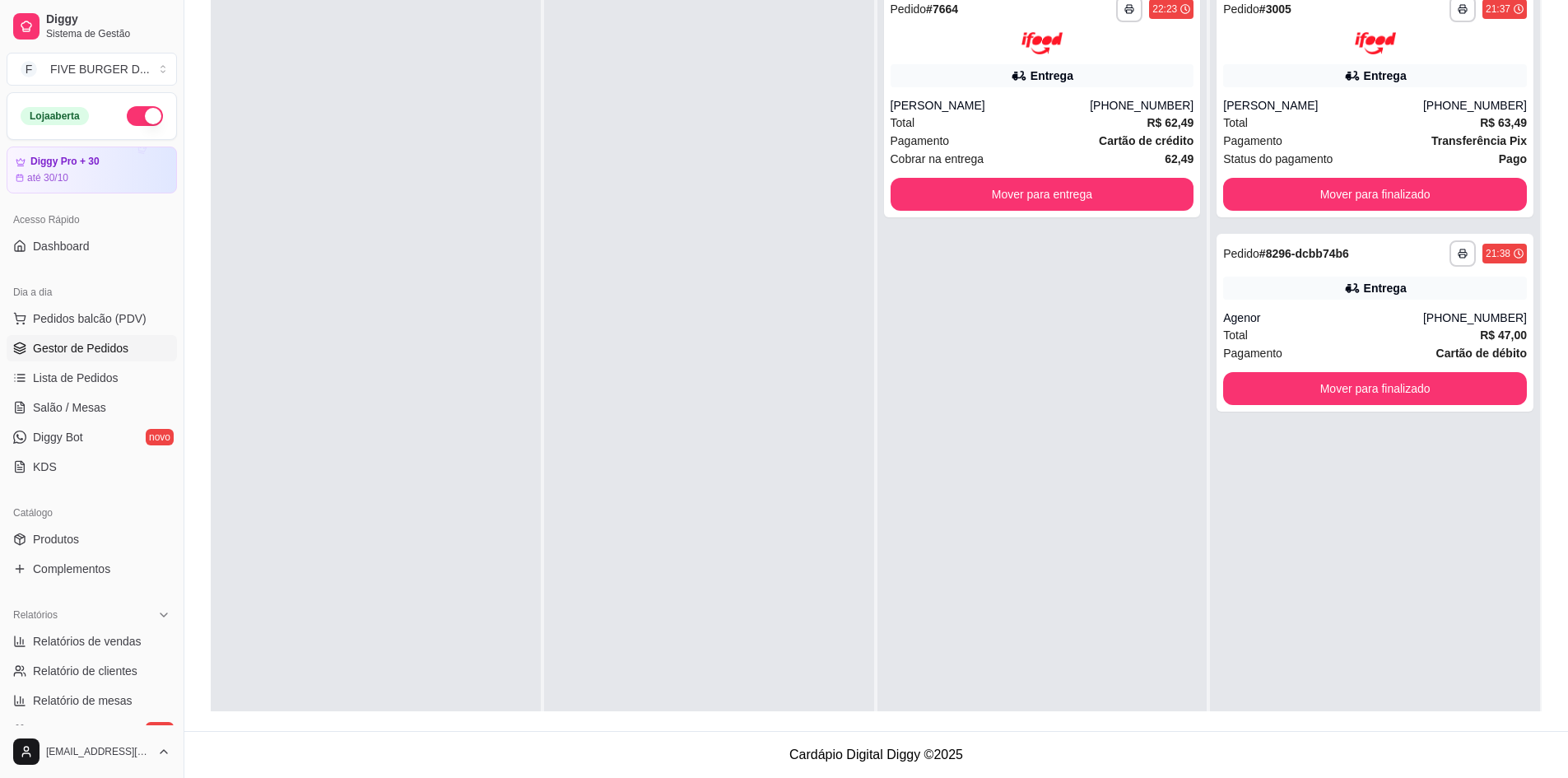
click at [1243, 584] on div "**********" at bounding box center [1375, 368] width 330 height 778
click at [1504, 195] on button "Mover para finalizado" at bounding box center [1375, 193] width 295 height 32
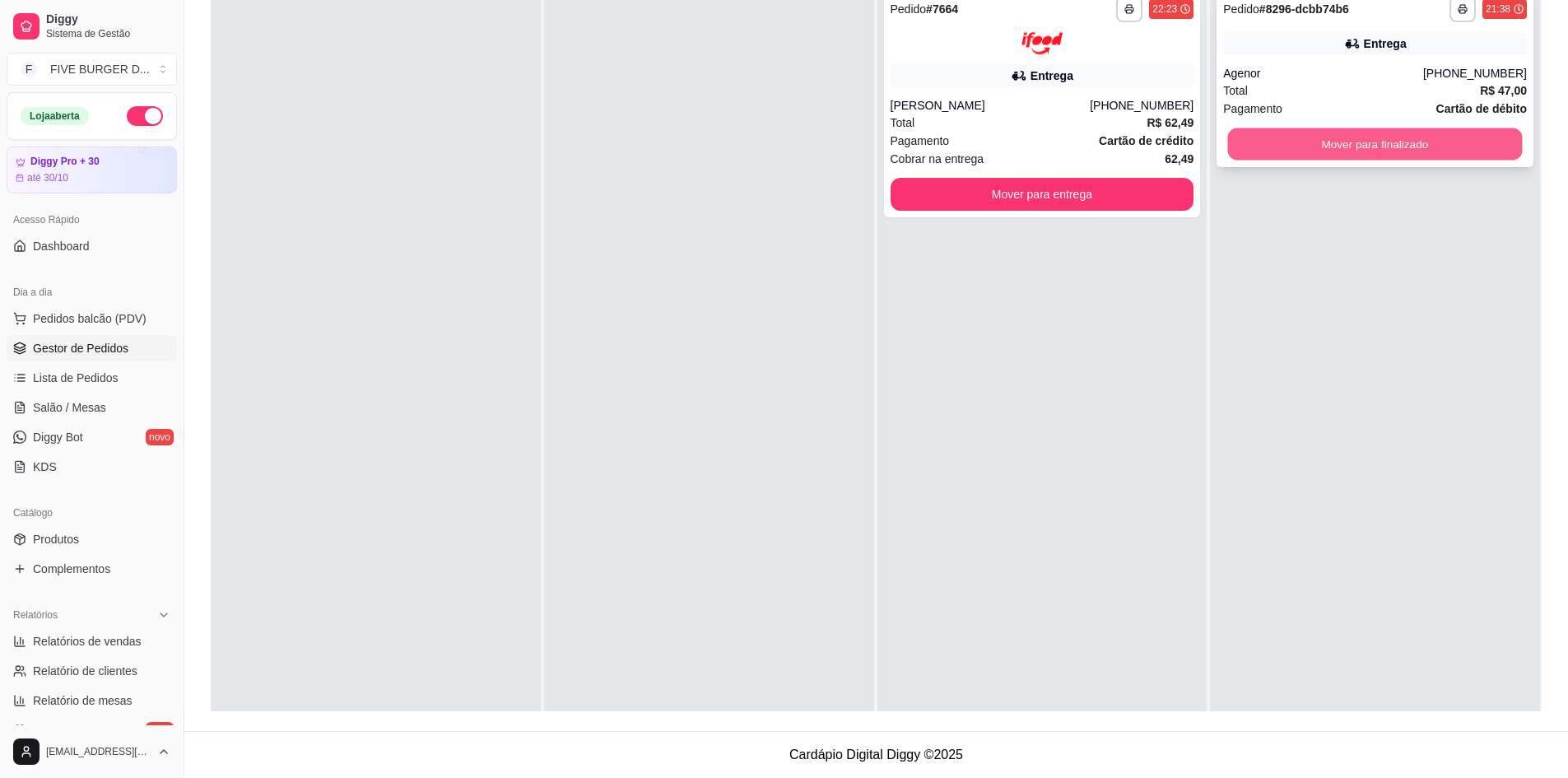
click at [1369, 142] on button "Mover para finalizado" at bounding box center [1375, 144] width 295 height 32
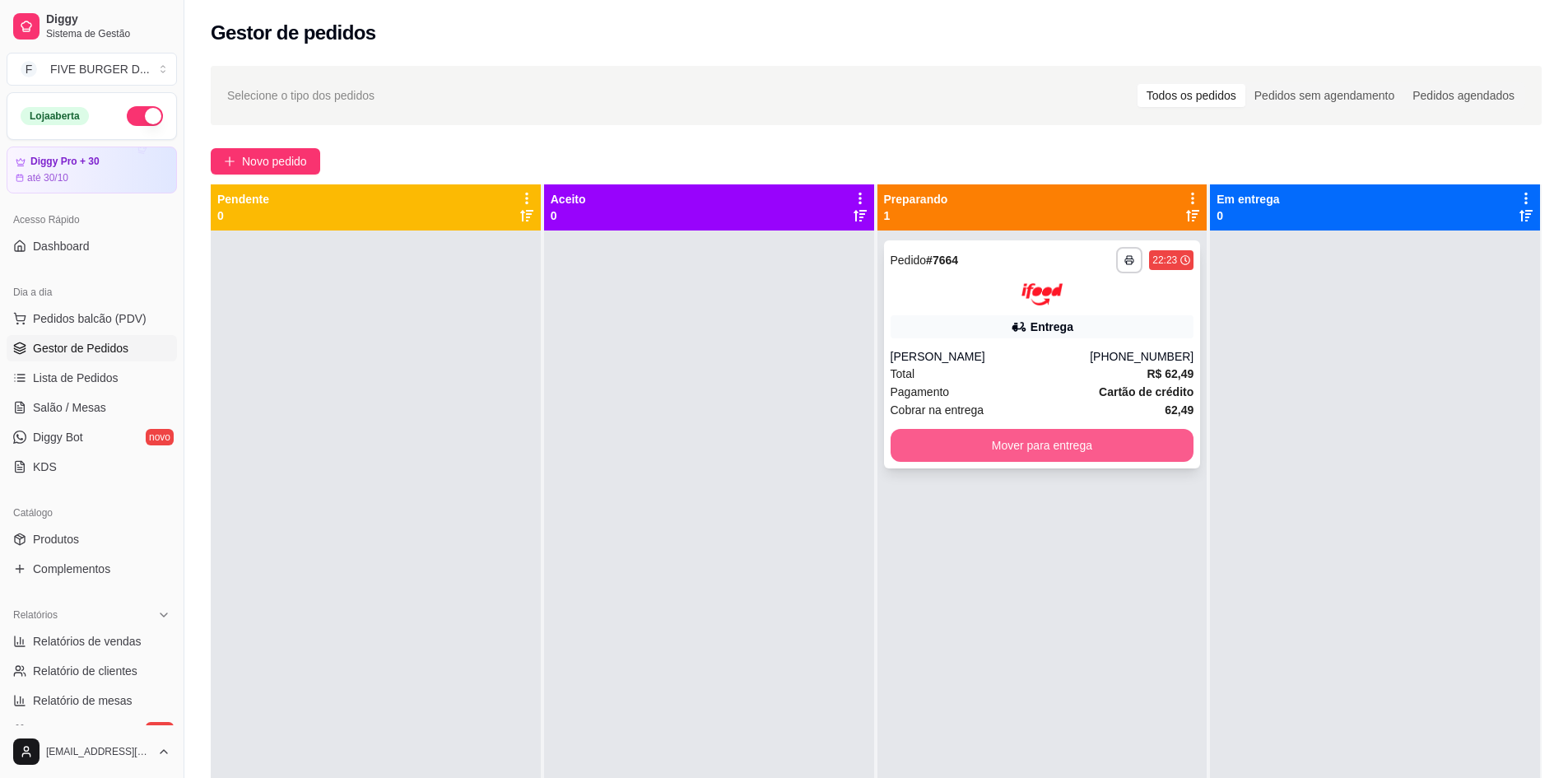
click at [1110, 440] on button "Mover para entrega" at bounding box center [1043, 446] width 304 height 33
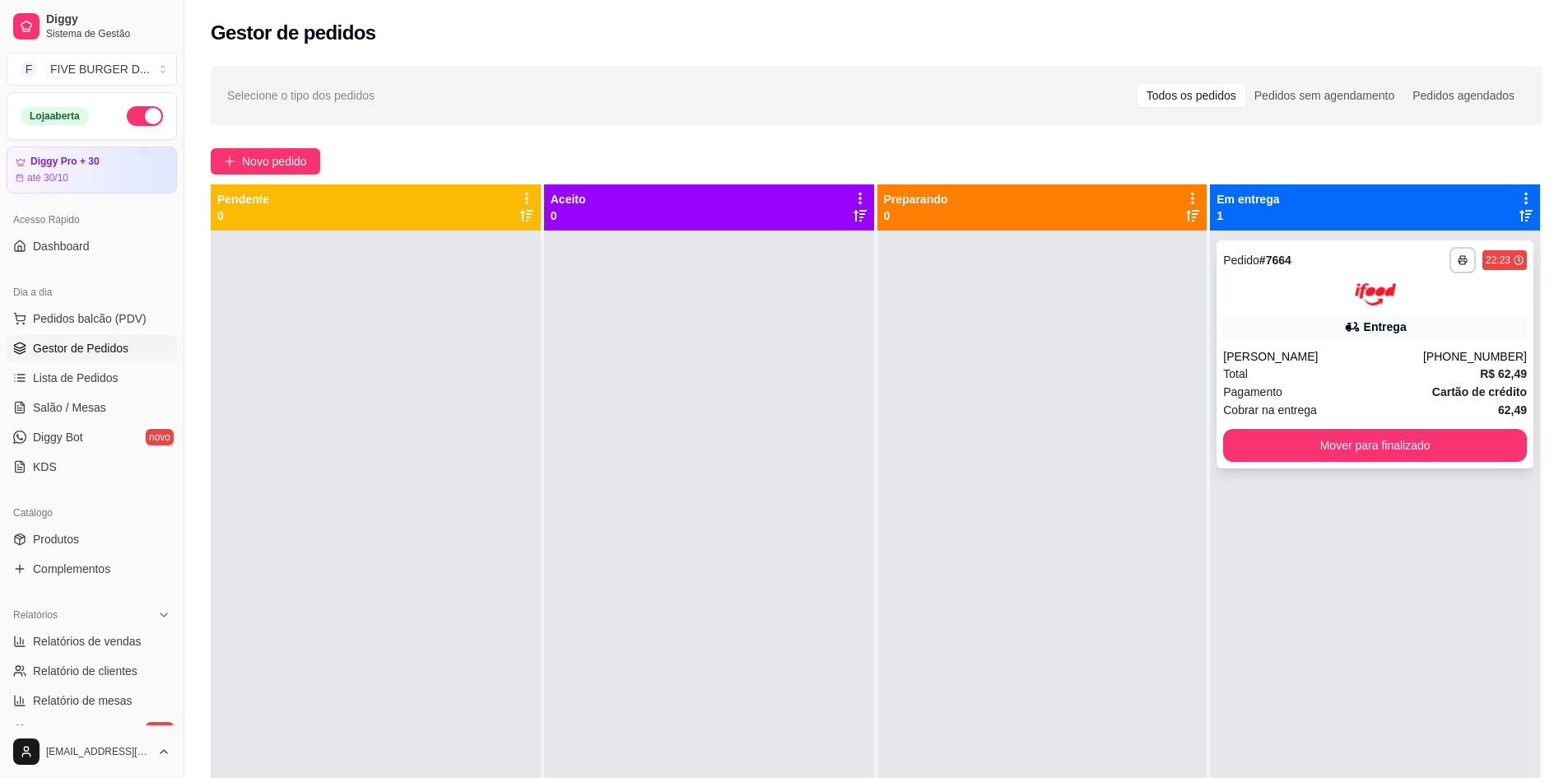
click at [1300, 296] on div at bounding box center [1375, 294] width 304 height 23
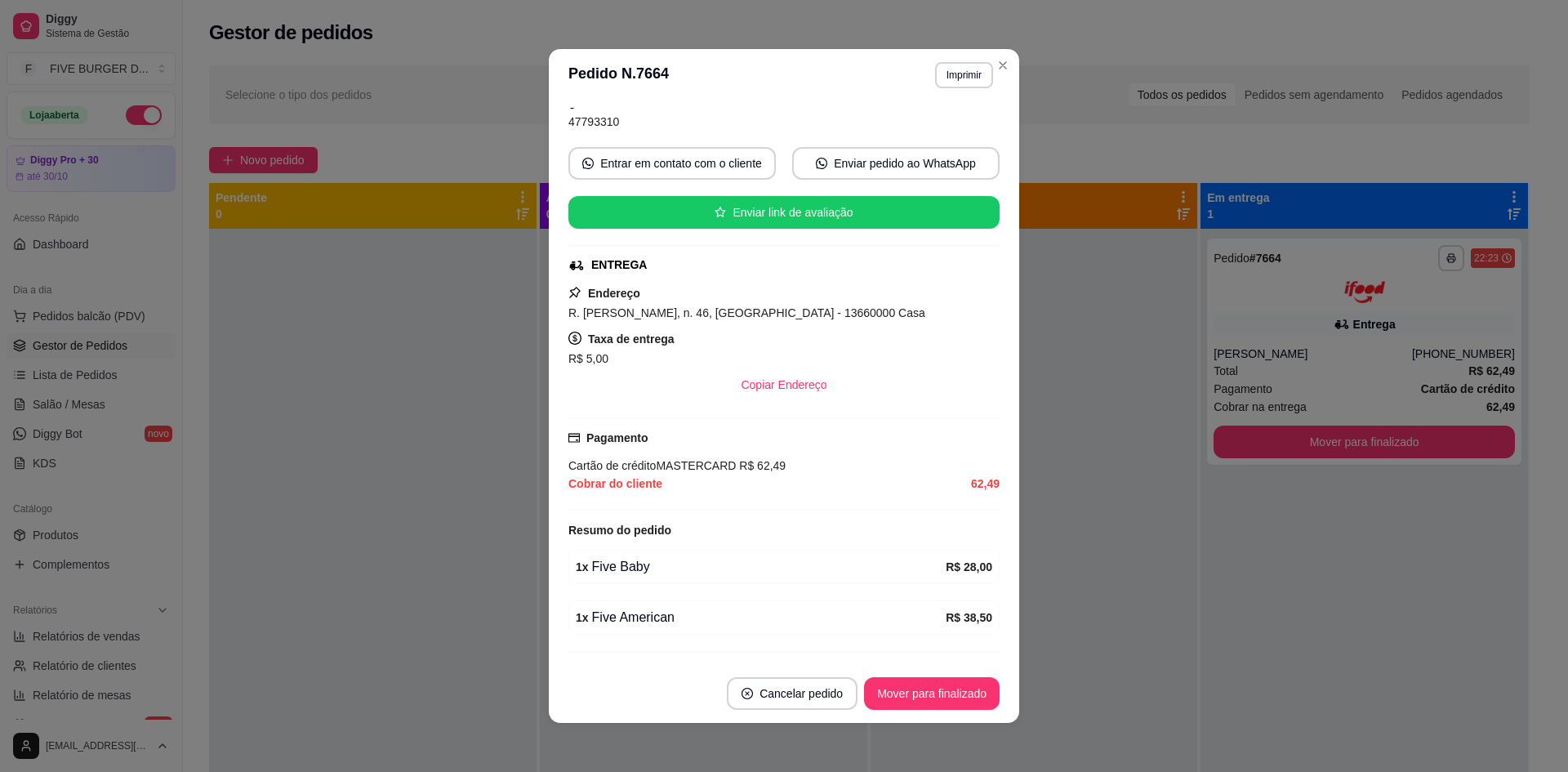
scroll to position [303, 0]
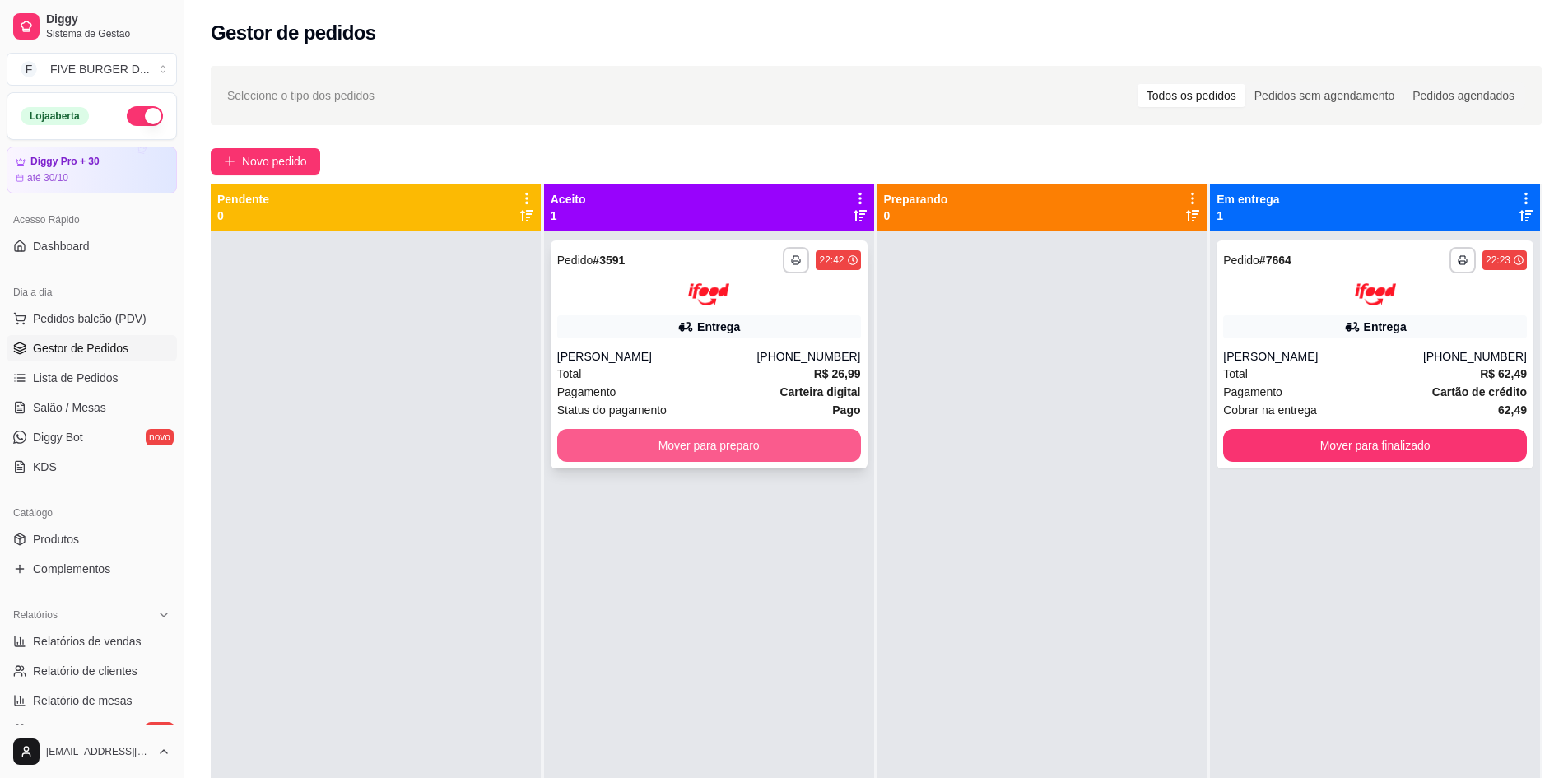
click at [821, 437] on button "Mover para preparo" at bounding box center [710, 446] width 304 height 33
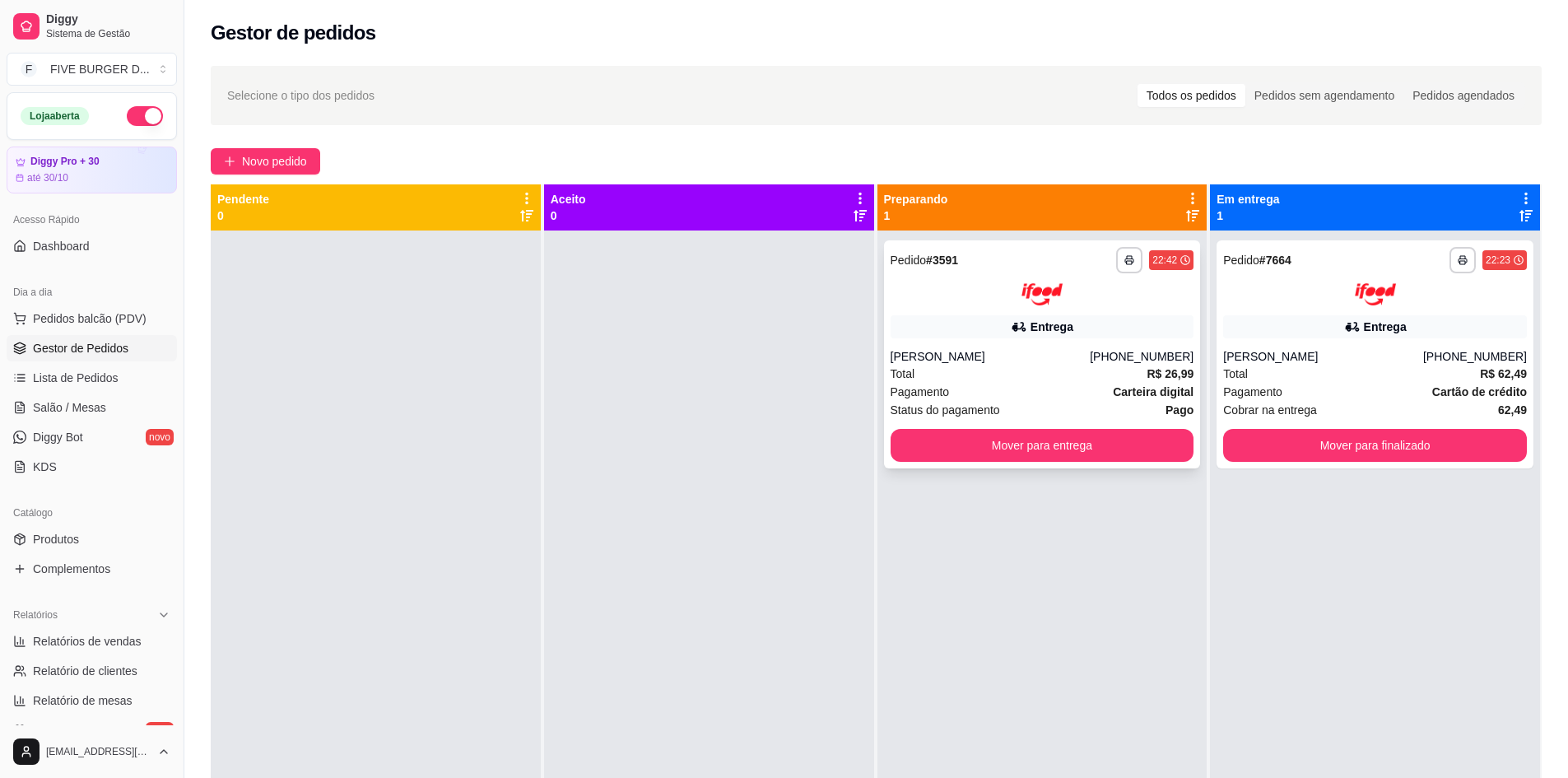
click at [1067, 358] on div "[PERSON_NAME]" at bounding box center [991, 356] width 200 height 17
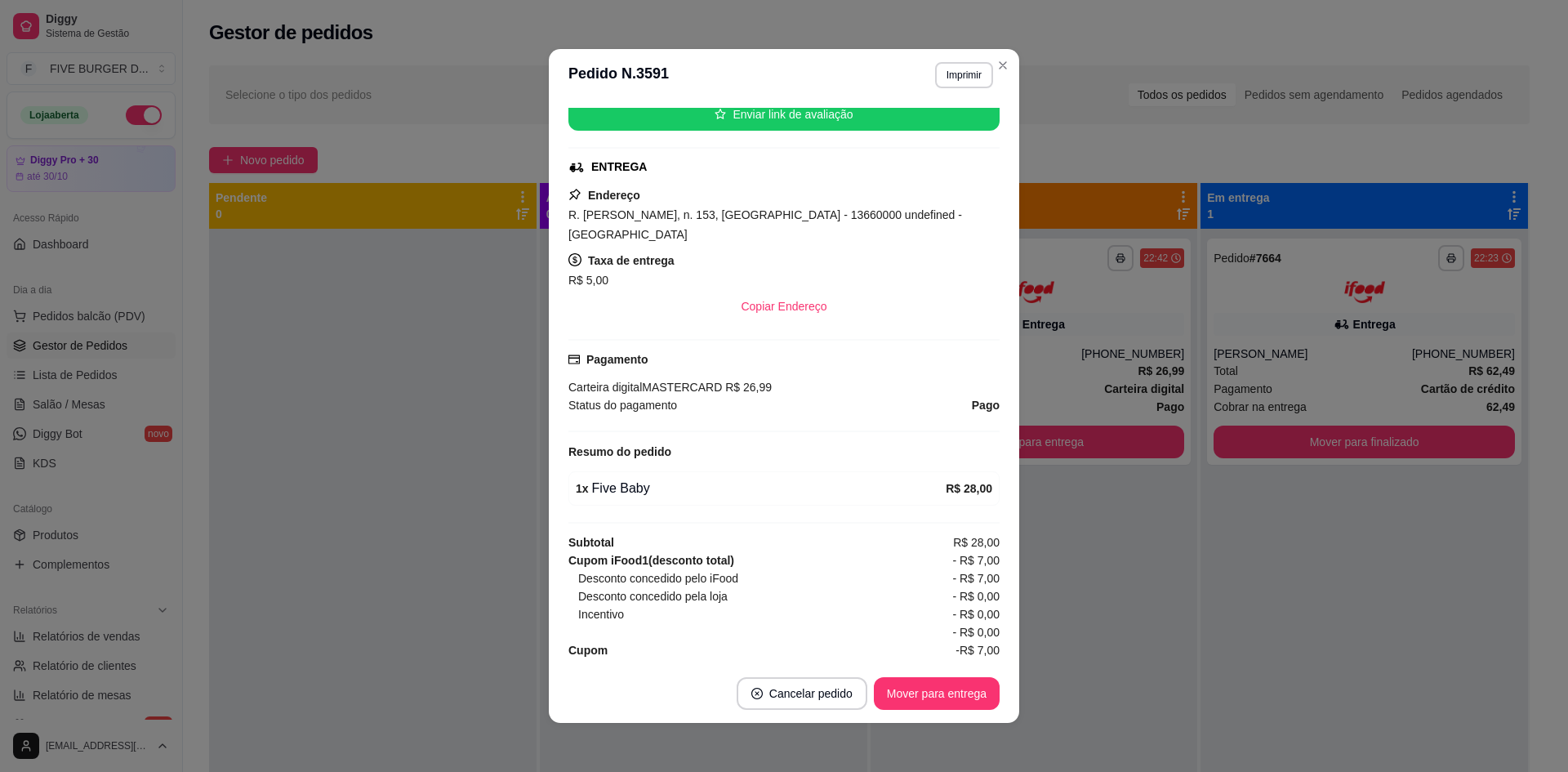
scroll to position [3, 0]
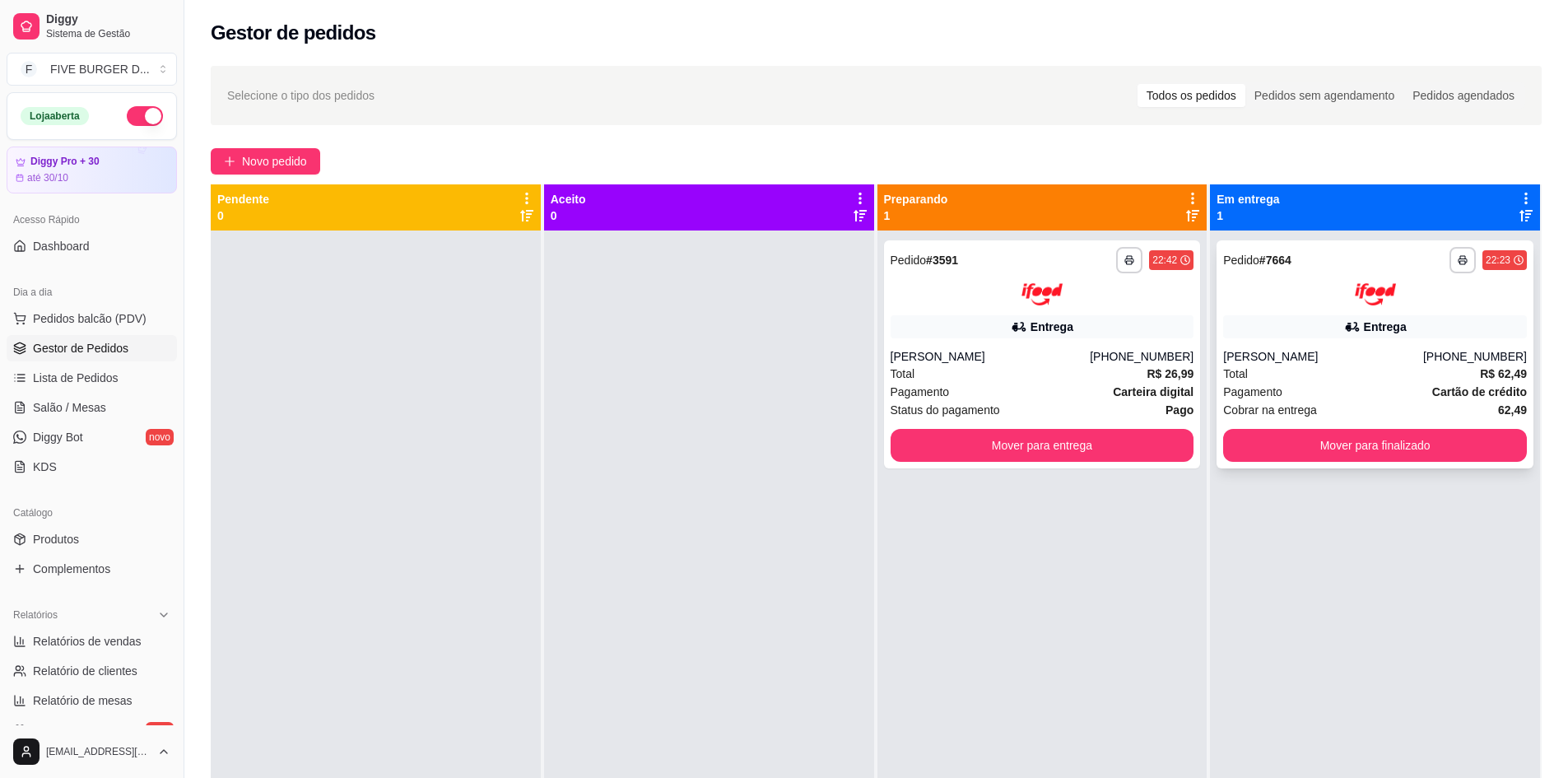
click at [1330, 404] on div "Cobrar na entrega 62,49" at bounding box center [1375, 410] width 304 height 18
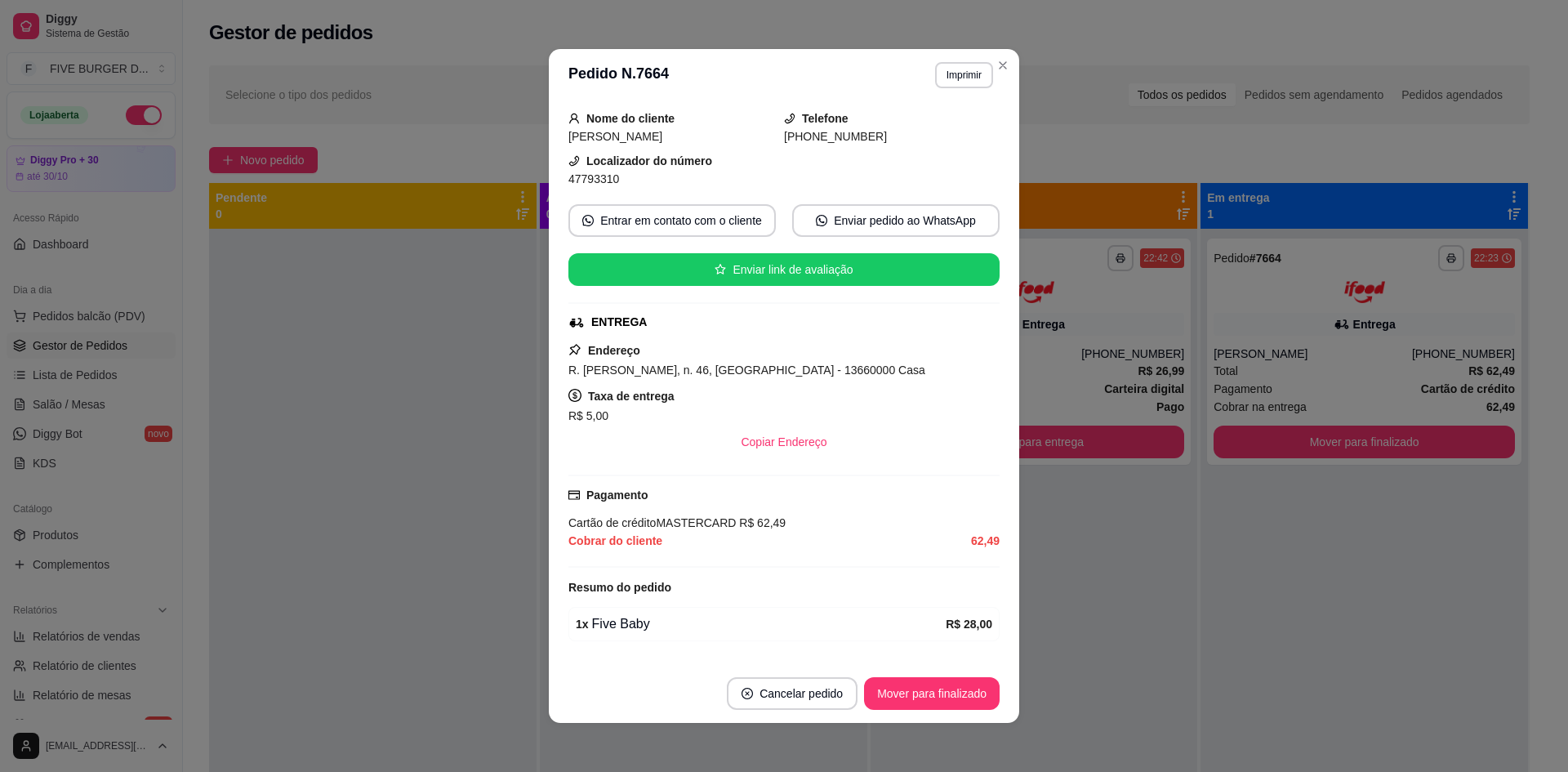
scroll to position [303, 0]
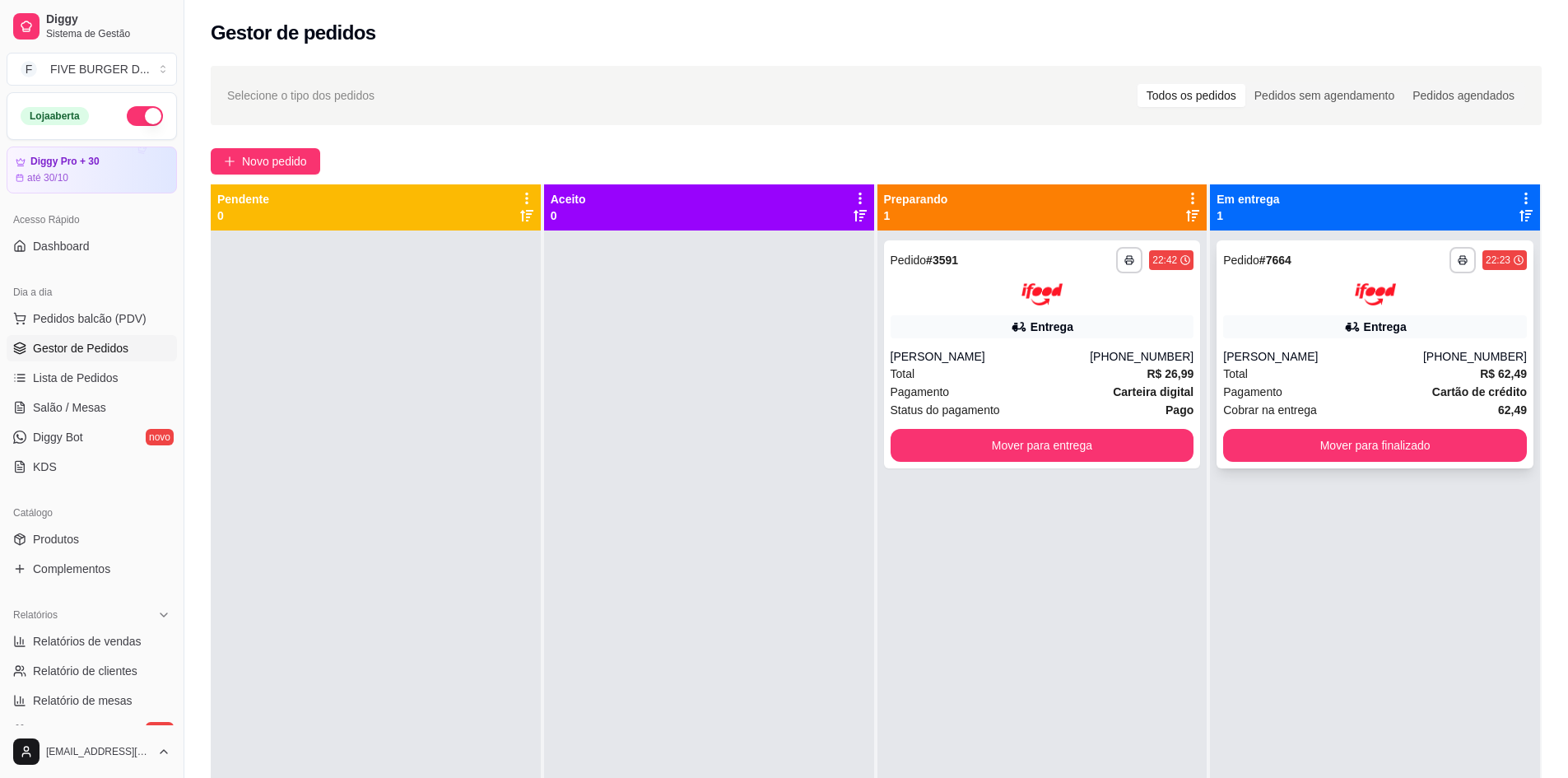
click at [1357, 367] on div "Total R$ 62,49" at bounding box center [1375, 373] width 304 height 18
click at [1095, 388] on div "Pagamento Carteira digital" at bounding box center [1043, 392] width 304 height 18
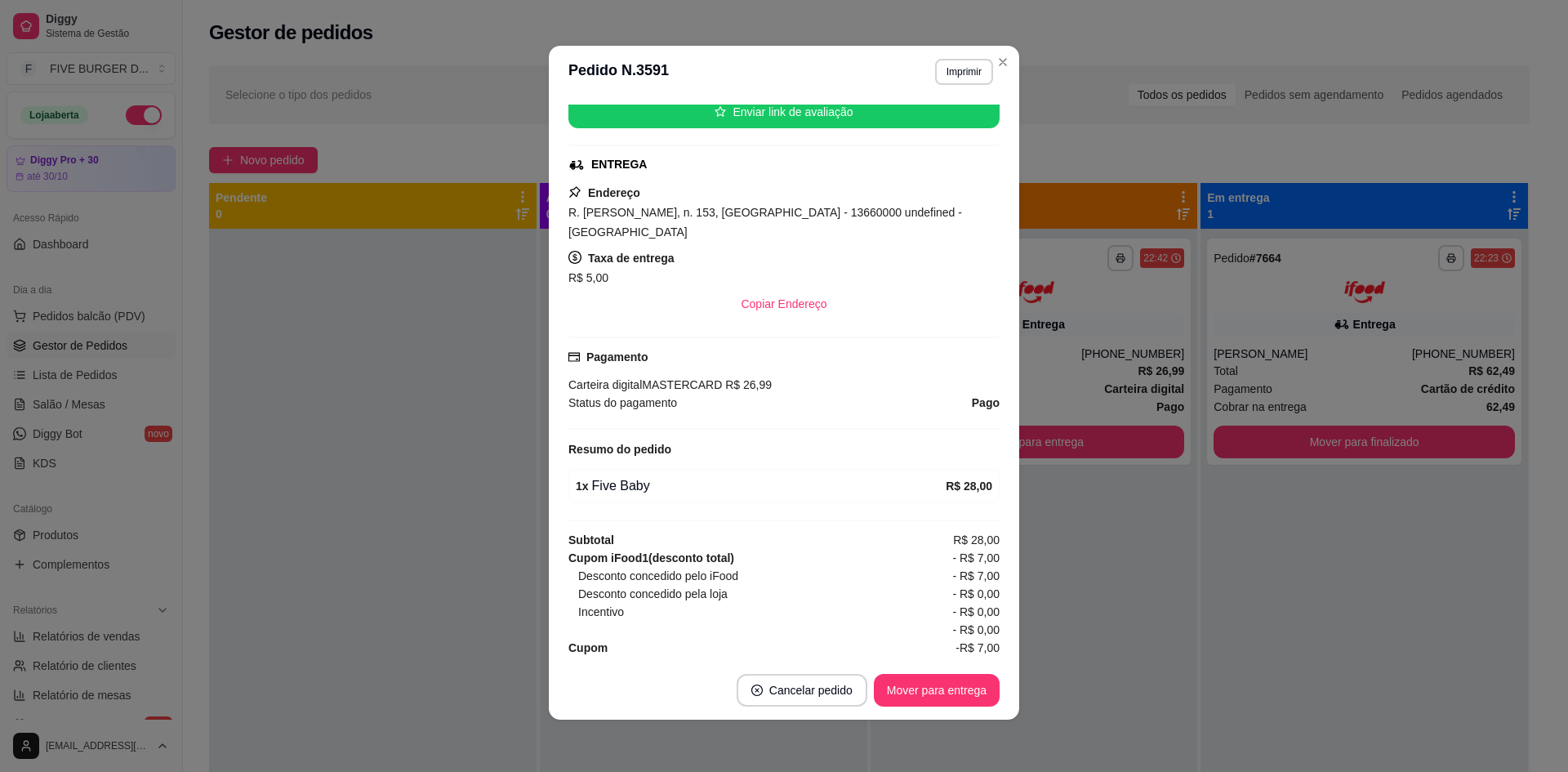
scroll to position [253, 0]
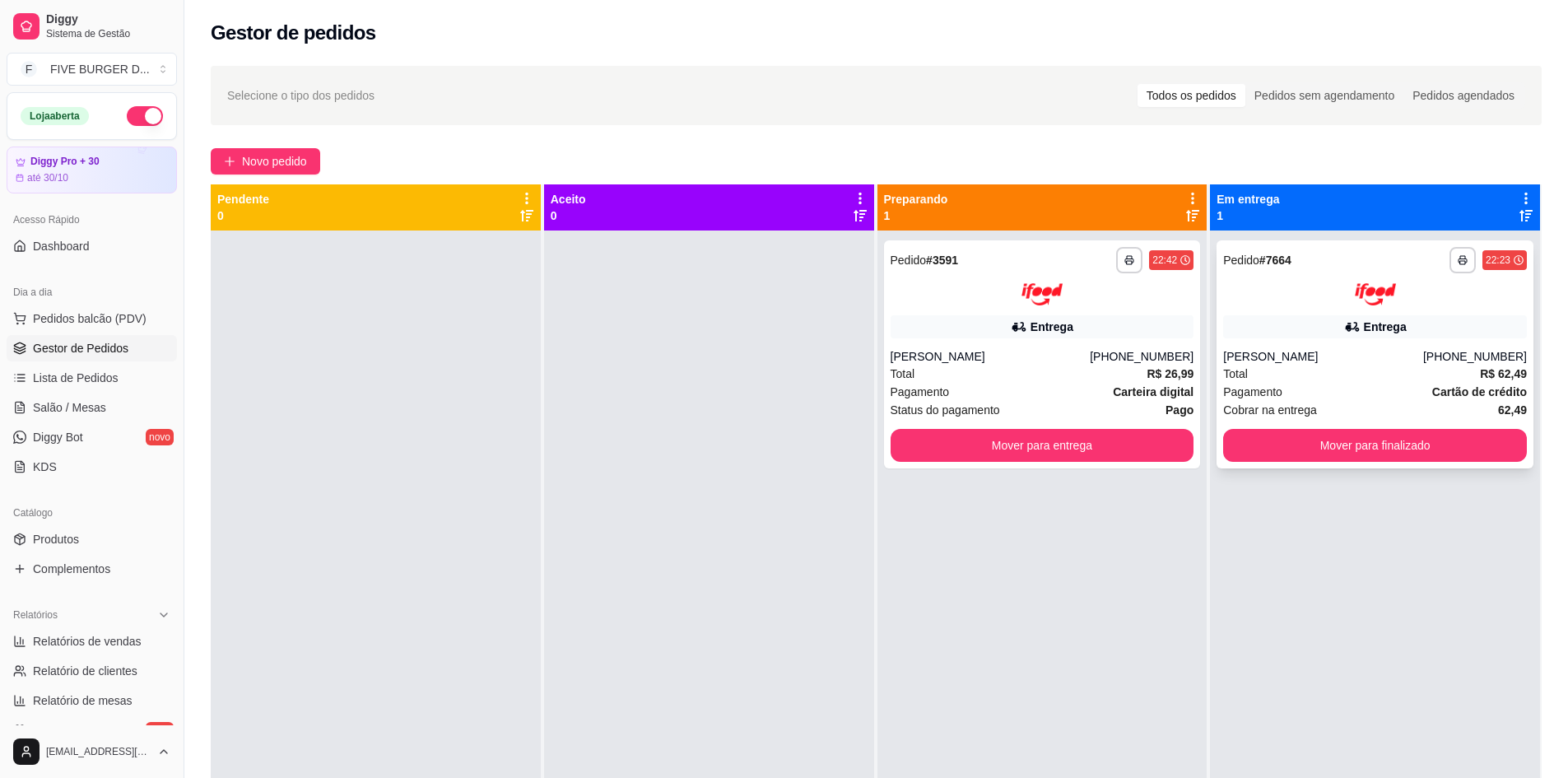
click at [1322, 323] on div "Entrega" at bounding box center [1375, 327] width 304 height 24
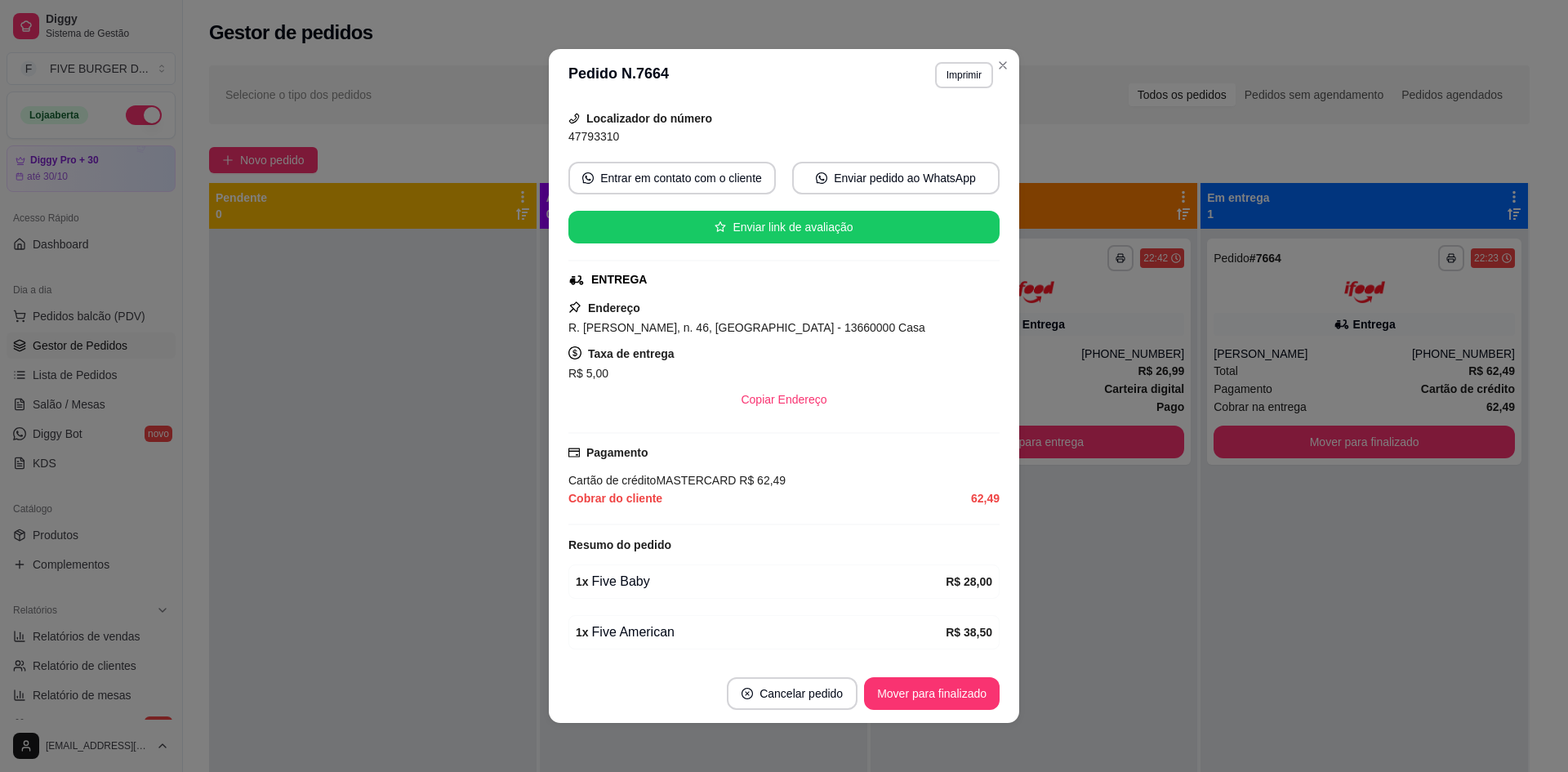
scroll to position [303, 0]
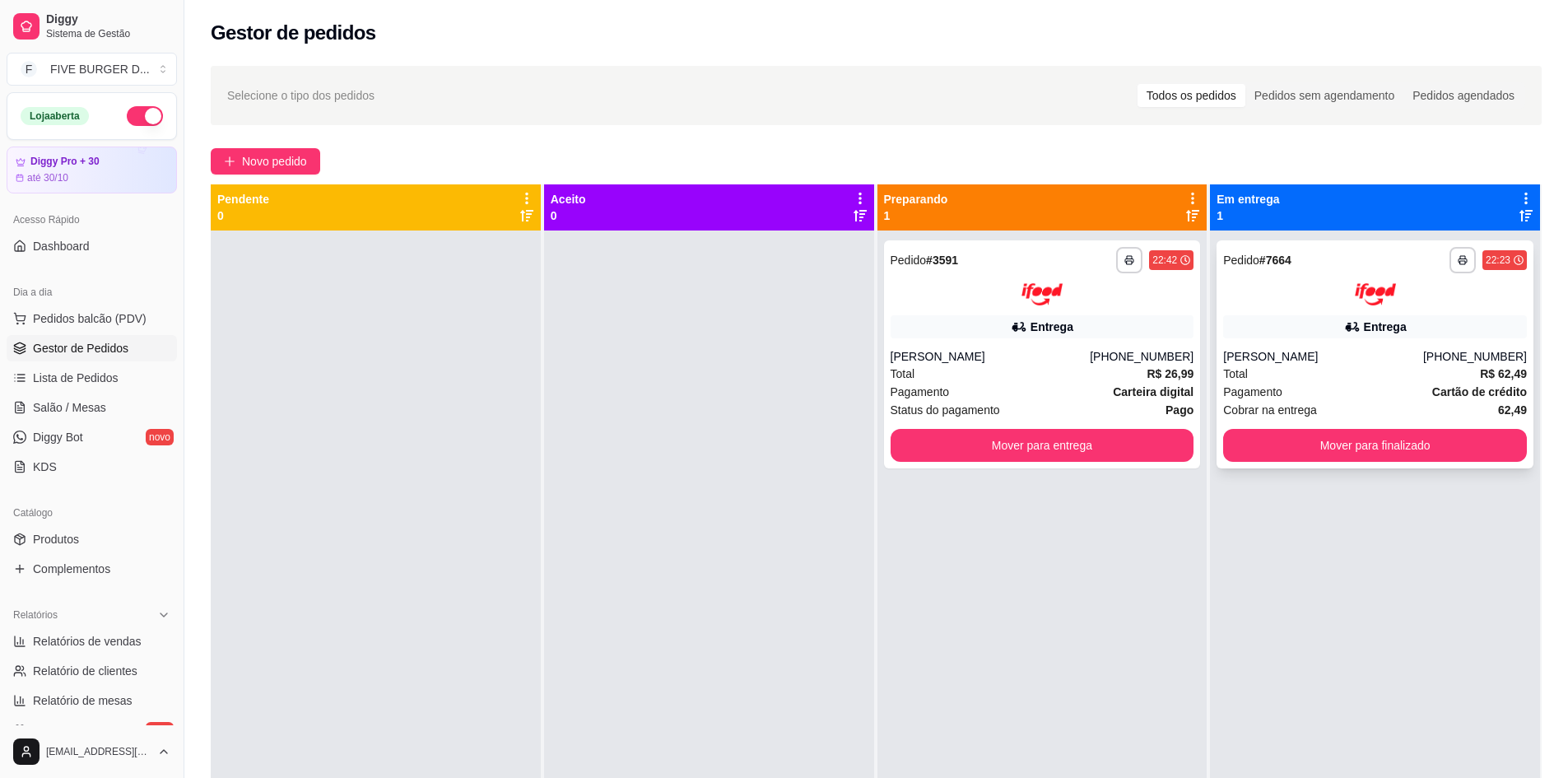
click at [1293, 267] on div "**********" at bounding box center [1375, 260] width 304 height 26
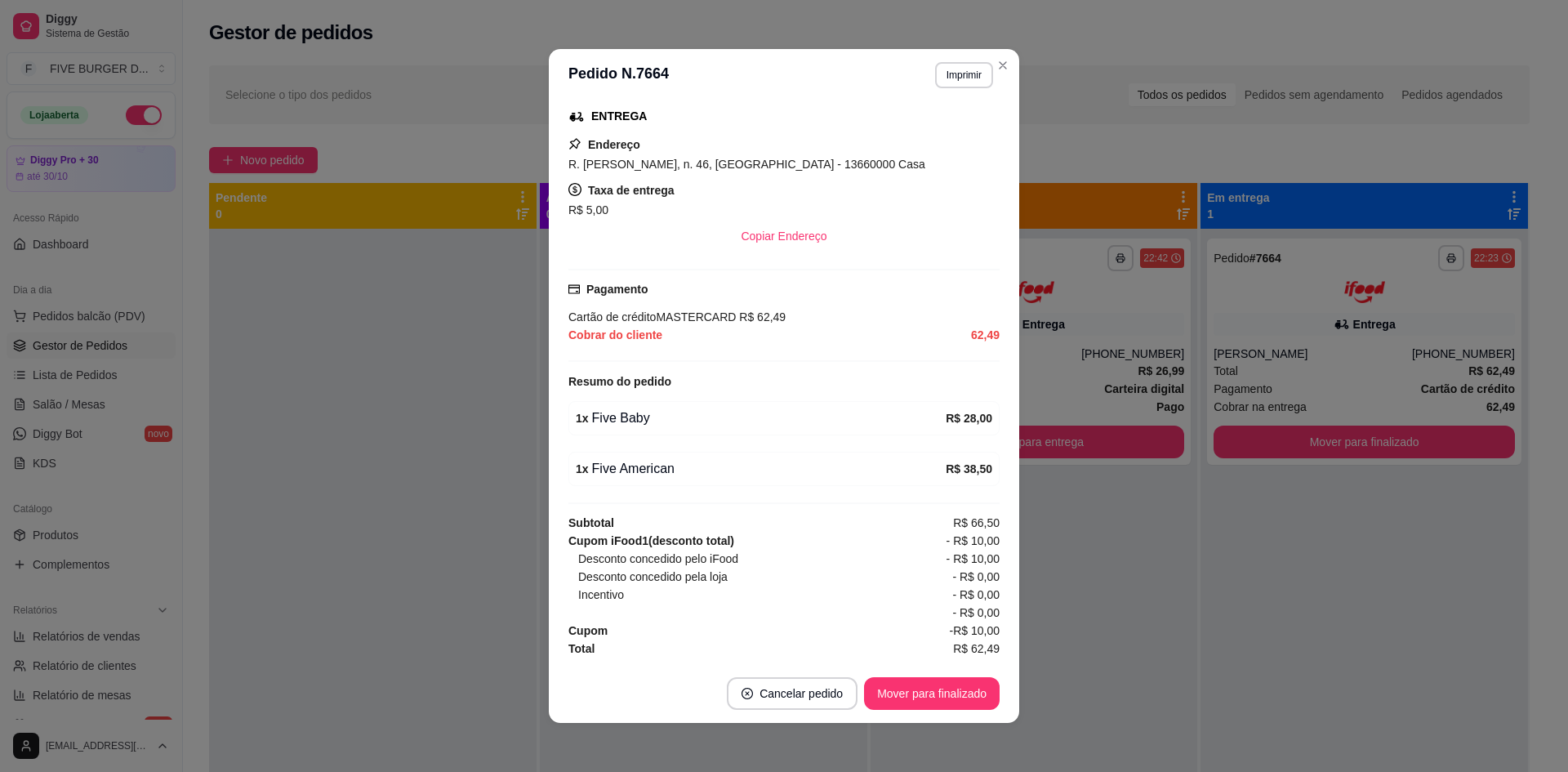
scroll to position [3, 0]
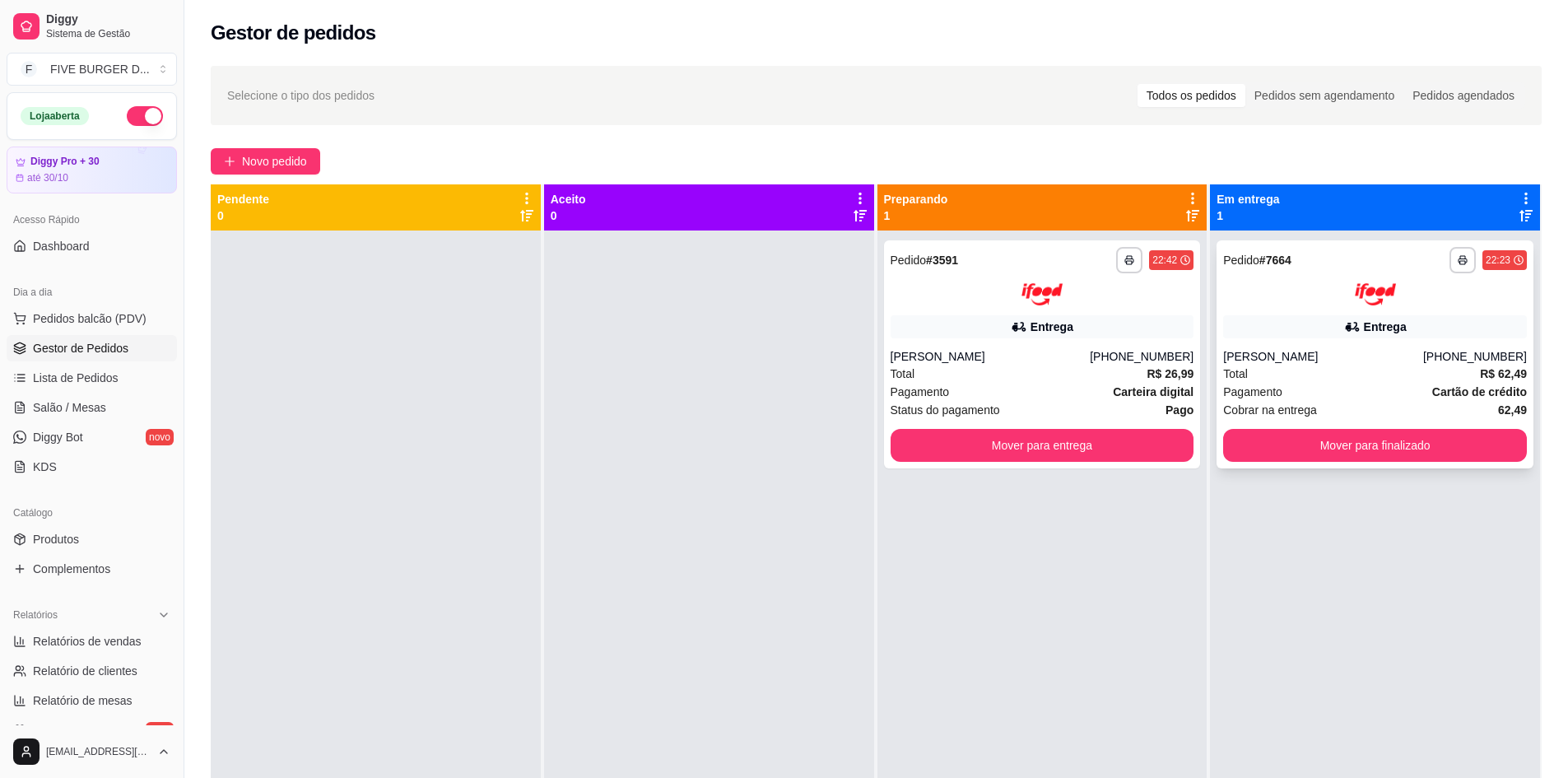
click at [1349, 324] on icon at bounding box center [1352, 326] width 17 height 17
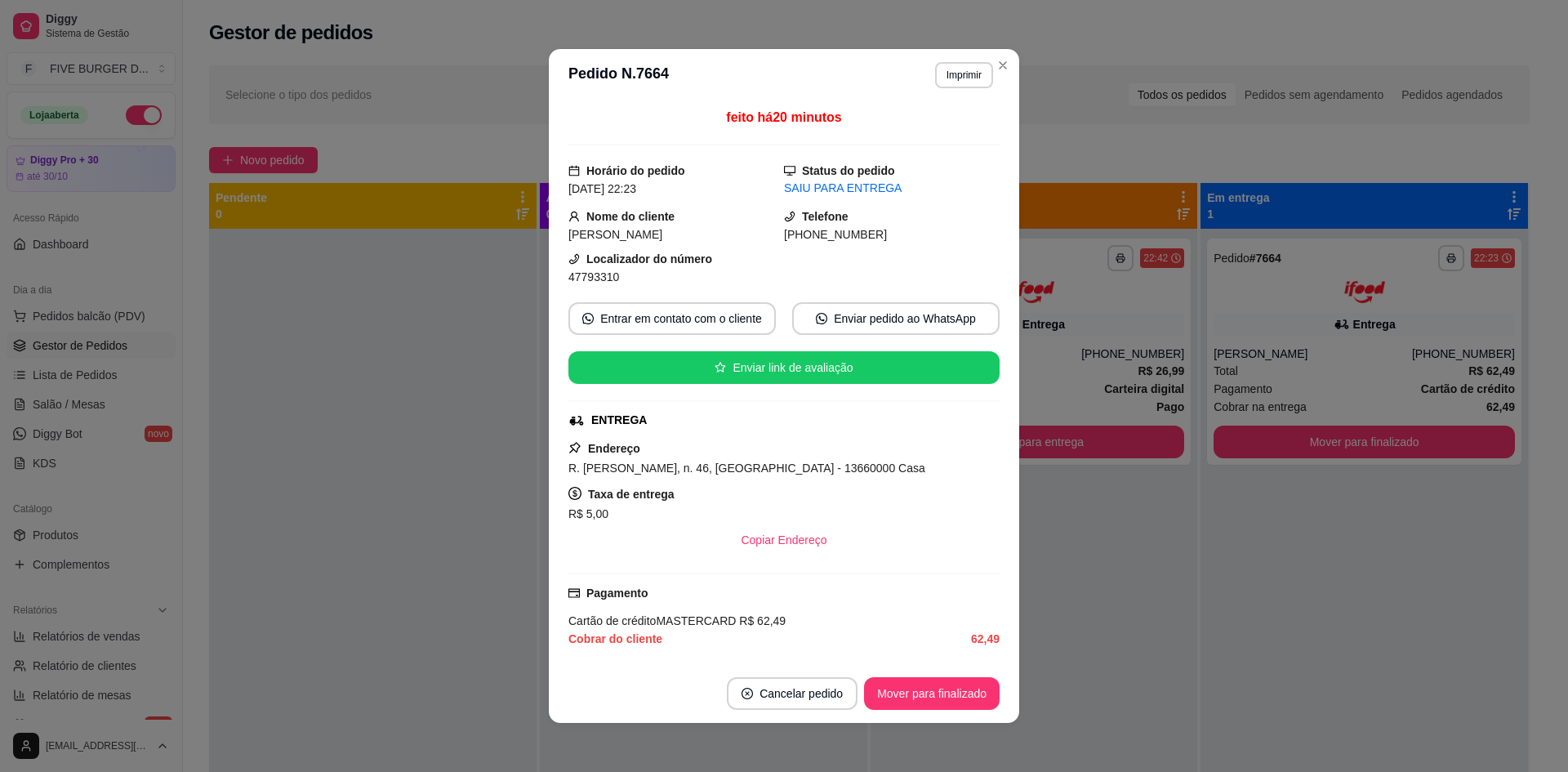
scroll to position [303, 0]
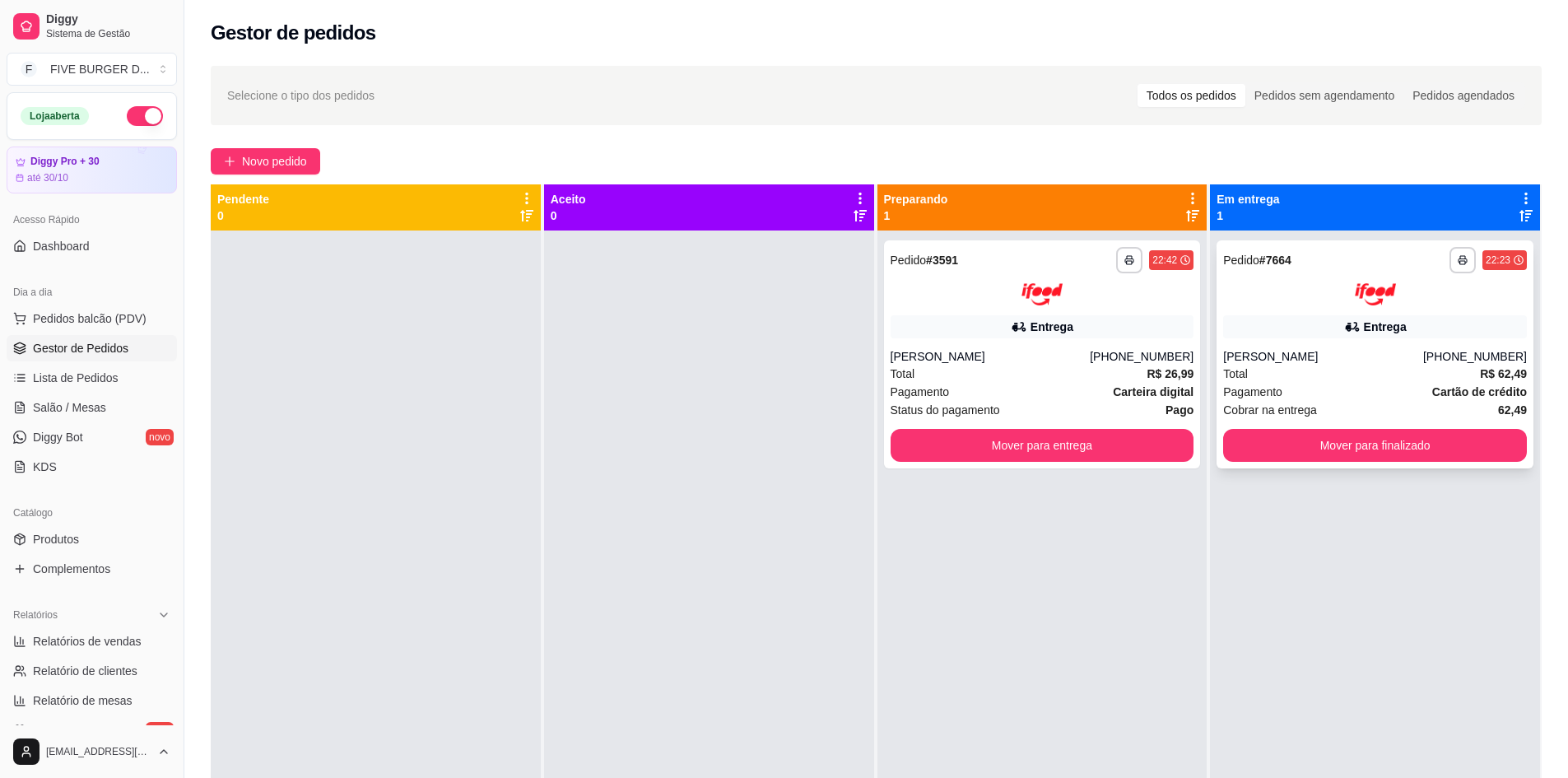
click at [1421, 349] on div "[PERSON_NAME]" at bounding box center [1323, 356] width 200 height 17
click at [1355, 372] on div "Total R$ 62,49" at bounding box center [1375, 373] width 304 height 18
click at [1420, 370] on div "Total R$ 62,49" at bounding box center [1375, 373] width 304 height 18
click at [1342, 441] on button "Mover para finalizado" at bounding box center [1375, 446] width 304 height 33
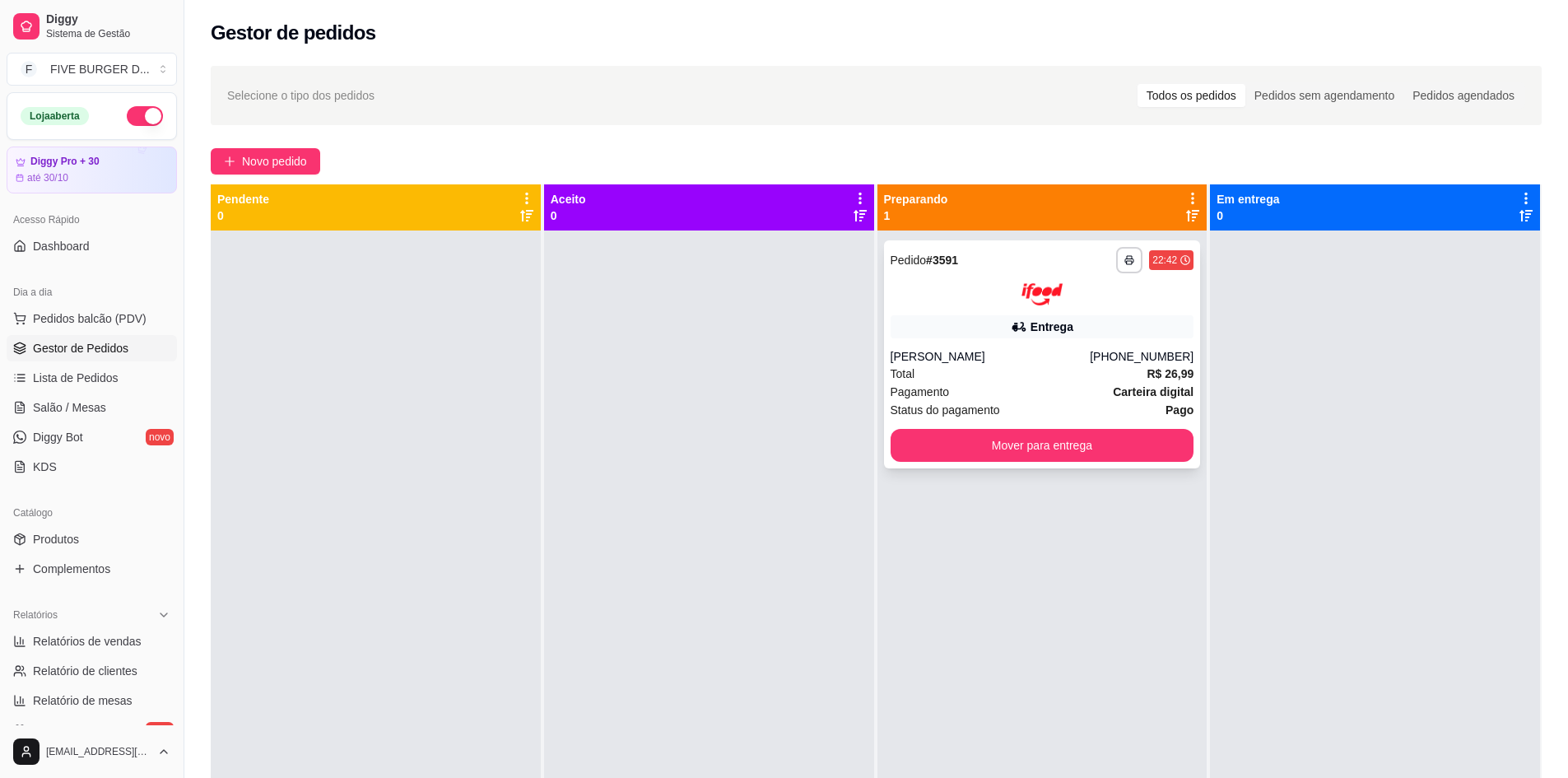
click at [1065, 384] on div "Pagamento Carteira digital" at bounding box center [1043, 392] width 304 height 18
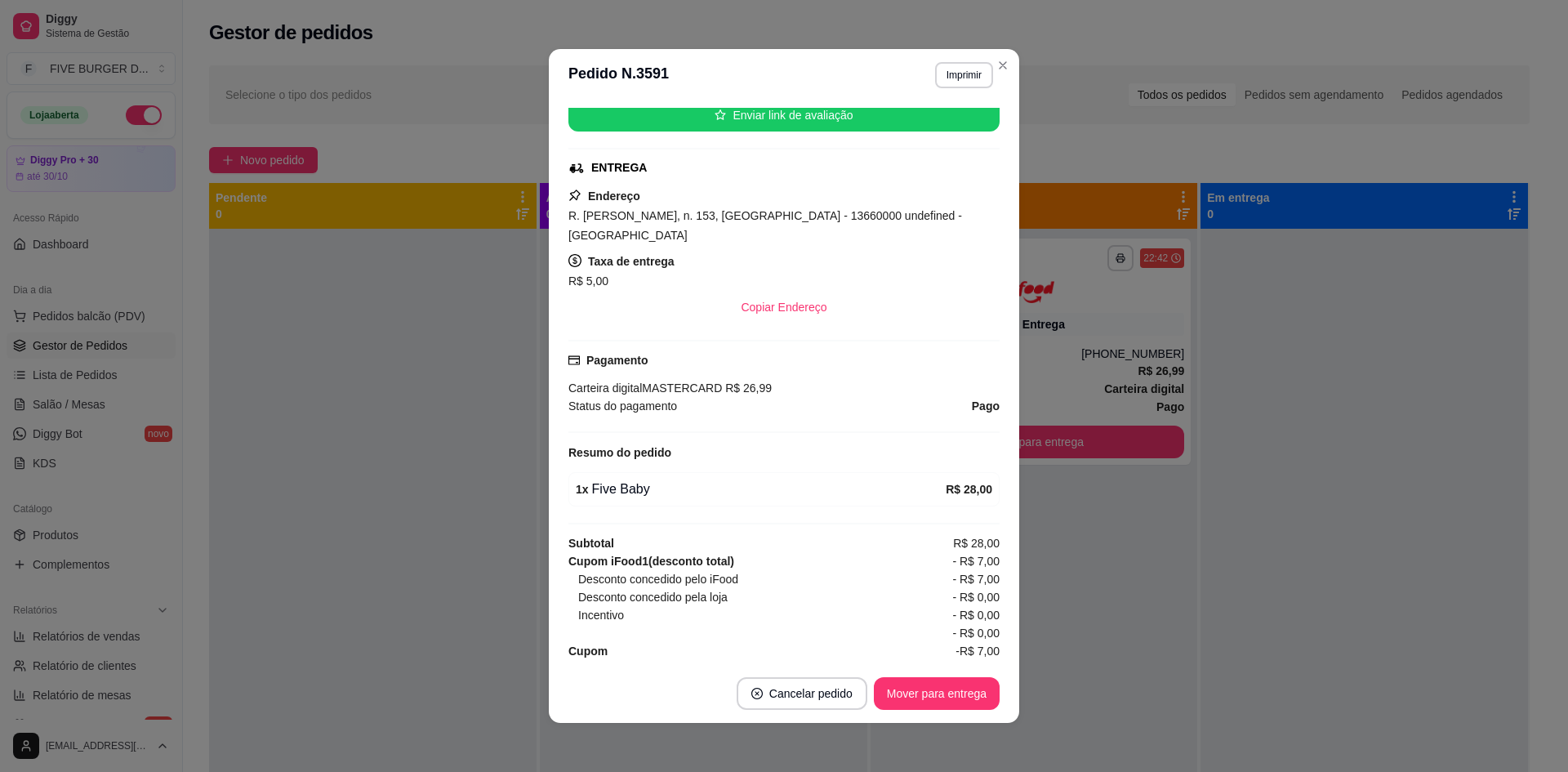
scroll to position [253, 0]
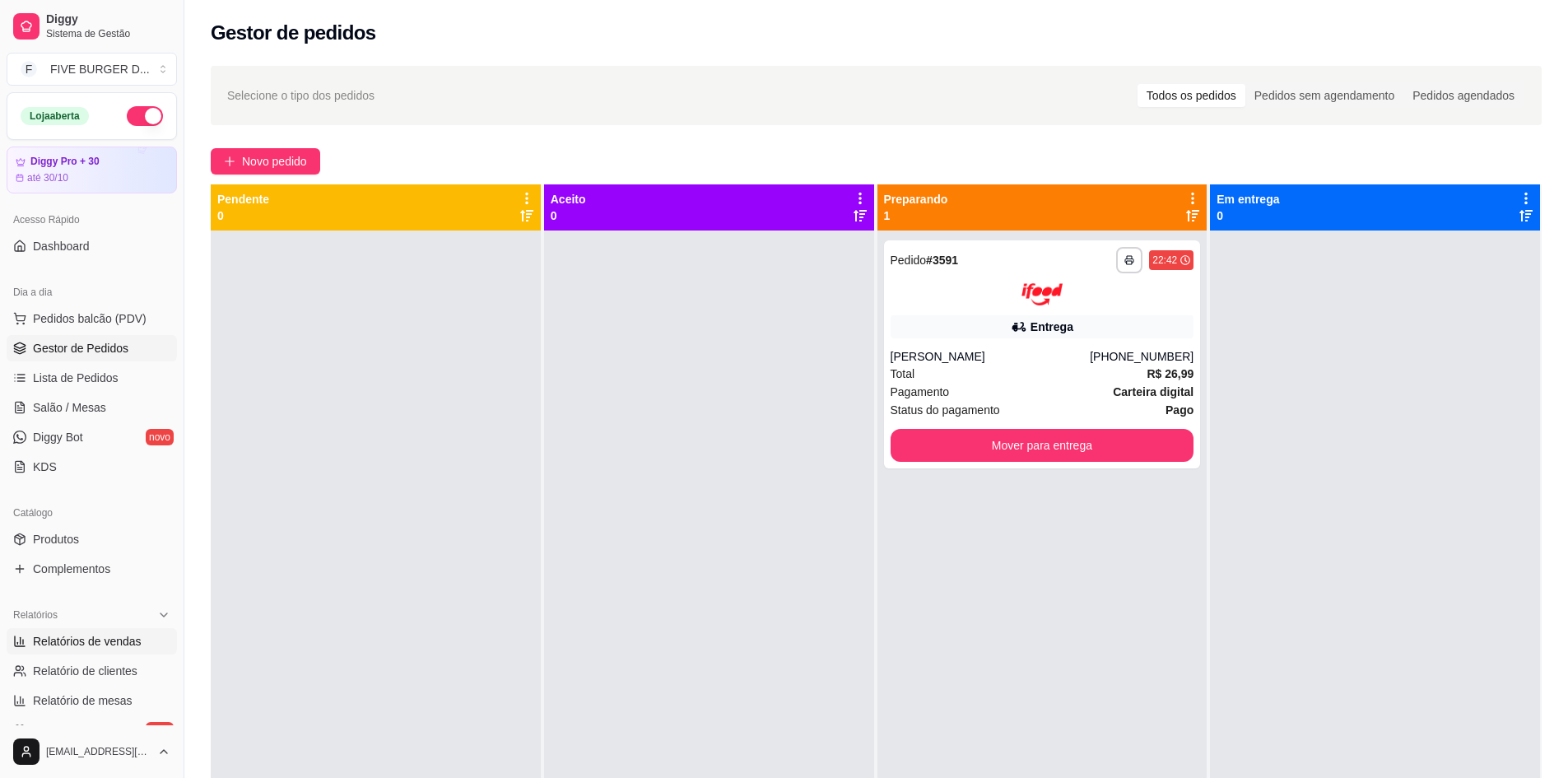
click at [91, 639] on span "Relatórios de vendas" at bounding box center [87, 641] width 109 height 17
select select "ALL"
select select "0"
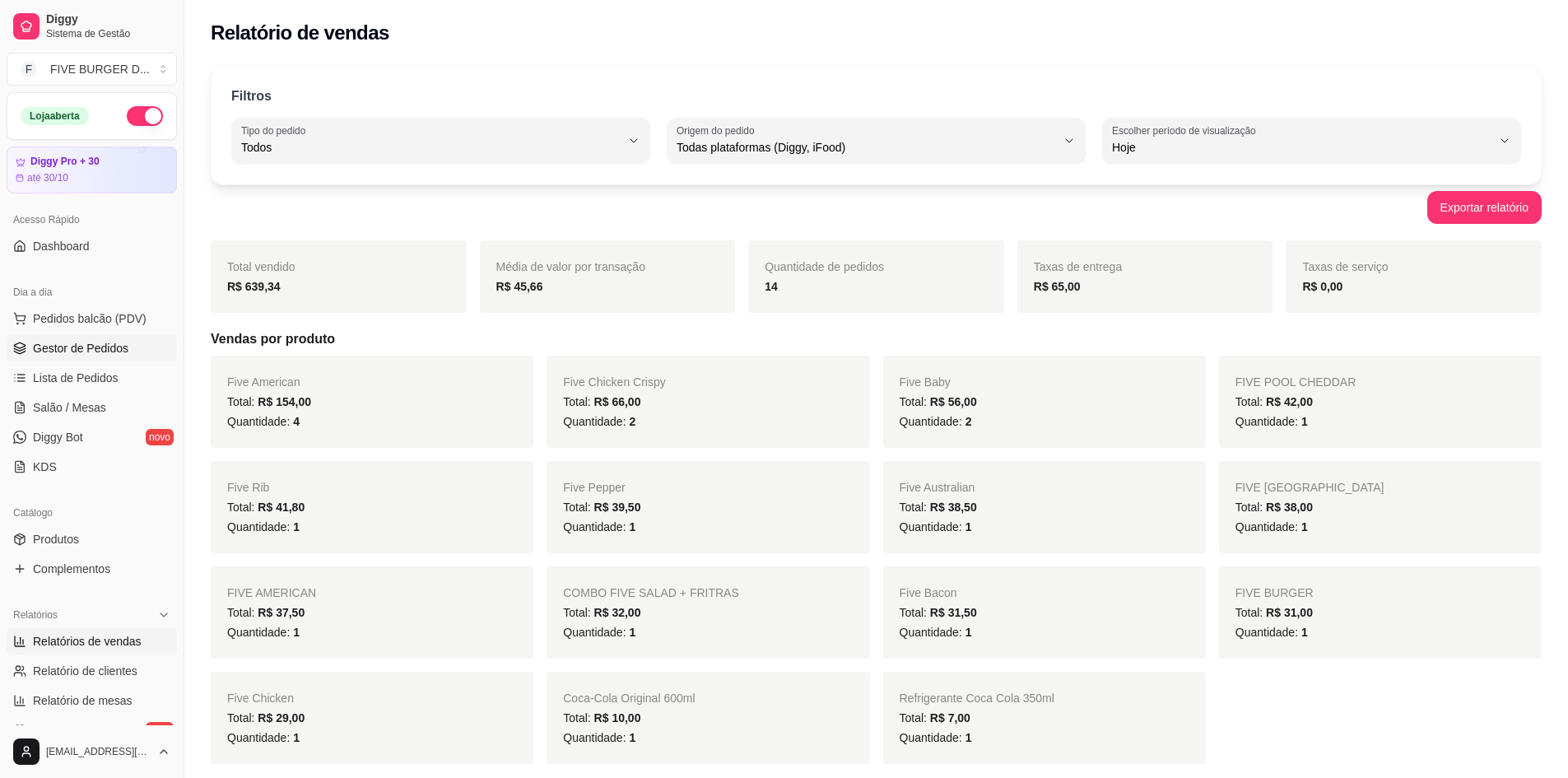
click at [95, 349] on span "Gestor de Pedidos" at bounding box center [80, 348] width 95 height 17
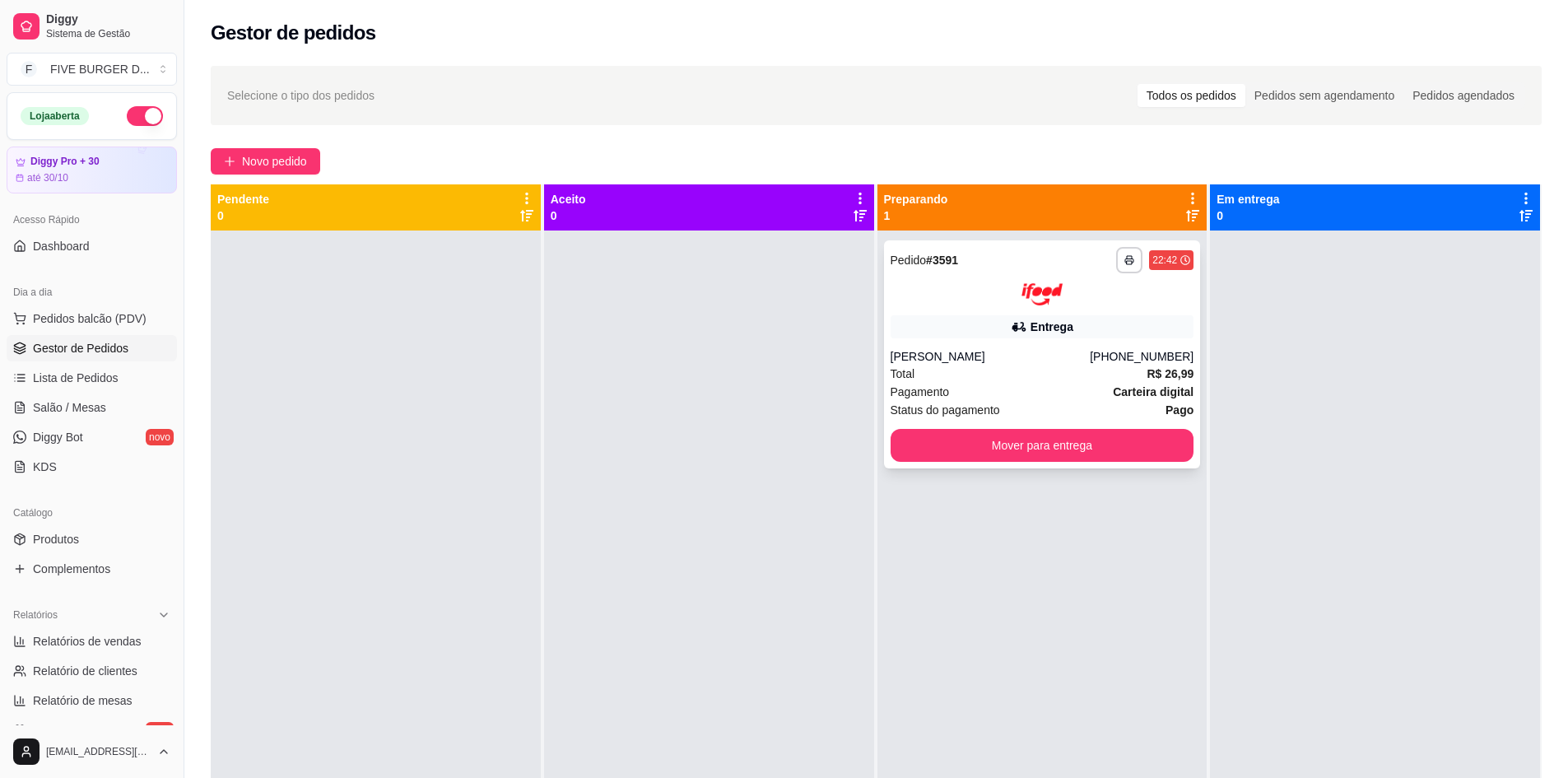
click at [1139, 329] on div "Entrega" at bounding box center [1043, 327] width 304 height 24
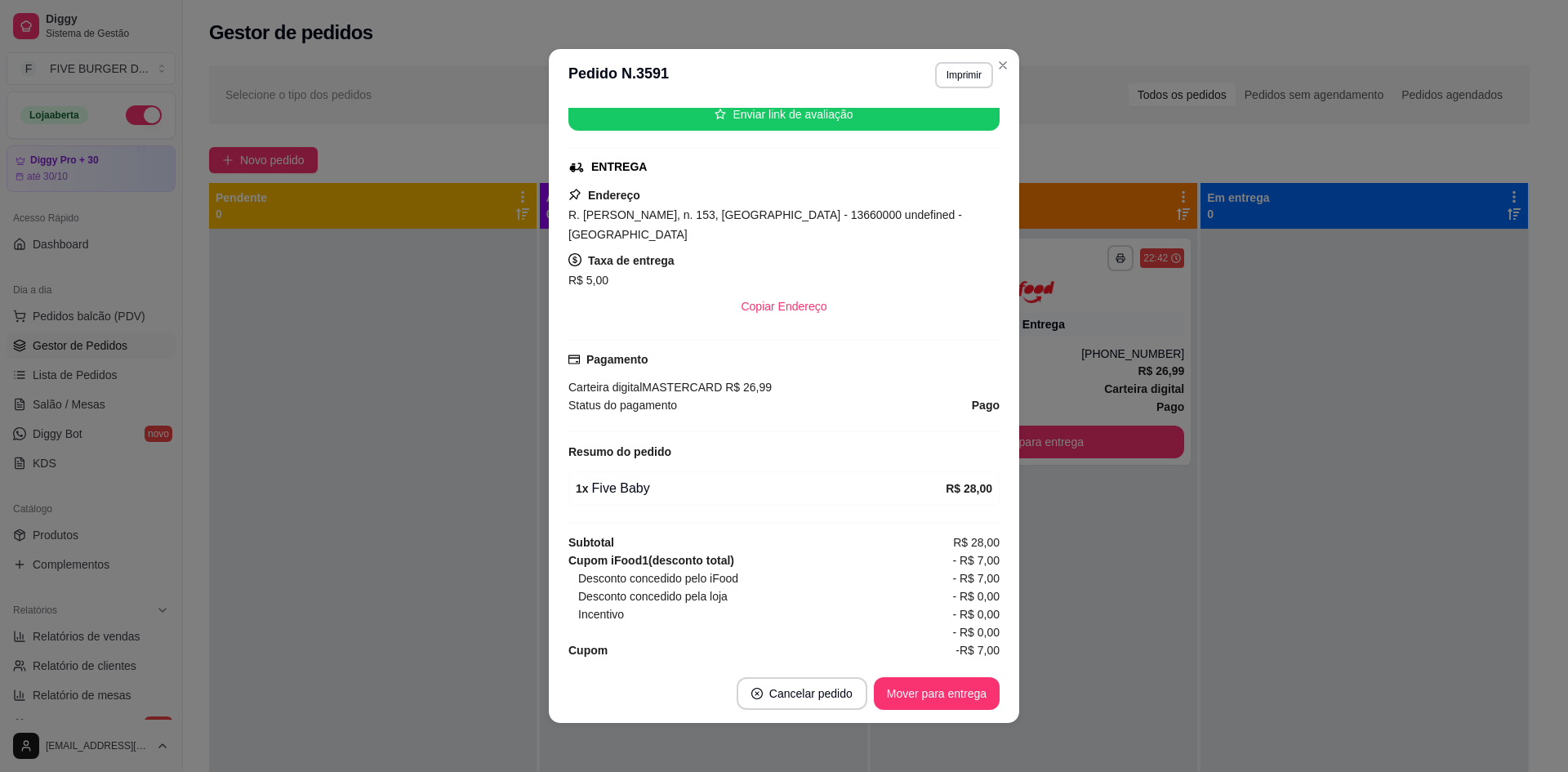
scroll to position [3, 0]
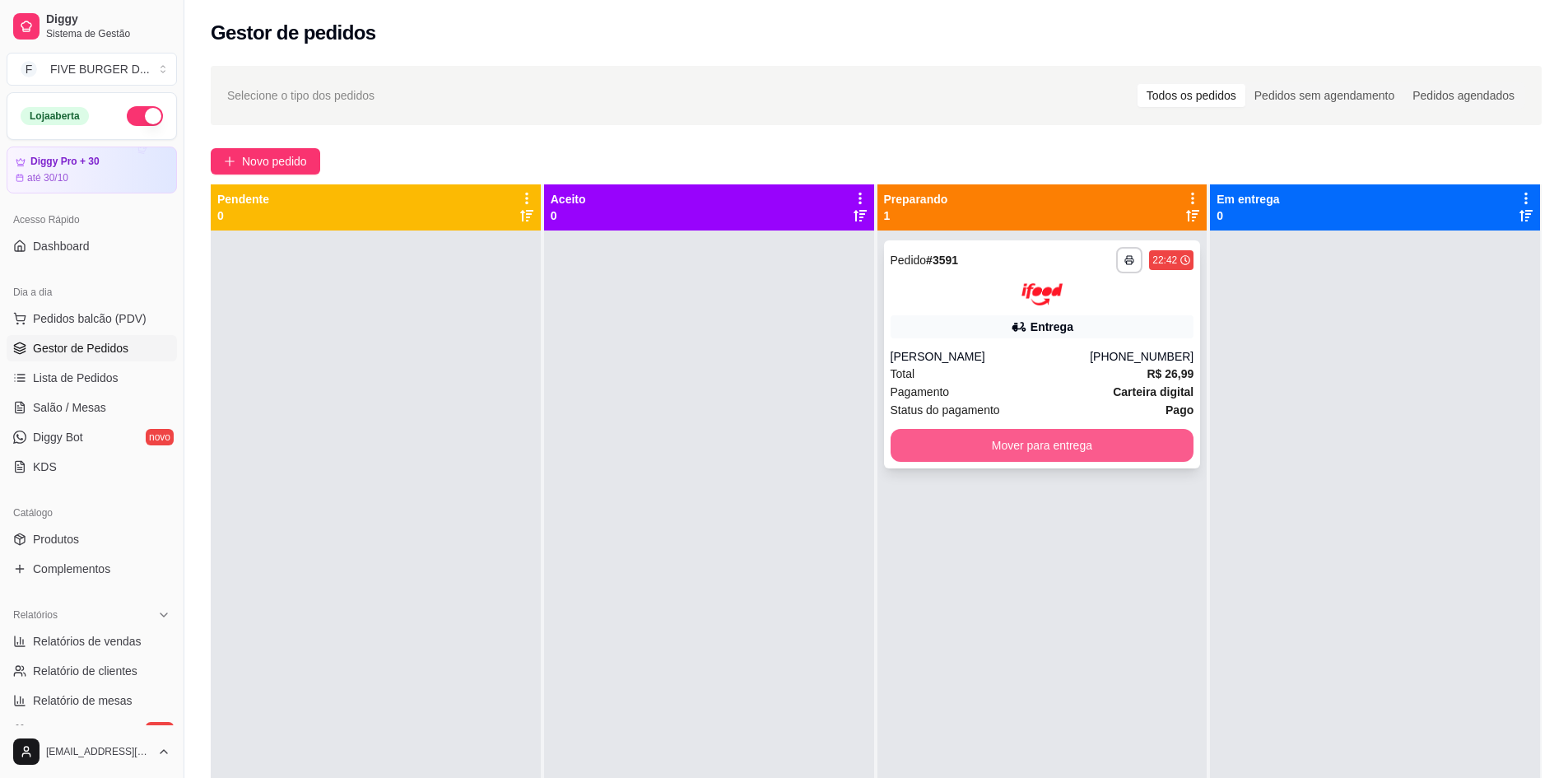
click at [1152, 458] on button "Mover para entrega" at bounding box center [1043, 446] width 304 height 33
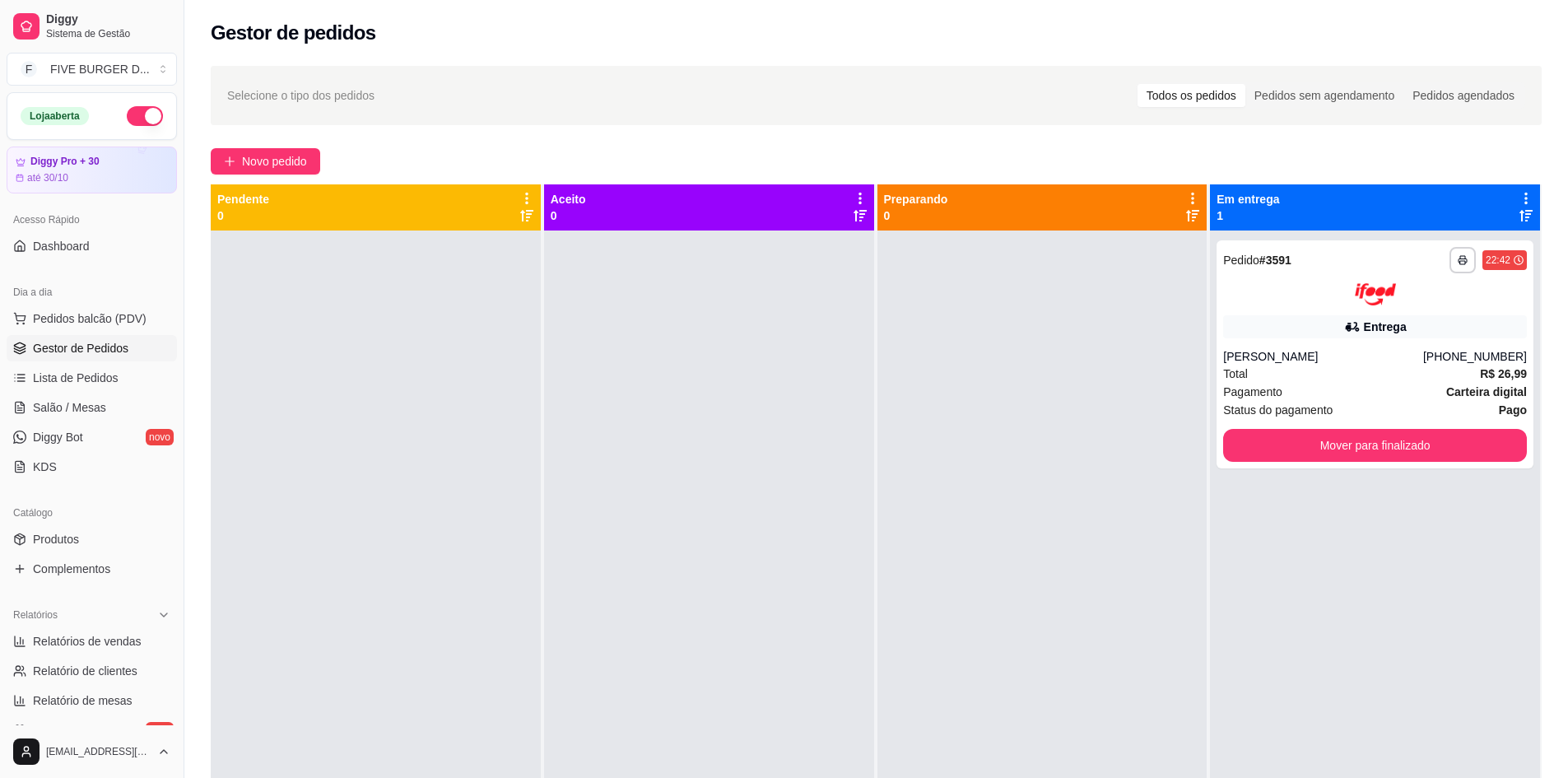
click at [126, 124] on button "button" at bounding box center [144, 116] width 36 height 20
click at [104, 646] on span "Relatórios de vendas" at bounding box center [87, 641] width 109 height 17
select select "ALL"
select select "0"
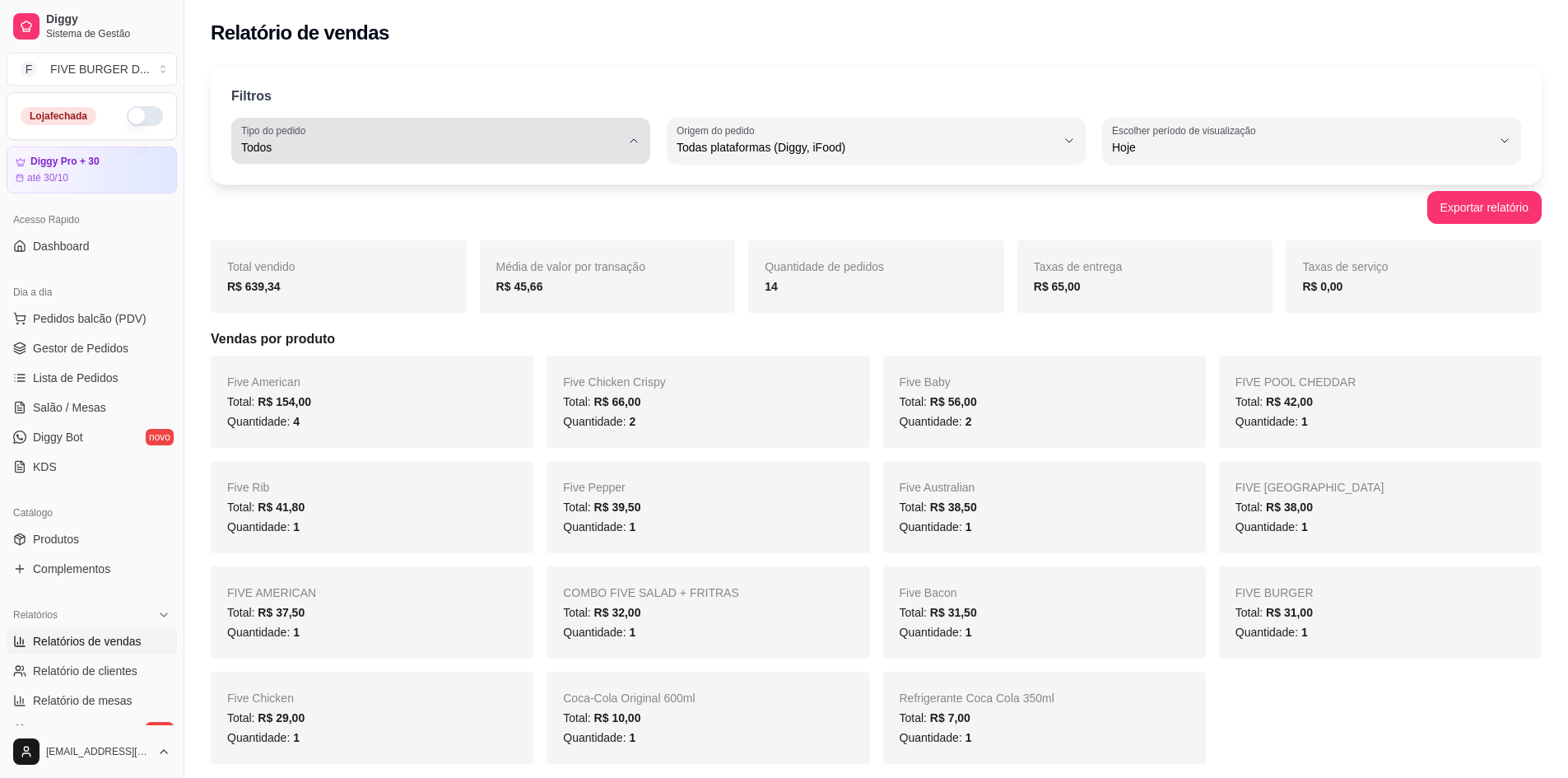
click at [326, 129] on div "Todos" at bounding box center [430, 141] width 379 height 33
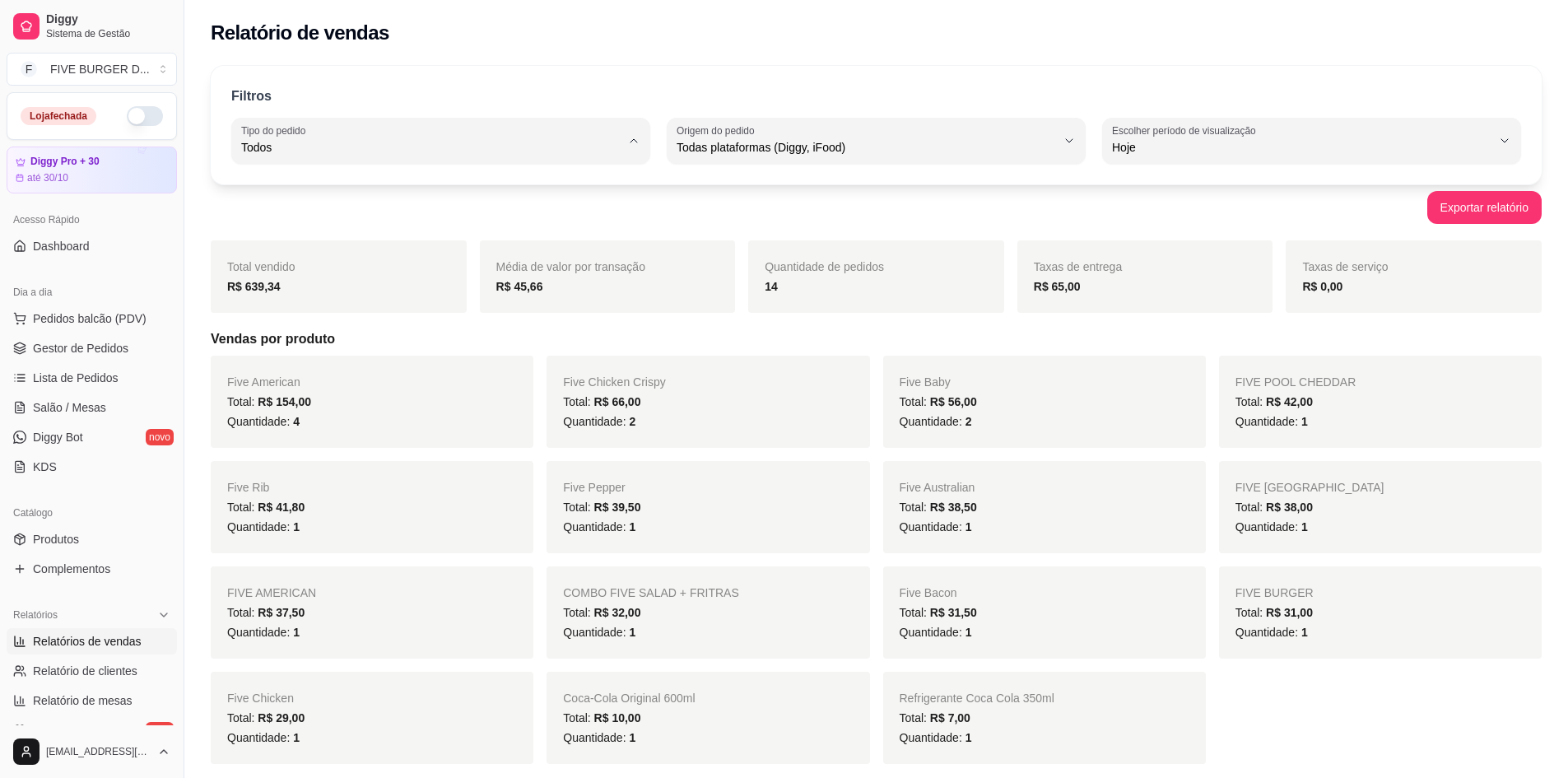
click at [300, 207] on li "Entrega" at bounding box center [440, 214] width 389 height 25
type input "DELIVERY"
select select "DELIVERY"
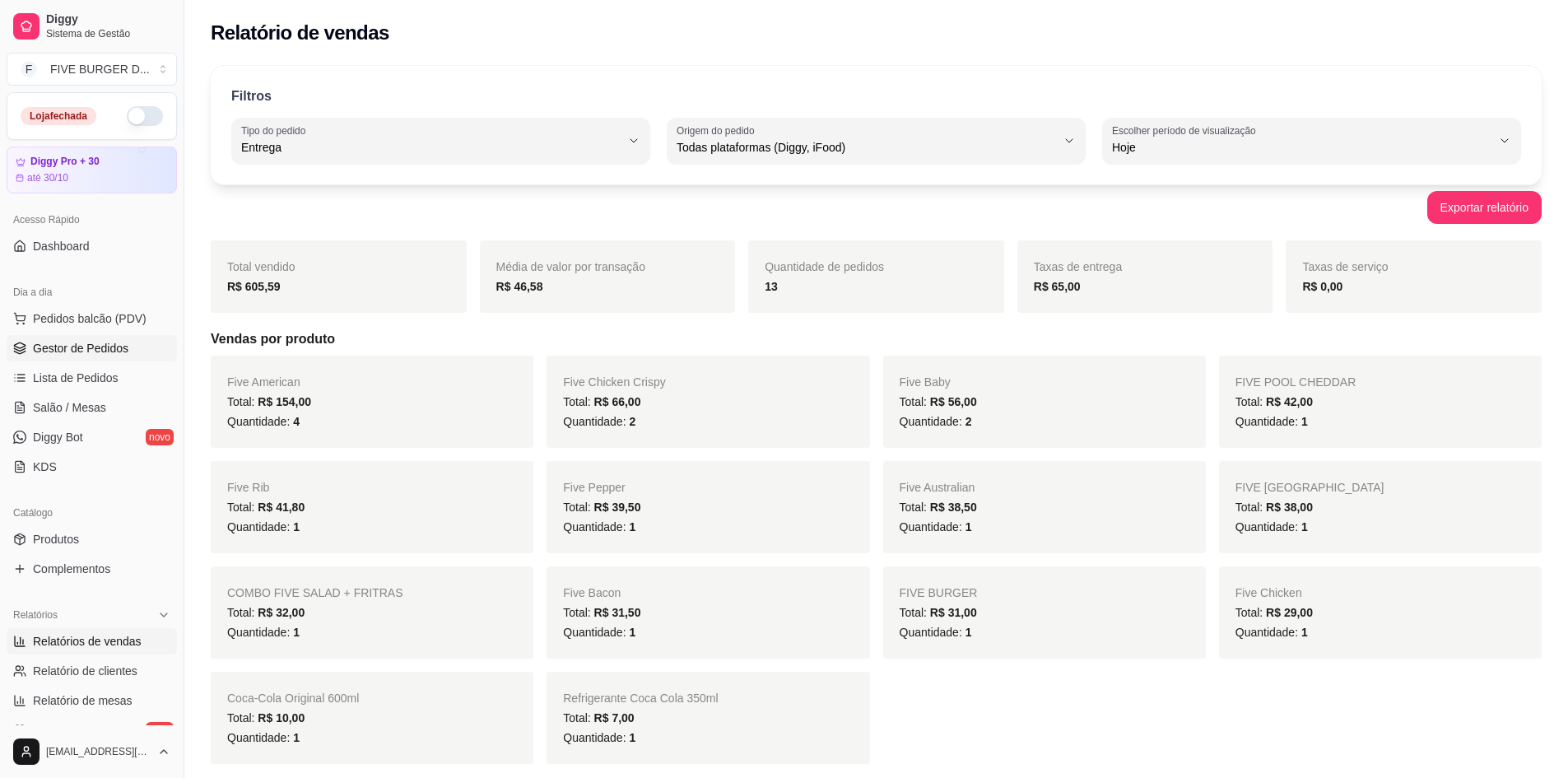
click at [83, 347] on span "Gestor de Pedidos" at bounding box center [80, 348] width 95 height 17
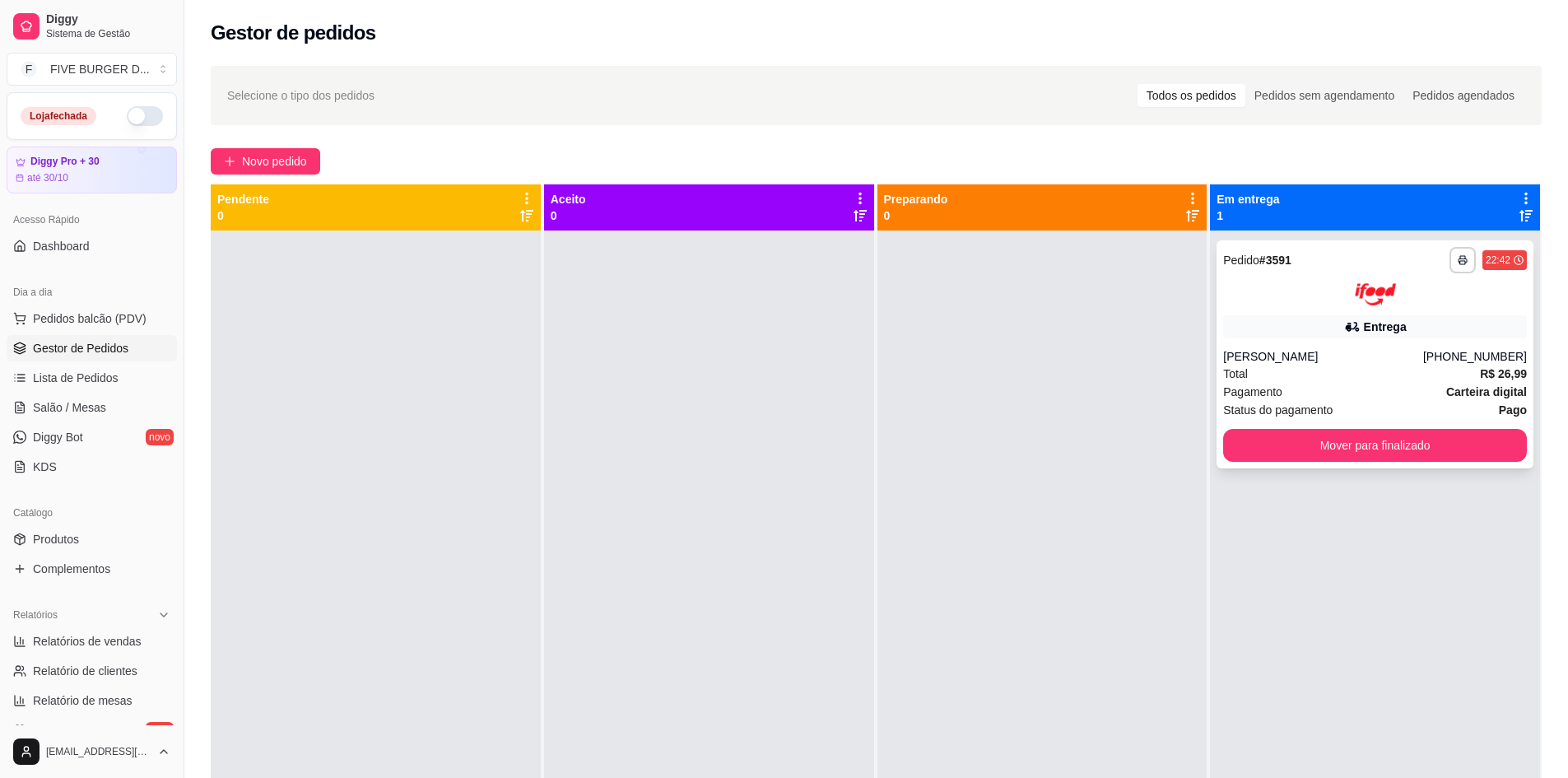
click at [1309, 345] on div "**********" at bounding box center [1374, 354] width 317 height 228
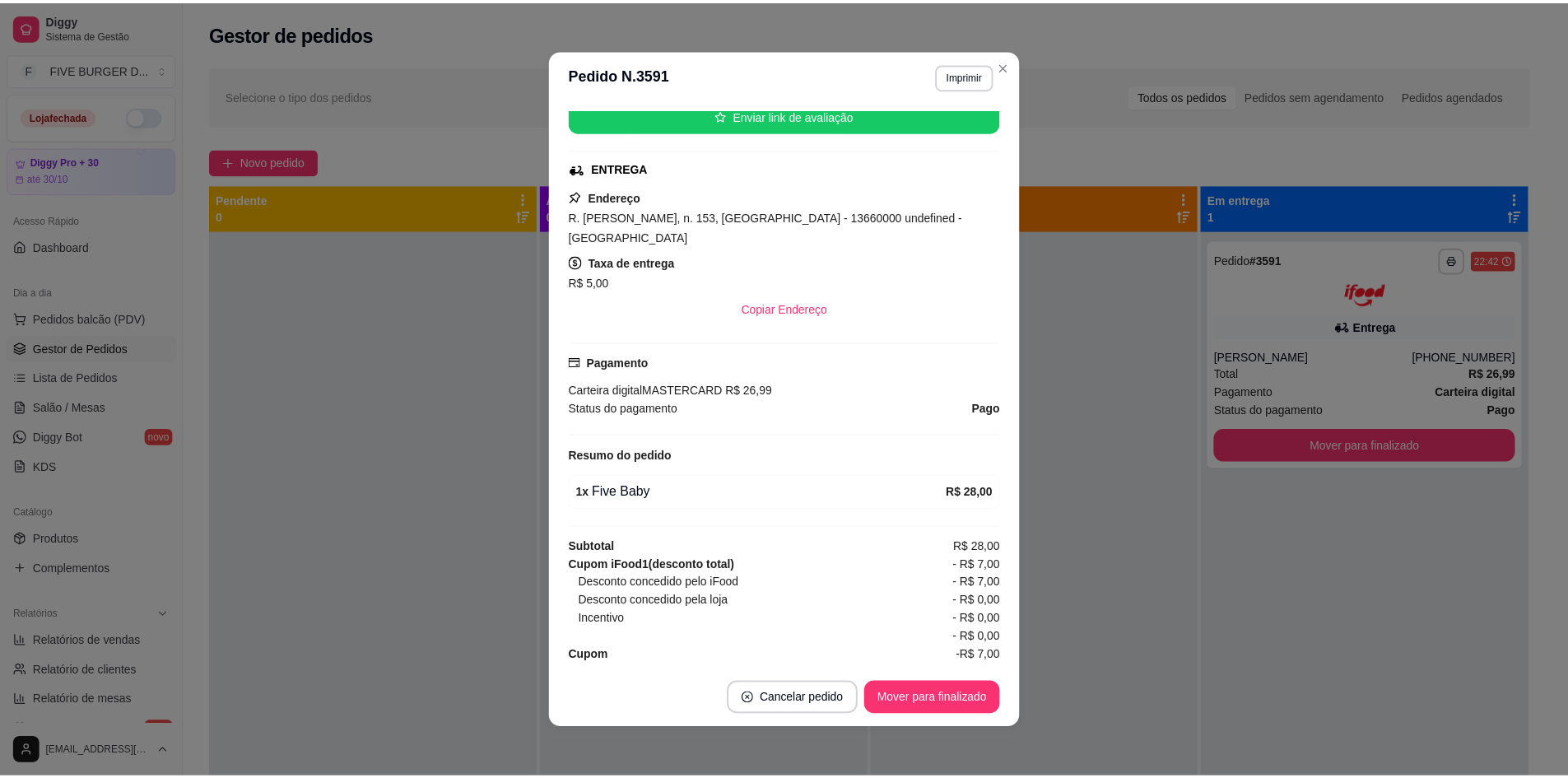
scroll to position [3, 0]
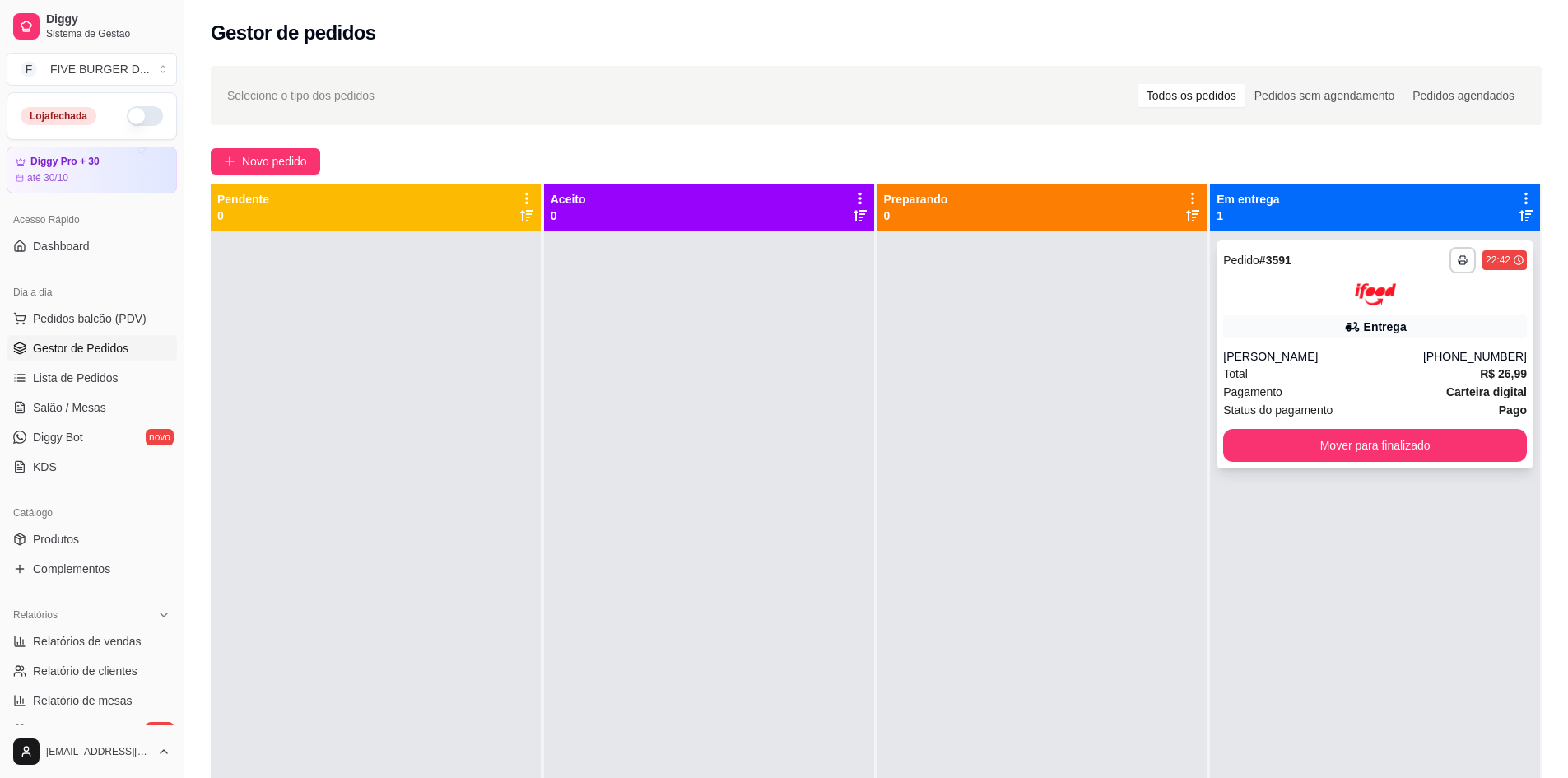
click at [1462, 426] on div "**********" at bounding box center [1374, 354] width 317 height 228
click at [1392, 443] on button "Mover para finalizado" at bounding box center [1375, 446] width 304 height 33
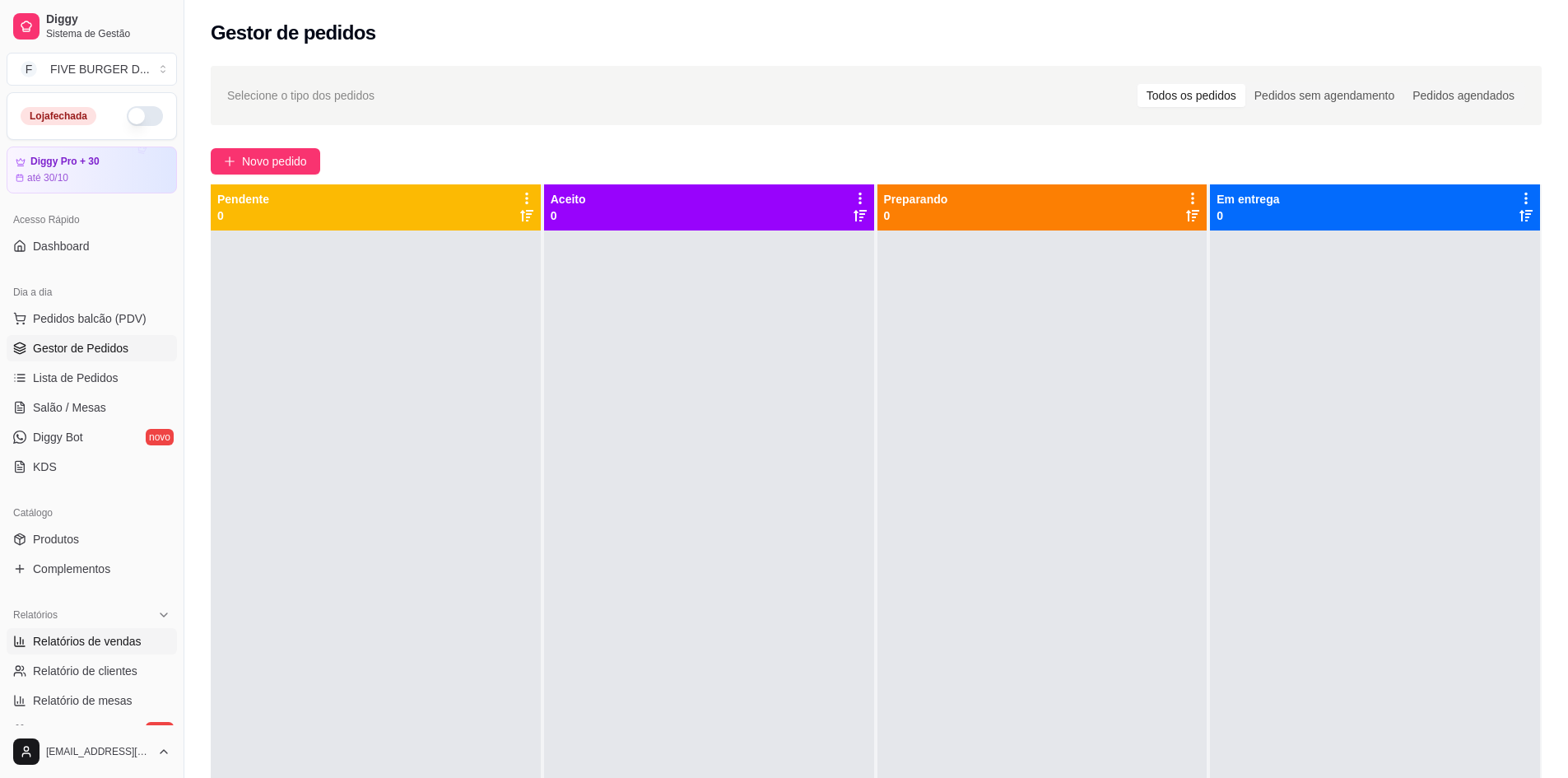
click at [88, 641] on span "Relatórios de vendas" at bounding box center [87, 641] width 109 height 17
select select "ALL"
select select "0"
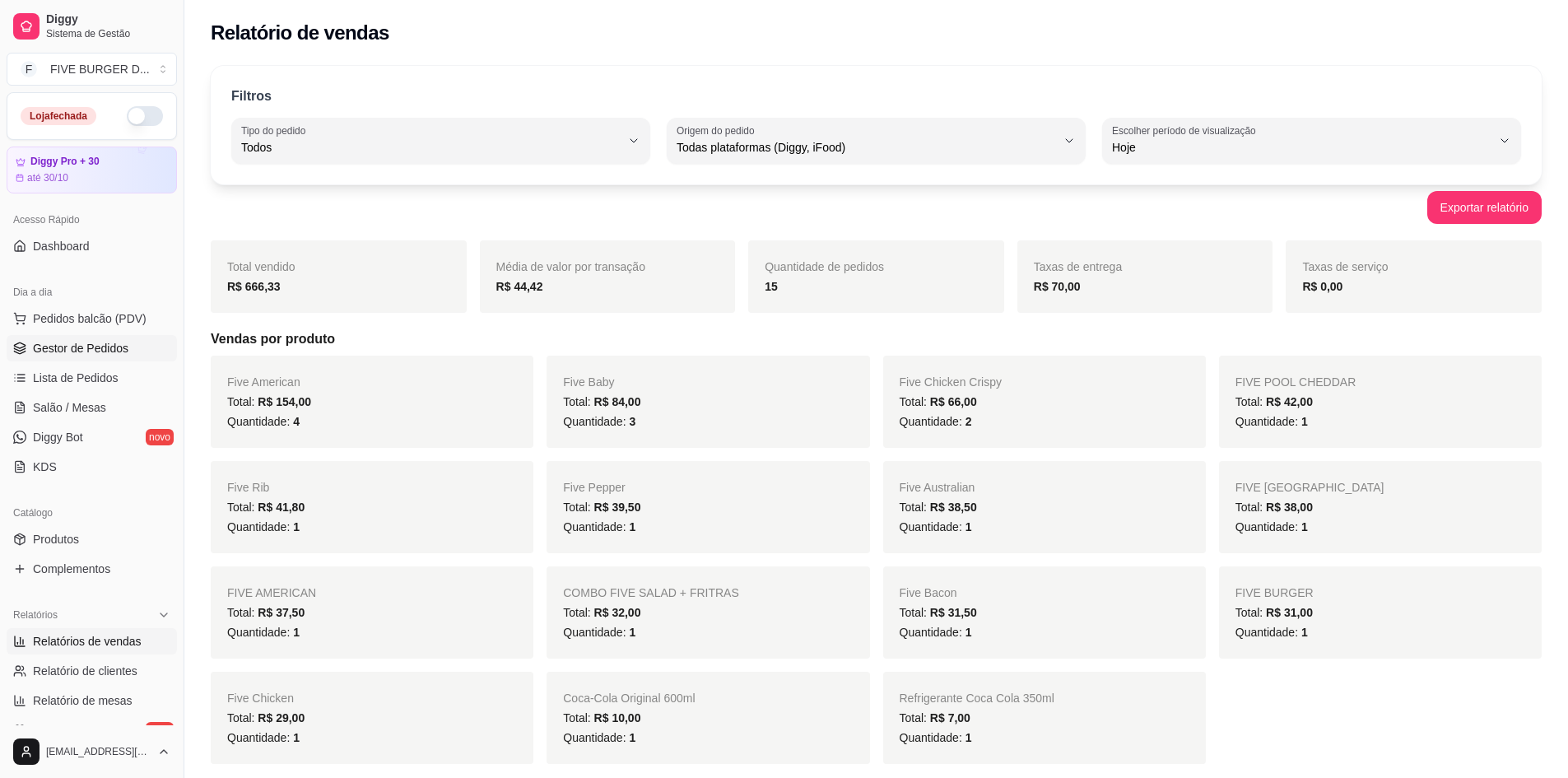
click at [76, 342] on span "Gestor de Pedidos" at bounding box center [80, 348] width 95 height 17
